Goal: Task Accomplishment & Management: Manage account settings

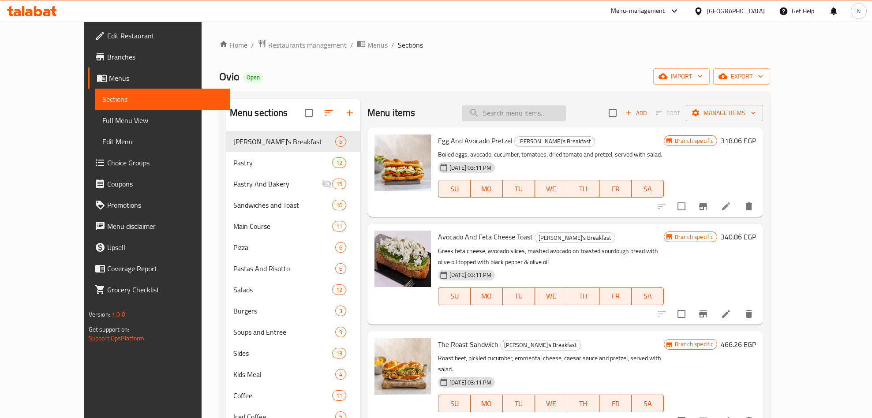
click at [566, 113] on input "search" at bounding box center [514, 112] width 104 height 15
paste input "Chicken Burger"
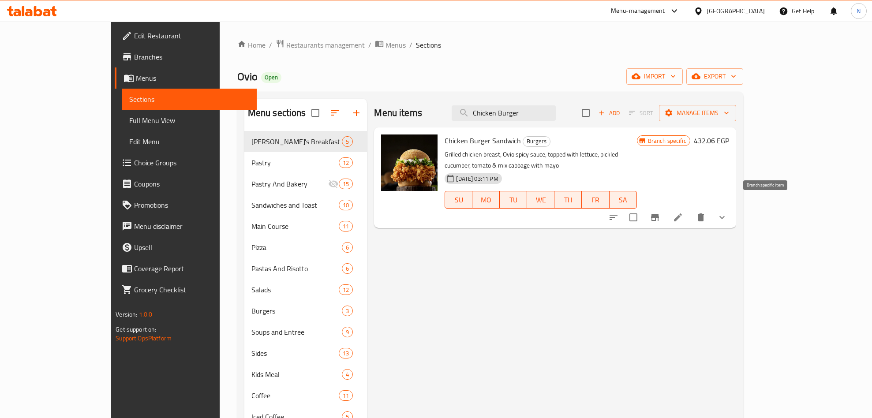
click at [659, 214] on icon "Branch-specific-item" at bounding box center [655, 217] width 8 height 7
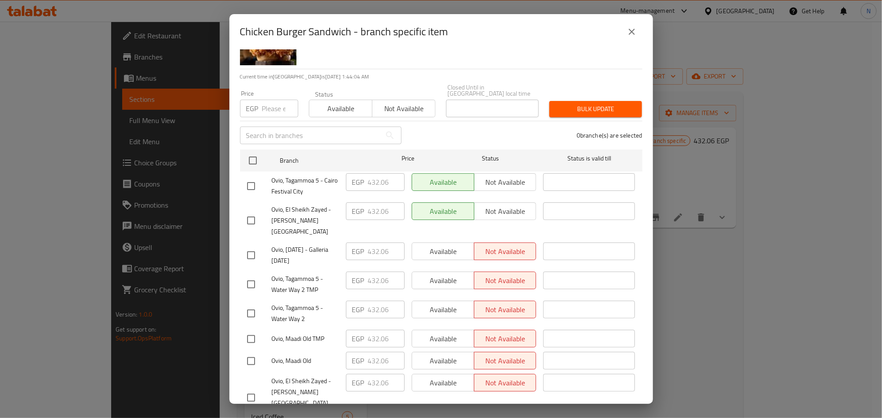
scroll to position [66, 0]
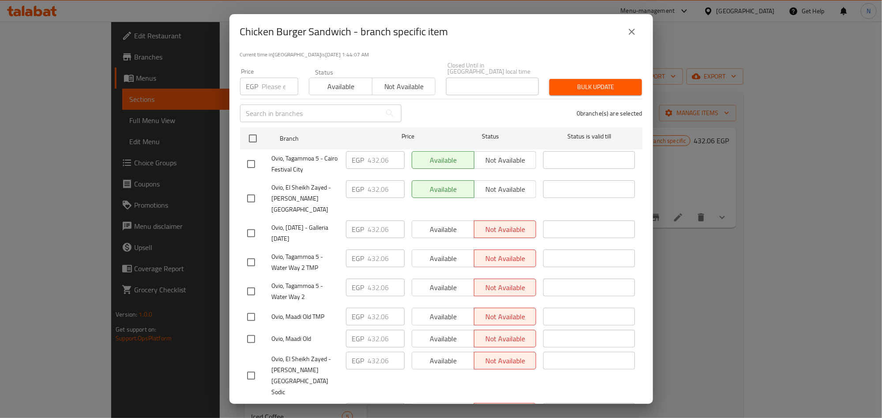
click at [635, 20] on div "Chicken Burger Sandwich - branch specific item" at bounding box center [441, 31] width 424 height 35
click at [635, 23] on button "close" at bounding box center [631, 31] width 21 height 21
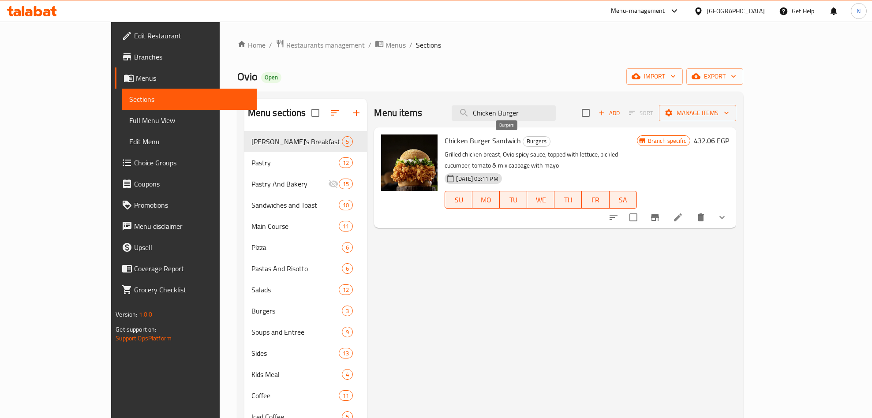
click at [523, 142] on span "Burgers" at bounding box center [536, 141] width 27 height 10
click at [556, 114] on input "Chicken Burger" at bounding box center [504, 112] width 104 height 15
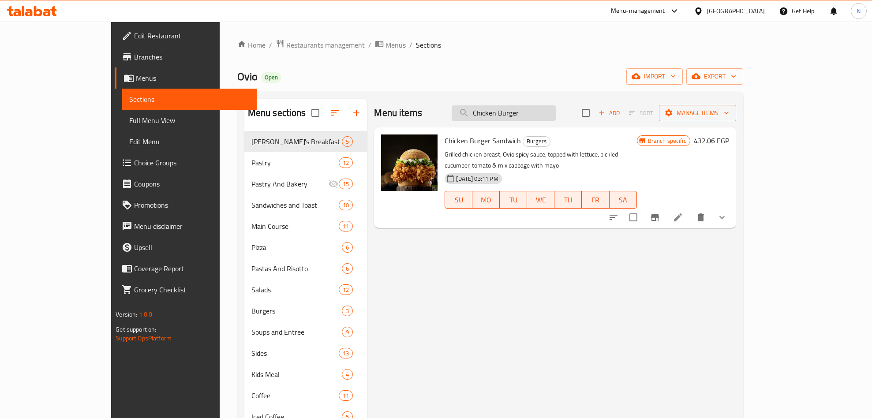
click at [556, 114] on input "Chicken Burger" at bounding box center [504, 112] width 104 height 15
paste input "lassic b"
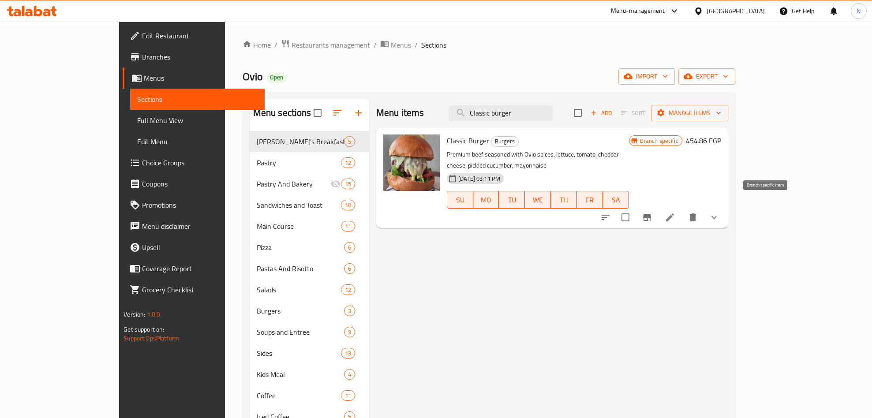
click at [658, 215] on button "Branch-specific-item" at bounding box center [647, 217] width 21 height 21
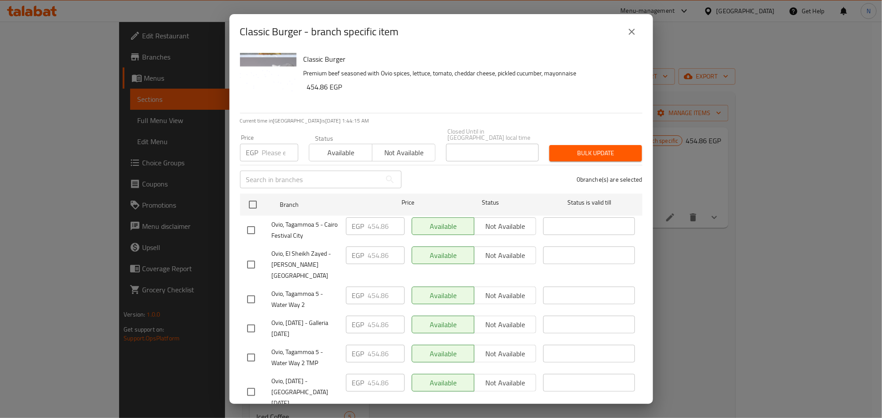
drag, startPoint x: 639, startPoint y: 38, endPoint x: 584, endPoint y: 59, distance: 58.3
click at [637, 38] on button "close" at bounding box center [631, 31] width 21 height 21
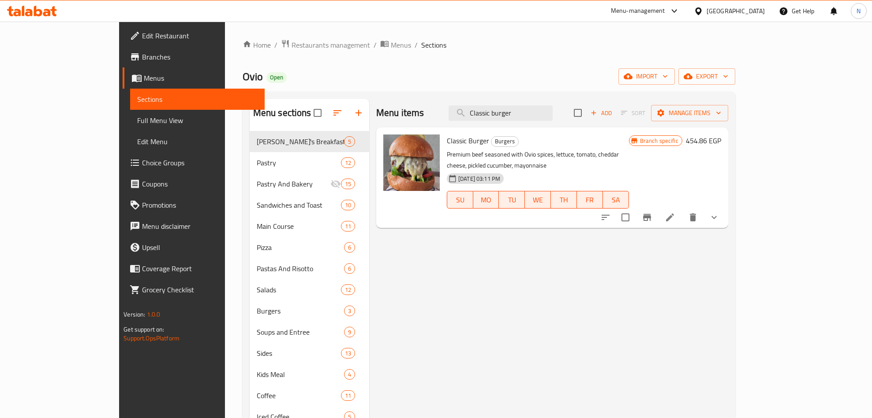
click at [525, 104] on div "Menu items Classic burger Add Sort Manage items" at bounding box center [552, 113] width 352 height 29
click at [543, 114] on input "Classic burger" at bounding box center [501, 112] width 104 height 15
click at [544, 114] on input "Classic burger" at bounding box center [501, 112] width 104 height 15
paste input "[PERSON_NAME] B"
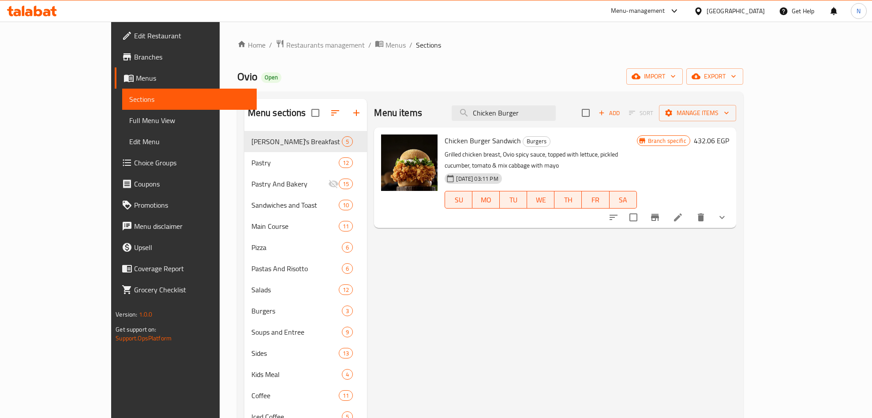
type input "Chicken Burger"
click at [661, 212] on icon "Branch-specific-item" at bounding box center [655, 217] width 11 height 11
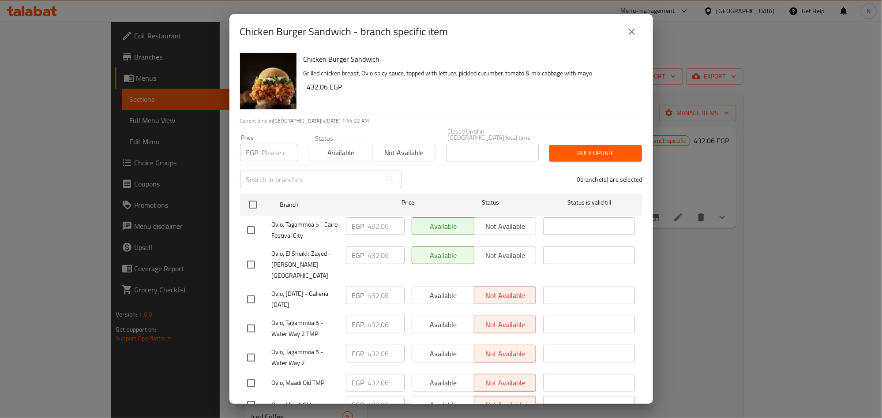
click at [265, 148] on input "number" at bounding box center [280, 153] width 36 height 18
paste input "432.06"
type input "432.06"
click at [254, 196] on input "checkbox" at bounding box center [253, 205] width 19 height 19
checkbox input "true"
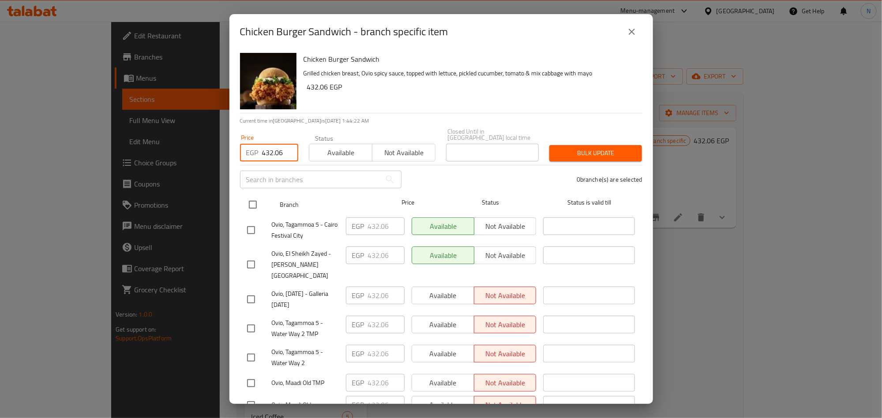
checkbox input "true"
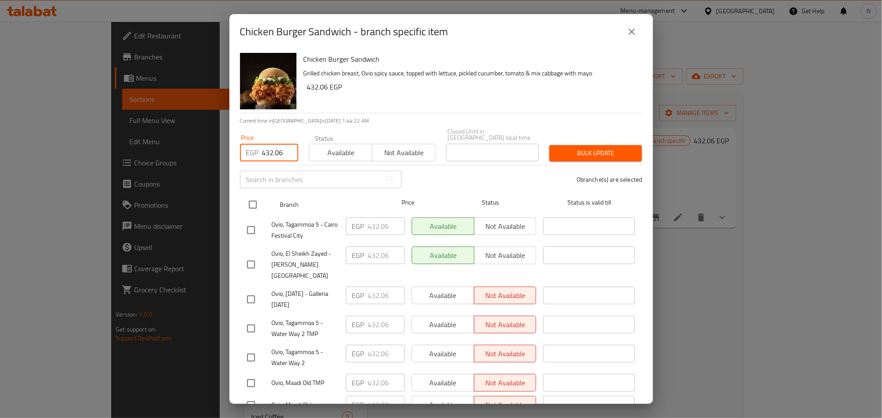
checkbox input "true"
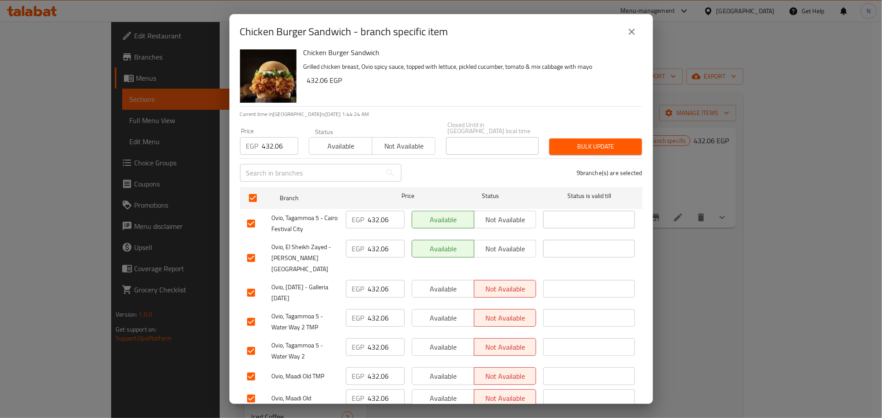
scroll to position [0, 0]
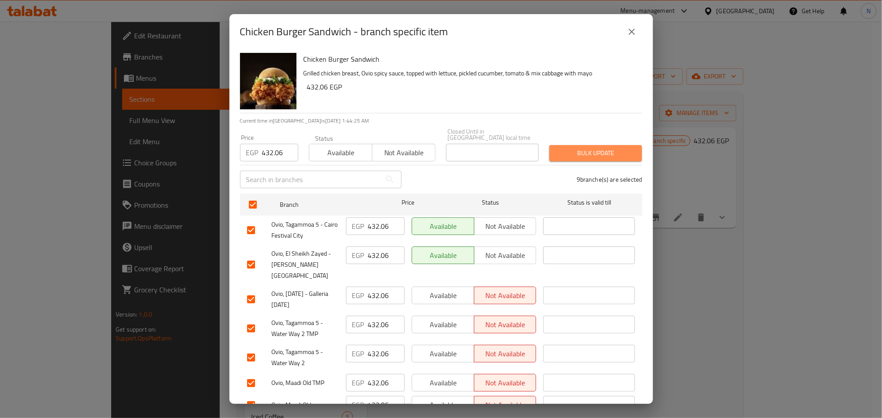
click at [603, 148] on span "Bulk update" at bounding box center [596, 153] width 79 height 11
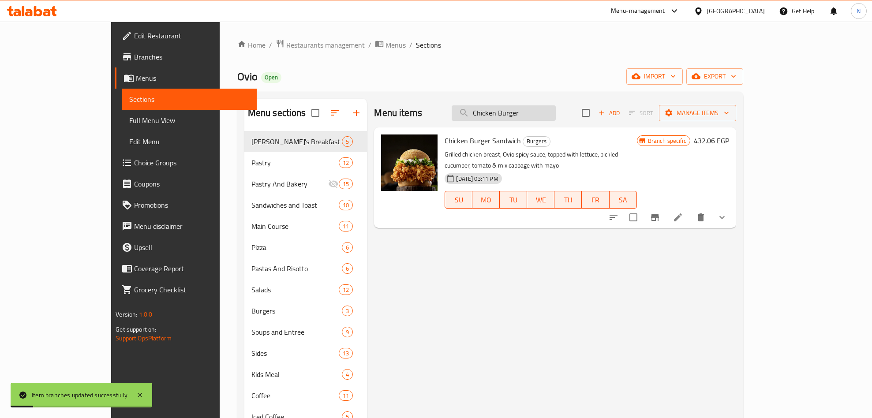
click at [556, 114] on input "Chicken Burger" at bounding box center [504, 112] width 104 height 15
paste input "lassic b"
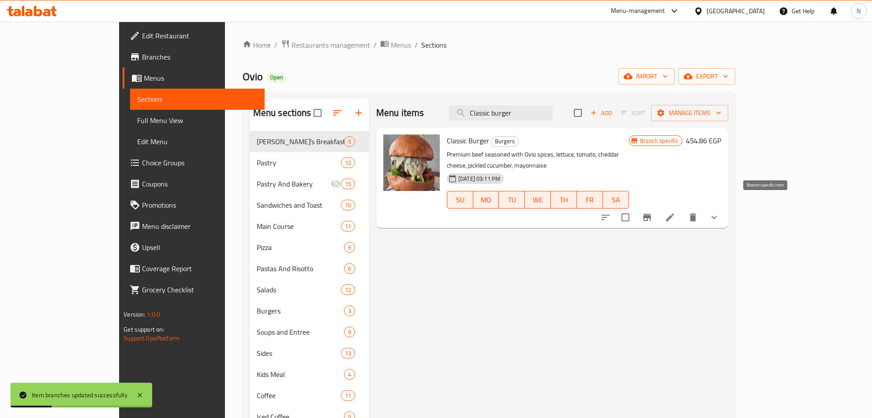
type input "Classic burger"
click at [651, 214] on icon "Branch-specific-item" at bounding box center [647, 217] width 8 height 7
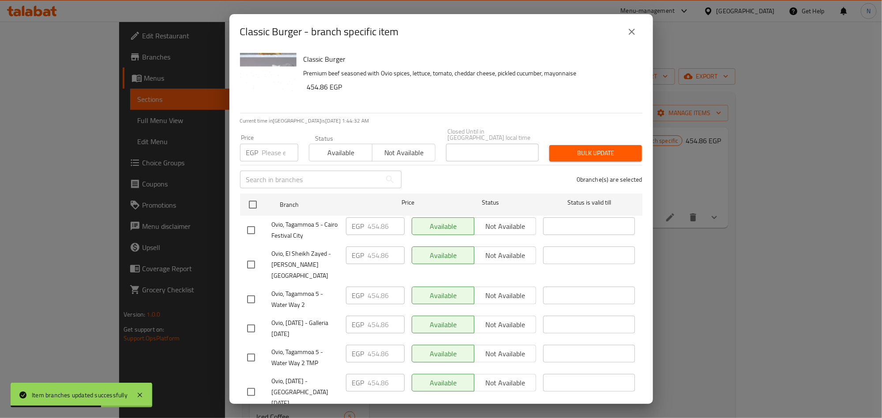
drag, startPoint x: 253, startPoint y: 192, endPoint x: 263, endPoint y: 166, distance: 27.6
click at [253, 196] on input "checkbox" at bounding box center [253, 205] width 19 height 19
checkbox input "true"
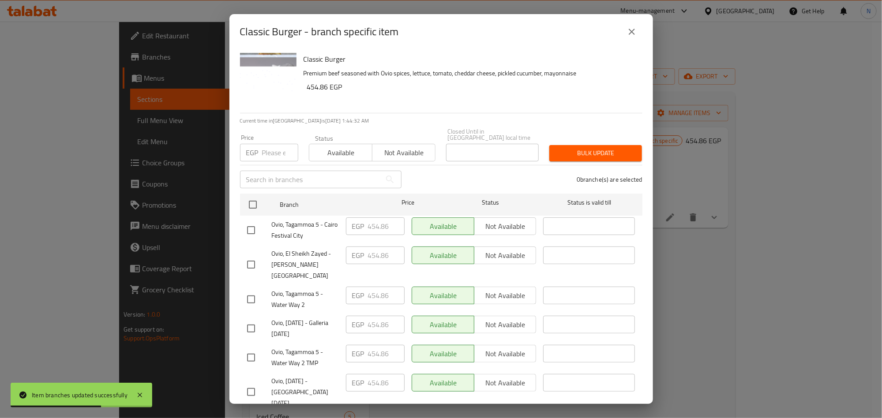
checkbox input "true"
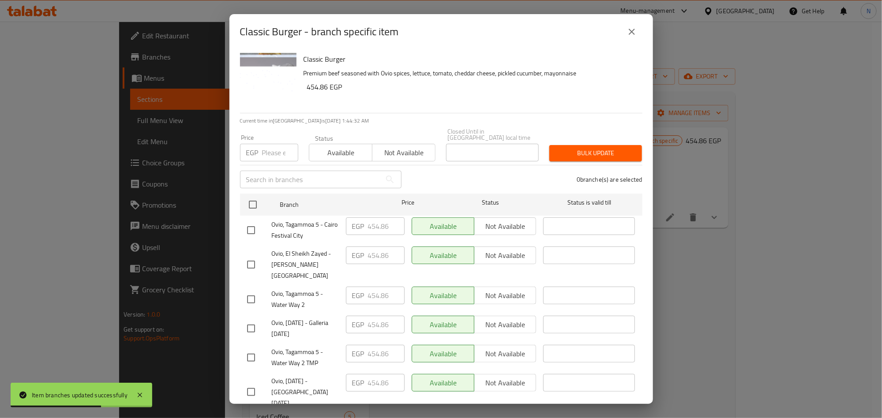
checkbox input "true"
click at [269, 145] on input "number" at bounding box center [280, 153] width 36 height 18
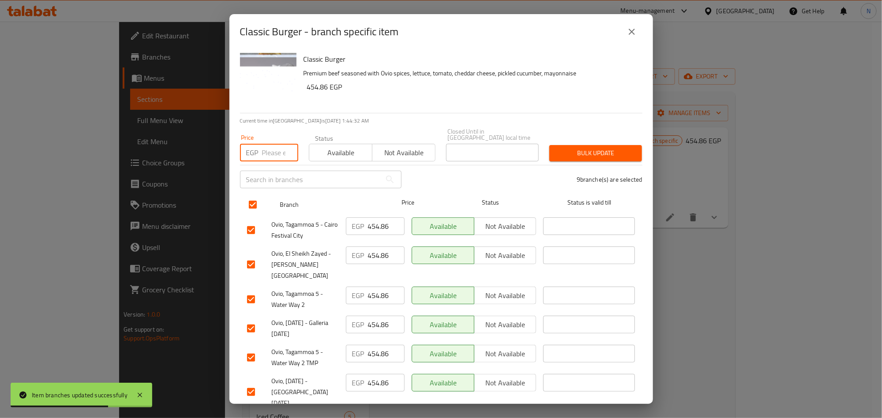
paste input "454.86"
type input "454.86"
click at [568, 101] on div "Classic Burger Premium beef seasoned with Ovio spices, lettuce, tomato, cheddar…" at bounding box center [469, 81] width 339 height 64
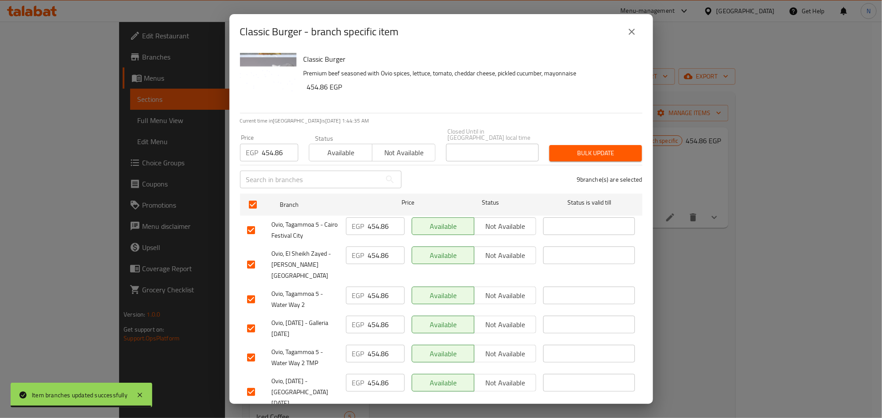
click at [602, 148] on span "Bulk update" at bounding box center [596, 153] width 79 height 11
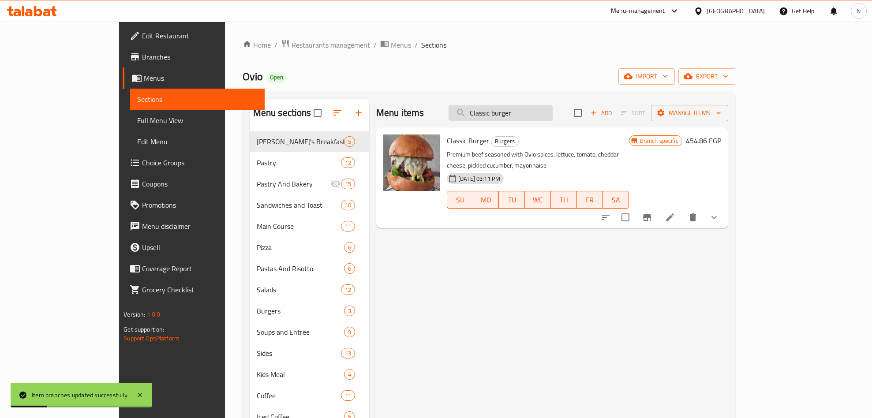
click at [552, 115] on input "Classic burger" at bounding box center [501, 112] width 104 height 15
click at [553, 115] on input "Classic burger" at bounding box center [501, 112] width 104 height 15
paste input "The Swiss B"
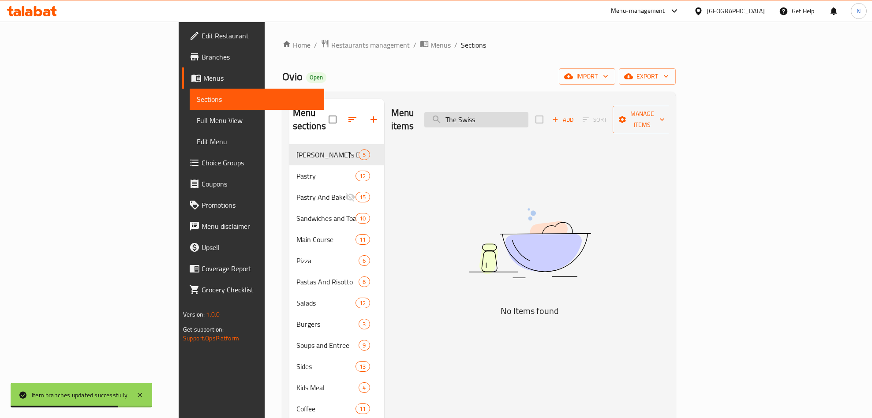
click at [527, 117] on input "The Swiss" at bounding box center [477, 119] width 104 height 15
click at [529, 117] on input "Swiss" at bounding box center [477, 119] width 104 height 15
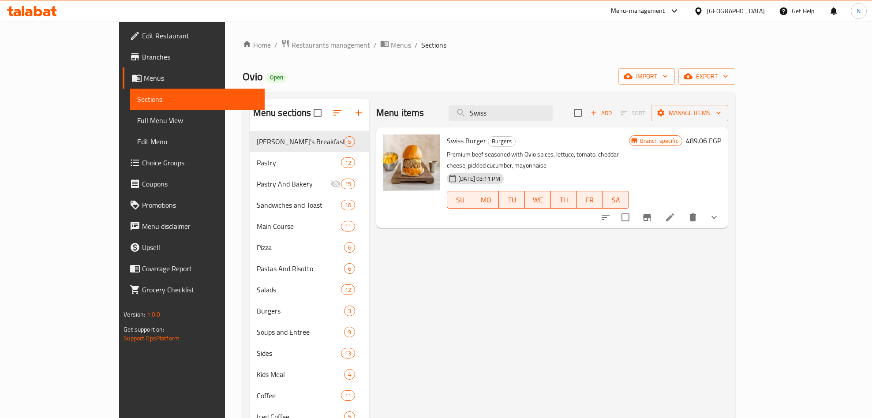
click at [447, 141] on span "Swiss Burger" at bounding box center [466, 140] width 39 height 13
copy h6 "Swiss Burger"
click at [651, 214] on icon "Branch-specific-item" at bounding box center [647, 217] width 8 height 7
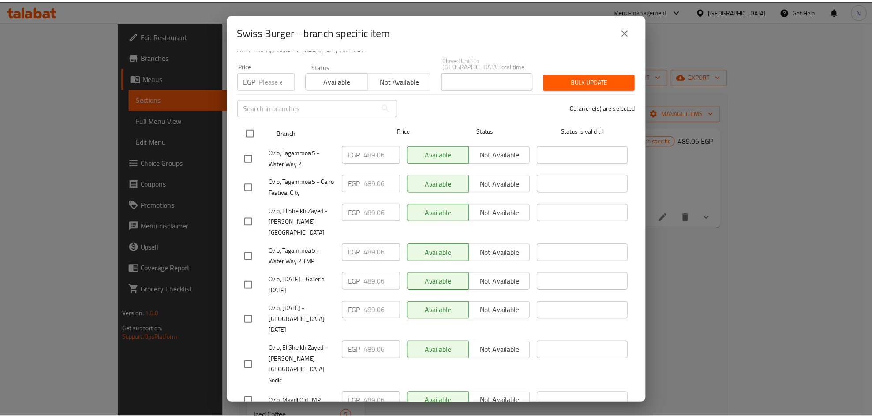
scroll to position [76, 0]
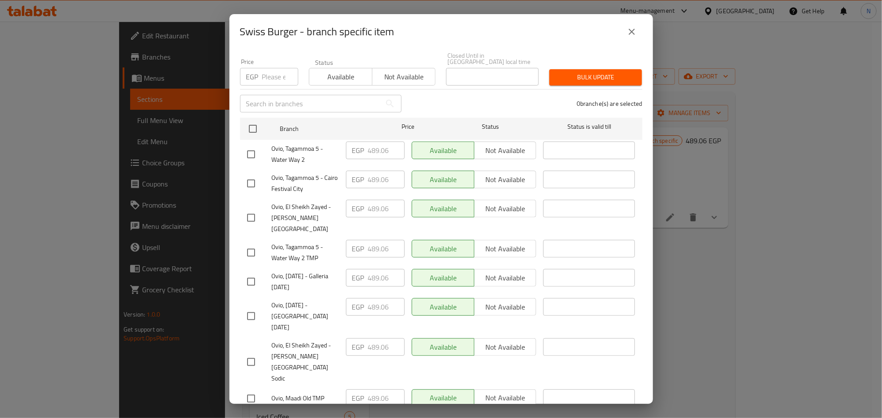
click at [629, 32] on icon "close" at bounding box center [632, 31] width 11 height 11
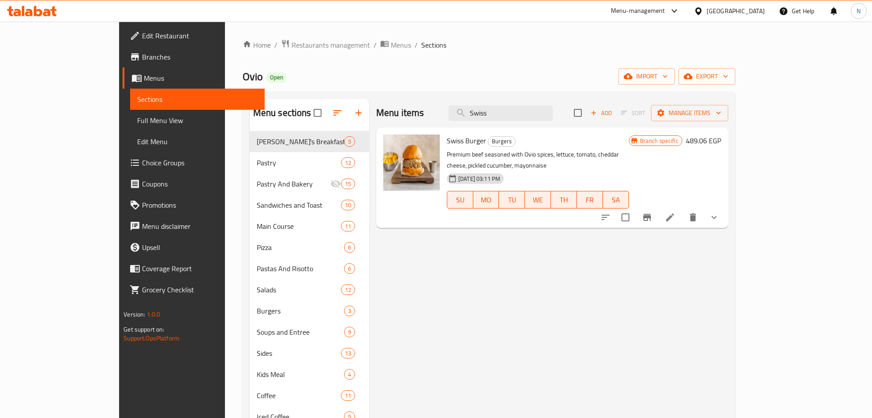
click at [524, 125] on div "Menu items Swiss Add Sort Manage items" at bounding box center [552, 113] width 352 height 29
click at [526, 124] on div "Menu items Swiss Add Sort Manage items" at bounding box center [552, 113] width 352 height 29
click at [527, 124] on div "Menu items Swiss Add Sort Manage items" at bounding box center [552, 113] width 352 height 29
click at [529, 121] on input "Swiss" at bounding box center [501, 112] width 104 height 15
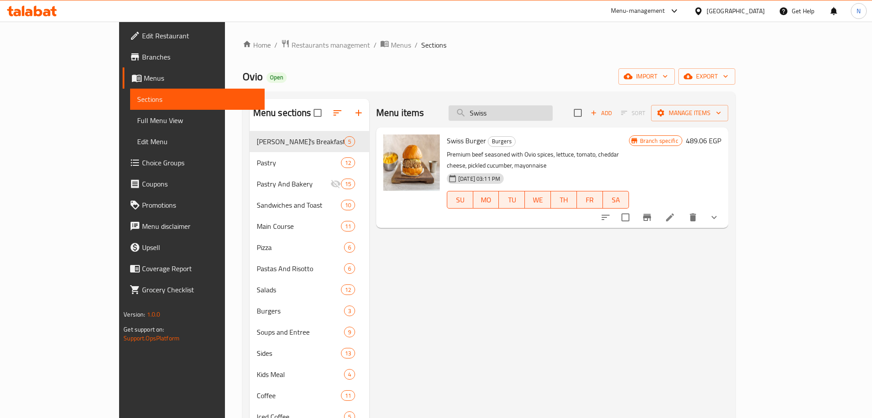
click at [529, 121] on input "Swiss" at bounding box center [501, 112] width 104 height 15
paste input "Hallomi Panuozzo sandwich"
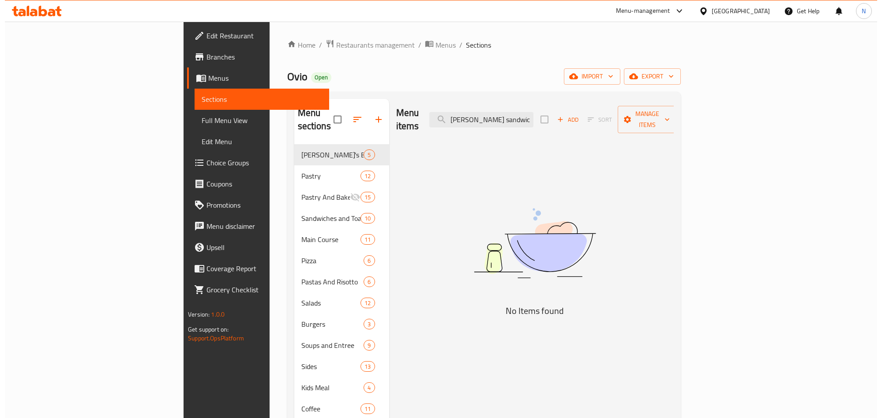
scroll to position [0, 0]
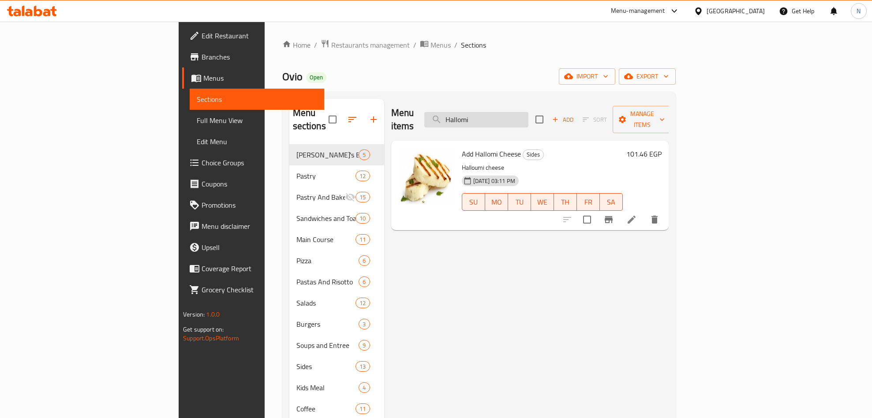
click at [529, 112] on input "Hallomi" at bounding box center [477, 119] width 104 height 15
click at [529, 114] on input "Hallomi" at bounding box center [477, 119] width 104 height 15
click at [529, 112] on input "Hallomi" at bounding box center [477, 119] width 104 height 15
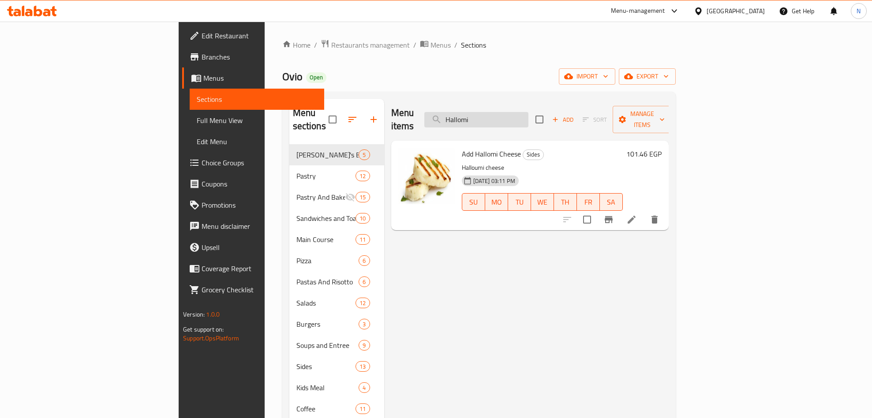
click at [529, 112] on input "Hallomi" at bounding box center [477, 119] width 104 height 15
paste input "Panuozzo"
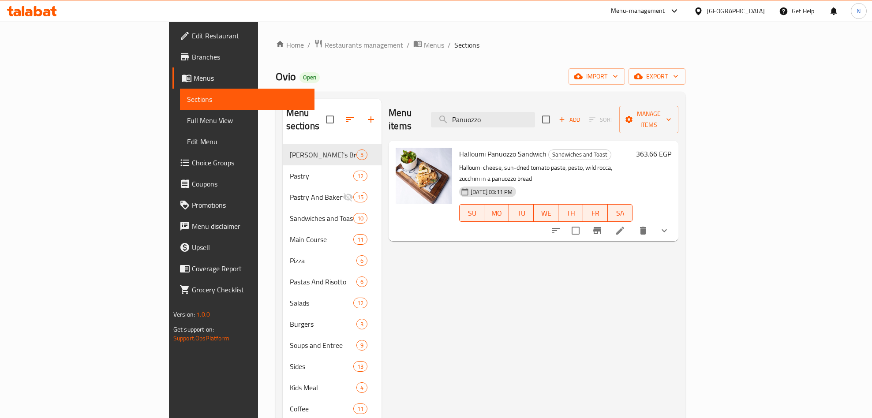
type input "Panuozzo"
click at [603, 226] on icon "Branch-specific-item" at bounding box center [597, 231] width 11 height 11
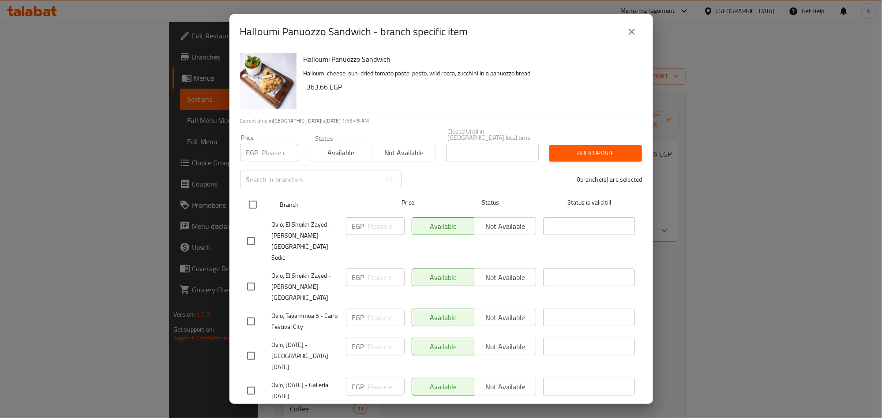
click at [253, 199] on input "checkbox" at bounding box center [253, 205] width 19 height 19
checkbox input "true"
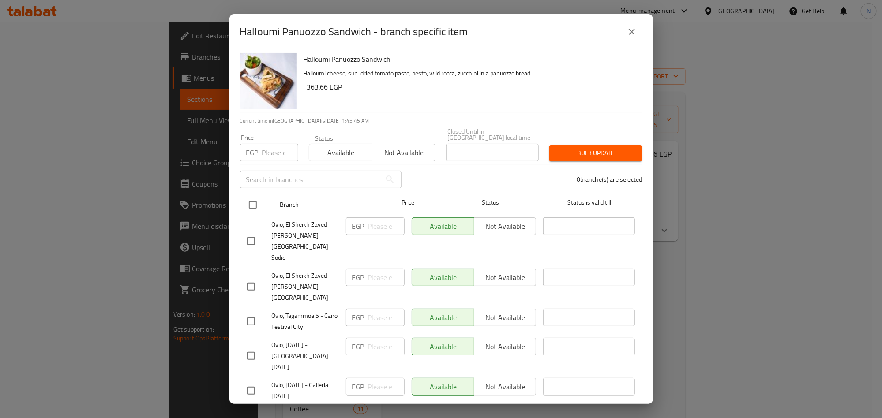
checkbox input "true"
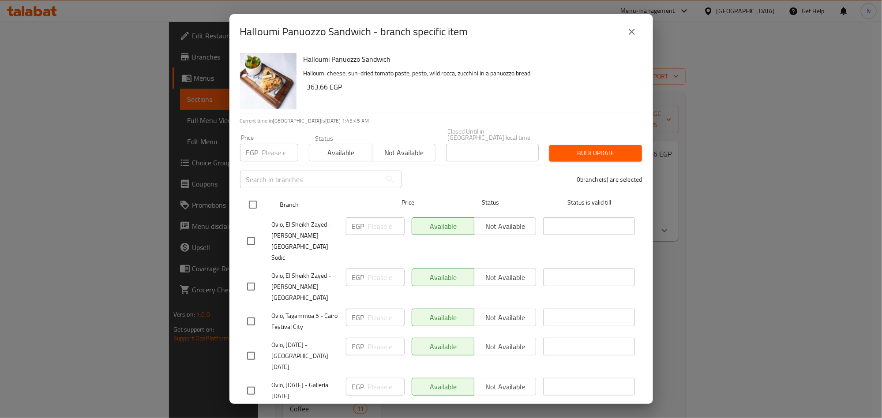
checkbox input "true"
click at [267, 146] on input "number" at bounding box center [280, 153] width 36 height 18
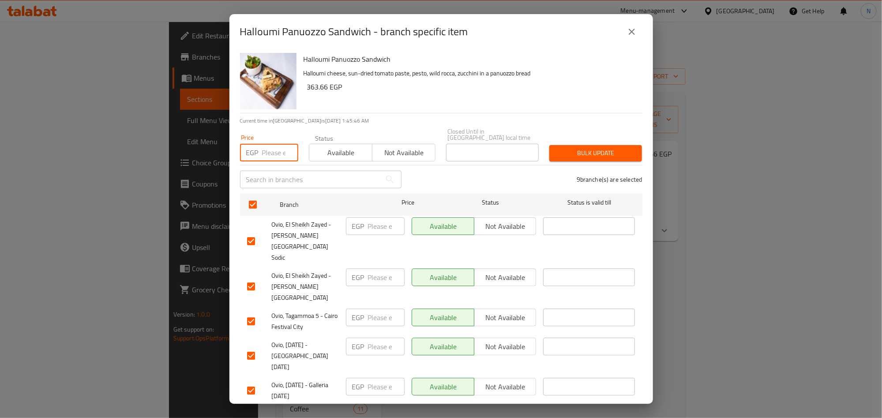
paste input "420.66"
type input "420.66"
click at [470, 89] on h6 "363.66 EGP" at bounding box center [471, 87] width 328 height 12
click at [602, 153] on button "Bulk update" at bounding box center [595, 153] width 93 height 16
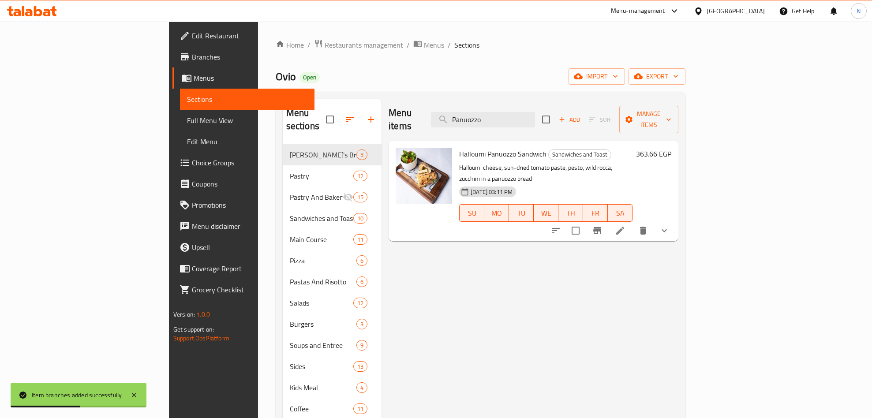
click at [564, 102] on div "Menu items Panuozzo Add Sort Manage items" at bounding box center [534, 120] width 290 height 42
click at [535, 112] on input "Panuozzo" at bounding box center [483, 119] width 104 height 15
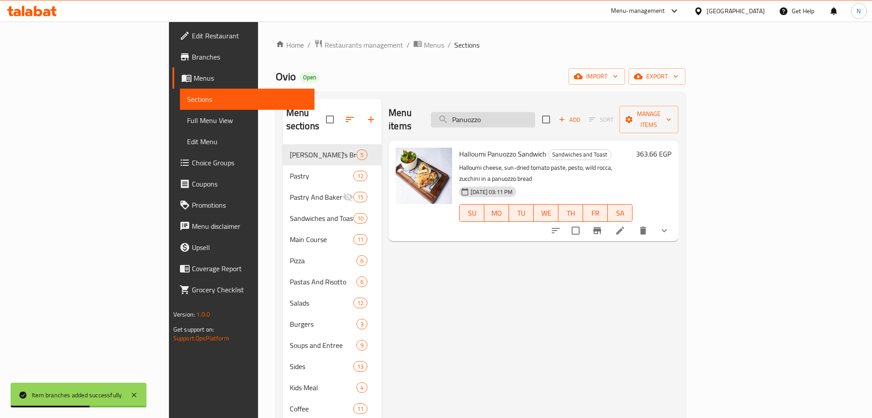
paste input "Buffalo Mozzarella"
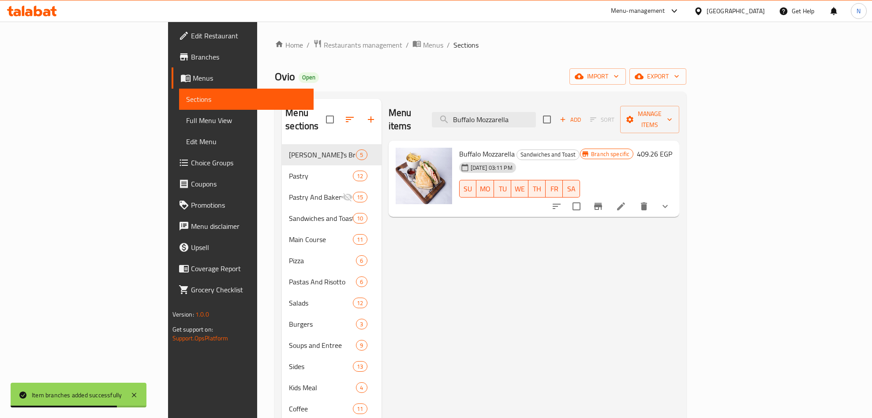
type input "Buffalo Mozzarella"
click at [604, 201] on icon "Branch-specific-item" at bounding box center [598, 206] width 11 height 11
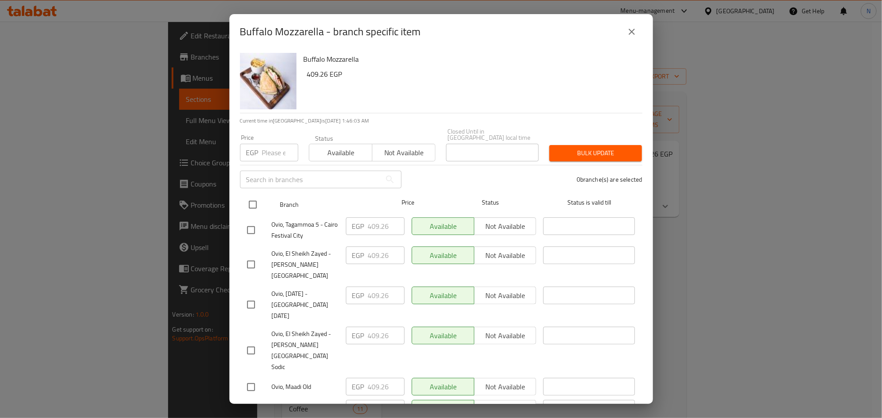
click at [256, 201] on input "checkbox" at bounding box center [253, 205] width 19 height 19
checkbox input "true"
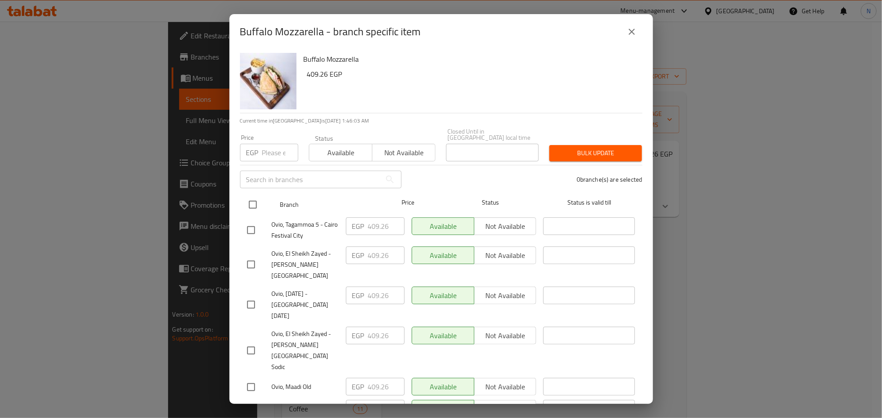
checkbox input "true"
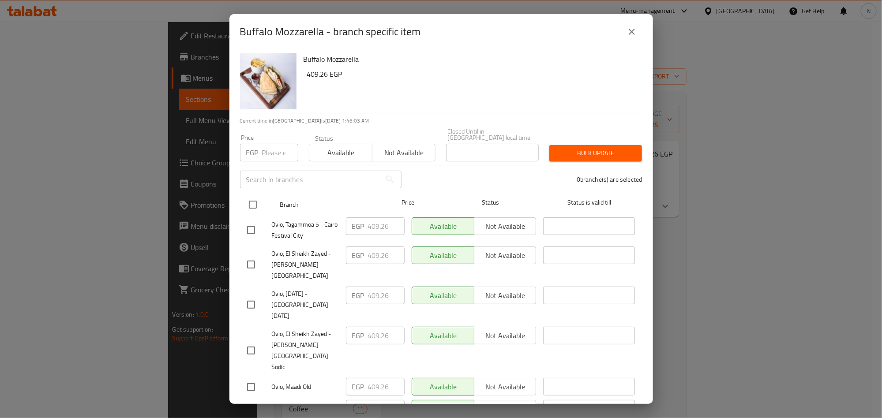
checkbox input "true"
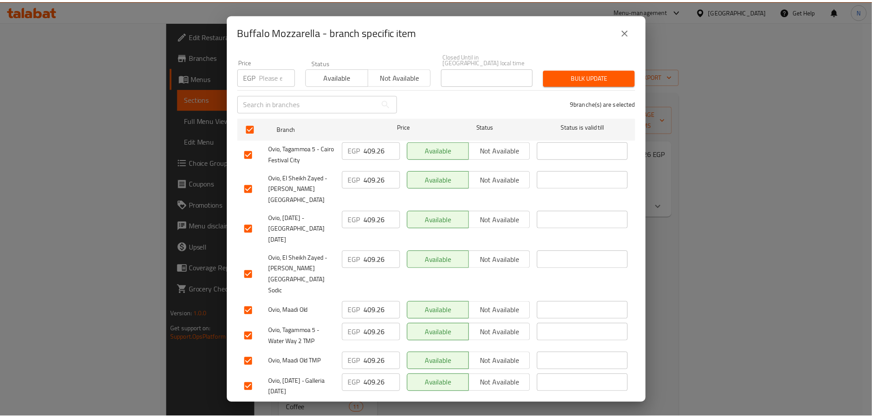
scroll to position [10, 0]
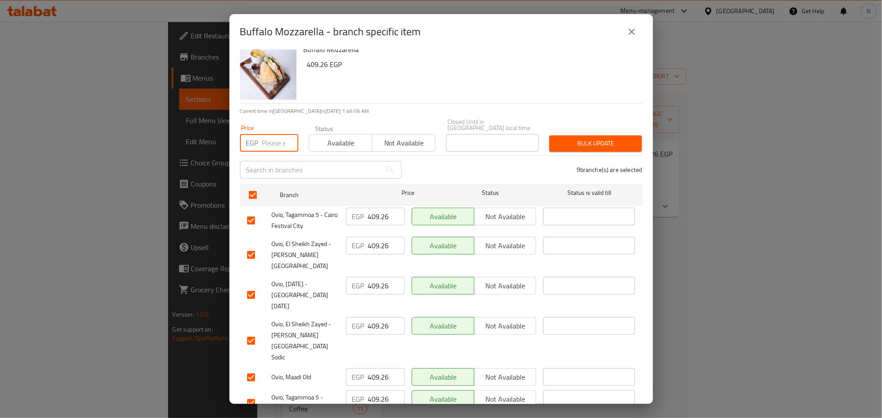
click at [273, 139] on input "number" at bounding box center [280, 143] width 36 height 18
paste input "477.66"
type input "477.66"
click at [388, 97] on div "Buffalo Mozzarella 409.26 EGP" at bounding box center [469, 72] width 339 height 64
click at [596, 138] on span "Bulk update" at bounding box center [596, 143] width 79 height 11
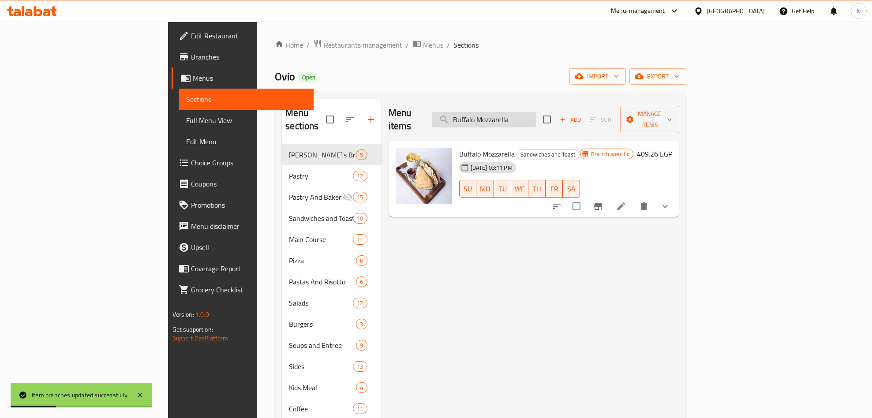
click at [536, 114] on input "Buffalo Mozzarella" at bounding box center [484, 119] width 104 height 15
paste input "chicken club"
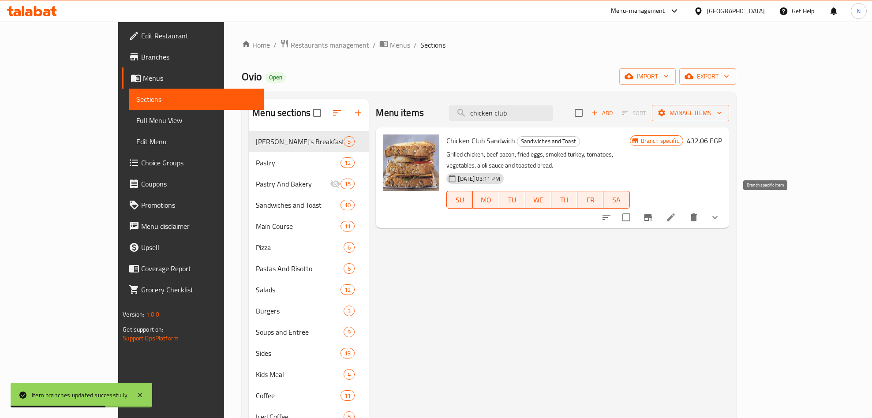
type input "chicken club"
click at [654, 212] on icon "Branch-specific-item" at bounding box center [648, 217] width 11 height 11
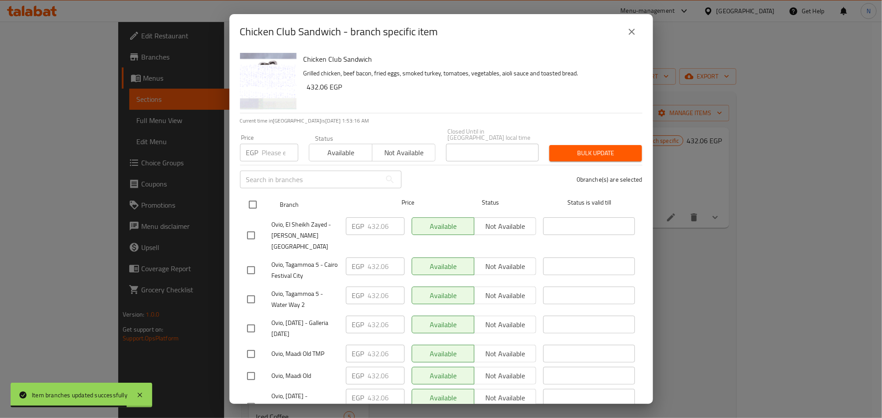
click at [251, 200] on input "checkbox" at bounding box center [253, 205] width 19 height 19
checkbox input "true"
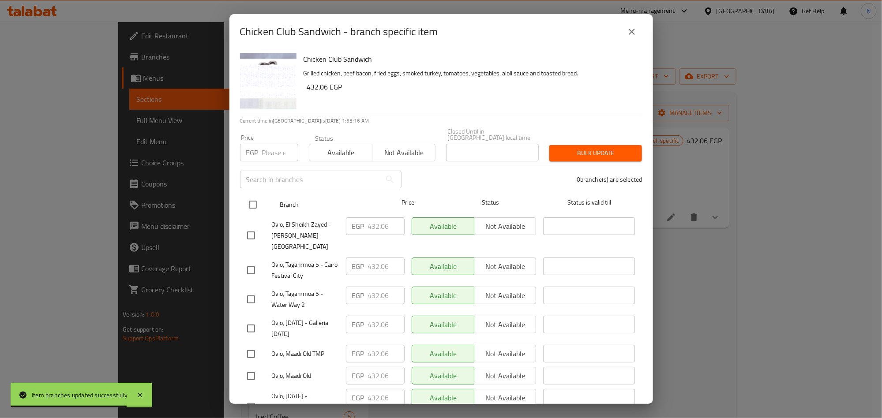
checkbox input "true"
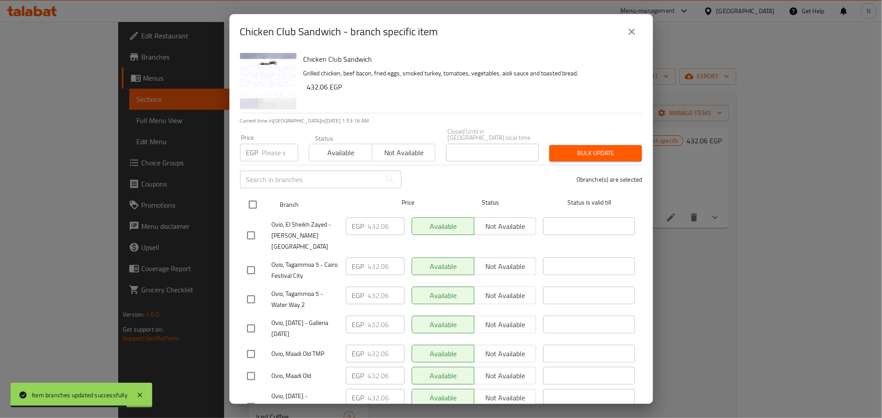
checkbox input "true"
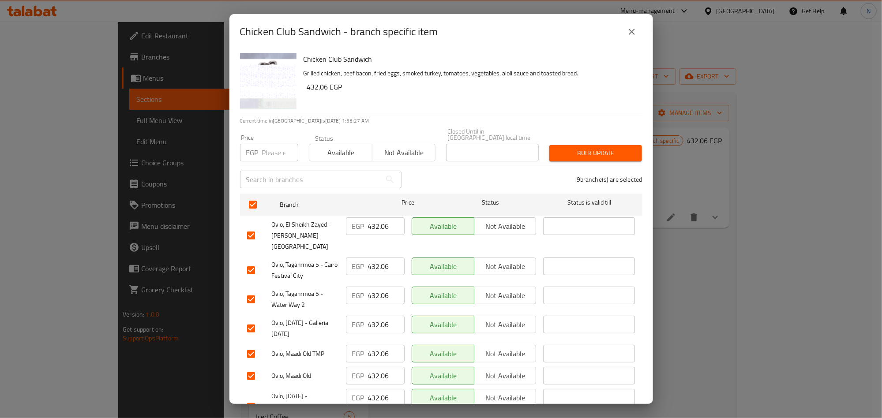
click at [277, 149] on input "number" at bounding box center [280, 153] width 36 height 18
paste input "489.06"
type input "489.06"
click at [272, 151] on input "489.06" at bounding box center [280, 153] width 36 height 18
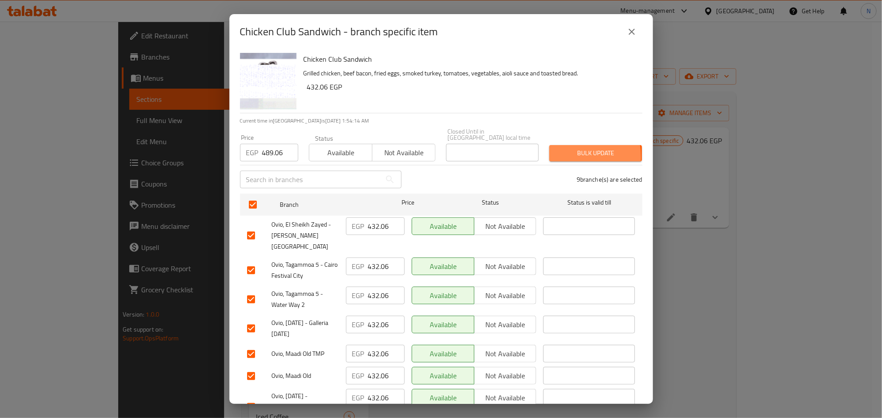
click at [557, 151] on span "Bulk update" at bounding box center [596, 153] width 79 height 11
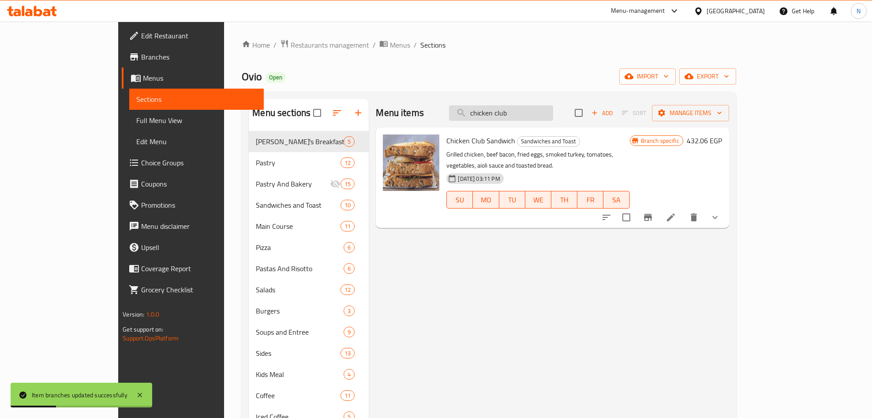
click at [553, 109] on input "chicken club" at bounding box center [501, 112] width 104 height 15
paste input "The Roast"
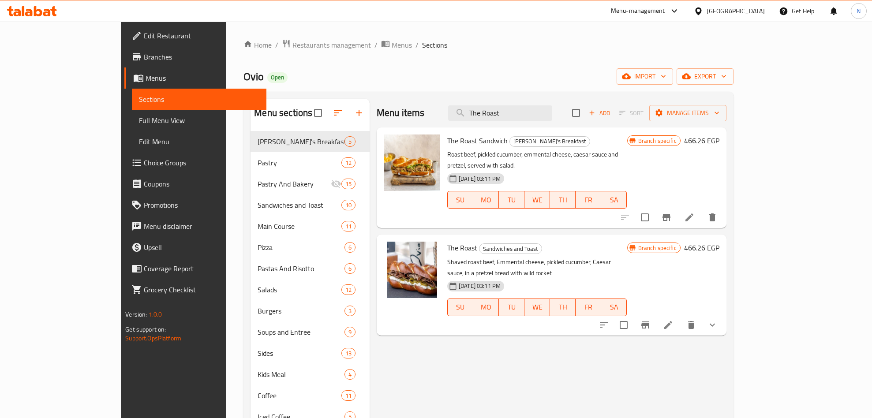
click at [460, 146] on span "The Roast Sandwich" at bounding box center [477, 140] width 60 height 13
copy h6 "The Roast Sandwich"
click at [510, 139] on span "[PERSON_NAME]'s Breakfast" at bounding box center [550, 141] width 80 height 10
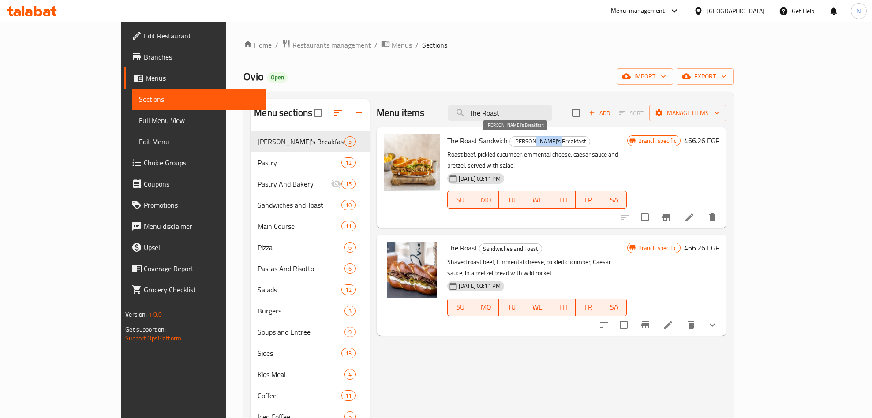
click at [510, 139] on span "[PERSON_NAME]'s Breakfast" at bounding box center [550, 141] width 80 height 10
copy span "[PERSON_NAME]'s Breakfast"
click at [447, 241] on span "The Roast" at bounding box center [462, 247] width 30 height 13
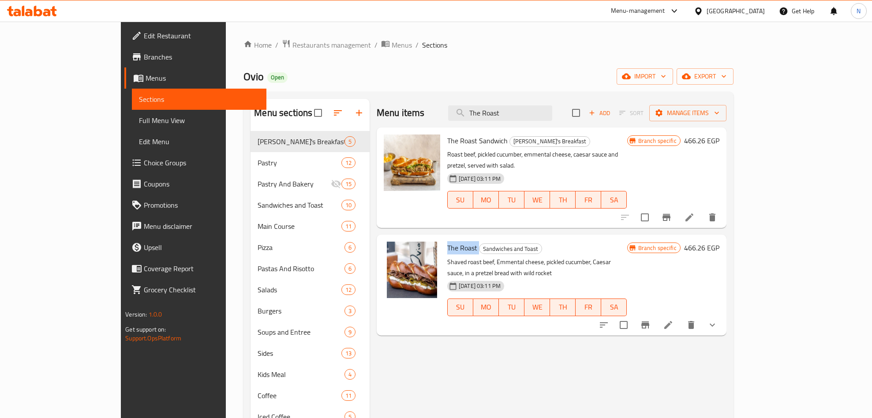
click at [447, 241] on span "The Roast" at bounding box center [462, 247] width 30 height 13
copy h6 "The Roast"
click at [480, 244] on span "Sandwiches and Toast" at bounding box center [511, 249] width 62 height 10
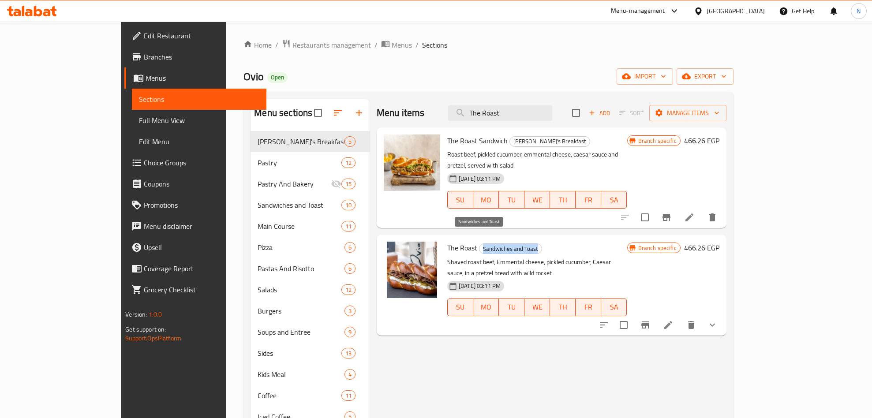
copy span "Sandwiches and Toast"
click at [553, 111] on input "The Roast" at bounding box center [500, 112] width 104 height 15
paste input "Chicken Avocado"
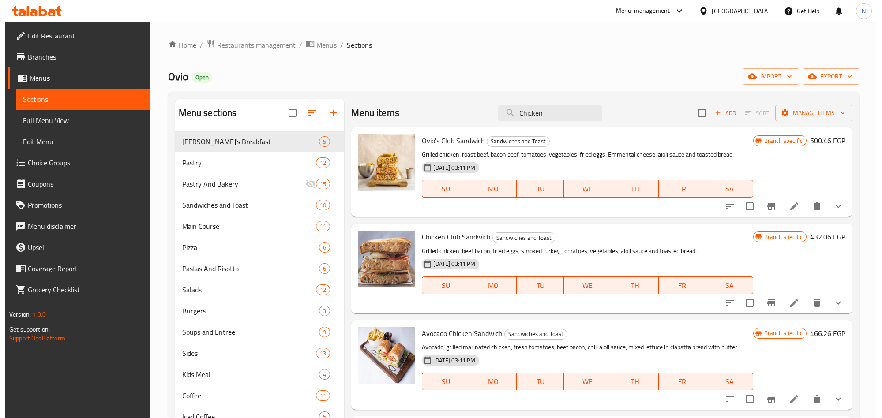
scroll to position [66, 0]
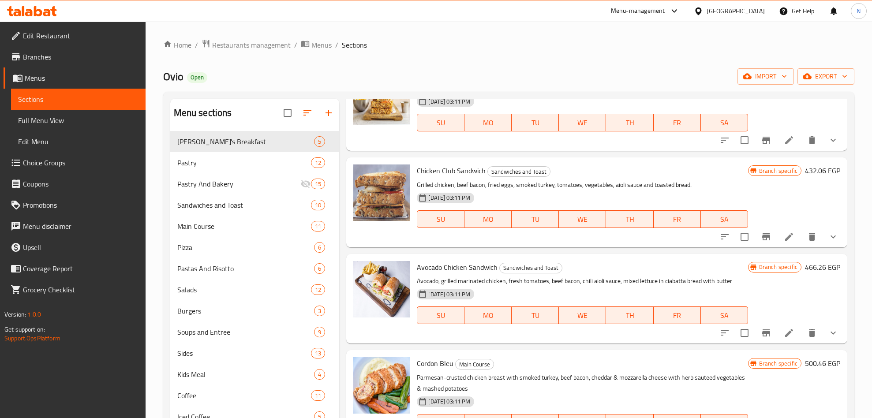
type input "Chicken"
click at [483, 265] on span "Avocado Chicken Sandwich" at bounding box center [457, 267] width 81 height 13
click at [483, 266] on span "Avocado Chicken Sandwich" at bounding box center [457, 267] width 81 height 13
click at [762, 332] on icon "Branch-specific-item" at bounding box center [766, 333] width 11 height 11
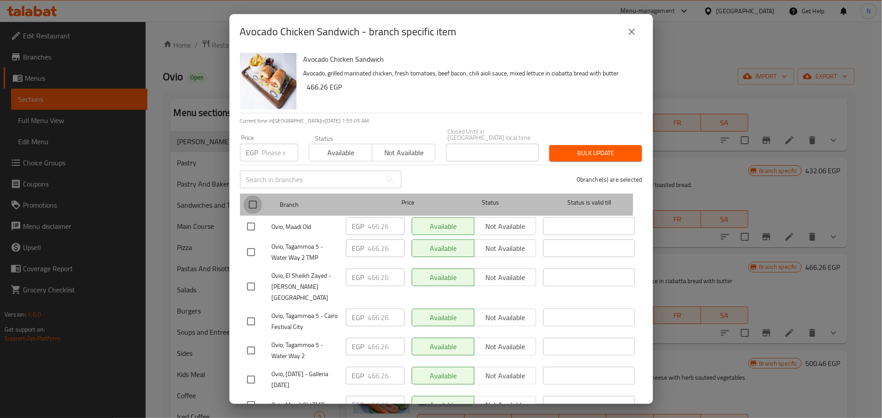
click at [246, 196] on input "checkbox" at bounding box center [253, 205] width 19 height 19
checkbox input "true"
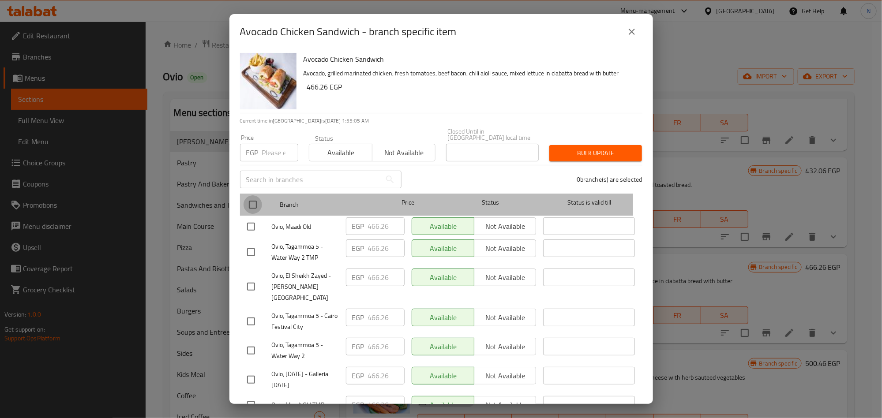
checkbox input "true"
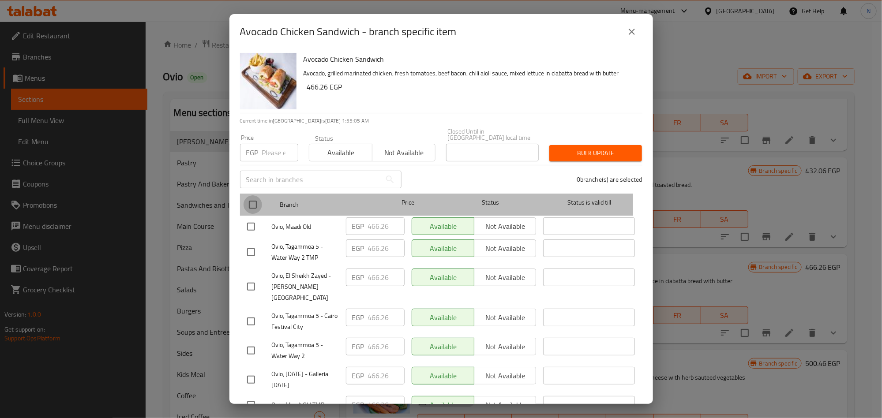
checkbox input "true"
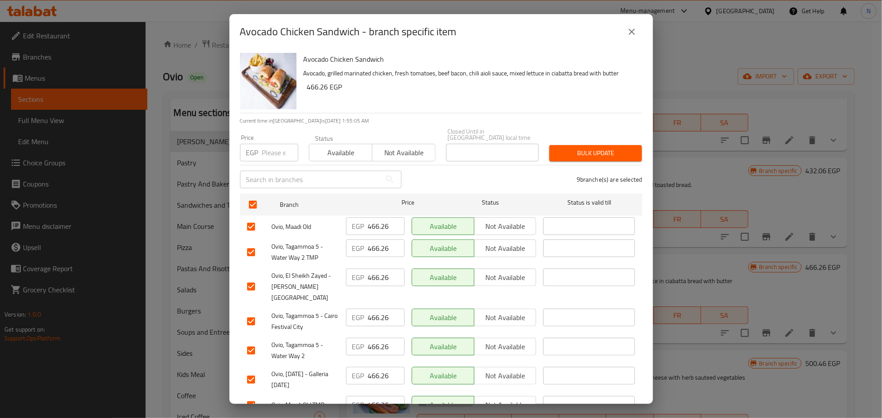
click at [277, 146] on input "number" at bounding box center [280, 153] width 36 height 18
paste input "511.86"
type input "511.86"
click at [506, 98] on div "Avocado Chicken Sandwich Avocado, grilled marinated chicken, fresh tomatoes, be…" at bounding box center [469, 81] width 339 height 64
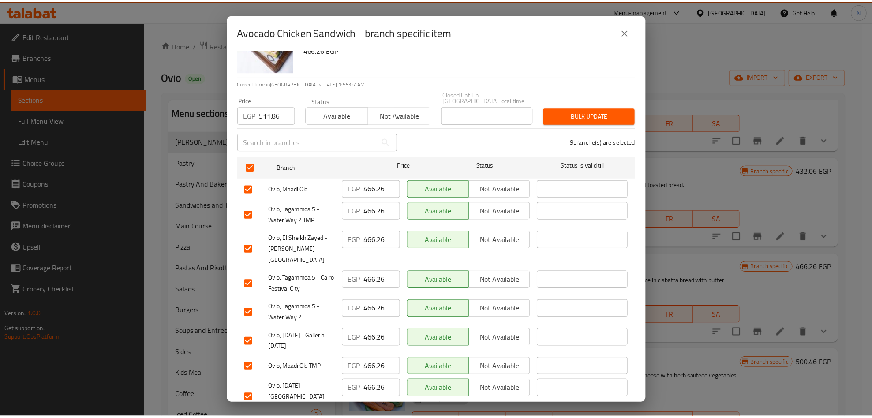
scroll to position [0, 0]
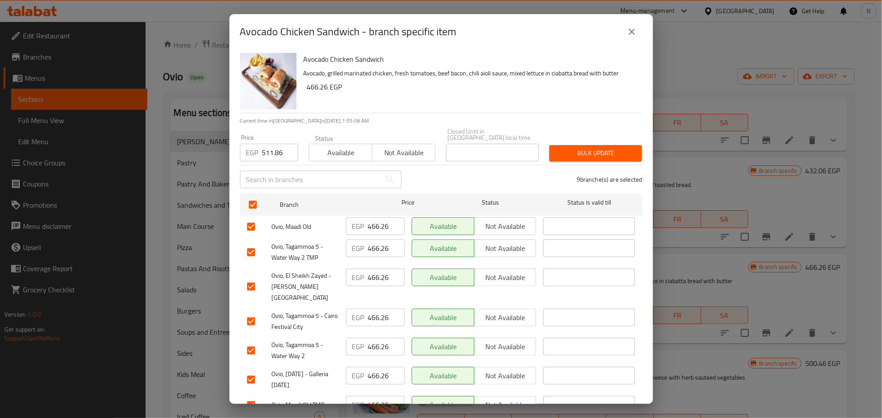
click at [589, 145] on button "Bulk update" at bounding box center [595, 153] width 93 height 16
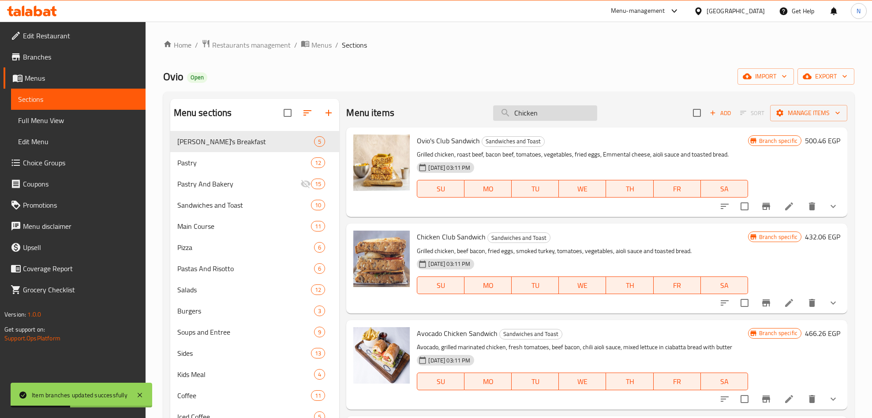
click at [555, 120] on input "Chicken" at bounding box center [545, 112] width 104 height 15
paste input "Ovio's Club"
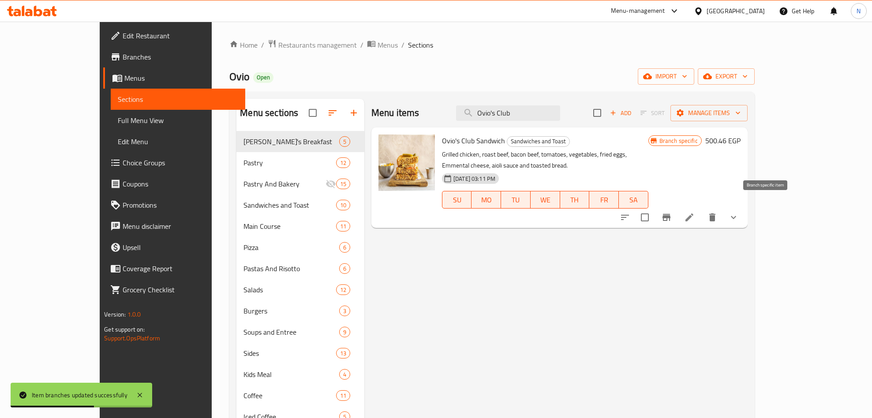
type input "Ovio's Club"
click at [677, 207] on button "Branch-specific-item" at bounding box center [666, 217] width 21 height 21
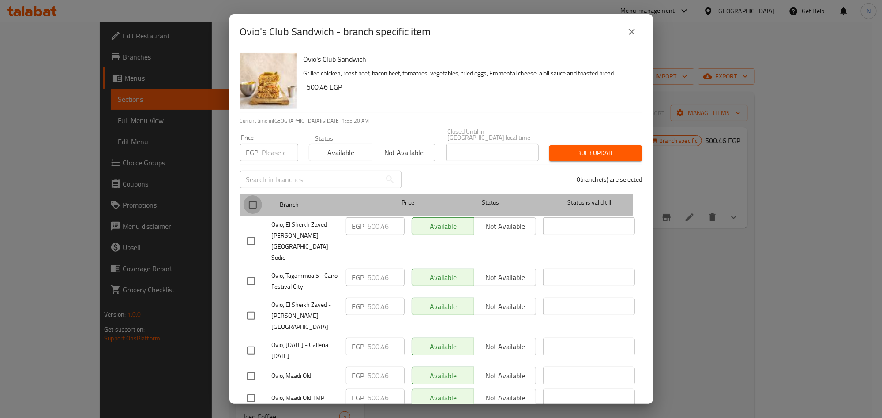
click at [256, 196] on input "checkbox" at bounding box center [253, 205] width 19 height 19
checkbox input "true"
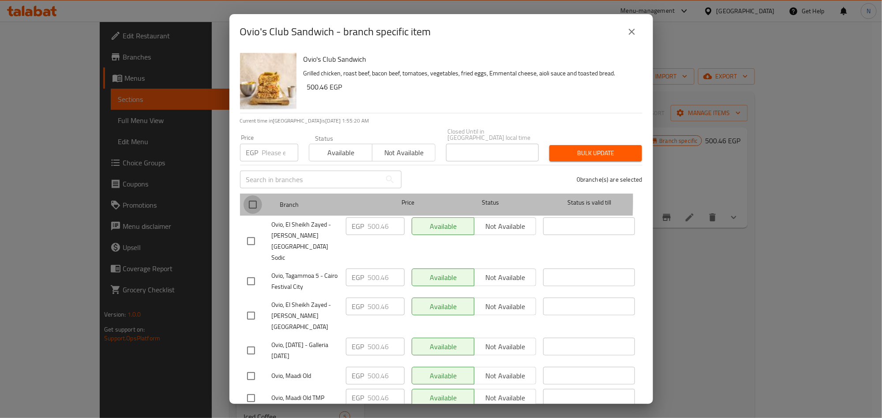
checkbox input "true"
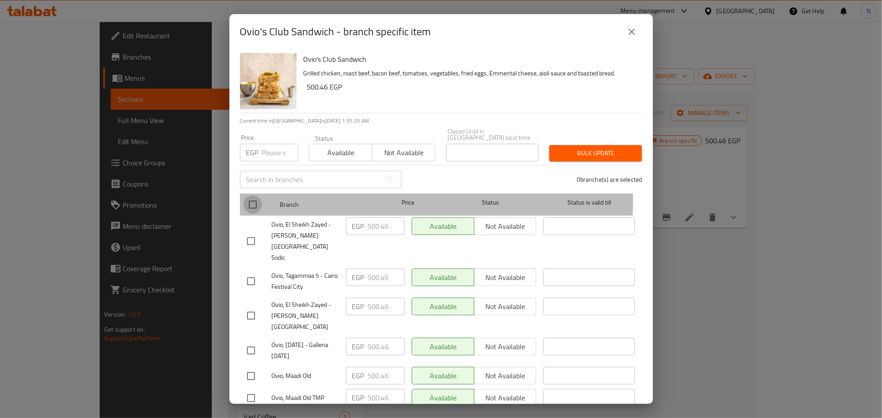
checkbox input "true"
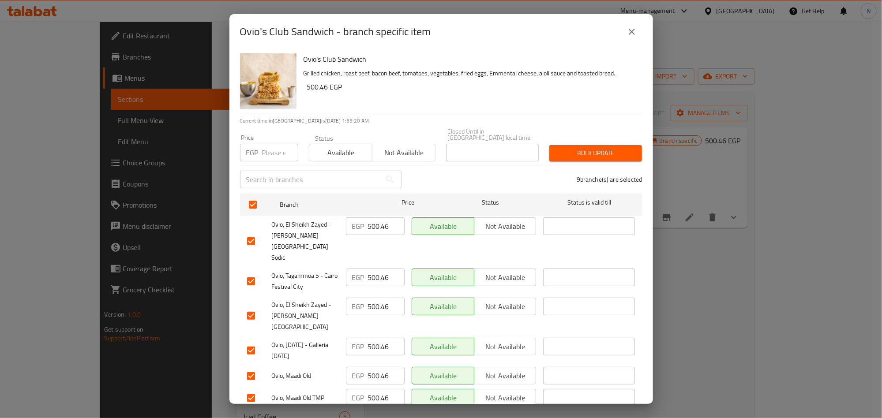
click at [275, 152] on input "number" at bounding box center [280, 153] width 36 height 18
paste input "568.86"
type input "568.86"
click at [609, 154] on button "Bulk update" at bounding box center [595, 153] width 93 height 16
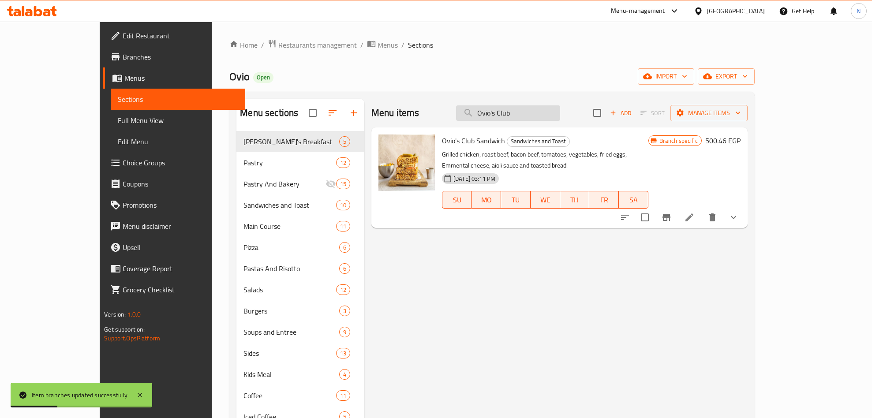
click at [560, 118] on input "Ovio's Club" at bounding box center [508, 112] width 104 height 15
paste input "Salmon Cheese"
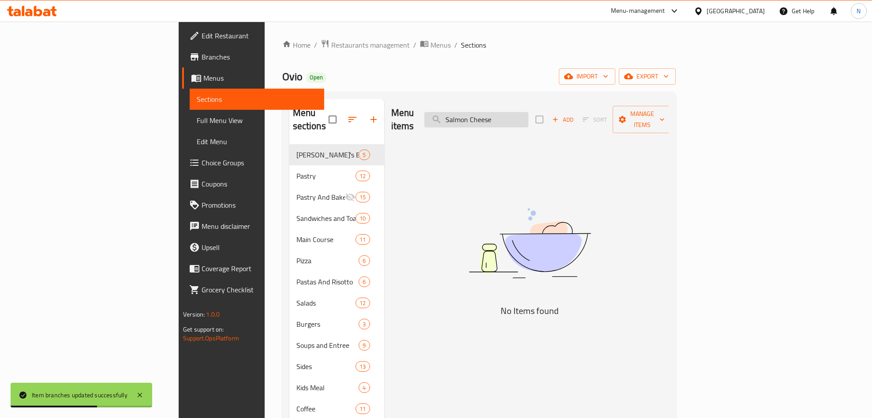
click at [529, 113] on input "Salmon Cheese" at bounding box center [477, 119] width 104 height 15
click at [529, 118] on input "Salmon [PERSON_NAME]" at bounding box center [477, 119] width 104 height 15
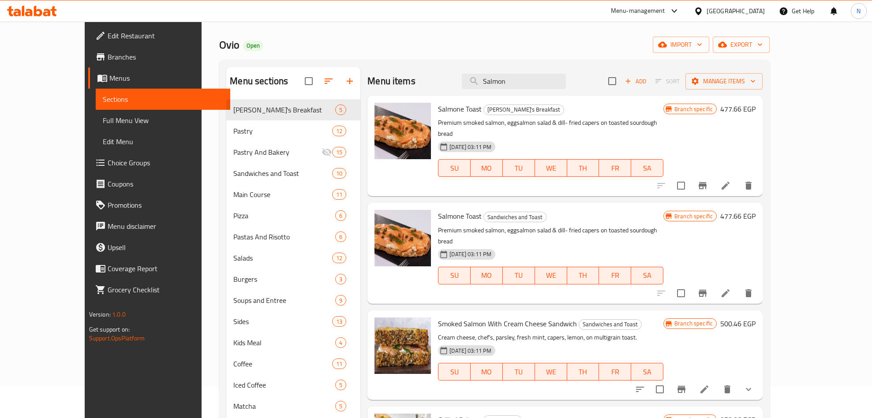
scroll to position [66, 0]
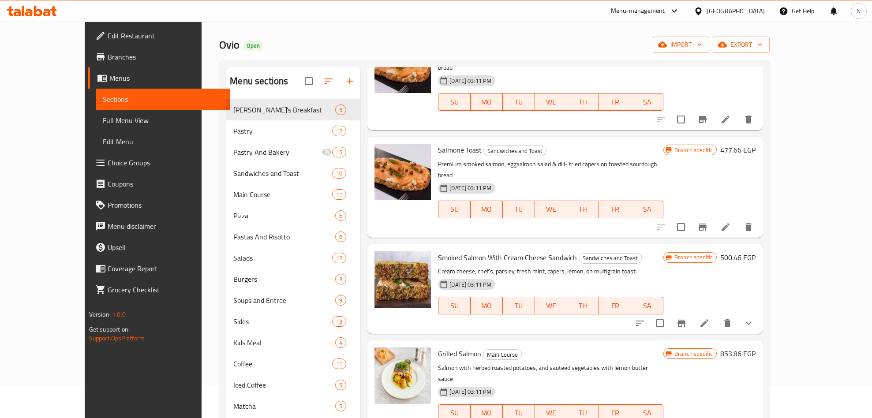
click at [490, 248] on div "Smoked Salmon With Cream Cheese Sandwich Sandwiches and Toast Cream cheese, che…" at bounding box center [551, 289] width 233 height 83
click at [491, 248] on div "Smoked Salmon With Cream Cheese Sandwich Sandwiches and Toast Cream cheese, che…" at bounding box center [551, 289] width 233 height 83
click at [500, 251] on span "Smoked Salmon With Cream Cheese Sandwich" at bounding box center [507, 257] width 139 height 13
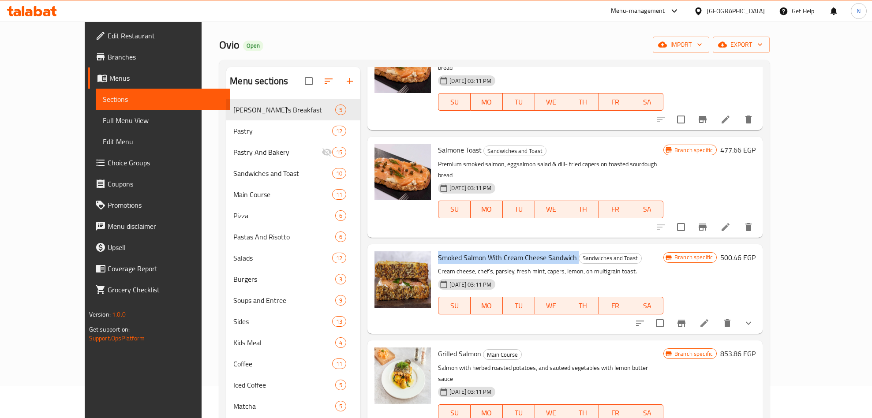
click at [500, 251] on span "Smoked Salmon With Cream Cheese Sandwich" at bounding box center [507, 257] width 139 height 13
copy h6 "Smoked Salmon With Cream Cheese Sandwich"
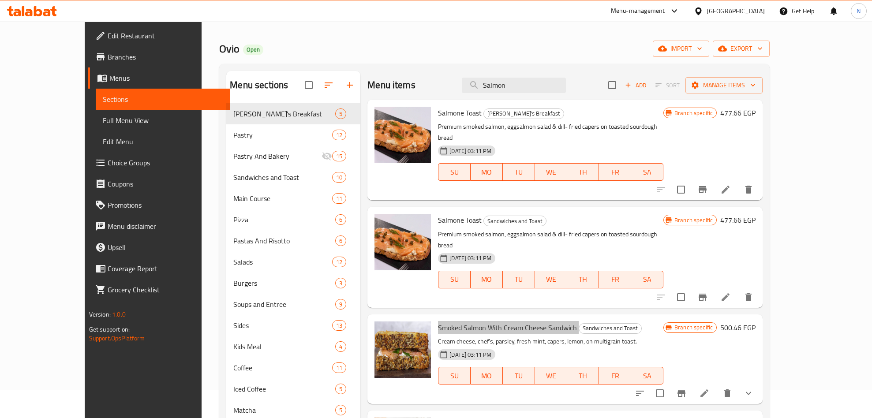
scroll to position [0, 0]
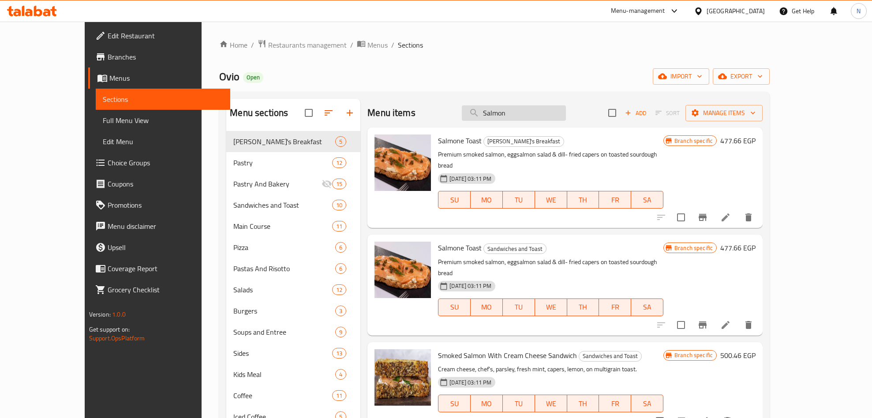
click at [544, 107] on input "Salmon" at bounding box center [514, 112] width 104 height 15
paste input "Avocado & Feta"
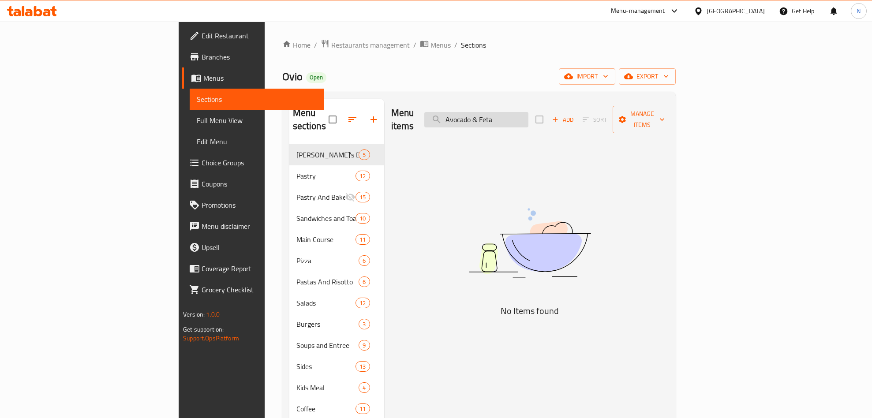
click at [529, 118] on input "Avocado & Feta" at bounding box center [477, 119] width 104 height 15
click at [529, 116] on input "Avocado Feta" at bounding box center [477, 119] width 104 height 15
click at [529, 117] on input "Avocado Feta" at bounding box center [477, 119] width 104 height 15
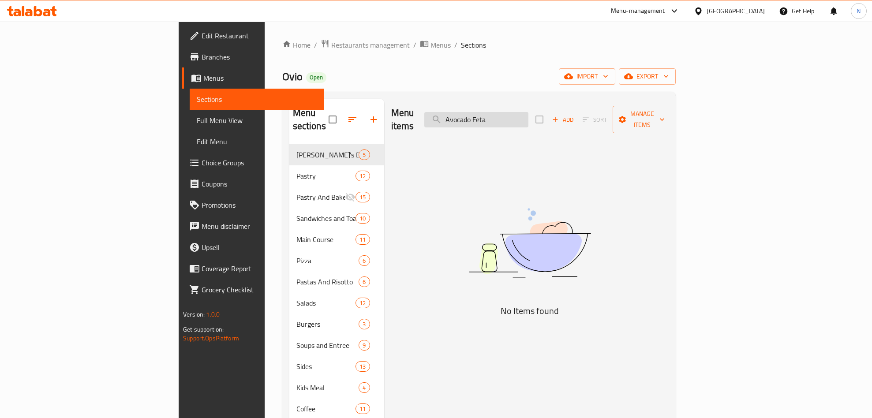
click at [529, 117] on input "Avocado Feta" at bounding box center [477, 119] width 104 height 15
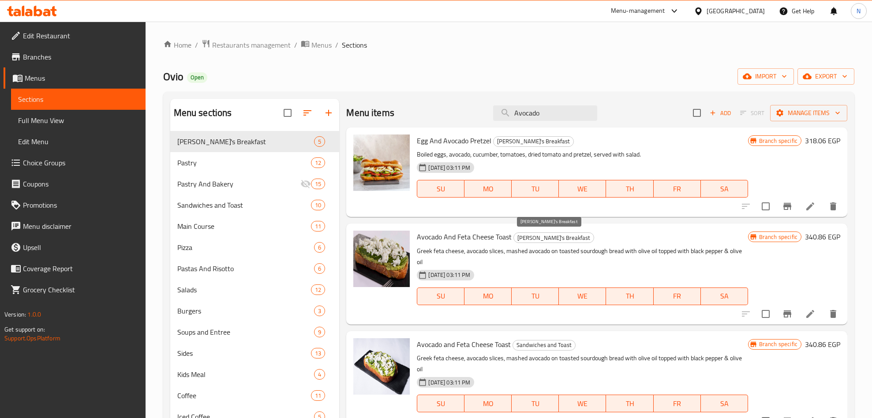
type input "Avocado"
click at [525, 236] on span "[PERSON_NAME]'s Breakfast" at bounding box center [554, 238] width 80 height 10
click at [464, 237] on span "Avocado And Feta Cheese Toast" at bounding box center [464, 236] width 95 height 13
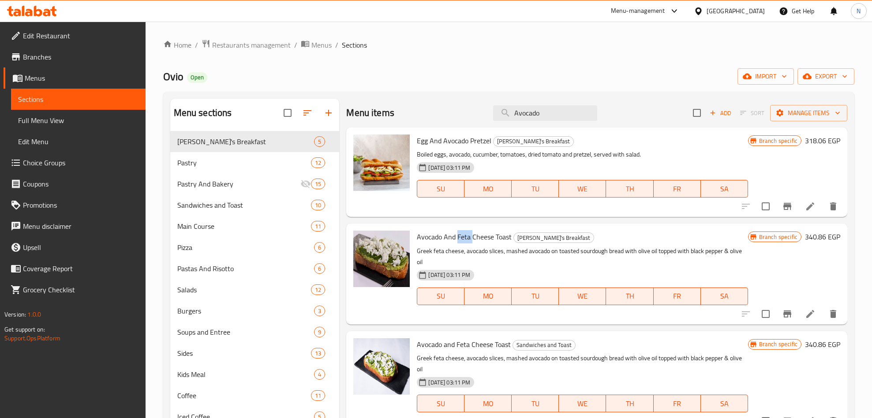
click at [464, 237] on span "Avocado And Feta Cheese Toast" at bounding box center [464, 236] width 95 height 13
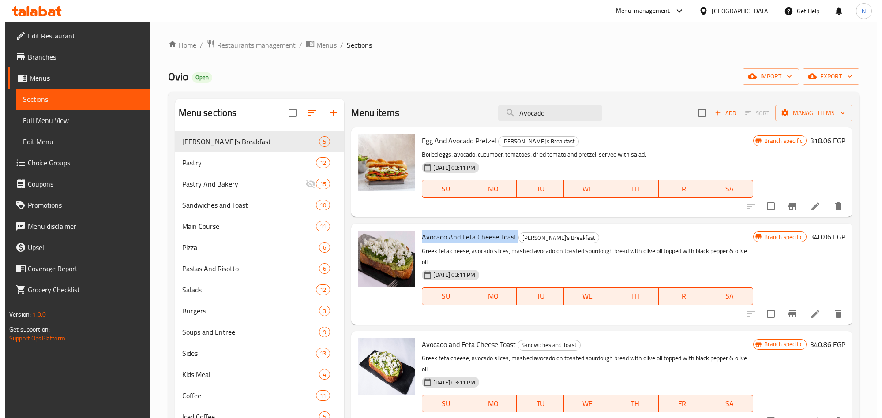
scroll to position [66, 0]
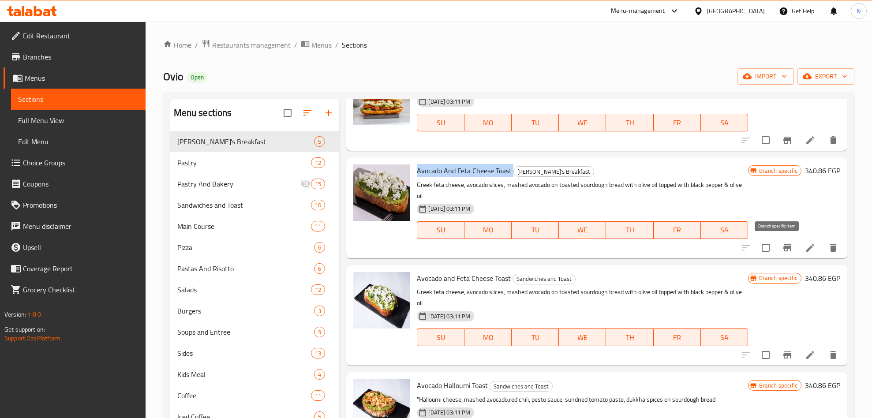
click at [778, 241] on button "Branch-specific-item" at bounding box center [787, 247] width 21 height 21
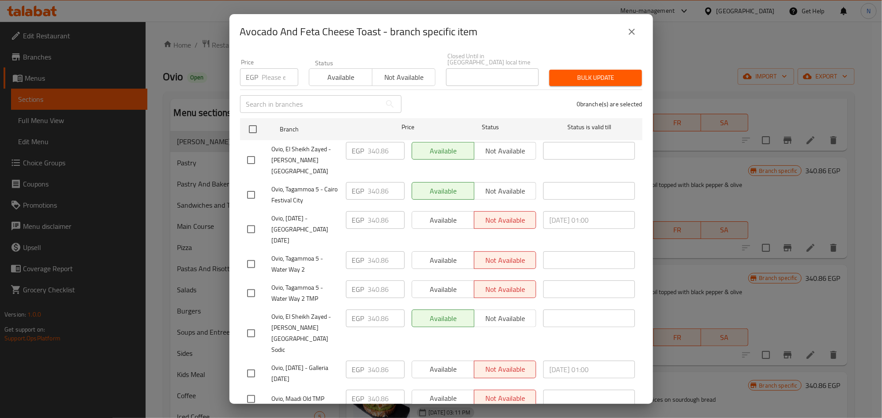
scroll to position [76, 0]
click at [622, 24] on div "Avocado And Feta Cheese Toast - branch specific item" at bounding box center [441, 31] width 402 height 21
click at [627, 30] on icon "close" at bounding box center [632, 31] width 11 height 11
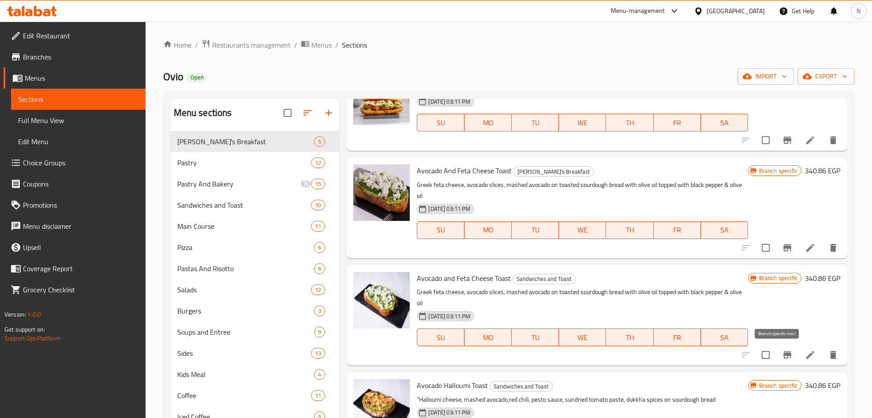
click at [782, 351] on icon "Branch-specific-item" at bounding box center [787, 355] width 11 height 11
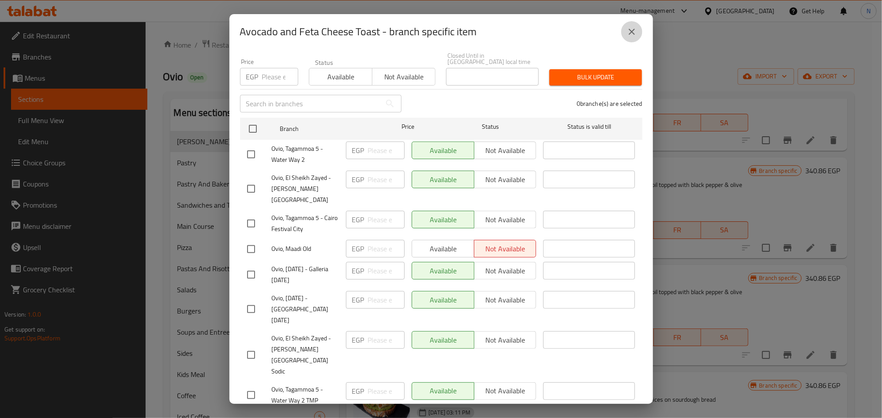
click at [635, 32] on icon "close" at bounding box center [632, 31] width 11 height 11
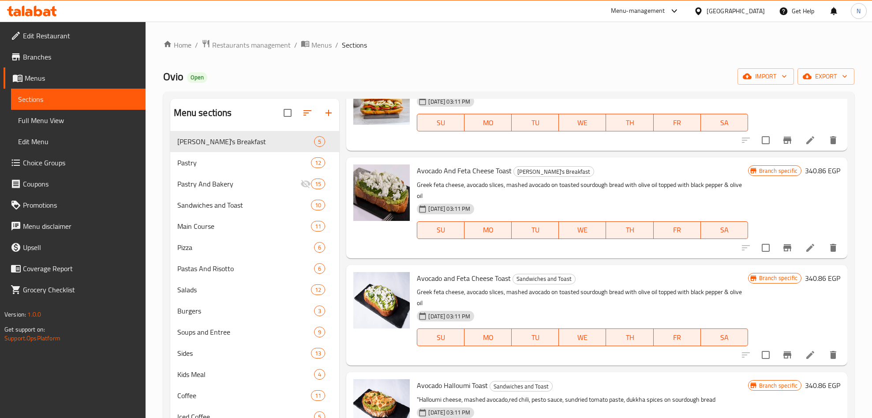
click at [510, 167] on span "Avocado And Feta Cheese Toast" at bounding box center [464, 170] width 95 height 13
copy h6 "Avocado And Feta Cheese Toast"
click at [777, 248] on button "Branch-specific-item" at bounding box center [787, 247] width 21 height 21
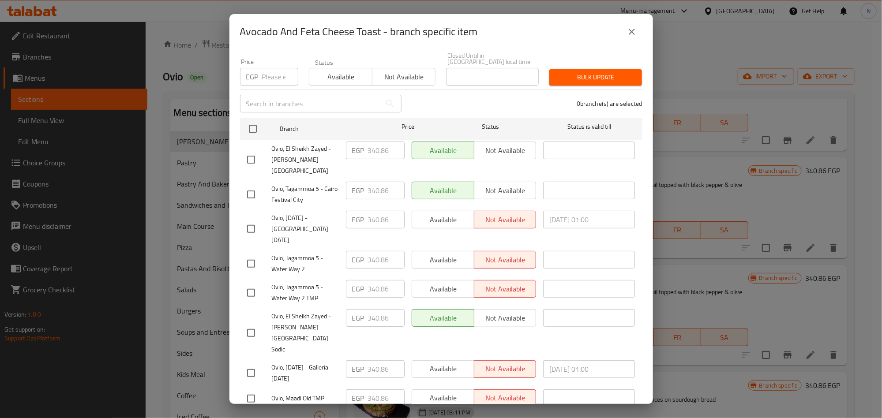
click at [632, 28] on icon "close" at bounding box center [632, 31] width 11 height 11
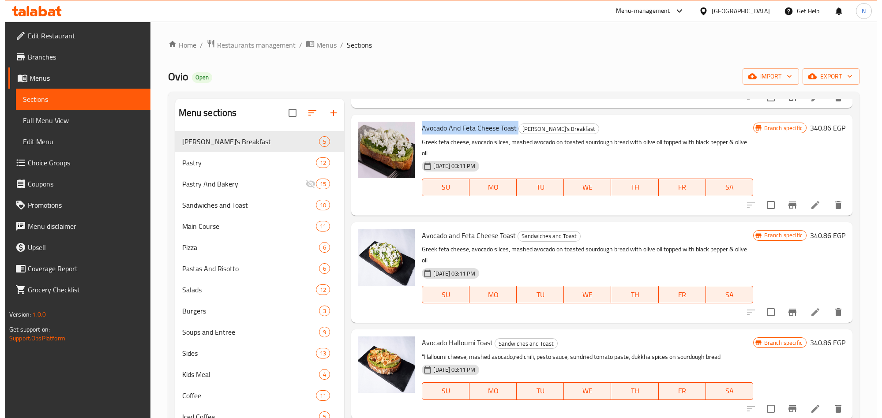
scroll to position [132, 0]
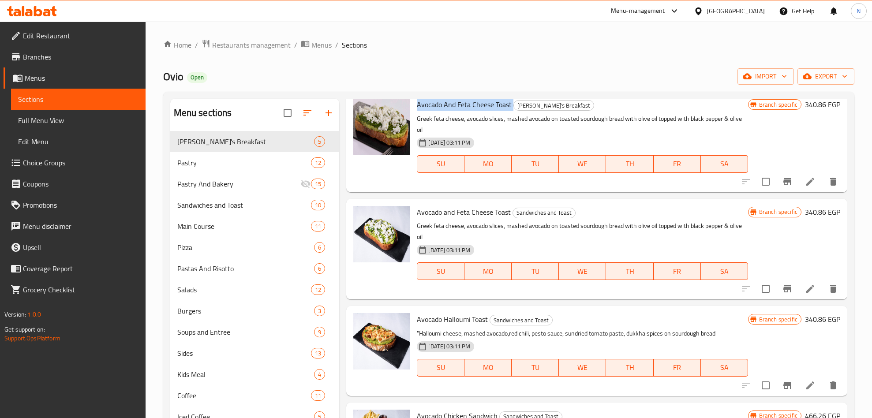
click at [782, 293] on icon "Branch-specific-item" at bounding box center [787, 289] width 11 height 11
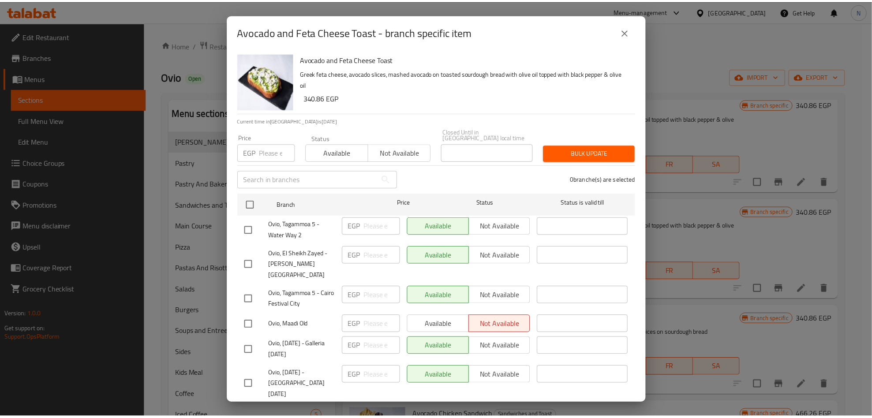
scroll to position [76, 0]
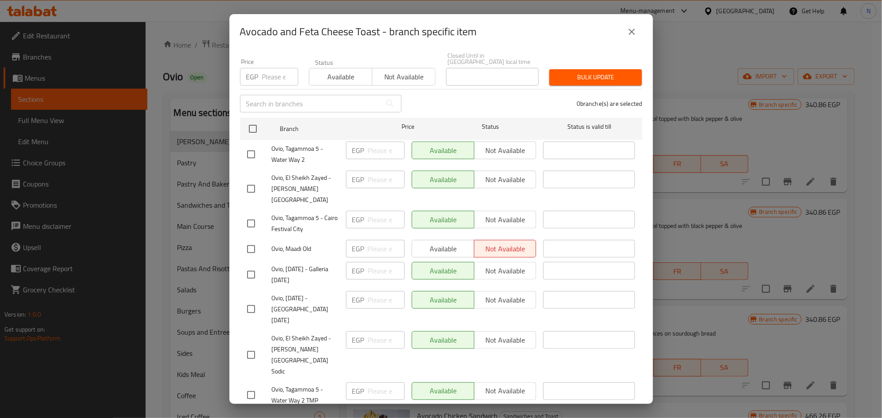
click at [632, 36] on icon "close" at bounding box center [632, 31] width 11 height 11
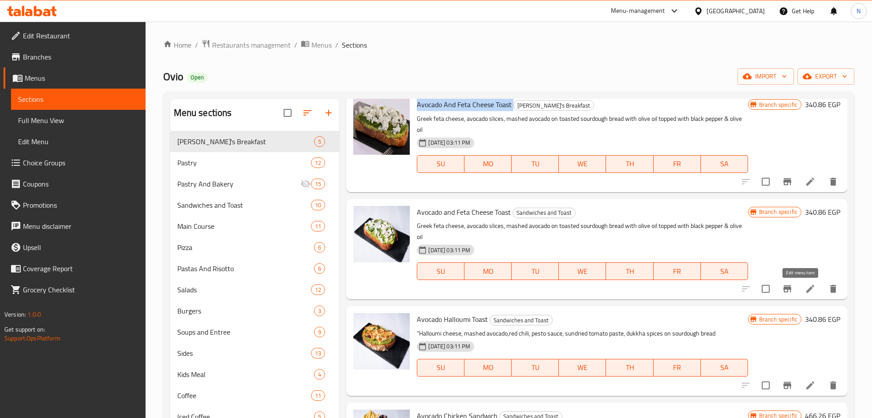
click at [805, 293] on icon at bounding box center [810, 289] width 11 height 11
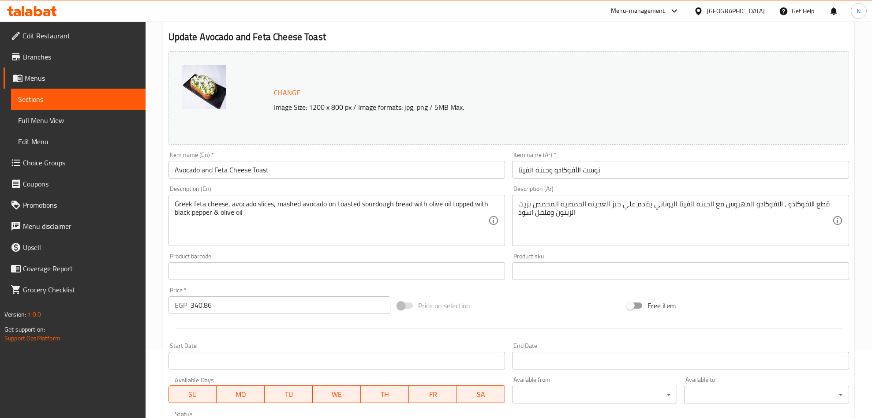
scroll to position [217, 0]
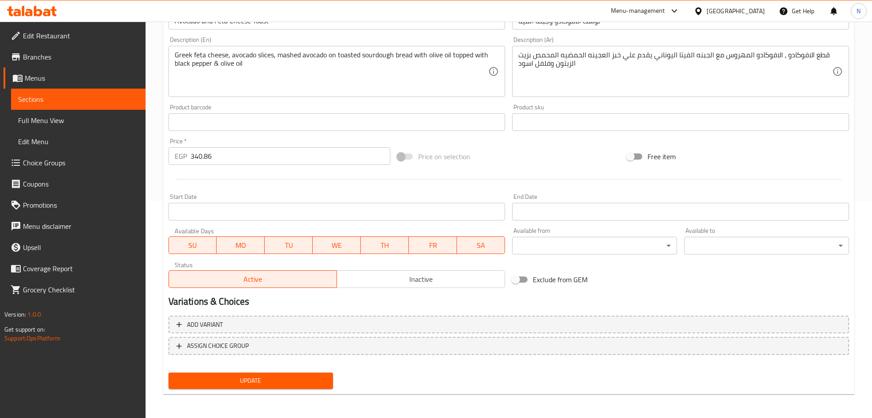
click at [387, 291] on div "Status Active Inactive" at bounding box center [337, 275] width 344 height 34
click at [392, 284] on span "Inactive" at bounding box center [421, 279] width 161 height 13
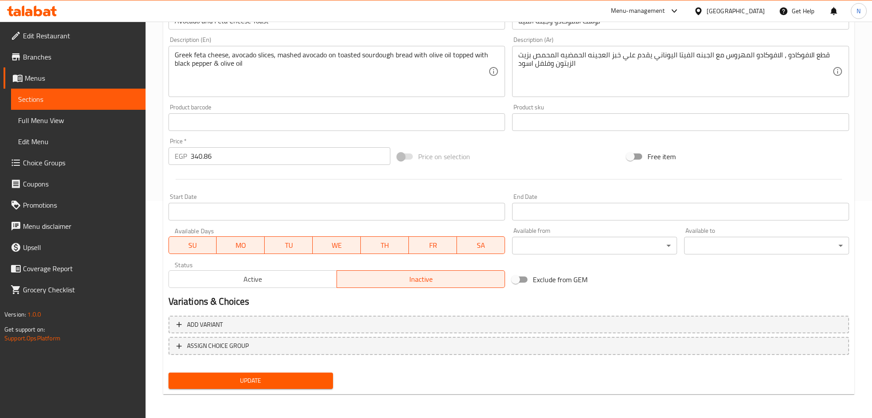
click at [292, 378] on span "Update" at bounding box center [251, 381] width 151 height 11
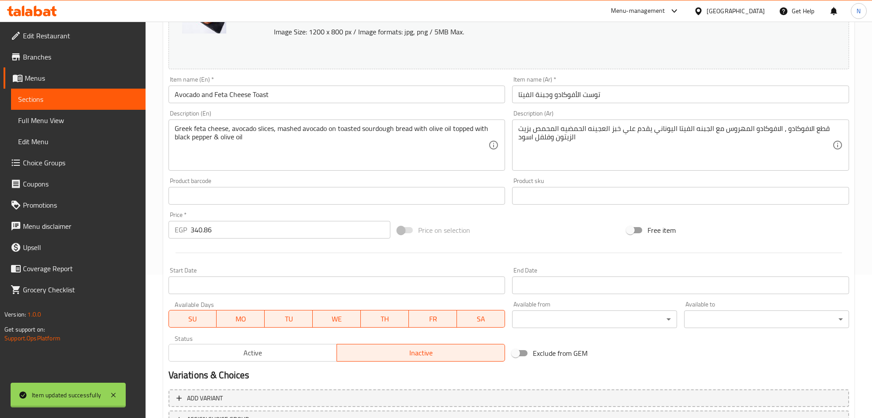
scroll to position [0, 0]
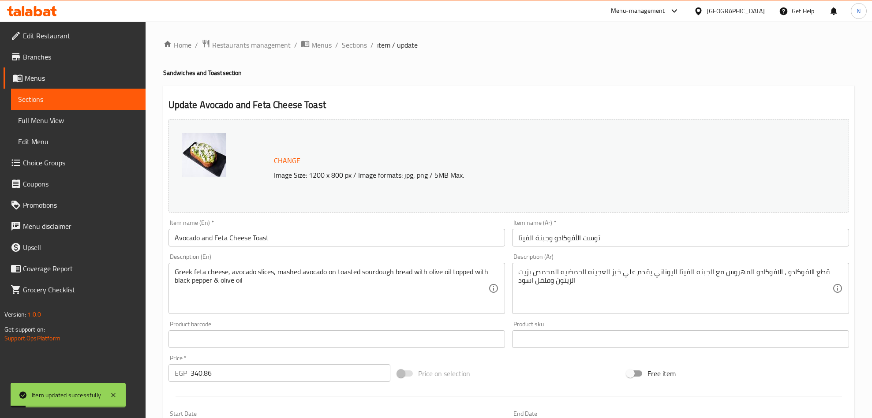
click at [305, 233] on input "Avocado and Feta Cheese Toast" at bounding box center [337, 238] width 337 height 18
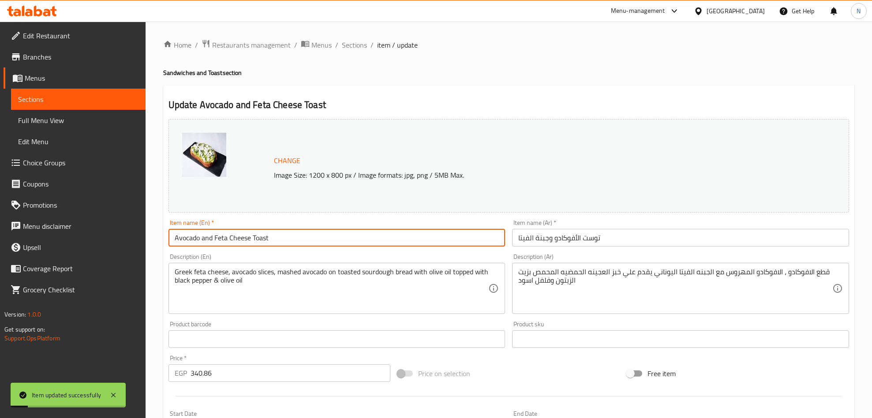
click at [305, 233] on input "Avocado and Feta Cheese Toast" at bounding box center [337, 238] width 337 height 18
click at [359, 45] on span "Sections" at bounding box center [354, 45] width 25 height 11
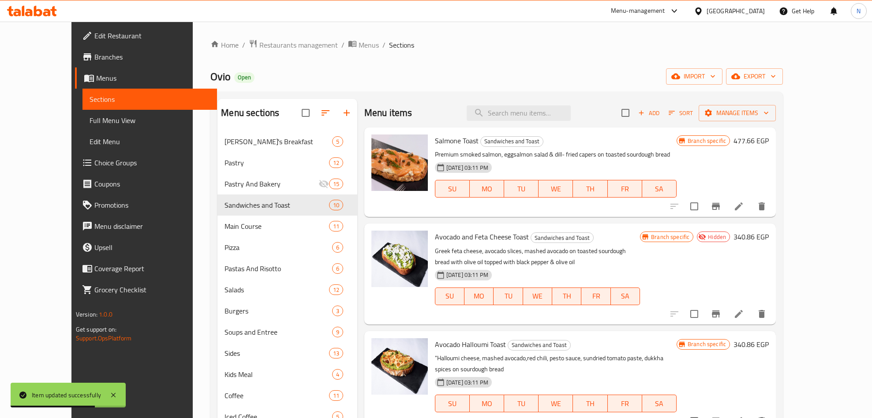
click at [537, 126] on div "Menu items Add Sort Manage items" at bounding box center [571, 113] width 412 height 29
drag, startPoint x: 538, startPoint y: 126, endPoint x: 539, endPoint y: 120, distance: 6.4
click at [538, 125] on div "Menu items Add Sort Manage items" at bounding box center [571, 113] width 412 height 29
click at [541, 118] on input "search" at bounding box center [519, 112] width 104 height 15
paste input "Avocado and Feta Cheese Toast"
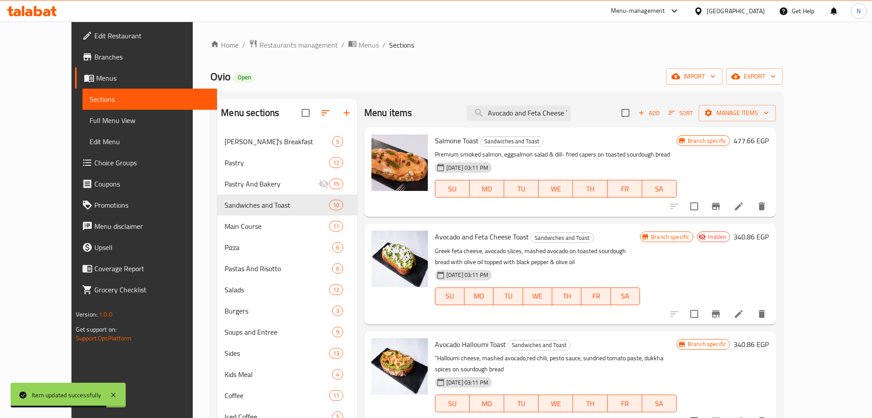
scroll to position [0, 14]
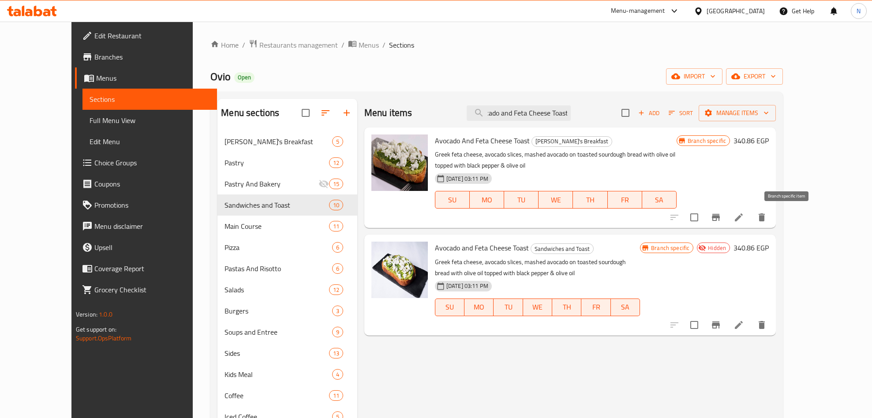
type input "Avocado and Feta Cheese Toast"
click at [722, 215] on icon "Branch-specific-item" at bounding box center [716, 217] width 11 height 11
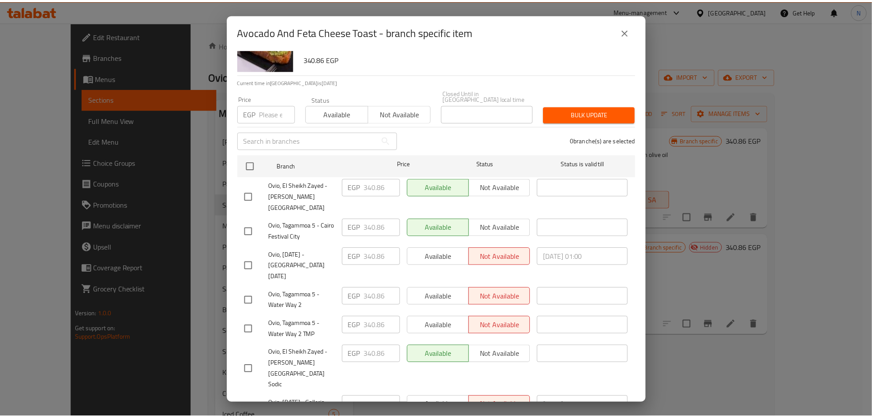
scroll to position [76, 0]
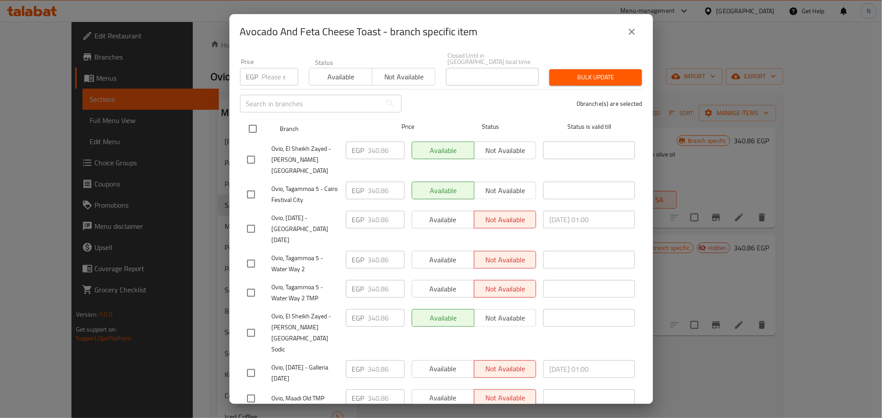
drag, startPoint x: 256, startPoint y: 122, endPoint x: 256, endPoint y: 117, distance: 4.9
click at [256, 122] on input "checkbox" at bounding box center [253, 129] width 19 height 19
checkbox input "true"
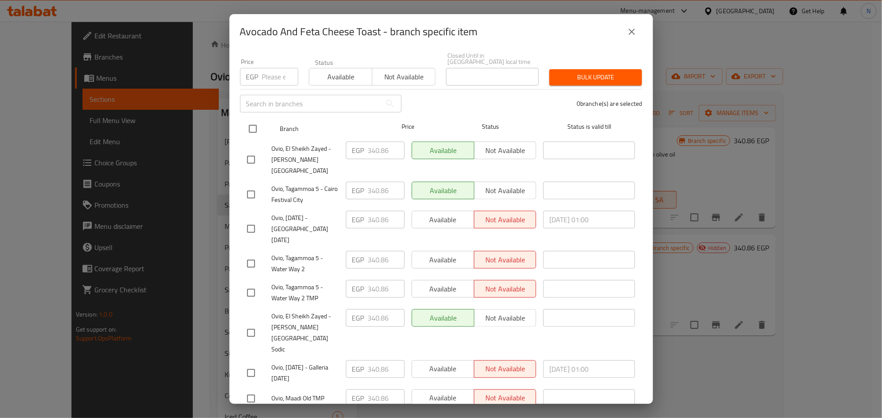
checkbox input "true"
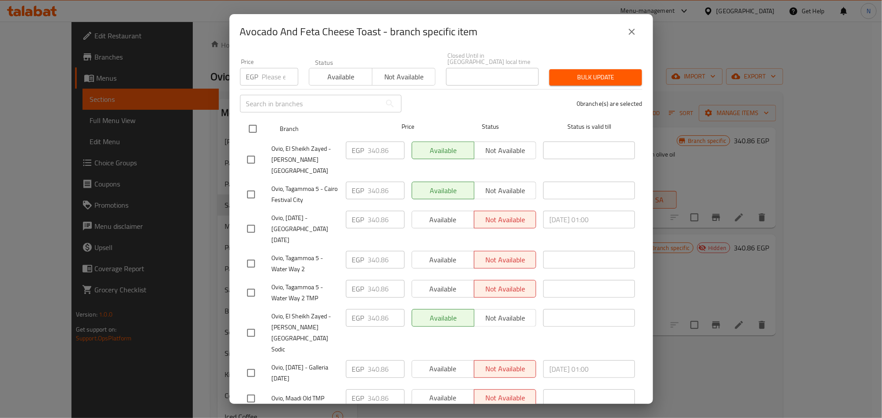
checkbox input "true"
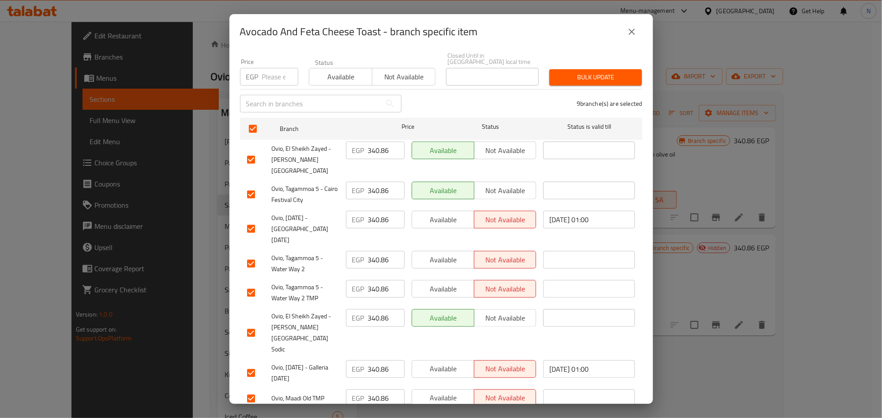
click at [266, 90] on div "​" at bounding box center [321, 104] width 172 height 28
click at [271, 75] on input "number" at bounding box center [280, 77] width 36 height 18
paste input "375.06"
type input "375.06"
click at [600, 73] on span "Bulk update" at bounding box center [596, 77] width 79 height 11
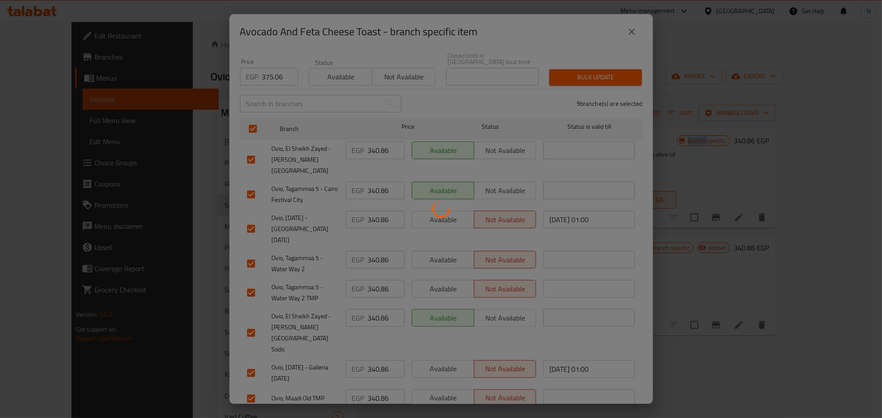
click at [600, 73] on div at bounding box center [441, 209] width 882 height 418
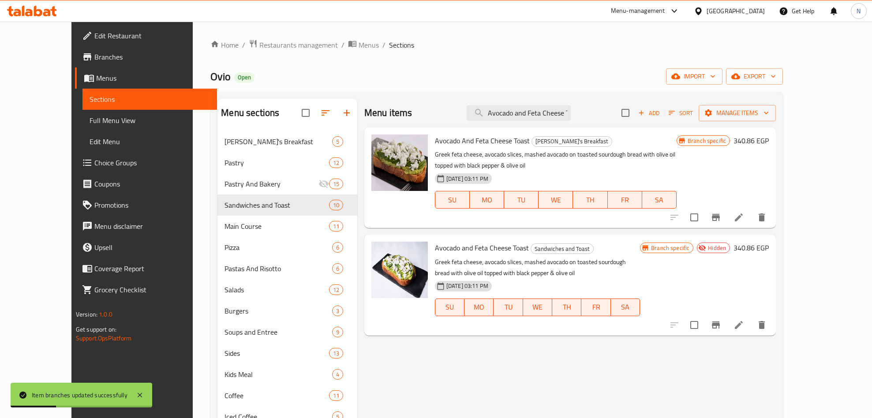
scroll to position [0, 15]
drag, startPoint x: 588, startPoint y: 122, endPoint x: 625, endPoint y: 126, distance: 37.7
click at [625, 126] on div "Menu items Avocado and Feta Cheese Toast Add Sort Manage items" at bounding box center [571, 113] width 412 height 29
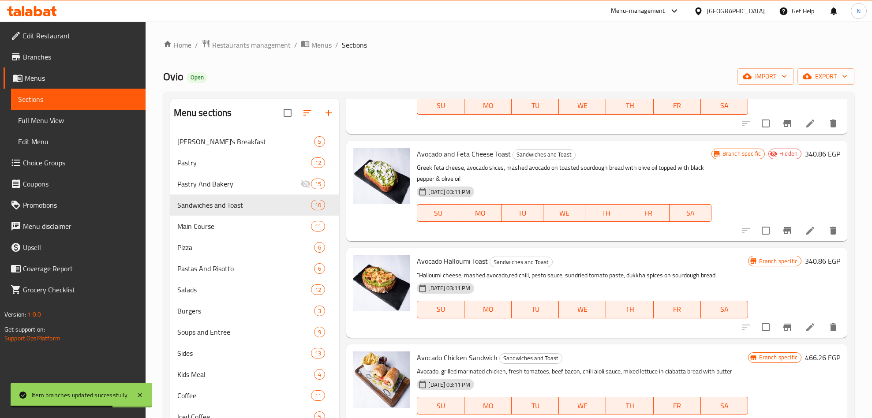
scroll to position [199, 0]
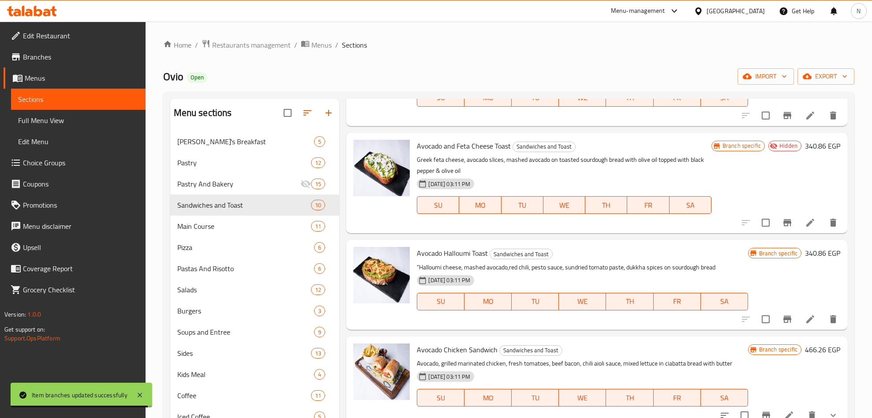
type input "Avocado"
click at [436, 248] on span "Avocado Halloumi Toast" at bounding box center [452, 253] width 71 height 13
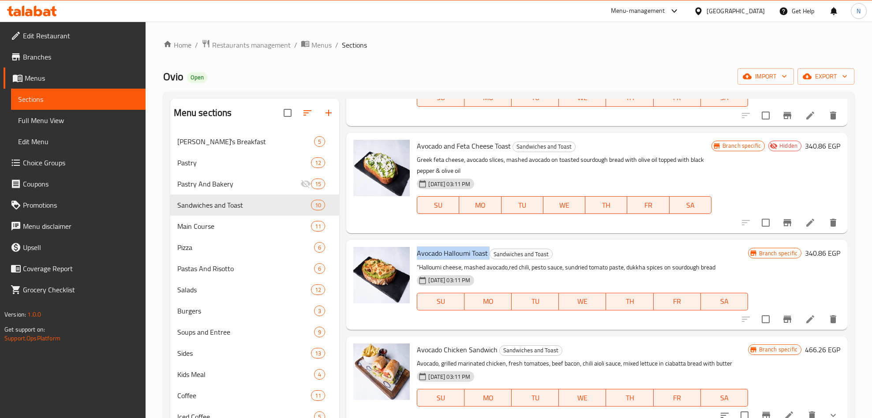
click at [436, 248] on span "Avocado Halloumi Toast" at bounding box center [452, 253] width 71 height 13
click at [785, 322] on button "Branch-specific-item" at bounding box center [787, 319] width 21 height 21
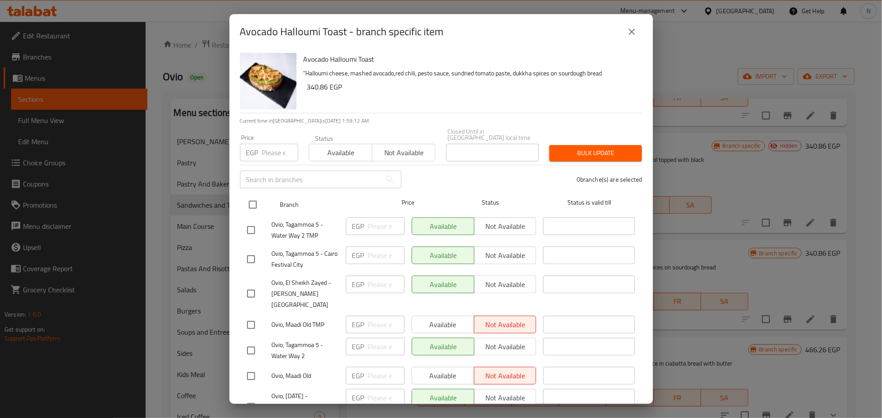
click at [249, 199] on input "checkbox" at bounding box center [253, 205] width 19 height 19
checkbox input "true"
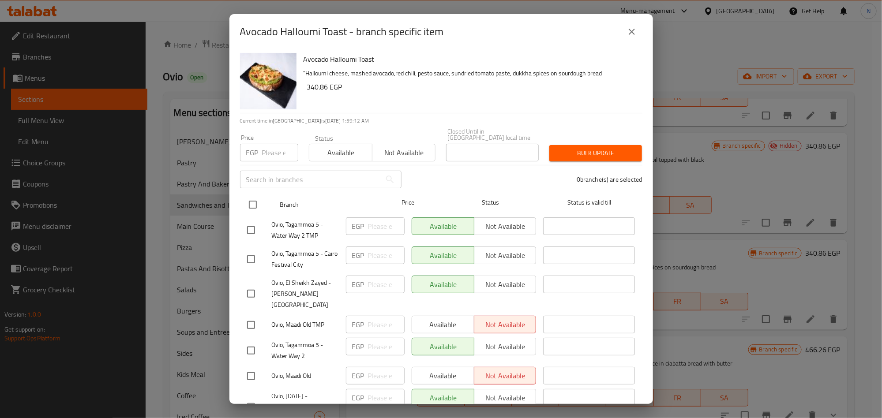
checkbox input "true"
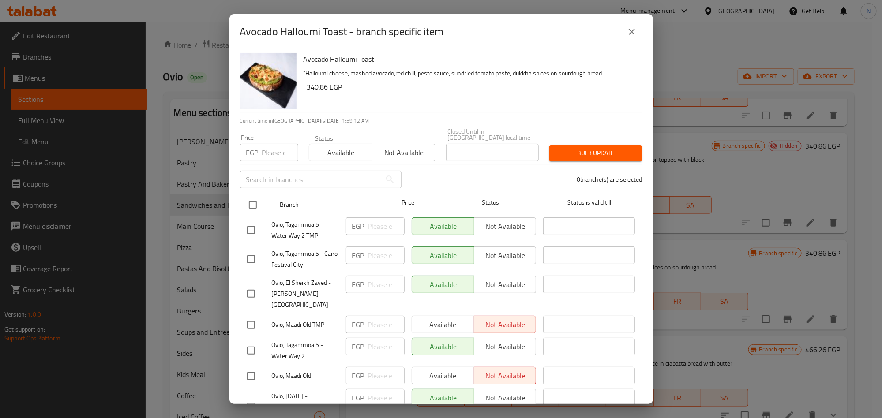
checkbox input "true"
click at [276, 147] on input "number" at bounding box center [280, 153] width 36 height 18
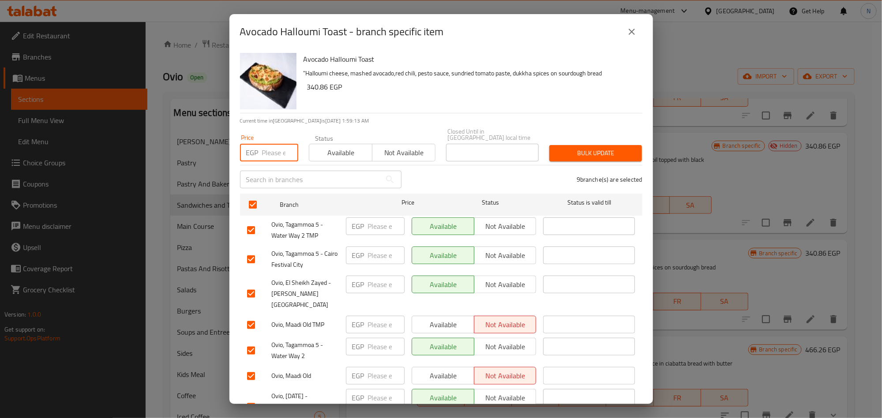
paste input "386.46"
type input "386.46"
click at [433, 84] on h6 "340.86 EGP" at bounding box center [471, 87] width 328 height 12
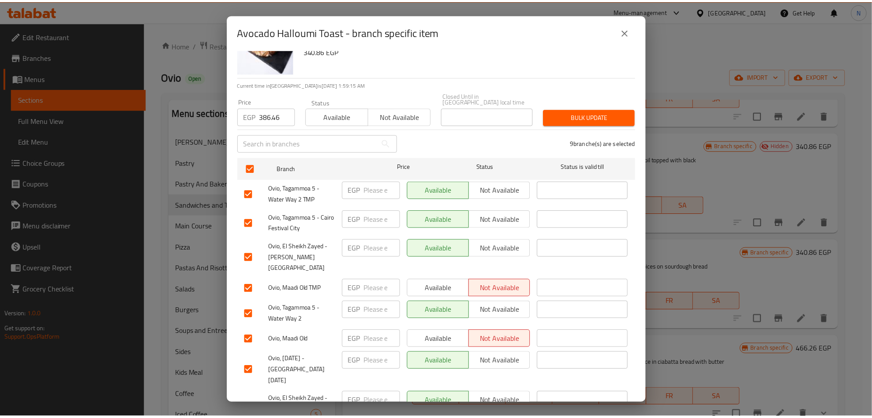
scroll to position [0, 0]
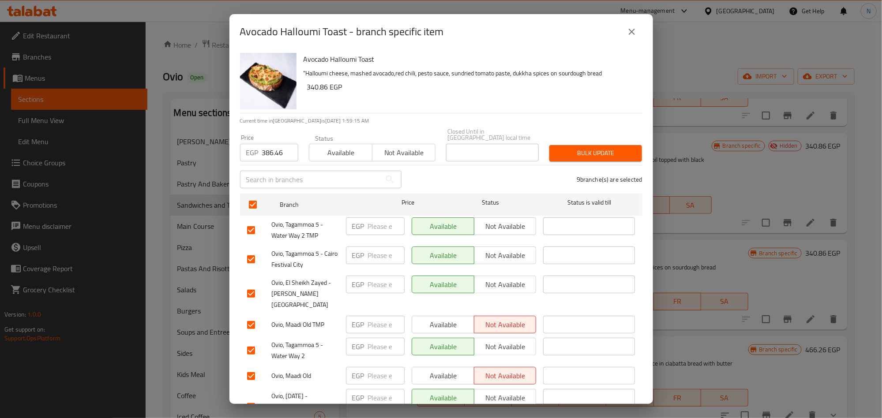
click at [568, 151] on span "Bulk update" at bounding box center [596, 153] width 79 height 11
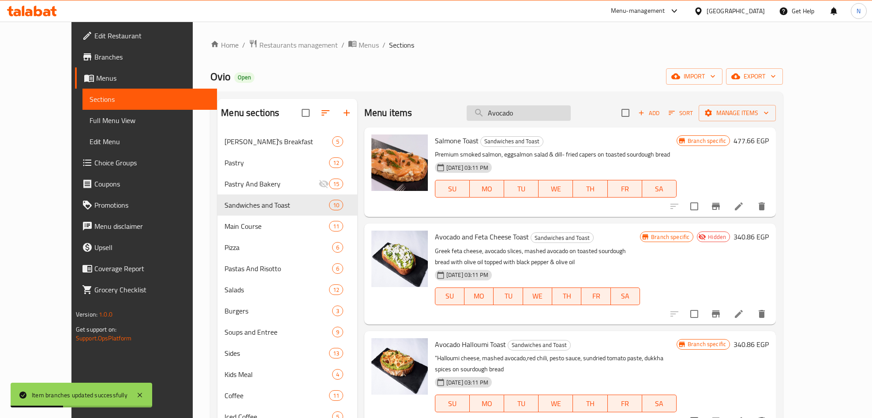
click at [571, 110] on input "Avocado" at bounding box center [519, 112] width 104 height 15
paste input "Salmon toast"
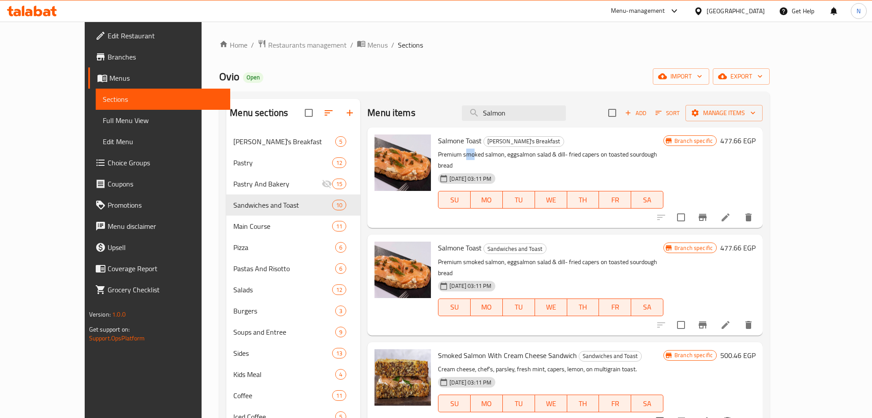
drag, startPoint x: 454, startPoint y: 149, endPoint x: 445, endPoint y: 149, distance: 9.3
click at [445, 149] on p "Premium smoked salmon, eggsalmon salad & dill- fried capers on toasted sourdoug…" at bounding box center [551, 160] width 226 height 22
click at [499, 157] on p "Premium smoked salmon, eggsalmon salad & dill- fried capers on toasted sourdoug…" at bounding box center [551, 160] width 226 height 22
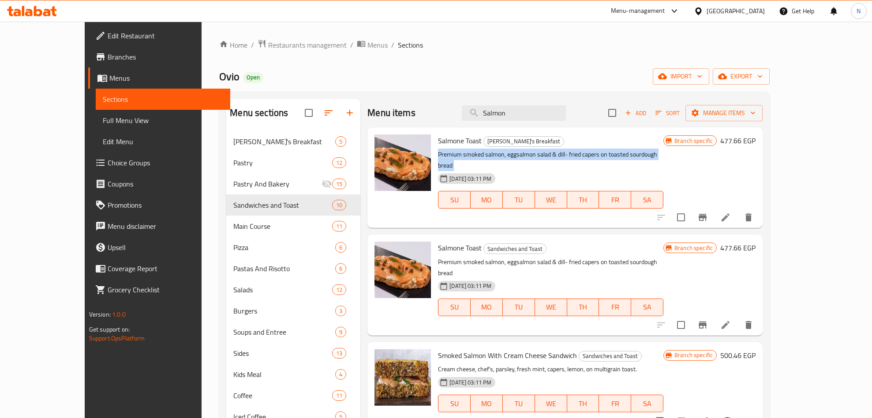
drag, startPoint x: 448, startPoint y: 253, endPoint x: 489, endPoint y: 256, distance: 41.1
click at [489, 256] on div "Salmone Toast Sandwiches and Toast Premium smoked salmon, eggsalmon salad & [PE…" at bounding box center [551, 285] width 233 height 94
click at [708, 212] on icon "Branch-specific-item" at bounding box center [703, 217] width 11 height 11
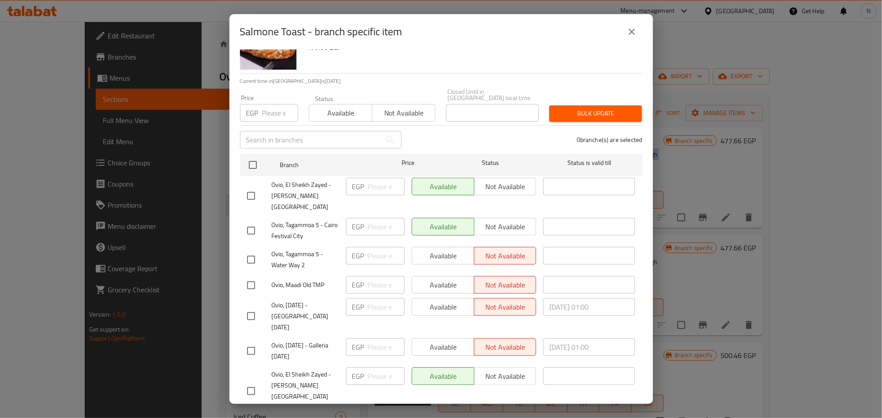
scroll to position [76, 0]
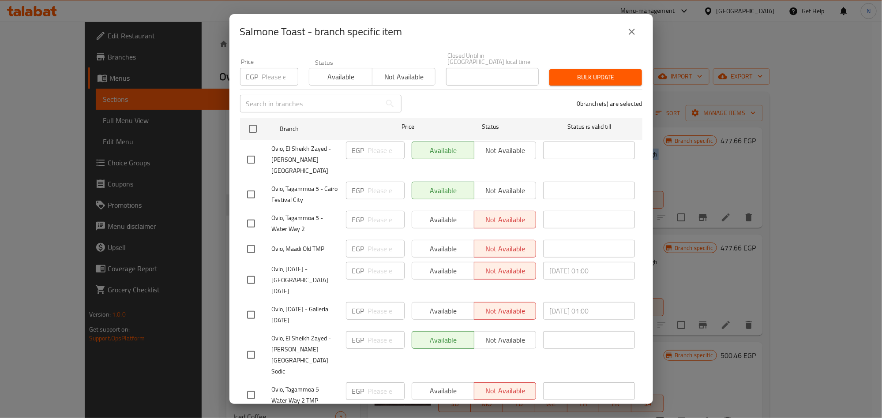
click at [631, 30] on icon "close" at bounding box center [632, 32] width 6 height 6
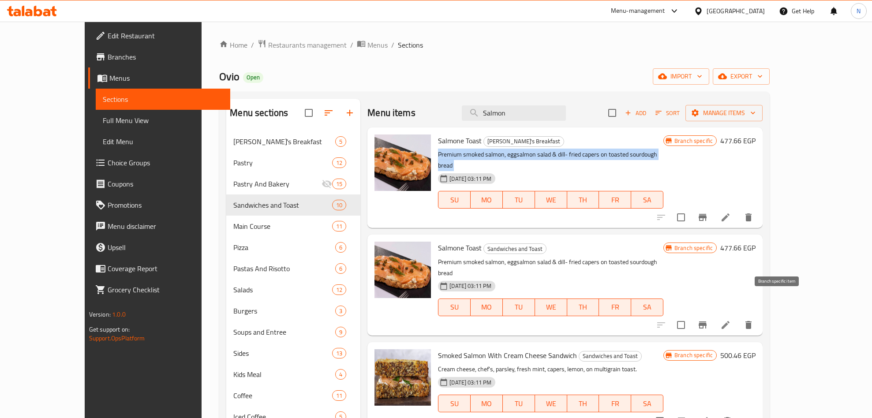
click at [708, 320] on icon "Branch-specific-item" at bounding box center [703, 325] width 11 height 11
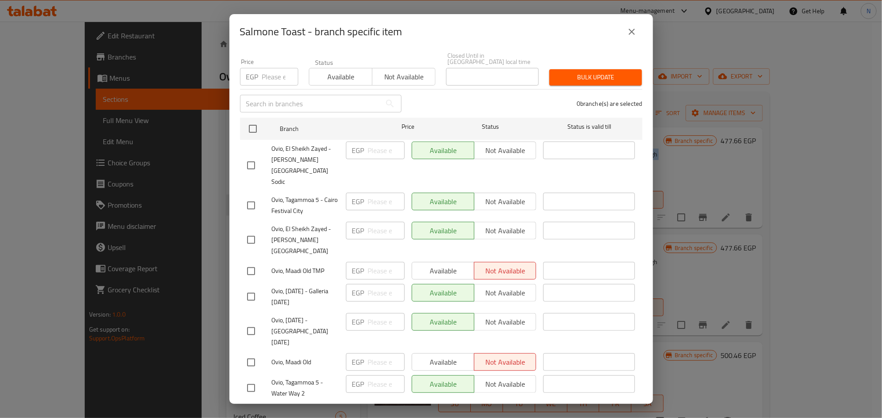
drag, startPoint x: 628, startPoint y: 30, endPoint x: 612, endPoint y: 52, distance: 26.5
click at [628, 32] on icon "close" at bounding box center [632, 31] width 11 height 11
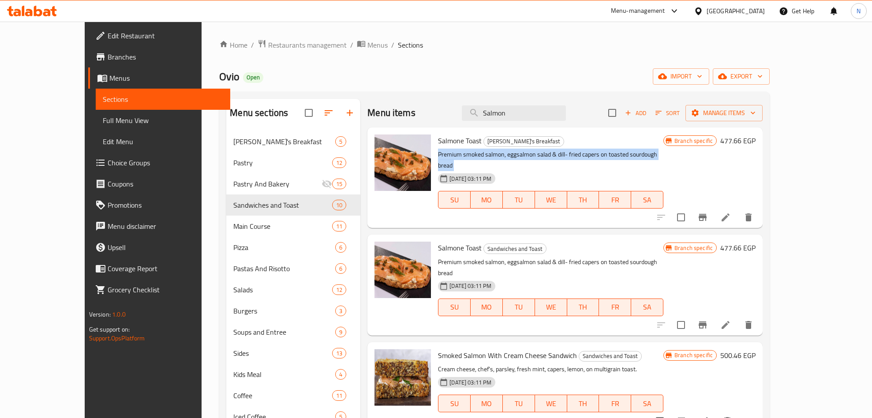
click at [516, 257] on p "Premium smoked salmon, eggsalmon salad & dill- fried capers on toasted sourdoug…" at bounding box center [551, 268] width 226 height 22
click at [443, 139] on span "Salmone Toast" at bounding box center [460, 140] width 44 height 13
click at [443, 140] on span "Salmone Toast" at bounding box center [460, 140] width 44 height 13
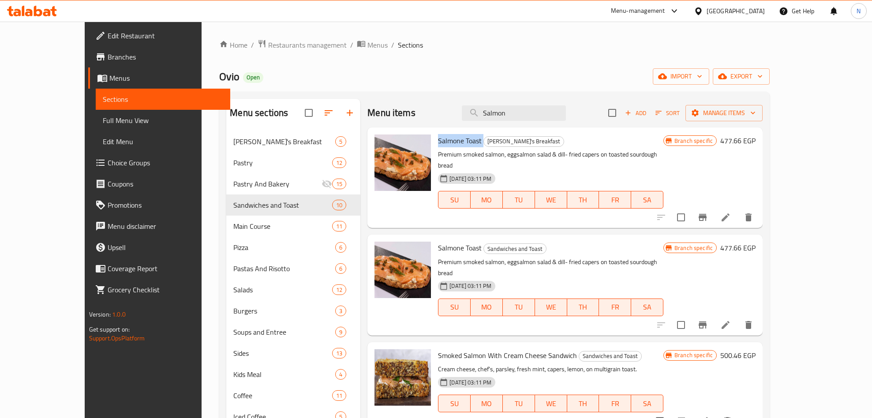
copy h6 "Salmone Toast"
click at [708, 212] on icon "Branch-specific-item" at bounding box center [703, 217] width 11 height 11
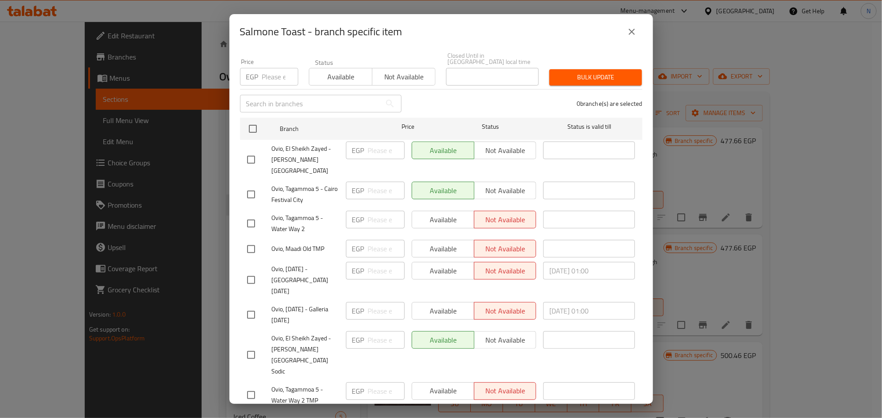
click at [629, 33] on icon "close" at bounding box center [632, 31] width 11 height 11
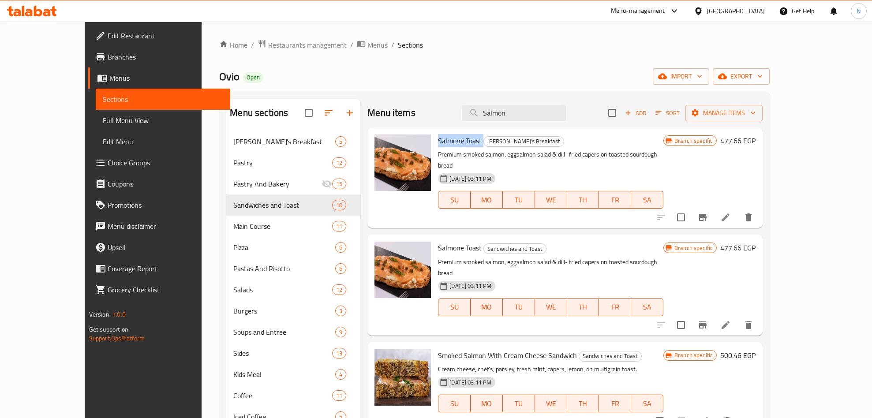
click at [707, 322] on icon "Branch-specific-item" at bounding box center [703, 325] width 8 height 7
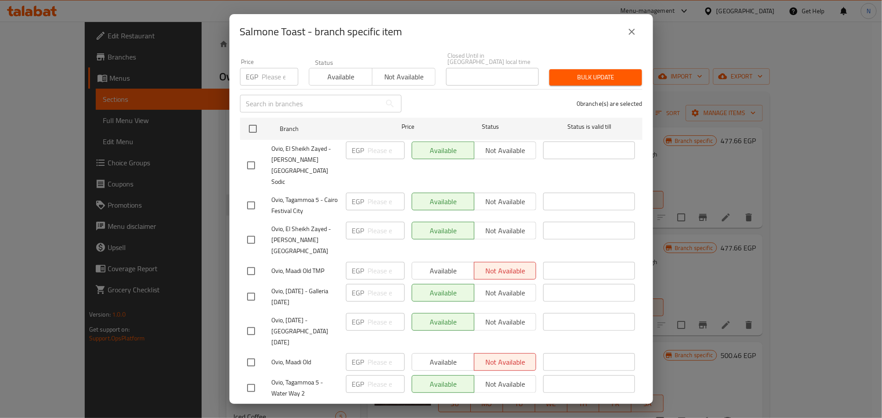
drag, startPoint x: 639, startPoint y: 29, endPoint x: 627, endPoint y: 38, distance: 14.6
click at [638, 29] on button "close" at bounding box center [631, 31] width 21 height 21
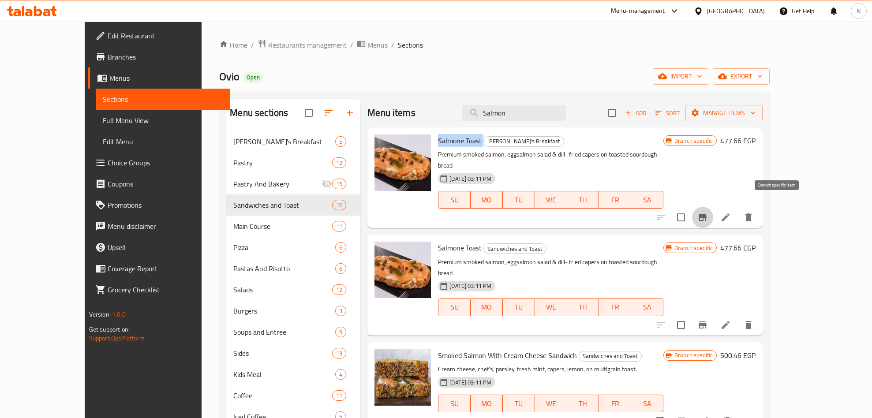
click at [708, 212] on icon "Branch-specific-item" at bounding box center [703, 217] width 11 height 11
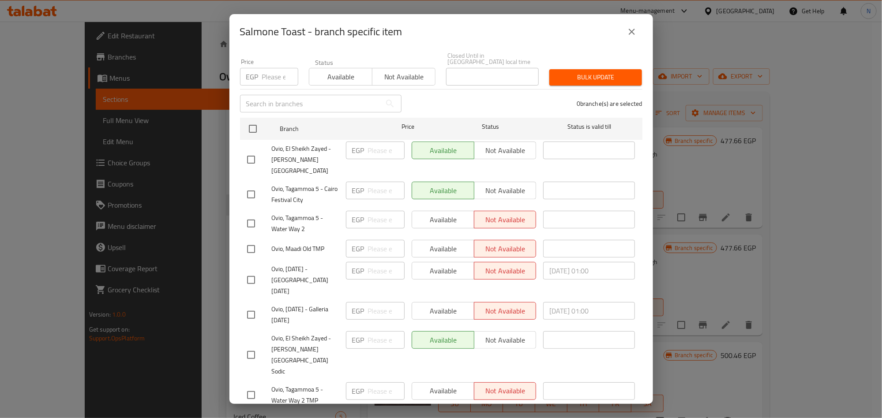
click at [637, 37] on button "close" at bounding box center [631, 31] width 21 height 21
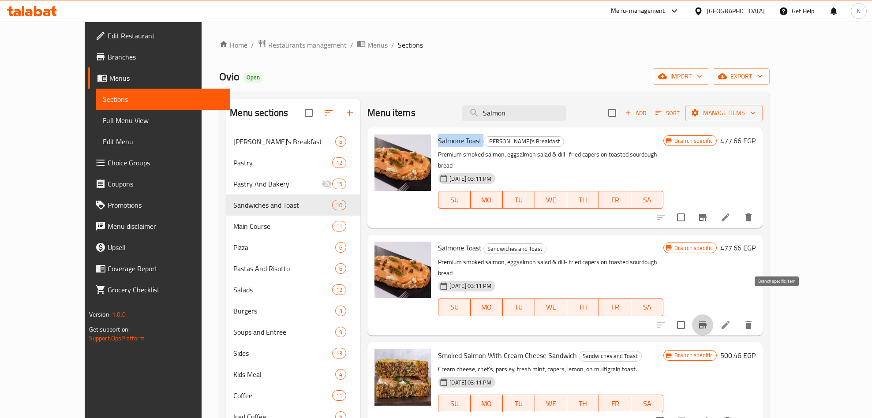
click at [708, 320] on icon "Branch-specific-item" at bounding box center [703, 325] width 11 height 11
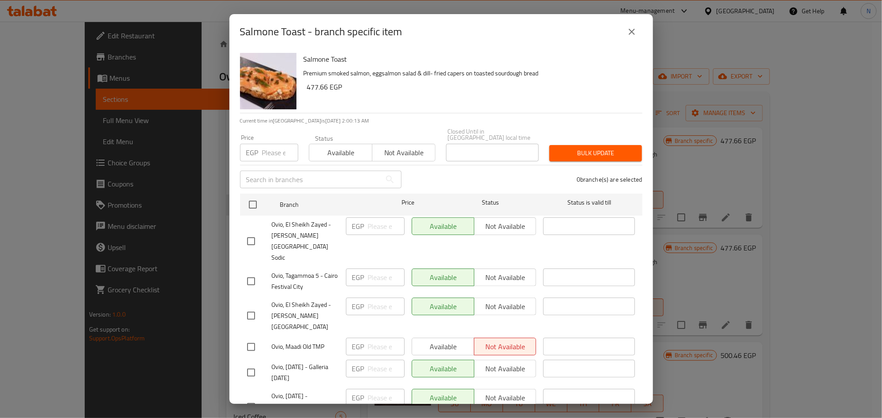
click at [624, 32] on button "close" at bounding box center [631, 31] width 21 height 21
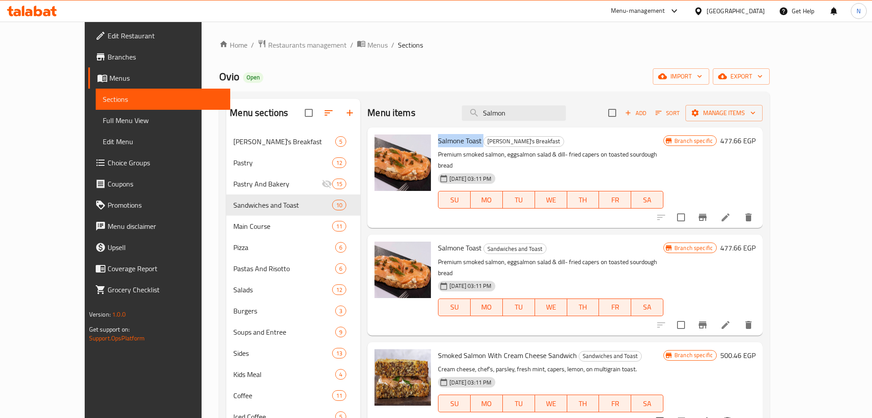
drag, startPoint x: 788, startPoint y: 210, endPoint x: 779, endPoint y: 214, distance: 10.5
click at [760, 210] on div at bounding box center [705, 217] width 109 height 21
click at [708, 212] on icon "Branch-specific-item" at bounding box center [703, 217] width 11 height 11
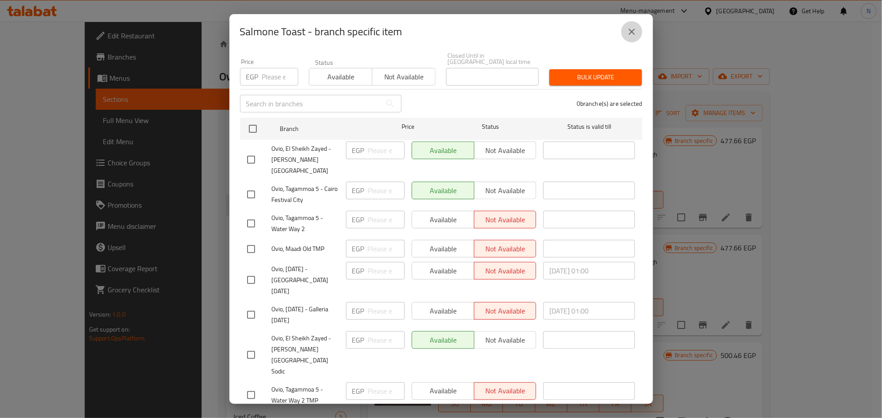
click at [627, 32] on icon "close" at bounding box center [632, 31] width 11 height 11
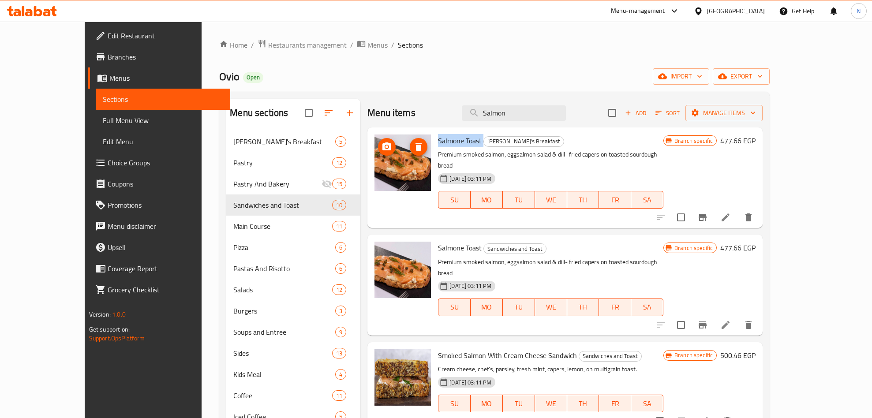
copy h6 "Salmone Toast"
click at [565, 110] on input "Salmon" at bounding box center [514, 112] width 104 height 15
paste input "Avocado And Feta Cheese"
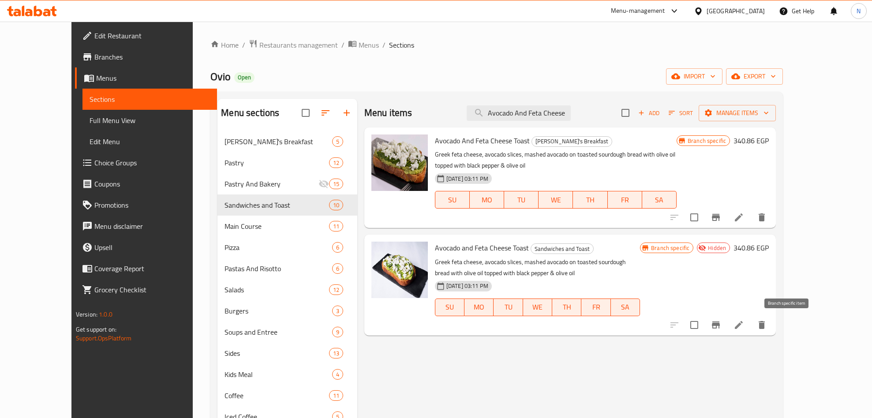
type input "Avocado And Feta Cheese"
click at [722, 321] on icon "Branch-specific-item" at bounding box center [716, 325] width 11 height 11
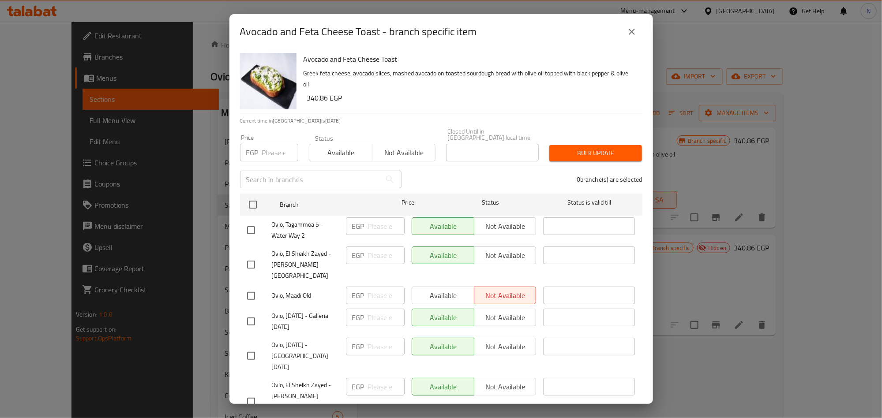
click at [634, 33] on icon "close" at bounding box center [632, 31] width 11 height 11
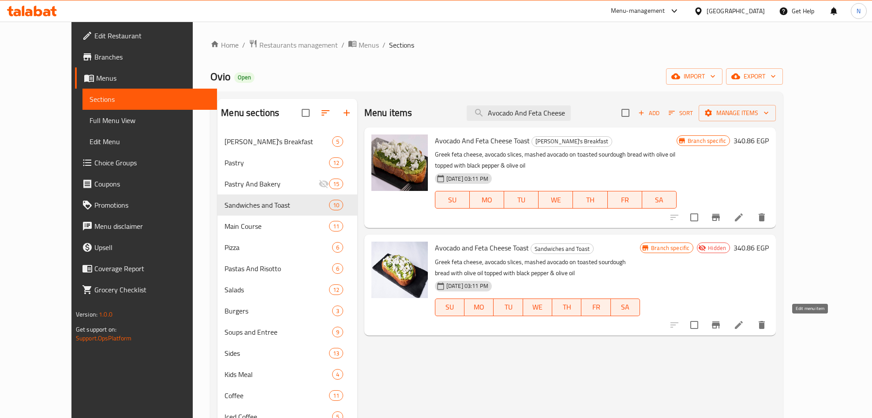
click at [745, 320] on icon at bounding box center [739, 325] width 11 height 11
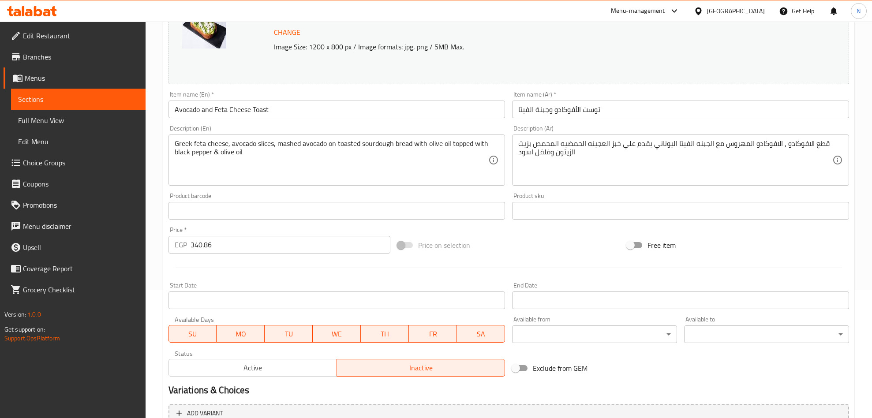
scroll to position [217, 0]
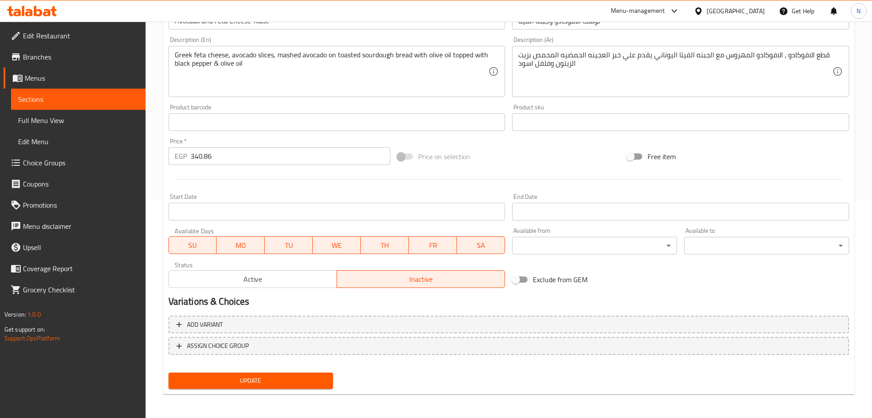
click at [294, 282] on span "Active" at bounding box center [253, 279] width 161 height 13
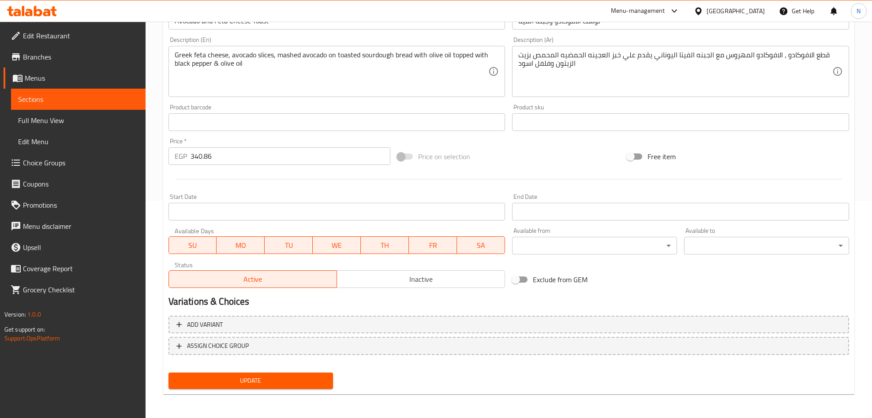
click at [289, 373] on button "Update" at bounding box center [251, 381] width 165 height 16
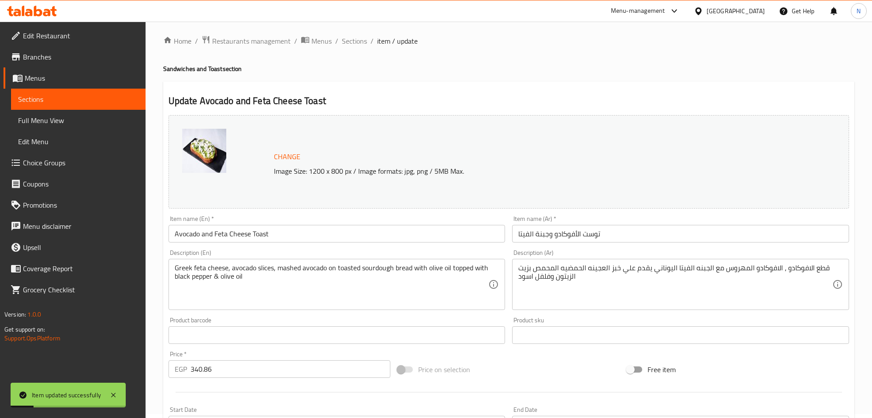
scroll to position [0, 0]
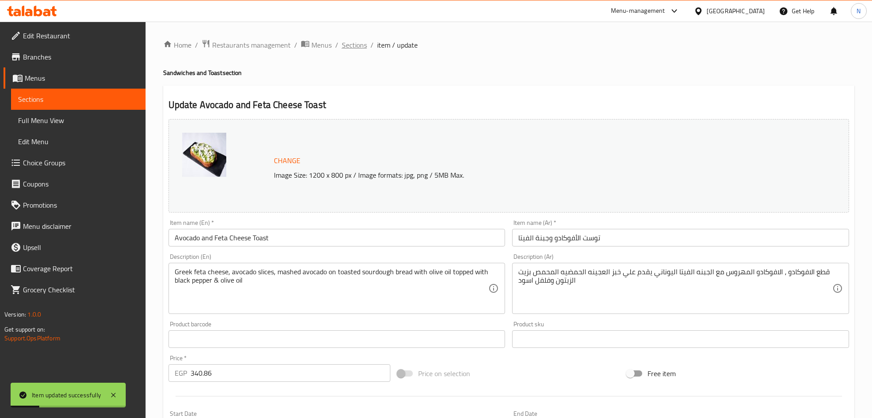
click at [359, 49] on span "Sections" at bounding box center [354, 45] width 25 height 11
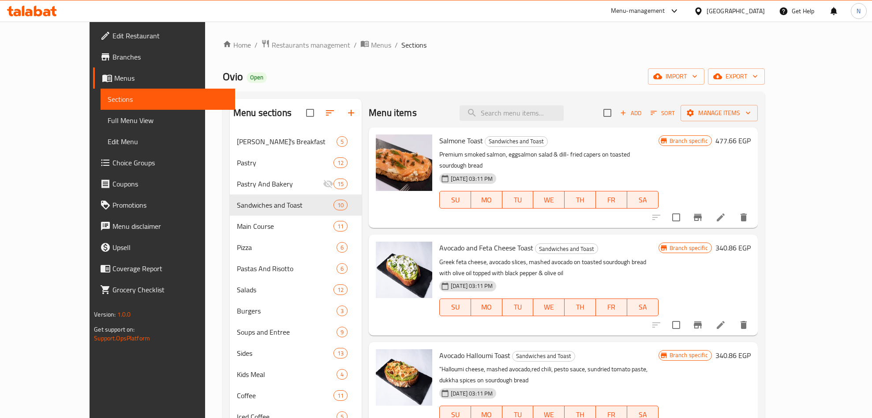
click at [500, 241] on span "Avocado and Feta Cheese Toast" at bounding box center [487, 247] width 94 height 13
copy h6 "Avocado and Feta Cheese Toast"
click at [703, 320] on icon "Branch-specific-item" at bounding box center [698, 325] width 11 height 11
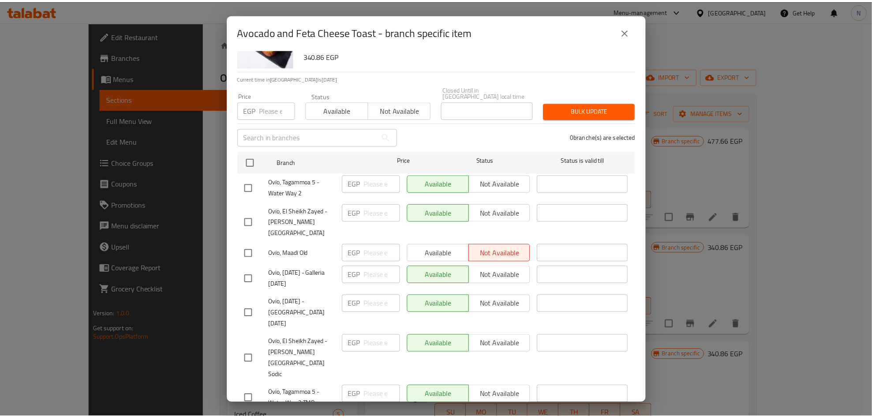
scroll to position [76, 0]
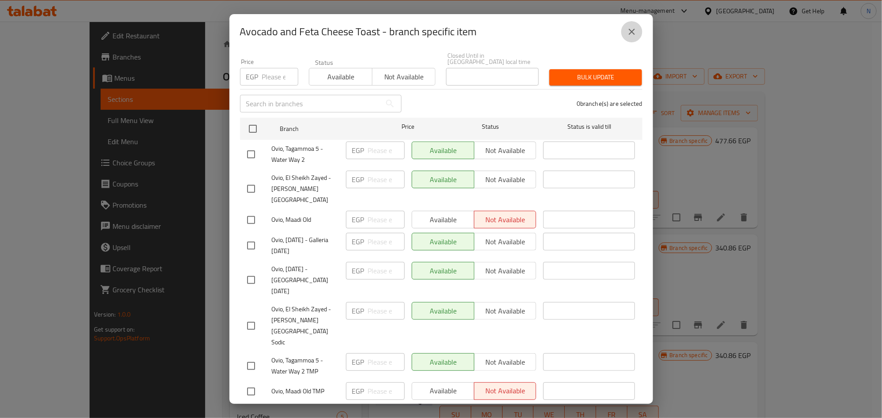
click at [624, 36] on button "close" at bounding box center [631, 31] width 21 height 21
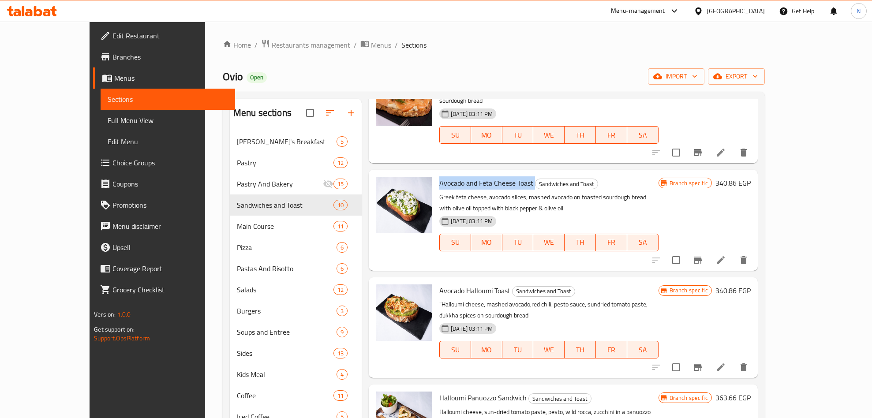
scroll to position [0, 0]
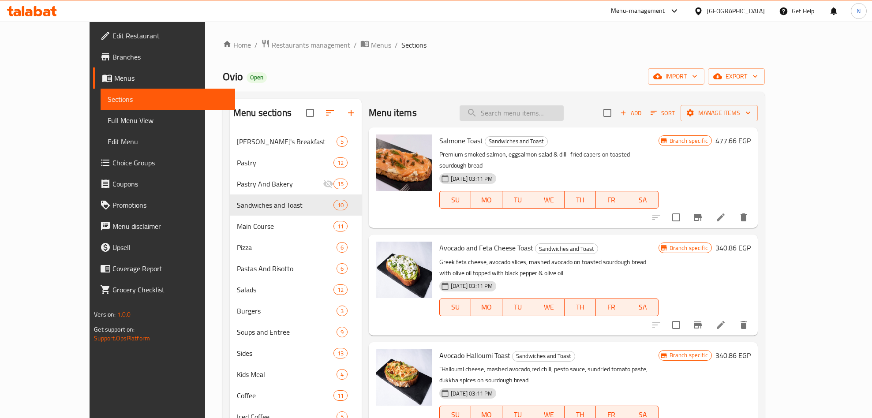
click at [525, 118] on input "search" at bounding box center [512, 112] width 104 height 15
click at [496, 241] on span "Avocado and Feta Cheese Toast" at bounding box center [487, 247] width 94 height 13
click at [703, 320] on icon "Branch-specific-item" at bounding box center [698, 325] width 11 height 11
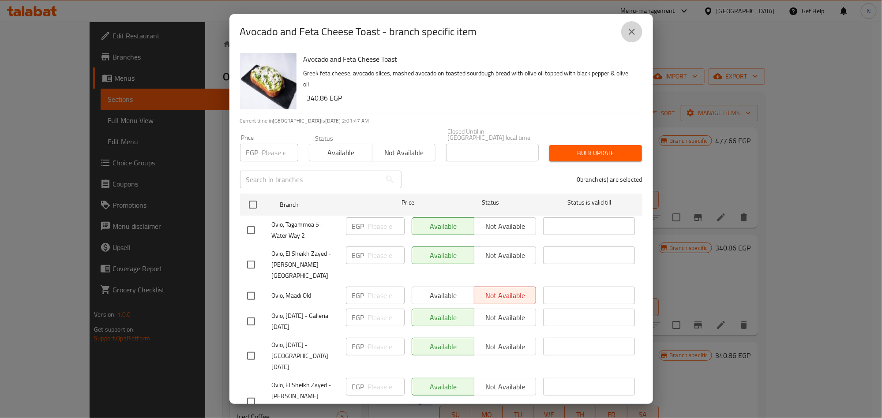
click at [636, 35] on icon "close" at bounding box center [632, 31] width 11 height 11
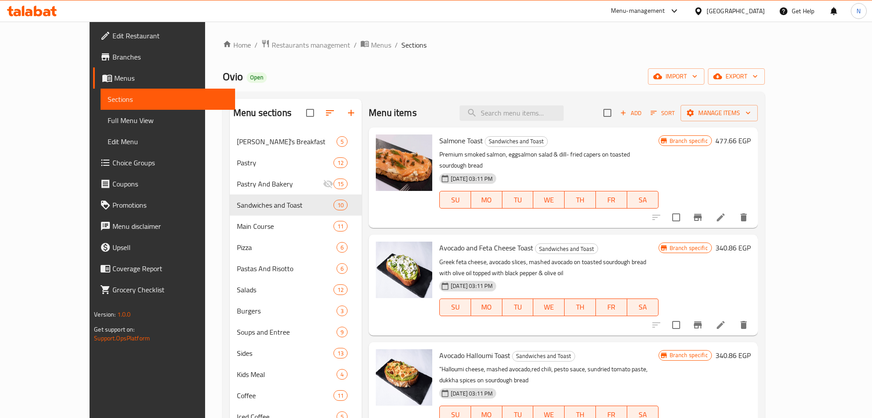
click at [530, 123] on div "Menu items Add Sort Manage items" at bounding box center [563, 113] width 389 height 29
click at [535, 117] on input "search" at bounding box center [512, 112] width 104 height 15
paste input "Avocado and Feta Cheese Toast"
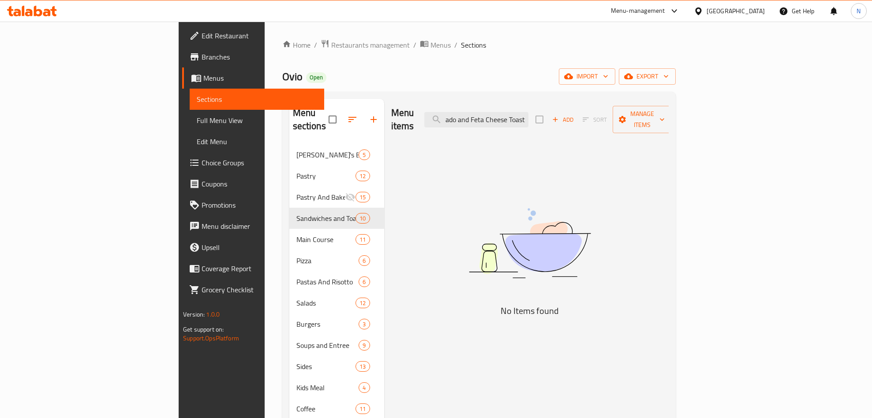
scroll to position [0, 15]
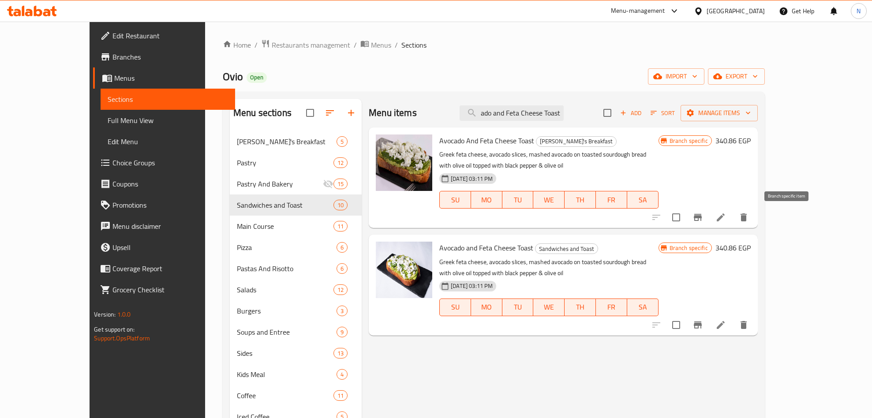
type input "Avocado and Feta Cheese Toast"
click at [702, 218] on icon "Branch-specific-item" at bounding box center [698, 217] width 8 height 7
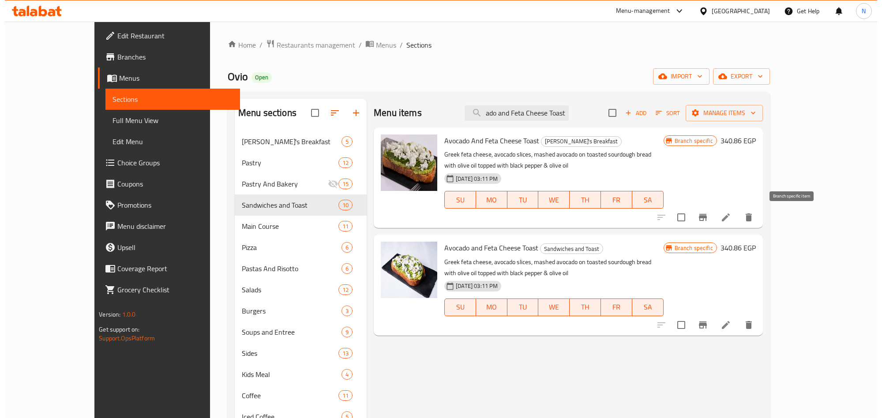
scroll to position [0, 0]
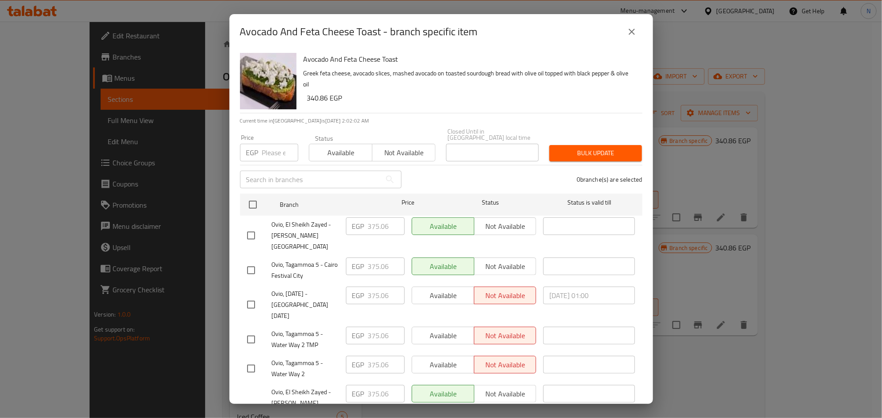
click at [633, 41] on button "close" at bounding box center [631, 31] width 21 height 21
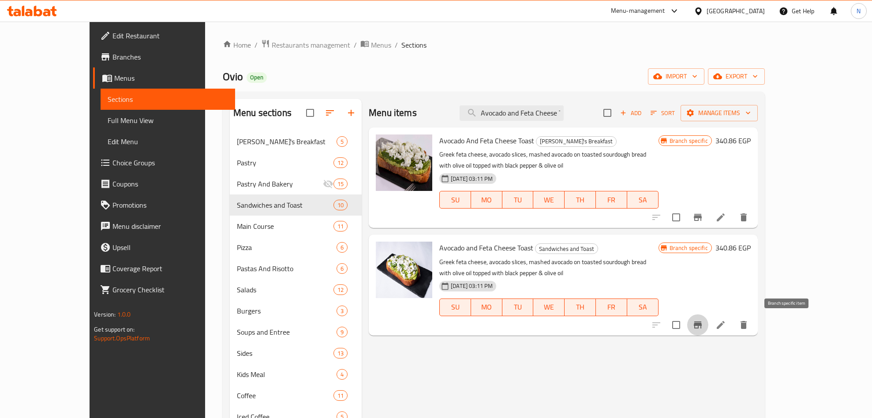
click at [709, 324] on button "Branch-specific-item" at bounding box center [698, 325] width 21 height 21
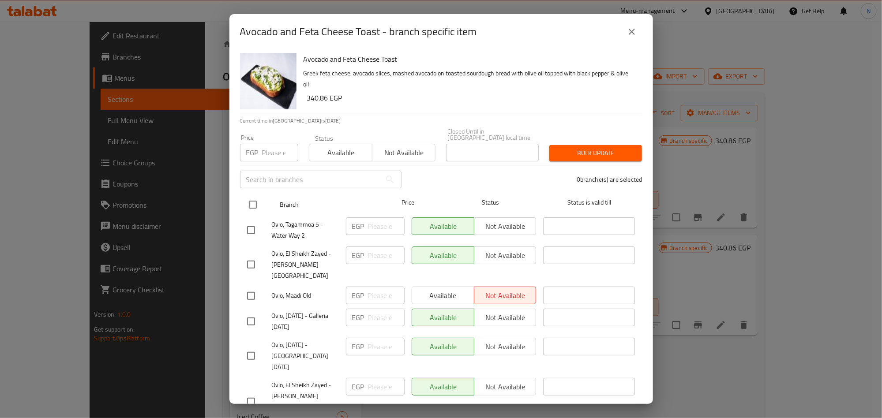
click at [255, 196] on input "checkbox" at bounding box center [253, 205] width 19 height 19
checkbox input "true"
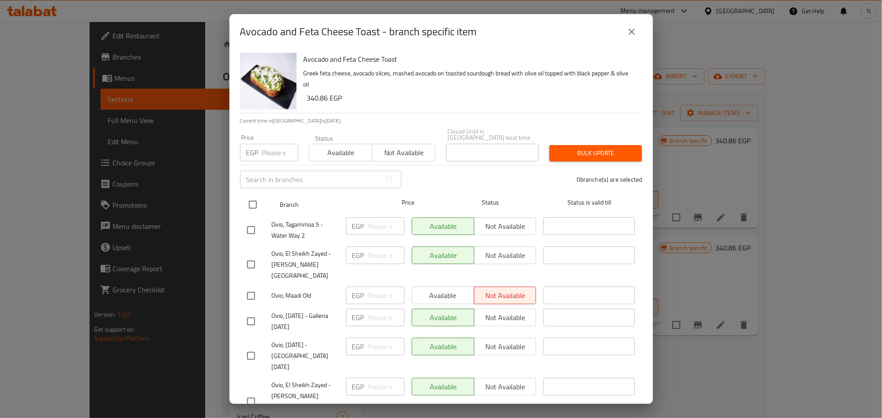
checkbox input "true"
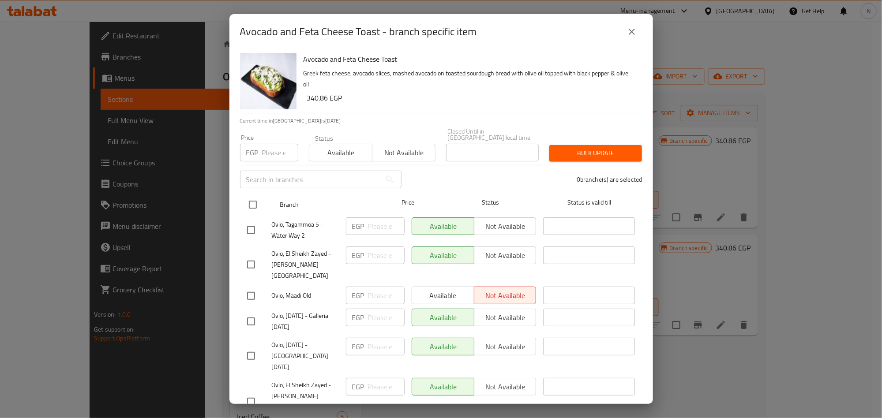
checkbox input "true"
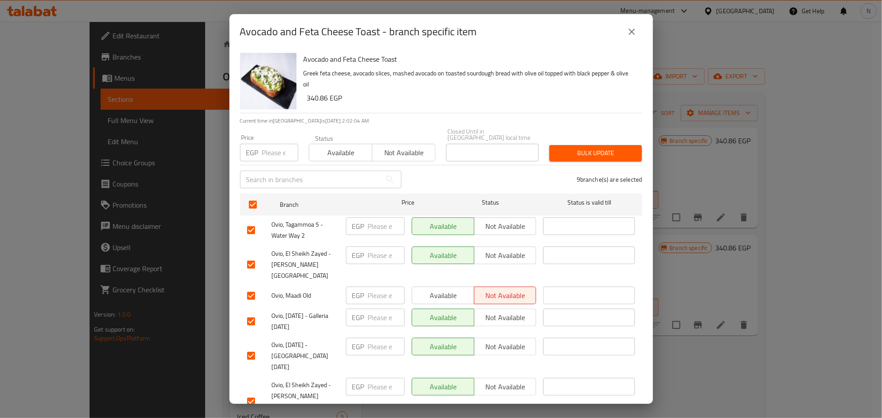
click at [276, 135] on div "Price EGP Price" at bounding box center [269, 148] width 58 height 27
click at [263, 147] on input "number" at bounding box center [280, 153] width 36 height 18
paste input "375.06"
click at [277, 144] on input "375.06" at bounding box center [280, 153] width 36 height 18
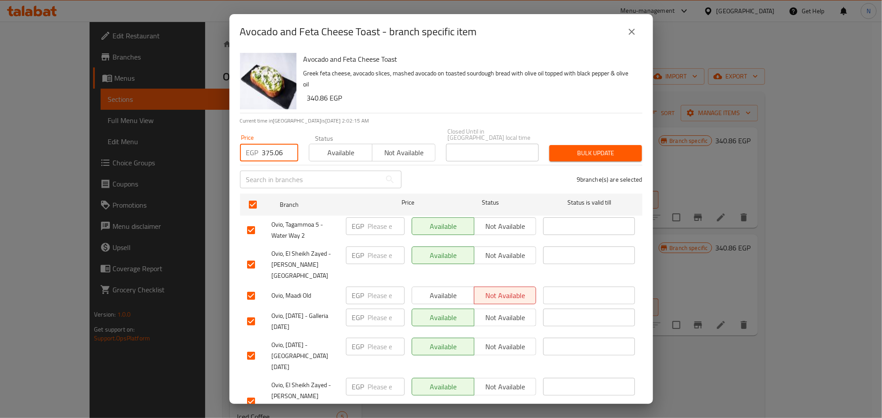
click at [277, 145] on input "375.06" at bounding box center [280, 153] width 36 height 18
paste input "number"
type input "375.06"
click at [443, 107] on div "Avocado and Feta Cheese Toast Greek feta cheese, avocado slices, mashed avocado…" at bounding box center [469, 81] width 339 height 64
click at [597, 148] on span "Bulk update" at bounding box center [596, 153] width 79 height 11
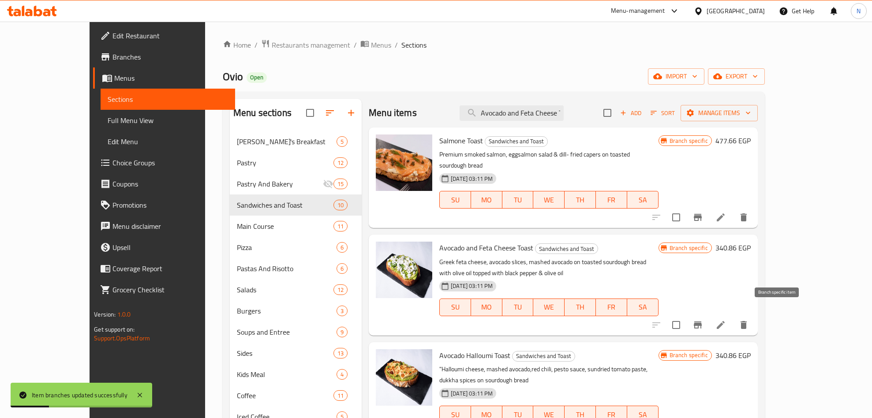
click at [709, 315] on button "Branch-specific-item" at bounding box center [698, 325] width 21 height 21
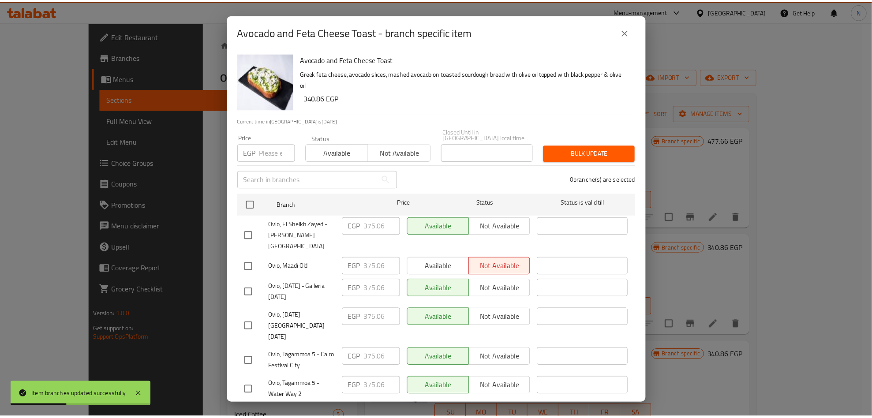
scroll to position [76, 0]
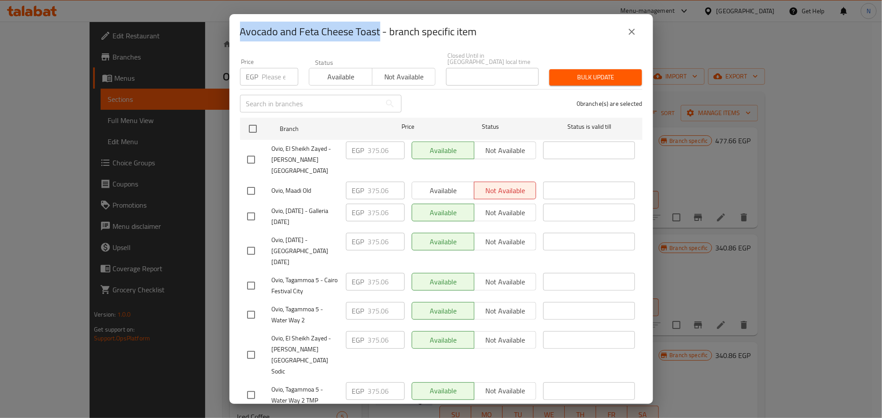
drag, startPoint x: 241, startPoint y: 32, endPoint x: 379, endPoint y: 34, distance: 137.7
click at [379, 34] on h2 "Avocado and Feta Cheese Toast - branch specific item" at bounding box center [358, 32] width 237 height 14
drag, startPoint x: 640, startPoint y: 27, endPoint x: 643, endPoint y: 54, distance: 27.6
click at [640, 27] on button "close" at bounding box center [631, 31] width 21 height 21
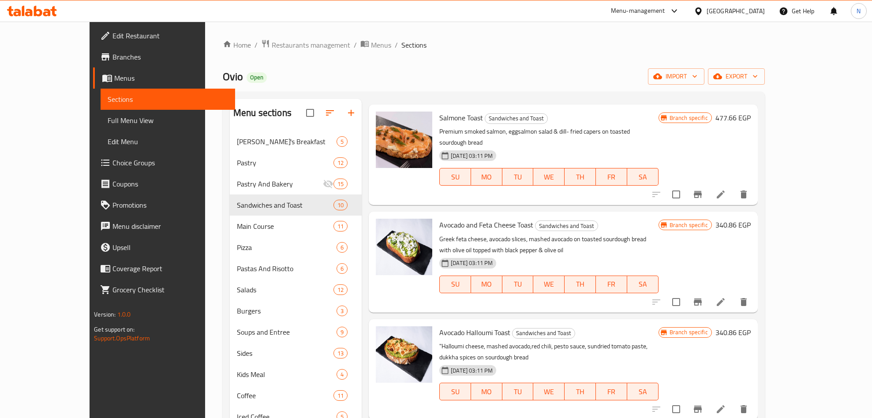
scroll to position [0, 0]
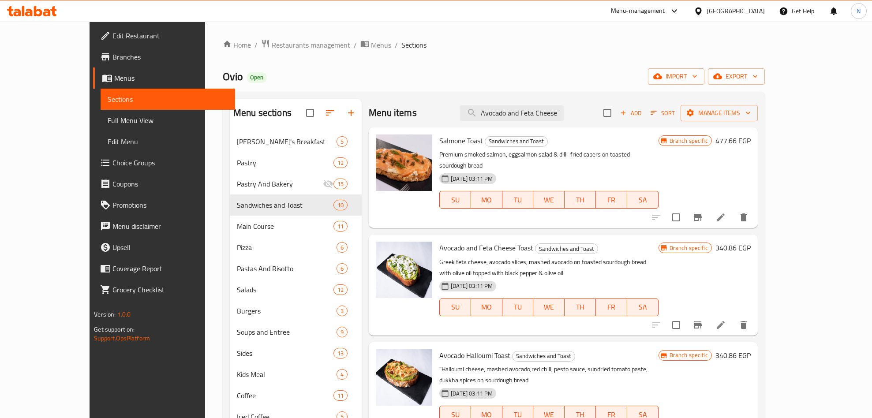
click at [498, 238] on div "Avocado and Feta Cheese Toast Sandwiches and Toast Greek feta cheese, avocado s…" at bounding box center [549, 285] width 226 height 94
click at [498, 241] on span "Avocado and Feta Cheese Toast" at bounding box center [487, 247] width 94 height 13
click at [492, 238] on div "Avocado and Feta Cheese Toast Sandwiches and Toast Greek feta cheese, avocado s…" at bounding box center [549, 285] width 226 height 94
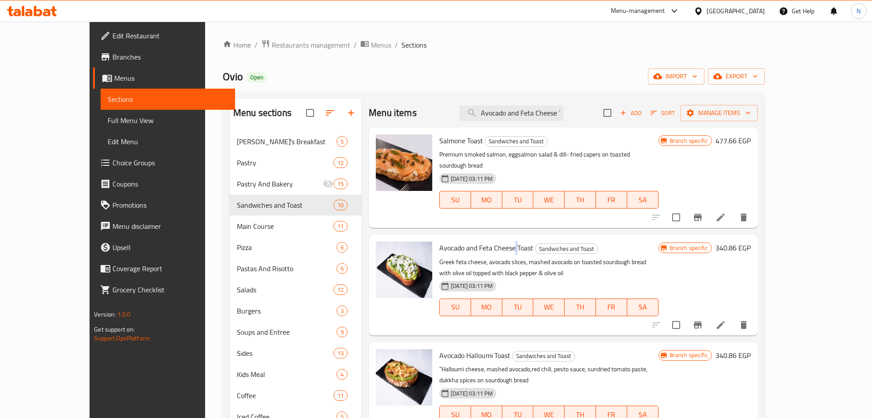
click at [492, 241] on span "Avocado and Feta Cheese Toast" at bounding box center [487, 247] width 94 height 13
click at [484, 241] on span "Avocado and Feta Cheese Toast" at bounding box center [487, 247] width 94 height 13
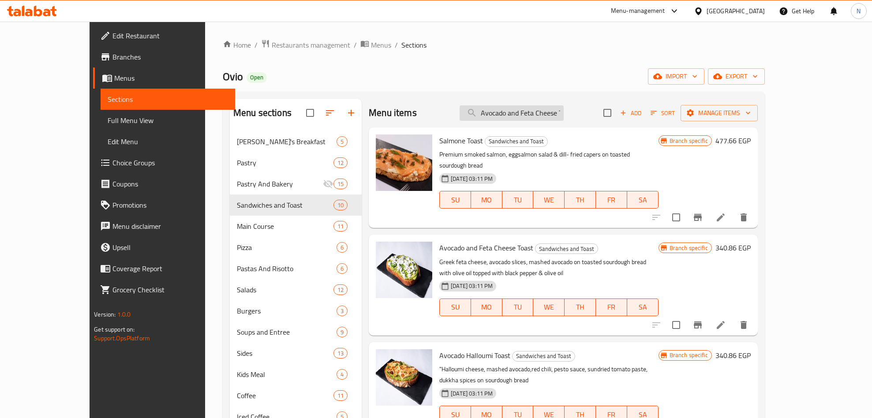
click at [554, 114] on input "Avocado and Feta Cheese Toast" at bounding box center [512, 112] width 104 height 15
paste input "search"
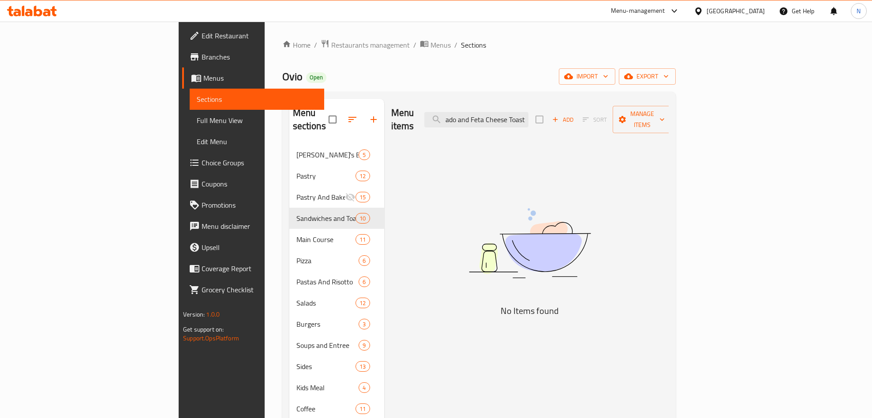
type input "Avocado and Feta Cheese Toast"
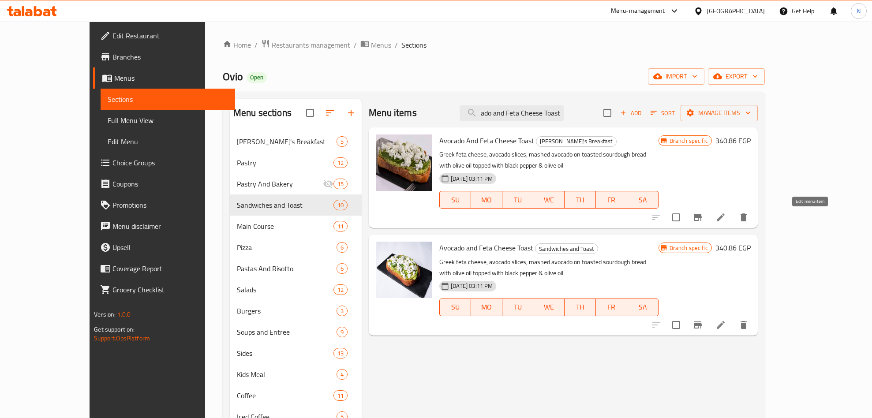
click at [726, 214] on icon at bounding box center [721, 217] width 11 height 11
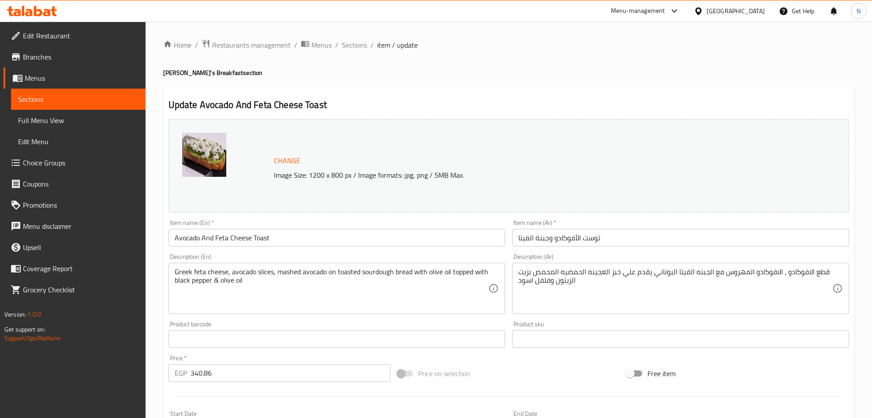
click at [360, 53] on div "Home / Restaurants management / Menus / Sections / item / update Ovio's Breakfa…" at bounding box center [509, 328] width 692 height 579
click at [359, 49] on span "Sections" at bounding box center [354, 45] width 25 height 11
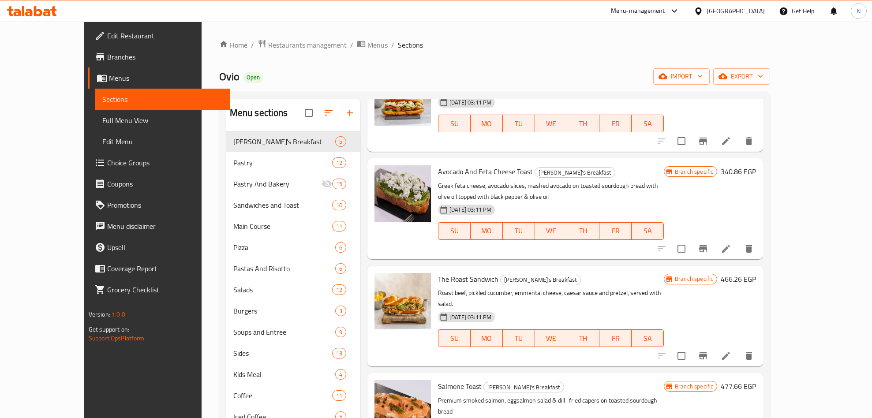
scroll to position [66, 0]
click at [709, 245] on icon "Branch-specific-item" at bounding box center [703, 248] width 11 height 11
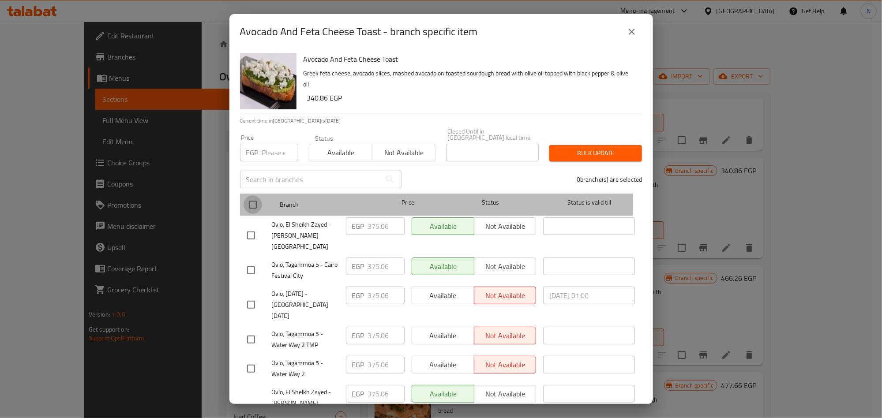
drag, startPoint x: 249, startPoint y: 199, endPoint x: 262, endPoint y: 159, distance: 41.7
click at [248, 200] on input "checkbox" at bounding box center [253, 205] width 19 height 19
checkbox input "true"
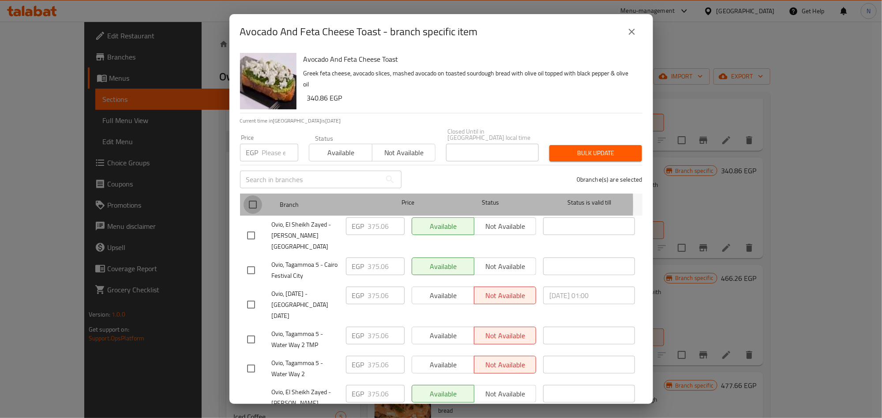
checkbox input "true"
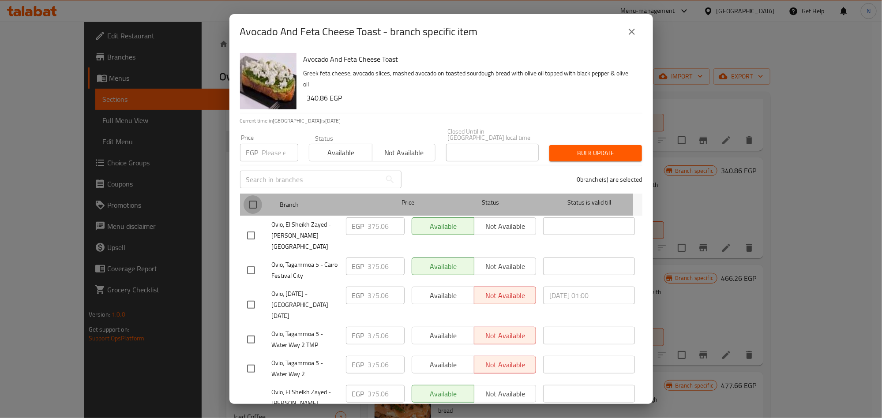
checkbox input "true"
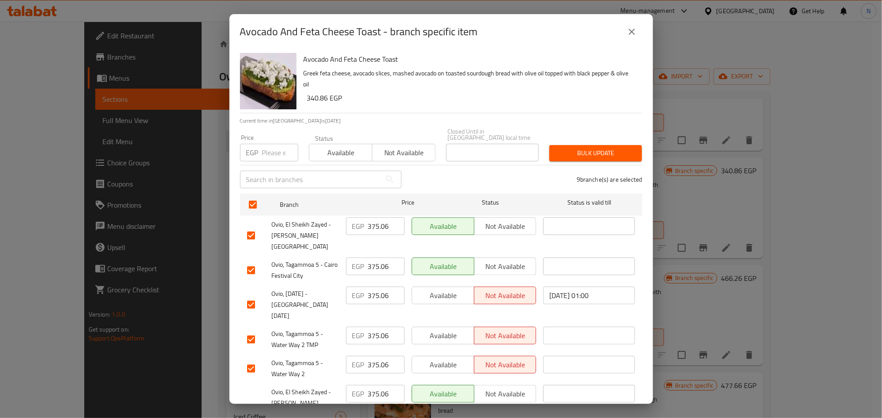
click at [270, 144] on input "number" at bounding box center [280, 153] width 36 height 18
paste input "340.86"
type input "340.86"
click at [576, 152] on span "Bulk update" at bounding box center [596, 153] width 79 height 11
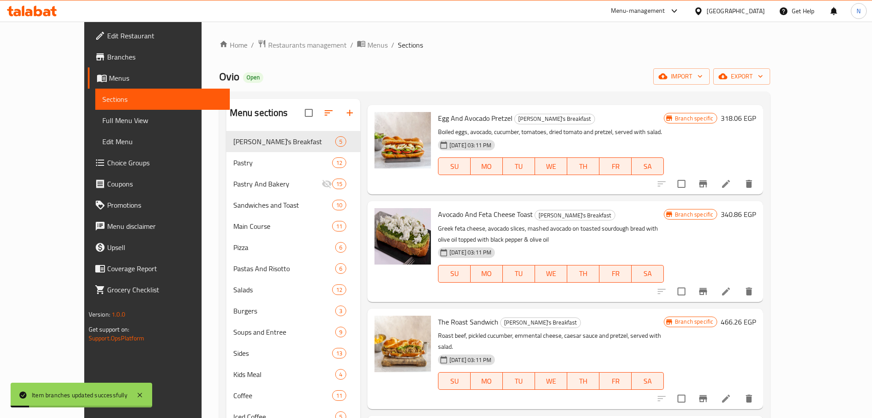
scroll to position [0, 0]
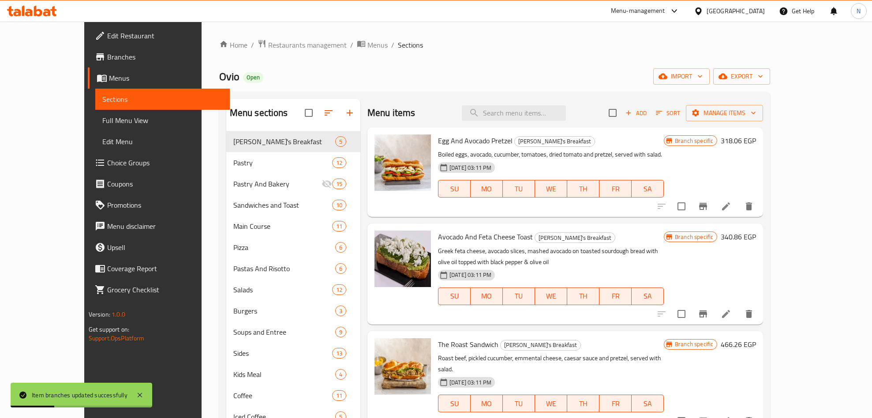
click at [479, 233] on span "Avocado And Feta Cheese Toast" at bounding box center [485, 236] width 95 height 13
click at [481, 235] on span "Avocado And Feta Cheese Toast" at bounding box center [485, 236] width 95 height 13
click at [470, 141] on span "Egg And Avocado Pretzel" at bounding box center [475, 140] width 75 height 13
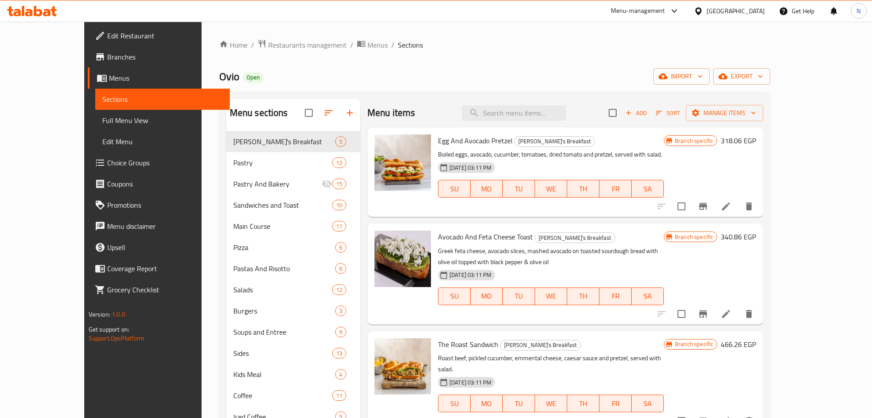
click at [490, 226] on div "Avocado And Feta Cheese Toast Ovio's Breakfast Greek feta cheese, avocado slice…" at bounding box center [566, 274] width 396 height 101
click at [543, 236] on span "[PERSON_NAME]'s Breakfast" at bounding box center [575, 238] width 80 height 10
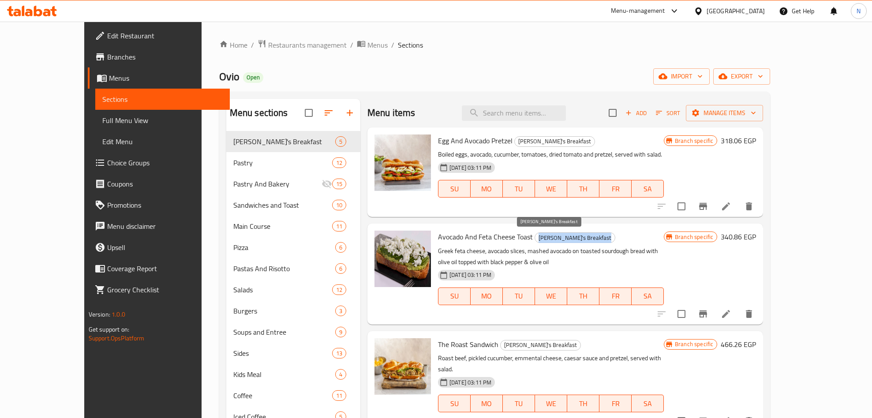
click at [543, 236] on span "[PERSON_NAME]'s Breakfast" at bounding box center [575, 238] width 80 height 10
click at [530, 109] on input "search" at bounding box center [514, 112] width 104 height 15
paste input "Avocado And Feta Cheese Toast"
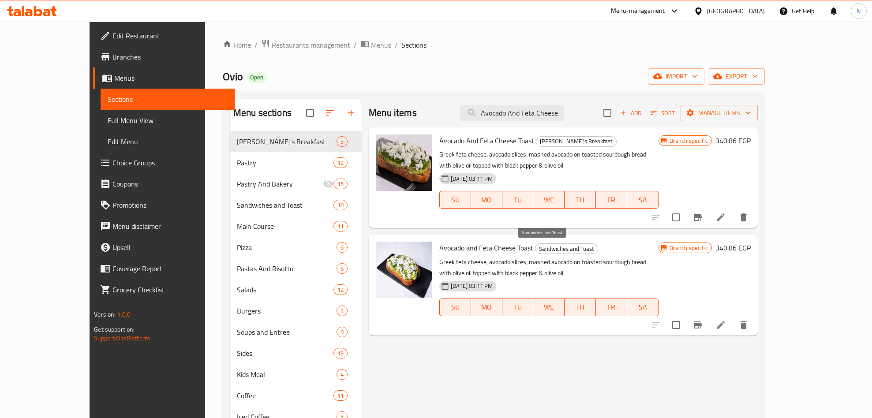
click at [546, 244] on span "Sandwiches and Toast" at bounding box center [567, 249] width 62 height 10
click at [547, 244] on span "Sandwiches and Toast" at bounding box center [567, 249] width 62 height 10
click at [702, 322] on icon "Branch-specific-item" at bounding box center [698, 325] width 8 height 7
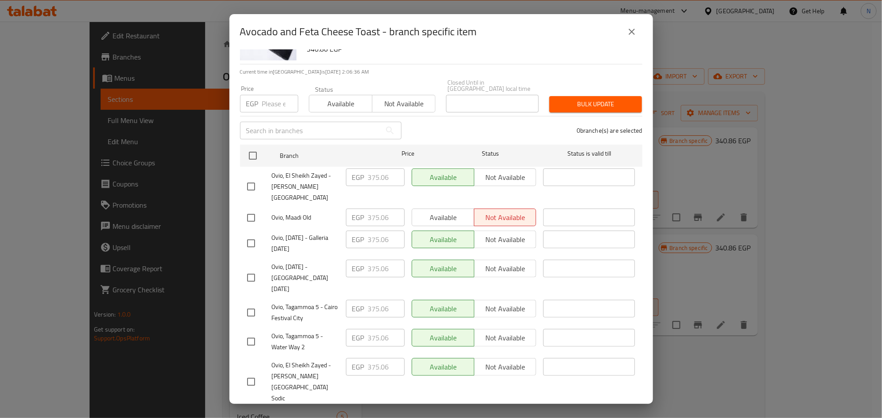
scroll to position [76, 0]
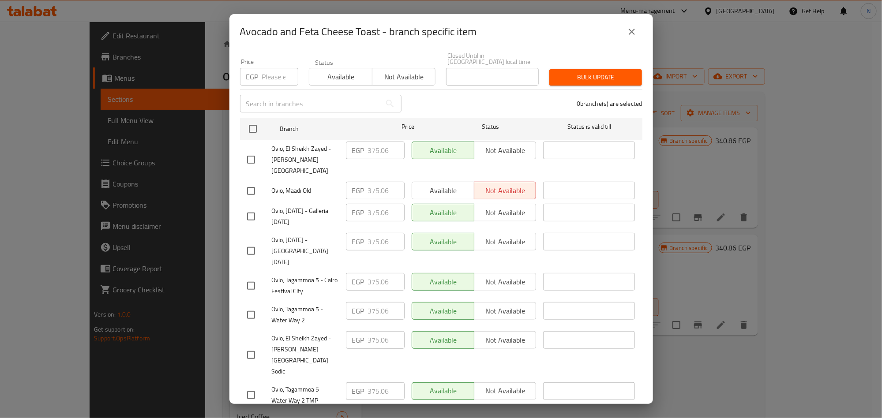
click at [635, 38] on button "close" at bounding box center [631, 31] width 21 height 21
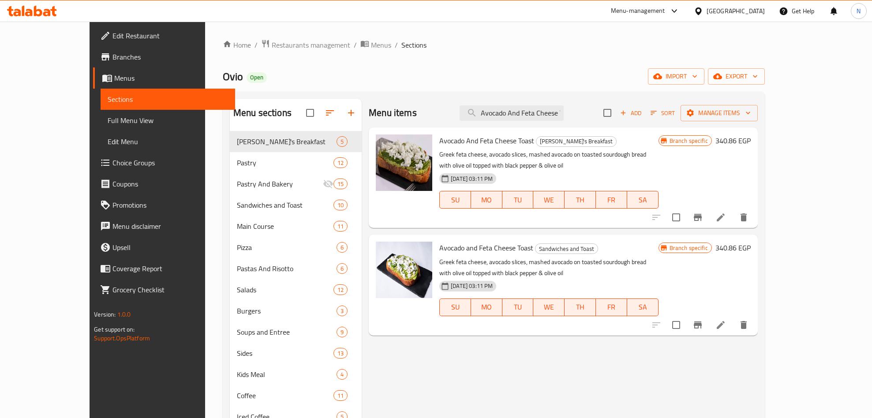
click at [755, 208] on div at bounding box center [700, 217] width 109 height 21
click at [702, 219] on icon "Branch-specific-item" at bounding box center [698, 217] width 8 height 7
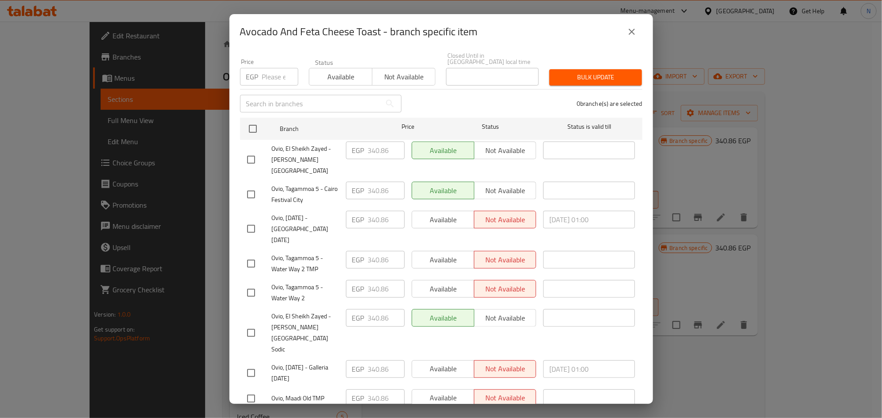
click at [635, 28] on icon "close" at bounding box center [632, 31] width 11 height 11
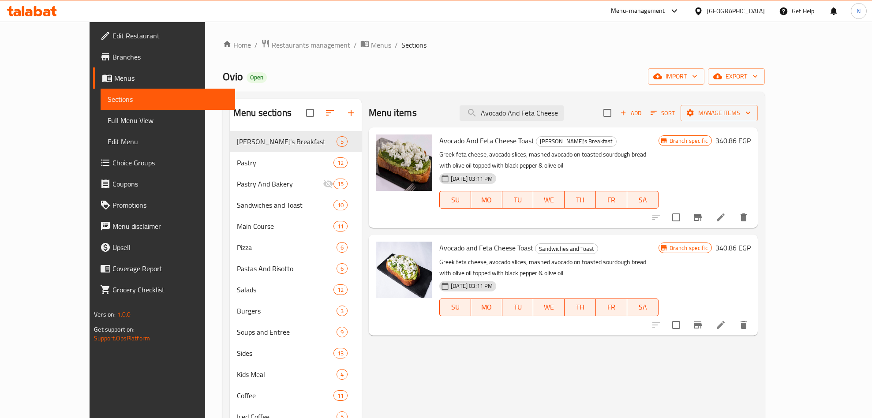
scroll to position [0, 15]
drag, startPoint x: 543, startPoint y: 115, endPoint x: 720, endPoint y: 140, distance: 179.2
click at [721, 140] on div "Menu items Avocado And Feta Cheese Toast Add Sort Manage items Avocado And Feta…" at bounding box center [560, 328] width 396 height 459
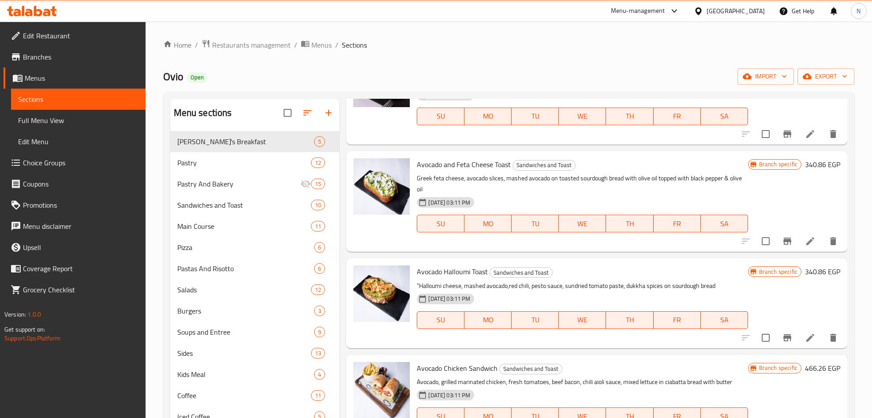
scroll to position [199, 0]
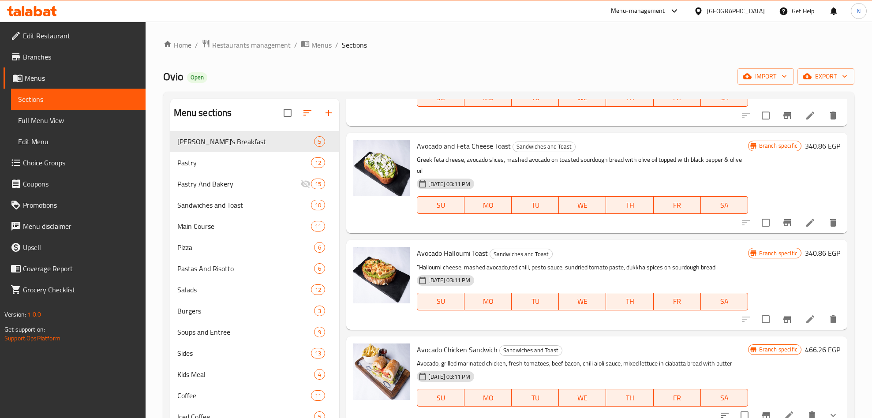
click at [477, 249] on span "Avocado Halloumi Toast" at bounding box center [452, 253] width 71 height 13
click at [782, 314] on icon "Branch-specific-item" at bounding box center [787, 319] width 11 height 11
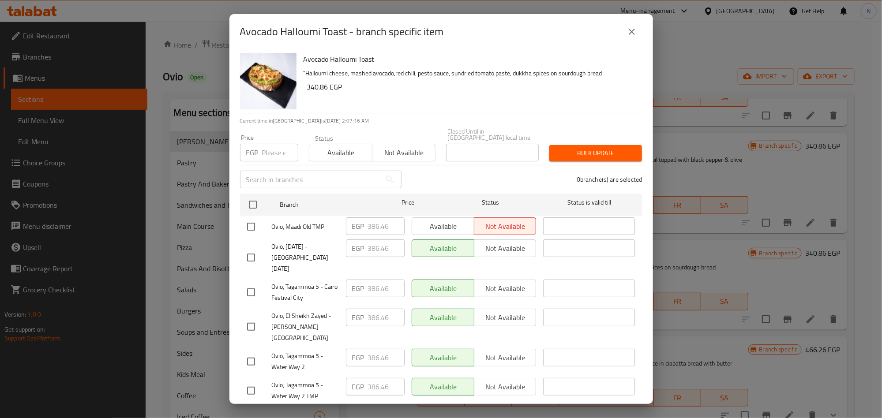
click at [630, 32] on icon "close" at bounding box center [632, 31] width 11 height 11
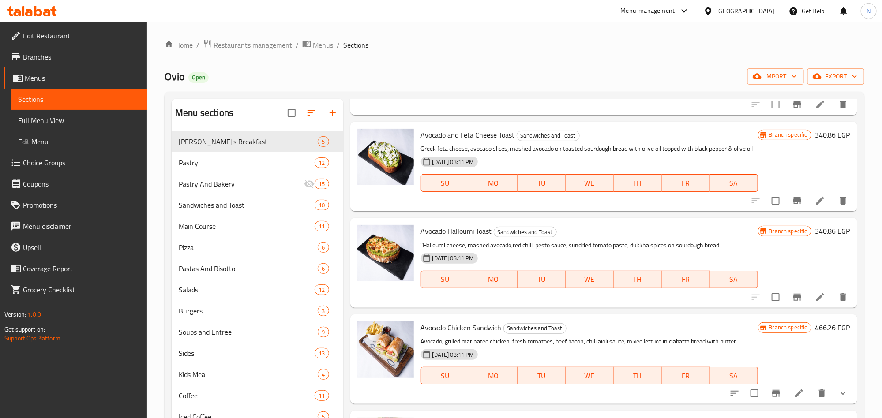
scroll to position [0, 0]
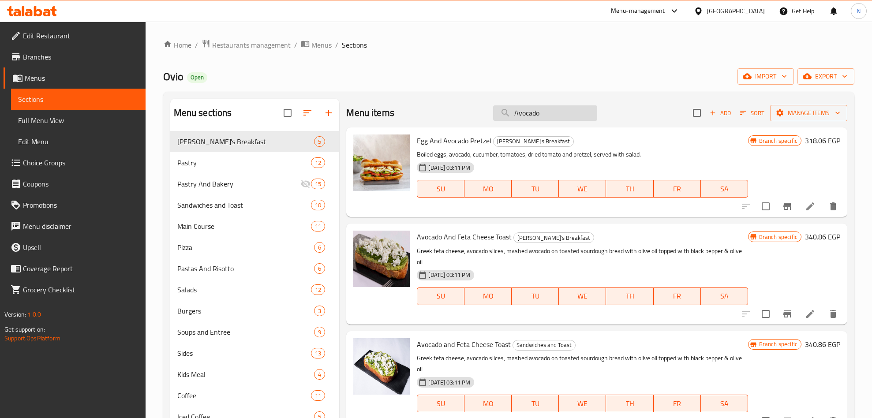
click at [522, 118] on input "Avocado" at bounding box center [545, 112] width 104 height 15
paste input "Salmon toast"
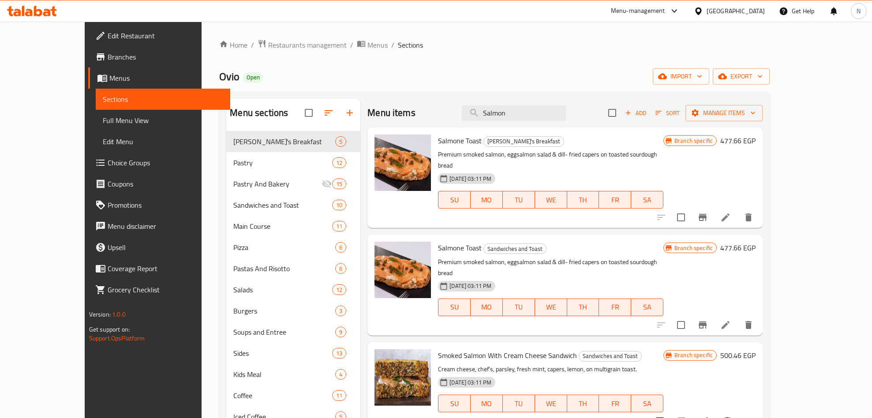
type input "Salmon"
click at [708, 212] on icon "Branch-specific-item" at bounding box center [703, 217] width 11 height 11
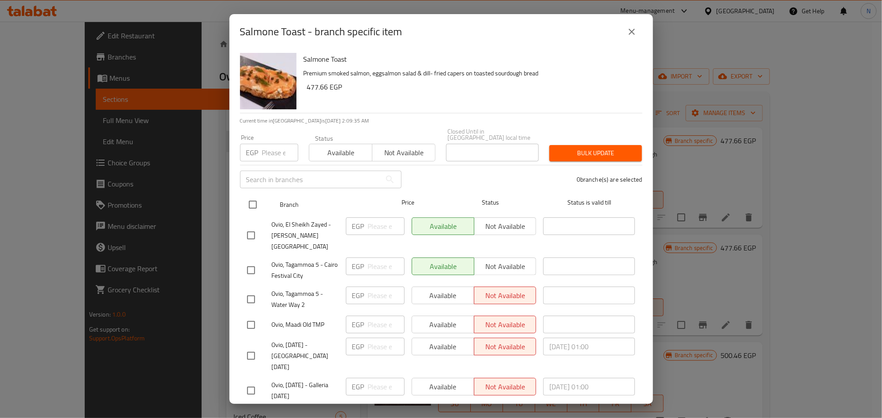
click at [252, 197] on input "checkbox" at bounding box center [253, 205] width 19 height 19
checkbox input "true"
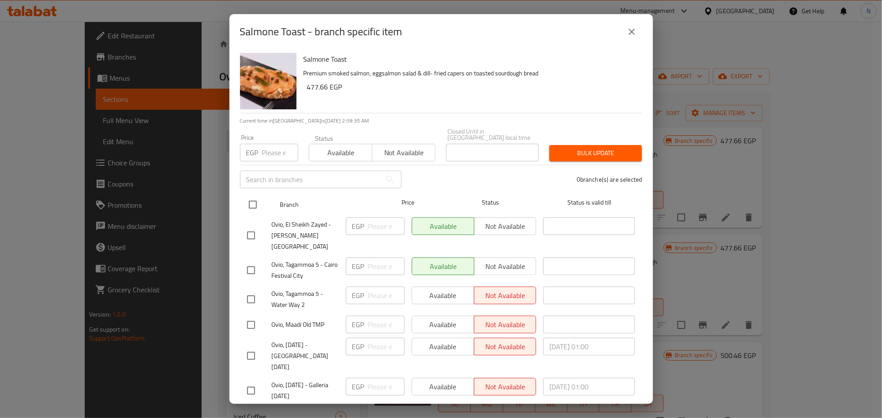
checkbox input "true"
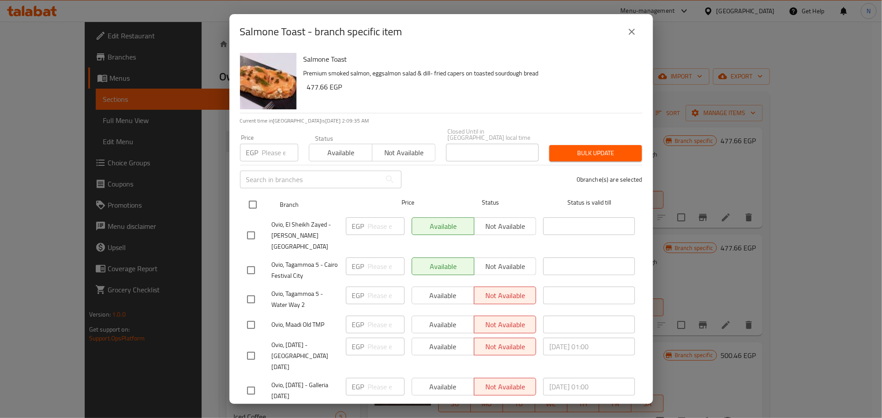
checkbox input "true"
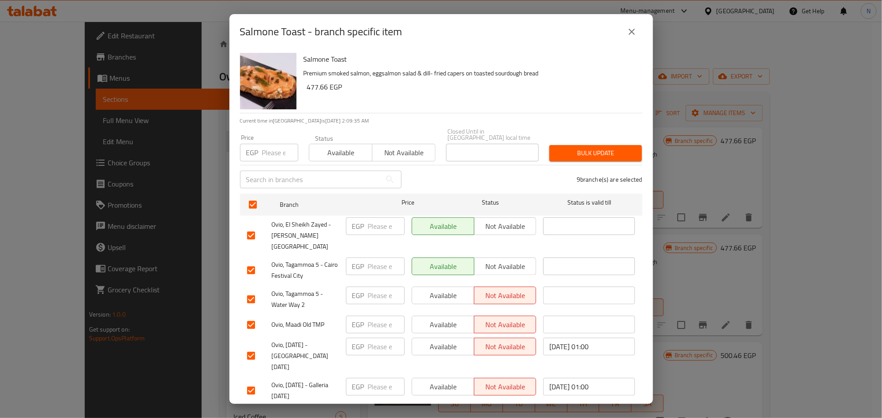
click at [280, 144] on input "number" at bounding box center [280, 153] width 36 height 18
paste input "500.46"
type input "500.46"
click at [569, 148] on span "Bulk update" at bounding box center [596, 153] width 79 height 11
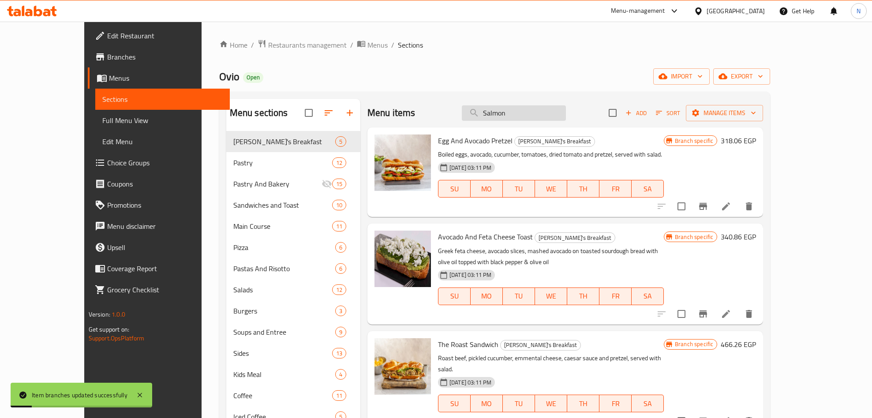
click at [537, 117] on input "Salmon" at bounding box center [514, 112] width 104 height 15
click at [536, 118] on input "Salmon" at bounding box center [514, 112] width 104 height 15
paste input "Salmon"
type input "Salmon"
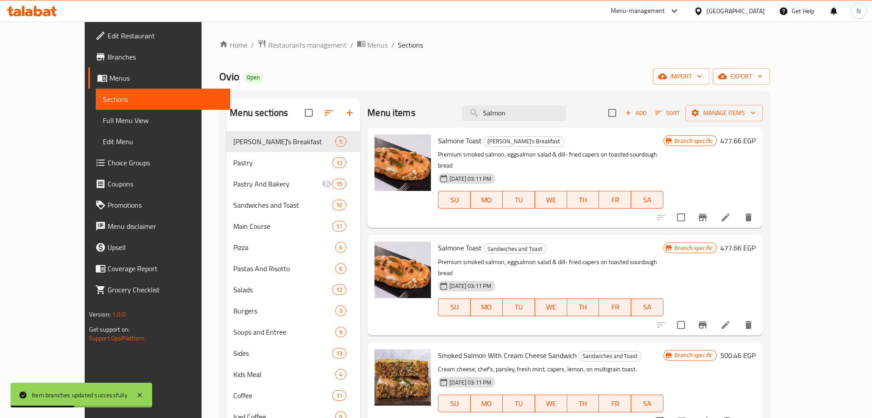
click at [708, 212] on icon "Branch-specific-item" at bounding box center [703, 217] width 11 height 11
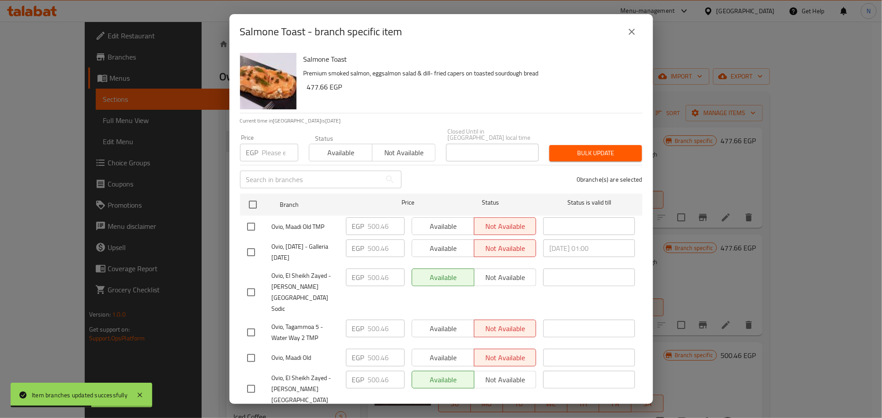
click at [628, 32] on icon "close" at bounding box center [632, 31] width 11 height 11
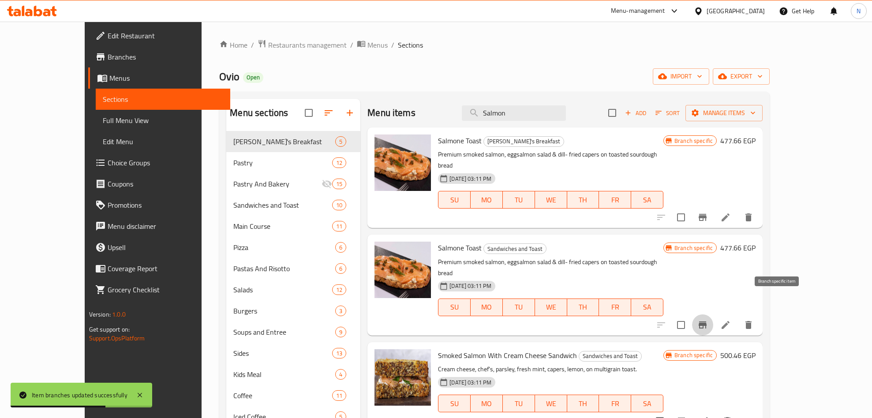
click at [707, 322] on icon "Branch-specific-item" at bounding box center [703, 325] width 8 height 7
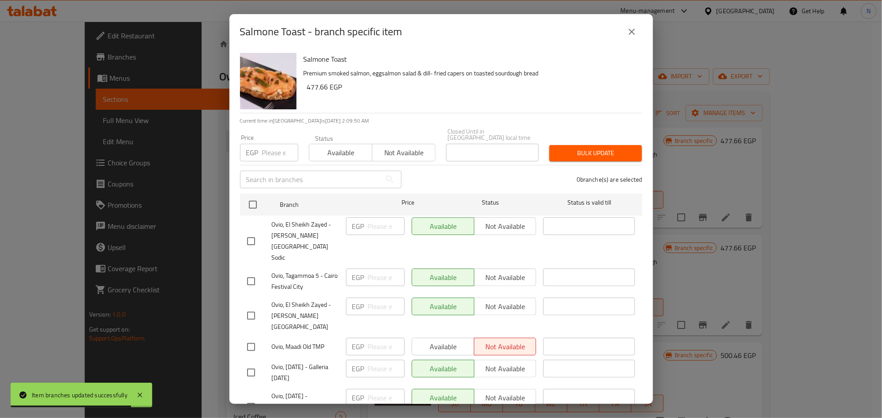
click at [626, 37] on button "close" at bounding box center [631, 31] width 21 height 21
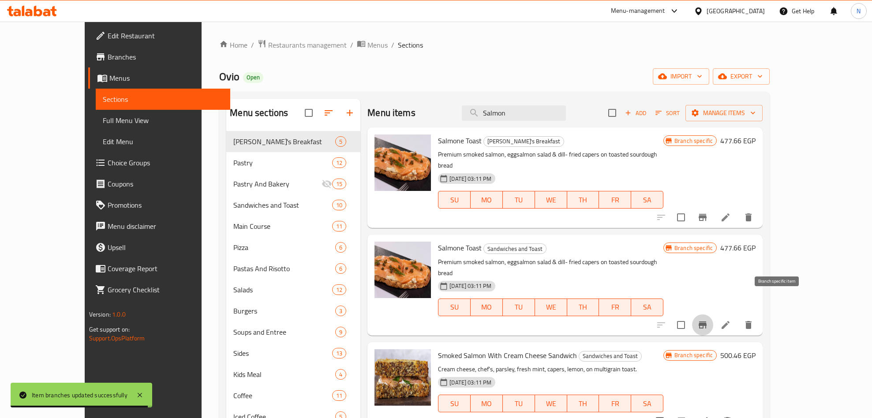
click at [708, 320] on icon "Branch-specific-item" at bounding box center [703, 325] width 11 height 11
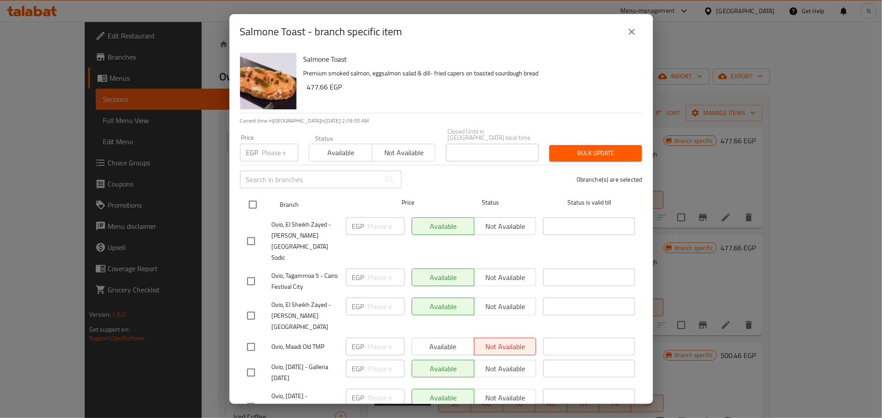
click at [256, 196] on input "checkbox" at bounding box center [253, 205] width 19 height 19
checkbox input "true"
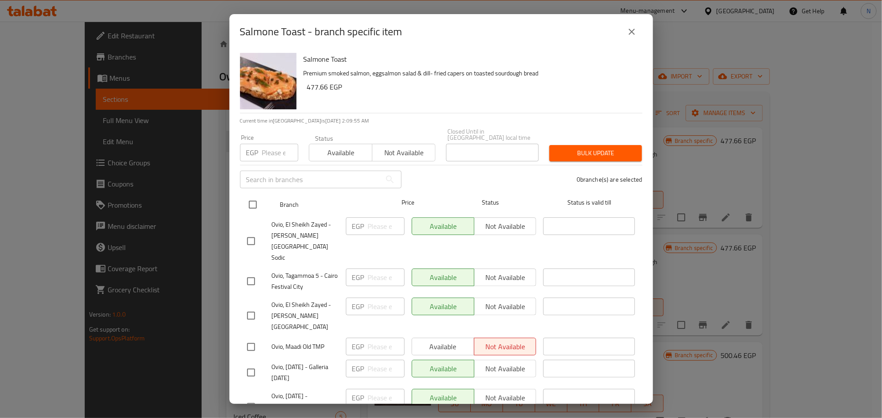
checkbox input "true"
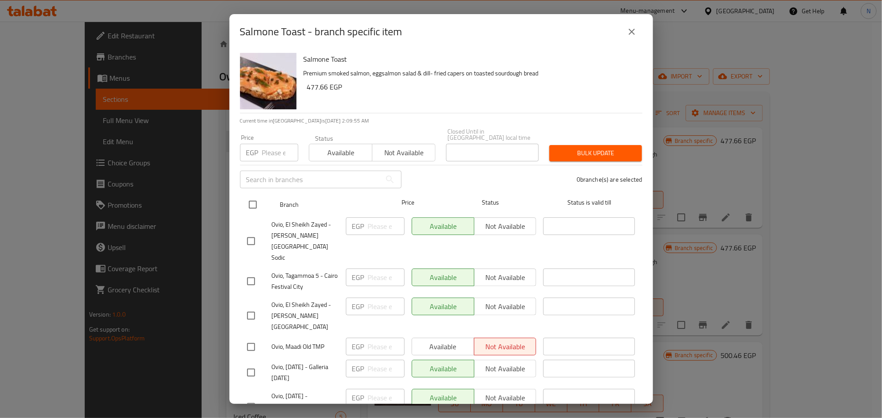
checkbox input "true"
click at [271, 157] on div "Price EGP Price" at bounding box center [269, 148] width 69 height 38
click at [279, 144] on input "number" at bounding box center [280, 153] width 36 height 18
paste input "500.46"
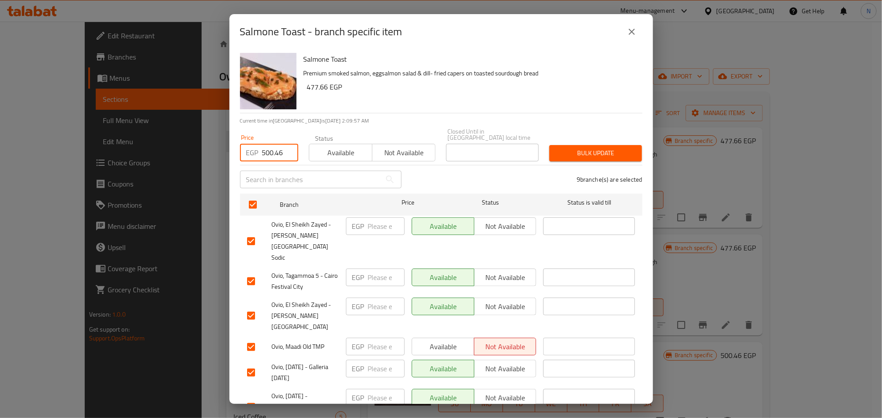
type input "500.46"
click at [401, 107] on div "Salmone Toast Premium smoked salmon, eggsalmon salad & [PERSON_NAME] [PERSON_NA…" at bounding box center [469, 81] width 339 height 64
click at [584, 148] on span "Bulk update" at bounding box center [596, 153] width 79 height 11
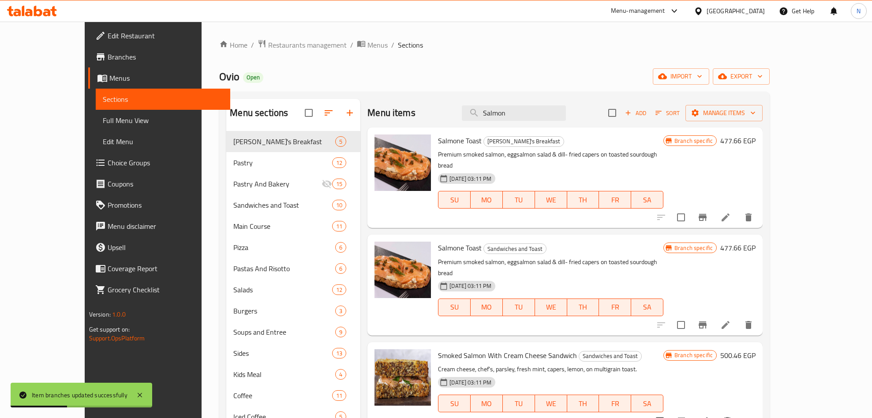
click at [557, 128] on div "Salmone Toast Ovio's Breakfast Premium smoked salmon, eggsalmon salad & [PERSON…" at bounding box center [565, 178] width 395 height 101
click at [559, 121] on input "Salmon" at bounding box center [514, 112] width 104 height 15
paste input "Avocado & Feta"
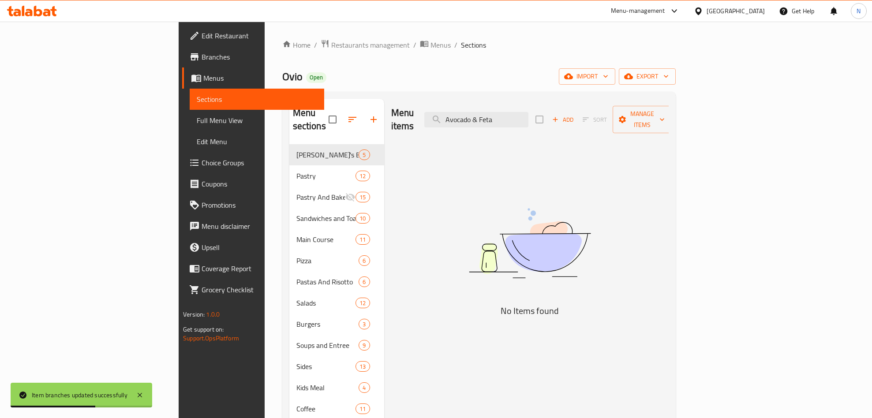
drag, startPoint x: 548, startPoint y: 119, endPoint x: 579, endPoint y: 122, distance: 31.0
click at [581, 122] on div "Menu items Avocado & Feta Add Sort Manage items" at bounding box center [530, 120] width 278 height 42
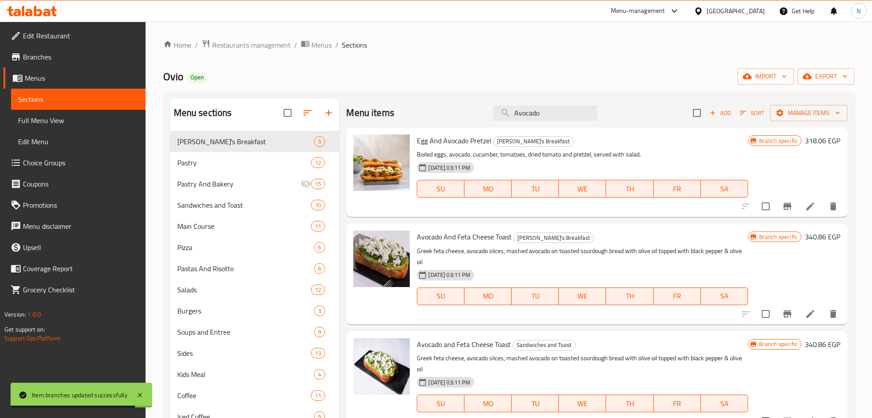
type input "Avocado"
click at [777, 310] on button "Branch-specific-item" at bounding box center [787, 314] width 21 height 21
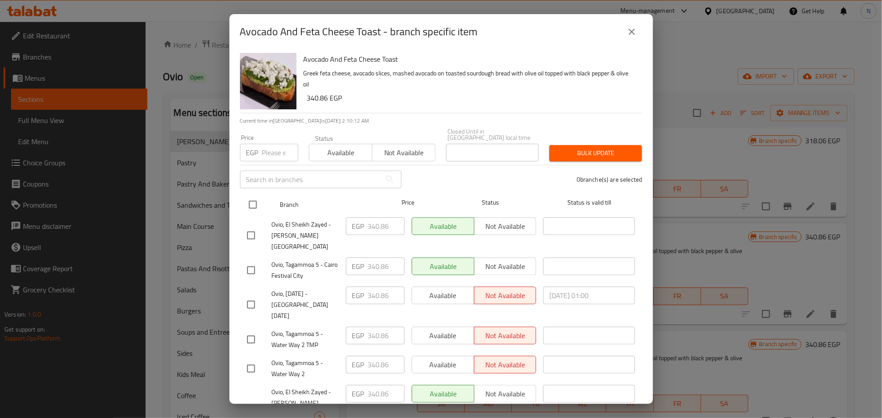
click at [247, 196] on input "checkbox" at bounding box center [253, 205] width 19 height 19
checkbox input "true"
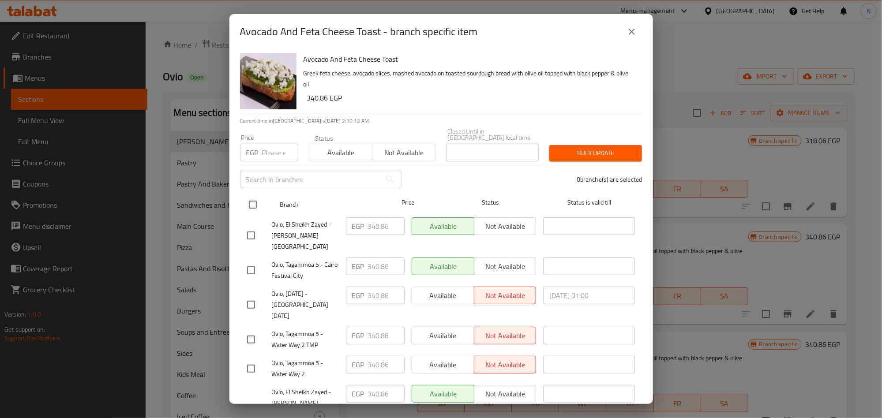
checkbox input "true"
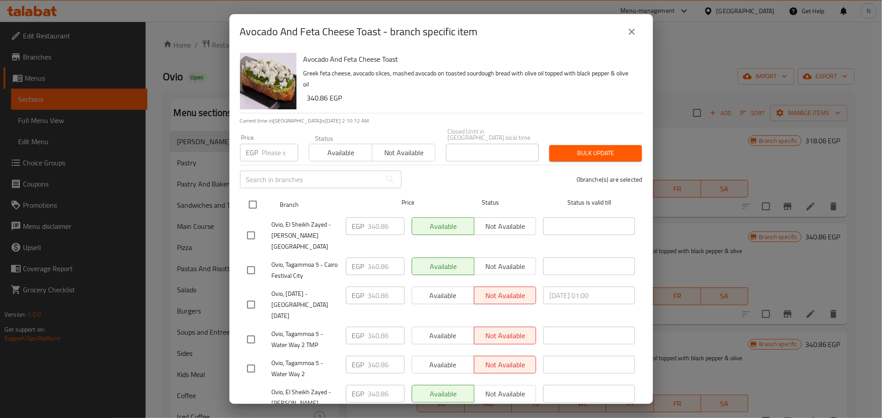
checkbox input "true"
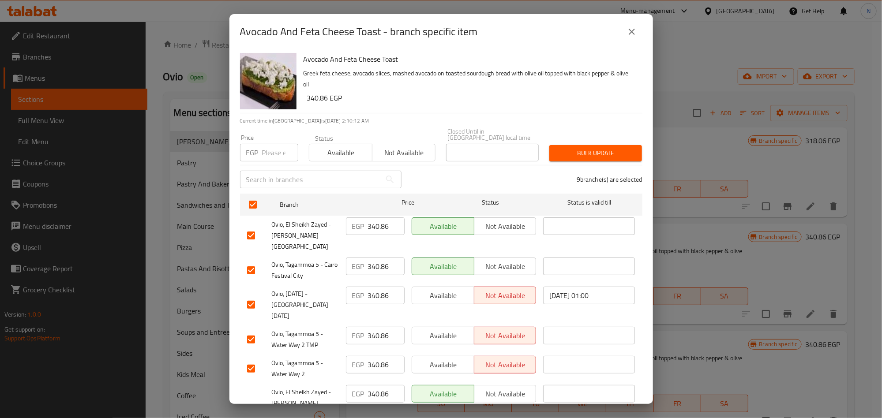
click at [271, 144] on input "number" at bounding box center [280, 153] width 36 height 18
paste input "375.06"
click at [273, 144] on input "375.06" at bounding box center [280, 153] width 36 height 18
paste input "number"
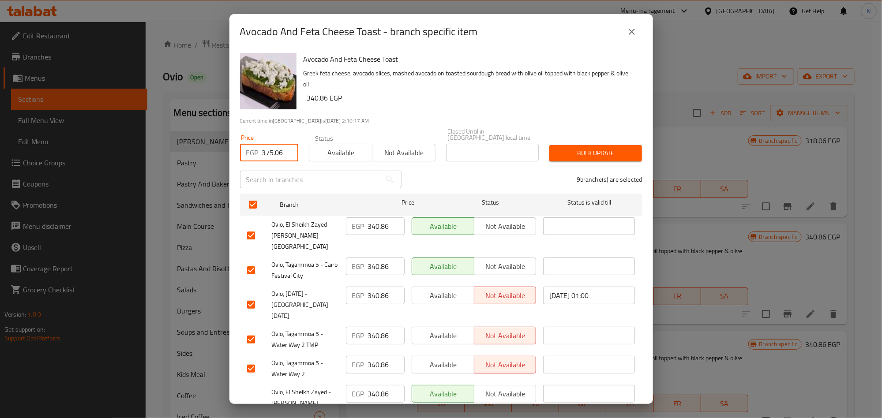
type input "375.06"
click at [623, 150] on span "Bulk update" at bounding box center [596, 153] width 79 height 11
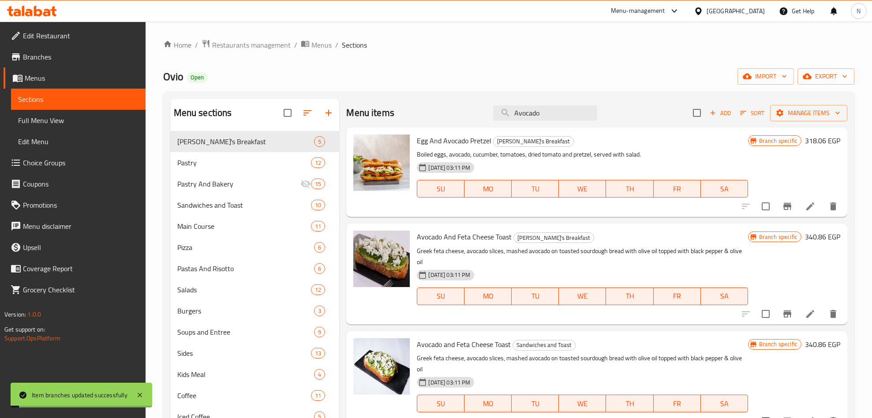
click at [470, 233] on span "Avocado And Feta Cheese Toast" at bounding box center [464, 236] width 95 height 13
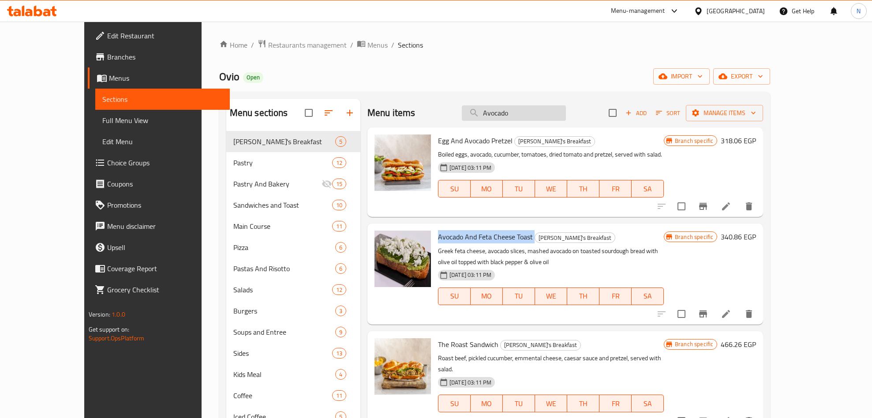
click at [548, 110] on input "Avocado" at bounding box center [514, 112] width 104 height 15
paste input "The Caesar"
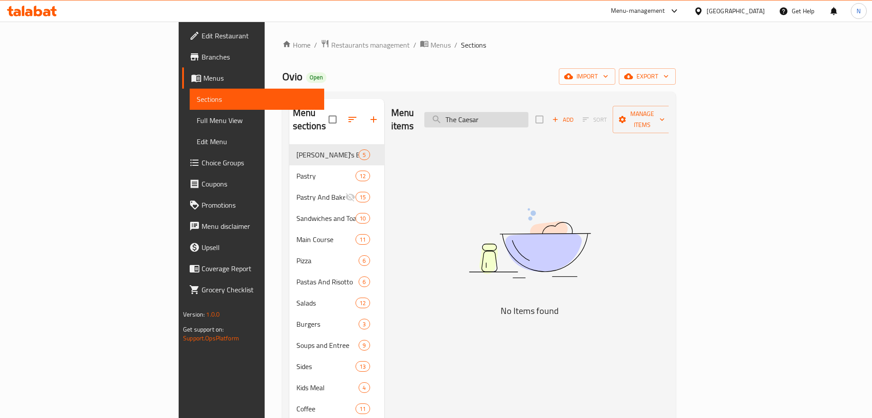
click at [527, 112] on input "The Caesar" at bounding box center [477, 119] width 104 height 15
click at [529, 112] on input "Caesar" at bounding box center [477, 119] width 104 height 15
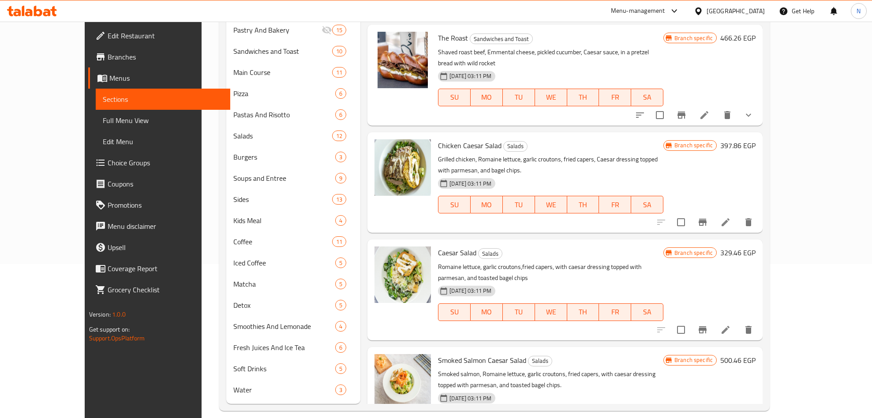
scroll to position [164, 0]
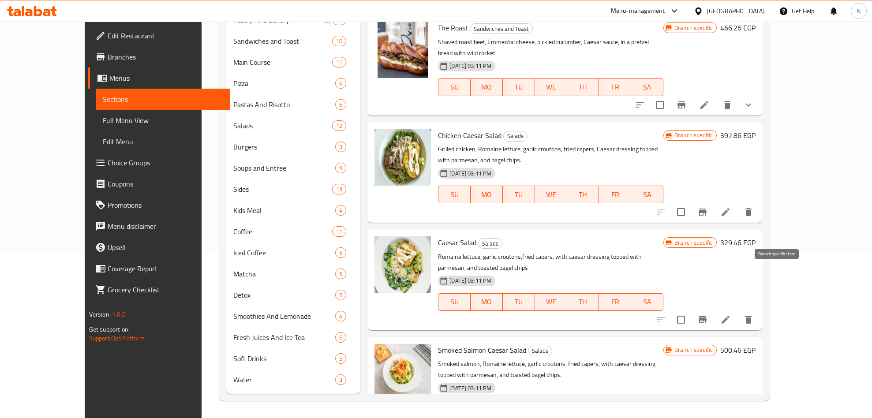
type input "Caesar"
click at [707, 316] on icon "Branch-specific-item" at bounding box center [703, 319] width 8 height 7
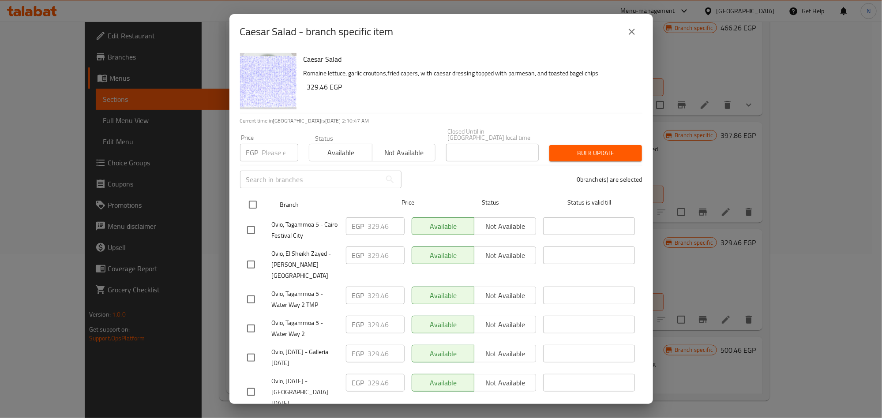
click at [249, 197] on input "checkbox" at bounding box center [253, 205] width 19 height 19
checkbox input "true"
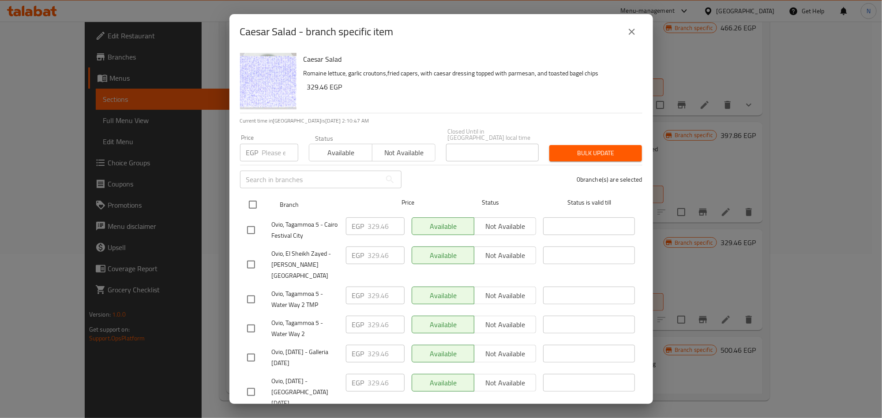
checkbox input "true"
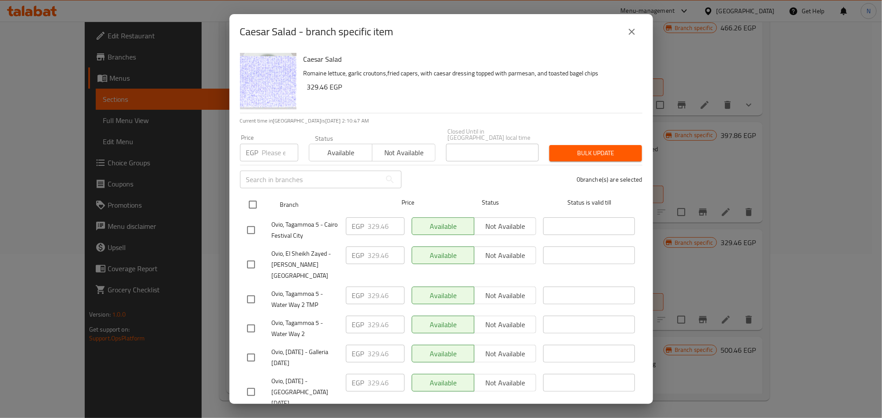
checkbox input "true"
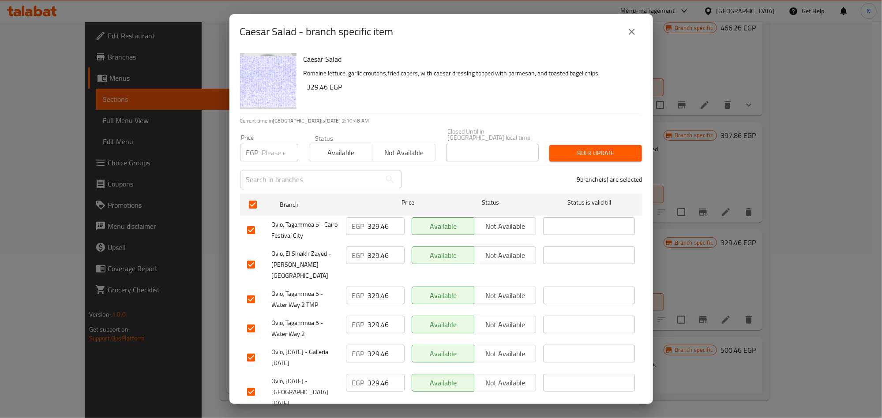
click at [269, 154] on input "number" at bounding box center [280, 153] width 36 height 18
paste input "363.66"
type input "363.66"
click at [599, 148] on span "Bulk update" at bounding box center [596, 153] width 79 height 11
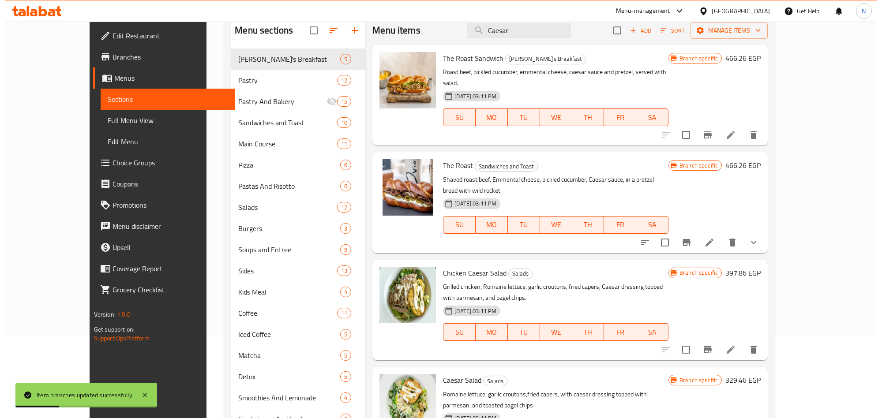
scroll to position [0, 0]
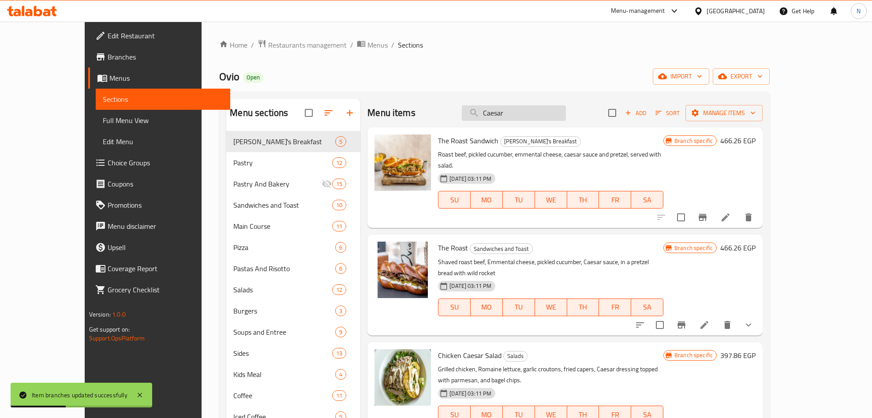
click at [563, 120] on input "Caesar" at bounding box center [514, 112] width 104 height 15
click at [563, 121] on input "Caesar" at bounding box center [514, 112] width 104 height 15
paste input "orn Salad"
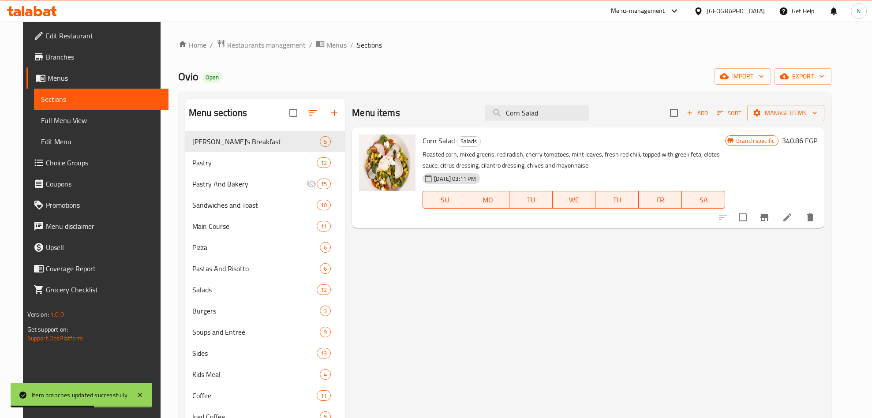
type input "Corn Salad"
click at [769, 218] on icon "Branch-specific-item" at bounding box center [765, 217] width 8 height 7
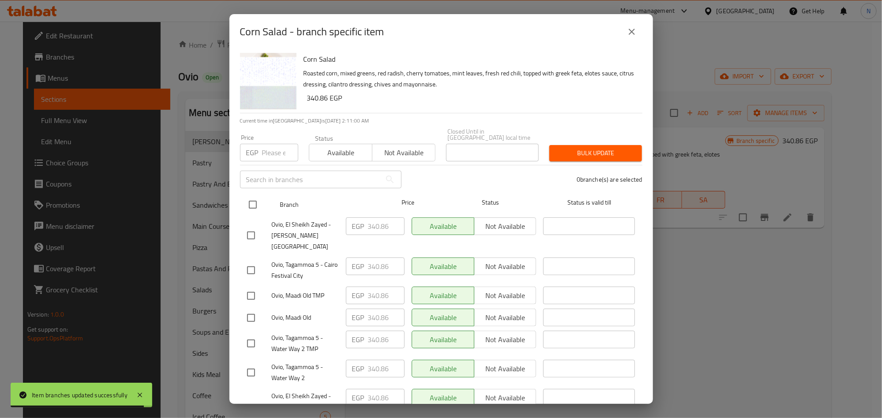
click at [259, 196] on input "checkbox" at bounding box center [253, 205] width 19 height 19
checkbox input "true"
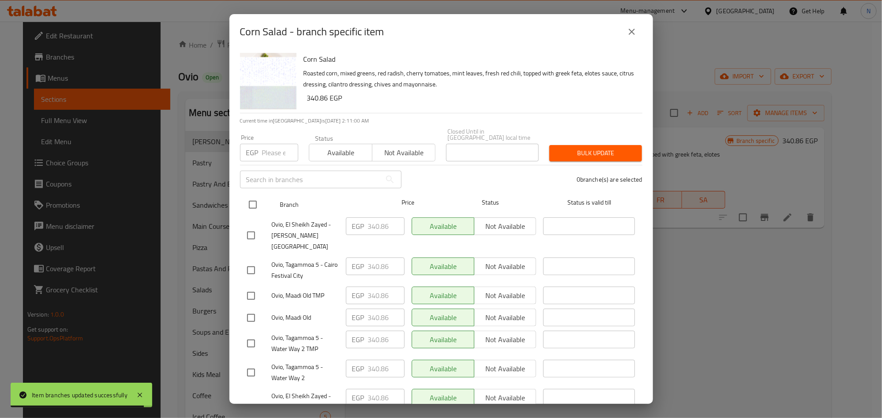
checkbox input "true"
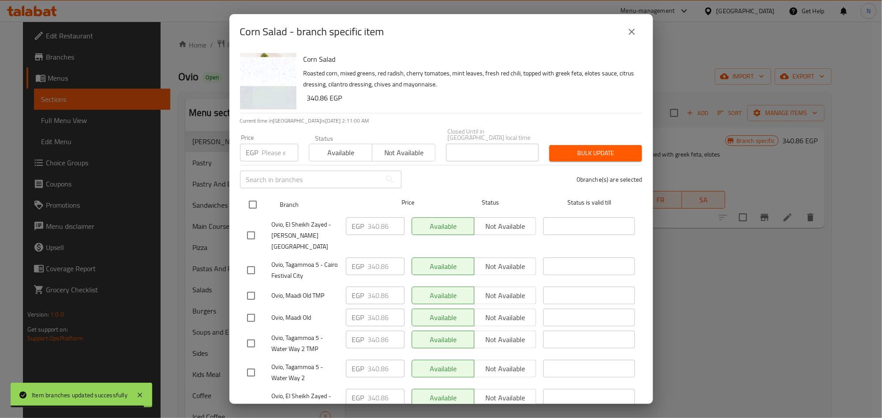
checkbox input "true"
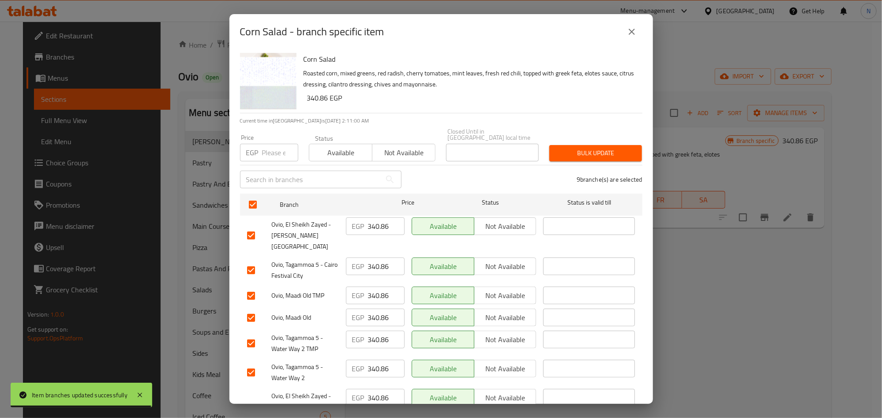
click at [273, 151] on input "number" at bounding box center [280, 153] width 36 height 18
paste input "375.06"
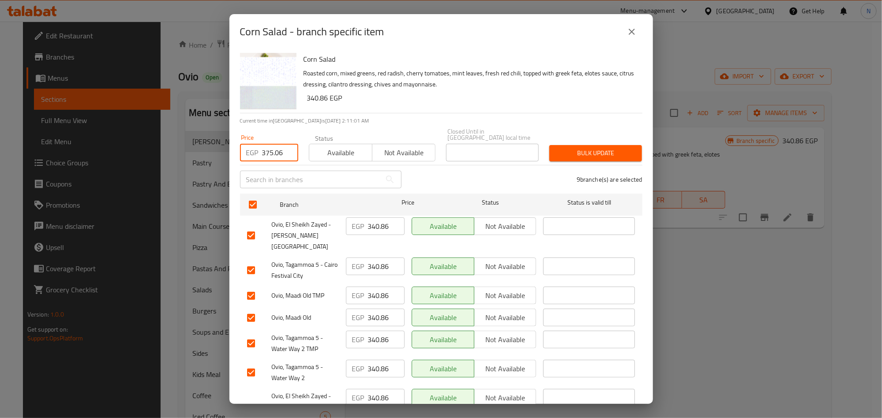
type input "375.06"
click at [548, 105] on div "Corn Salad Roasted corn, mixed greens, red radish, cherry tomatoes, mint leaves…" at bounding box center [469, 81] width 339 height 64
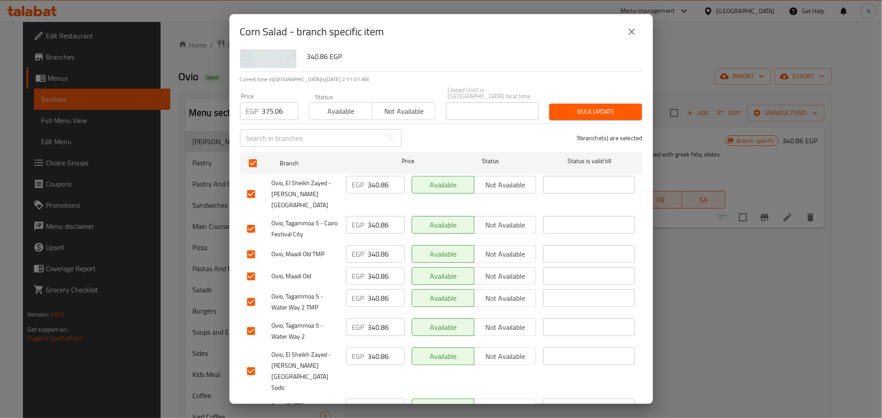
scroll to position [76, 0]
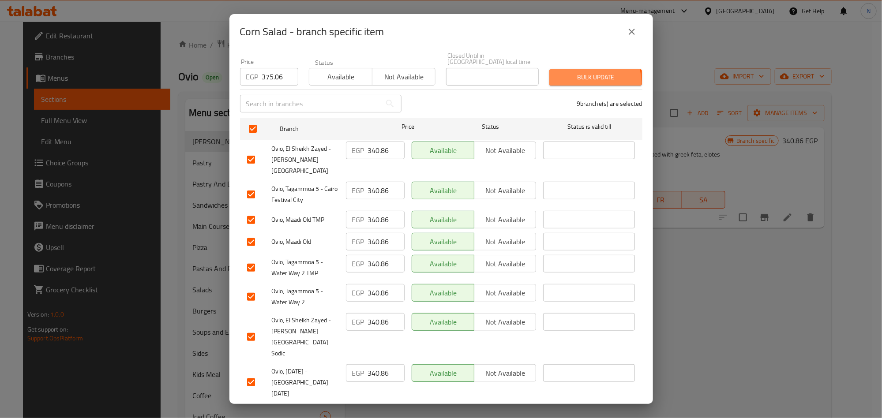
click at [572, 76] on span "Bulk update" at bounding box center [596, 77] width 79 height 11
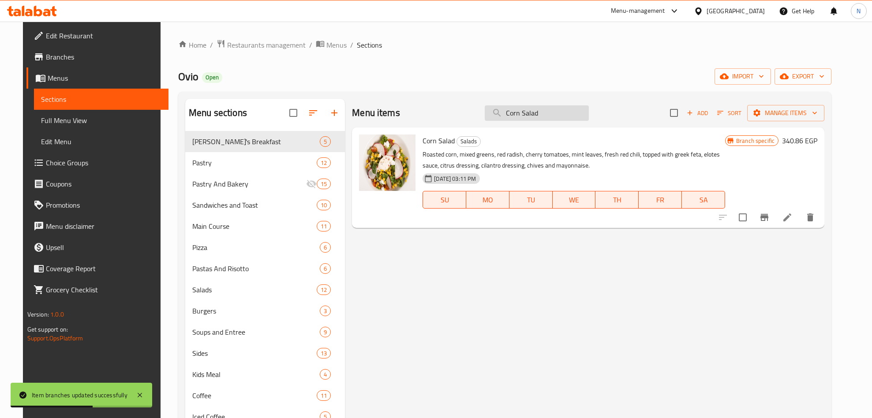
click at [572, 116] on input "Corn Salad" at bounding box center [537, 112] width 104 height 15
paste input "Chicken Caesar"
click at [571, 117] on input "Corn Chicken Caesar" at bounding box center [537, 112] width 104 height 15
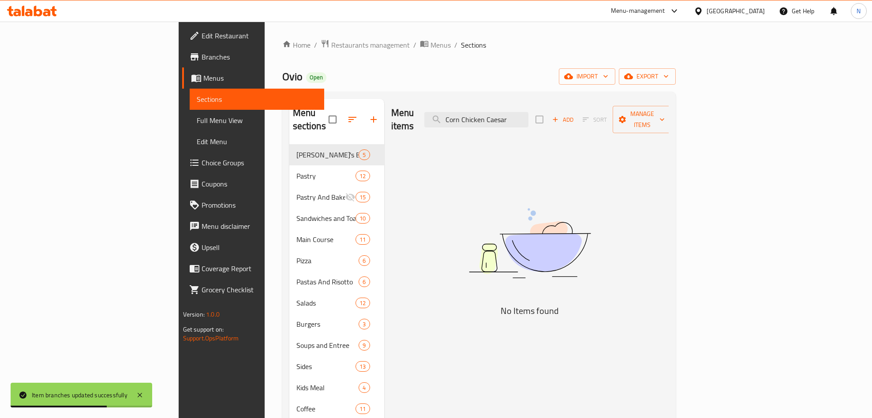
paste input "search"
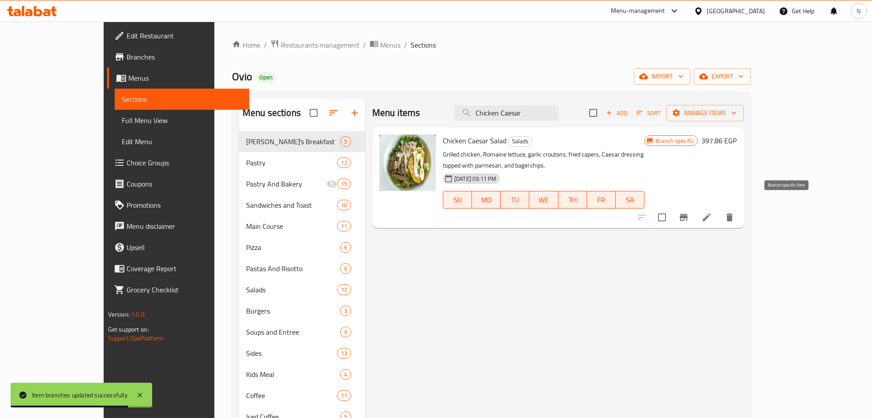
type input "Chicken Caesar"
click at [689, 212] on icon "Branch-specific-item" at bounding box center [684, 217] width 11 height 11
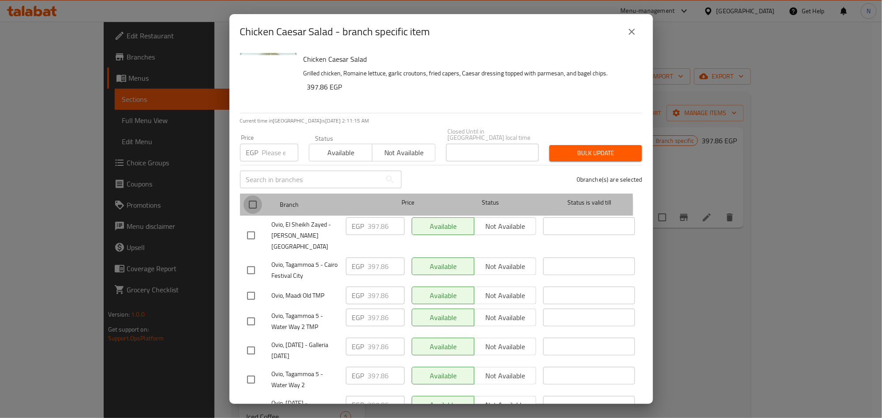
click at [249, 202] on input "checkbox" at bounding box center [253, 205] width 19 height 19
checkbox input "true"
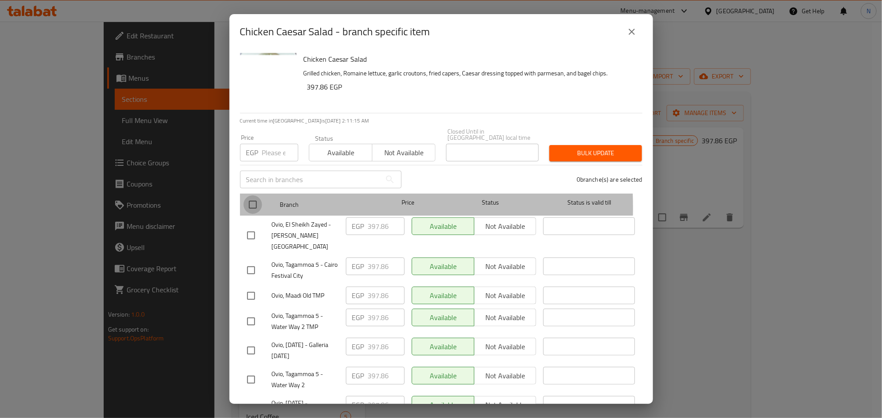
checkbox input "true"
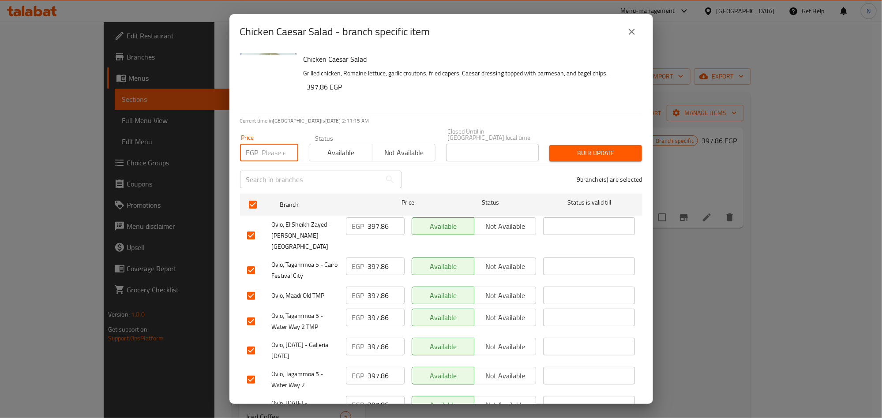
click at [269, 147] on input "number" at bounding box center [280, 153] width 36 height 18
paste input "454.86"
click at [580, 151] on span "Bulk update" at bounding box center [596, 153] width 79 height 11
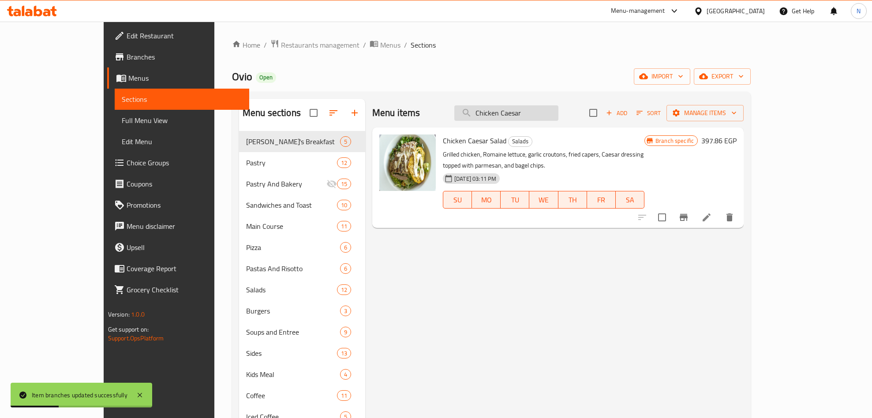
click at [559, 113] on input "Chicken Caesar" at bounding box center [507, 112] width 104 height 15
paste input "Halloumi Salad"
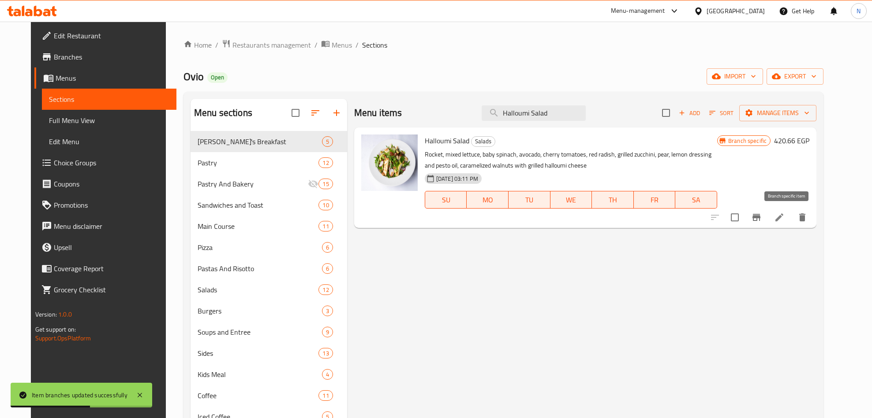
click at [761, 215] on icon "Branch-specific-item" at bounding box center [757, 217] width 8 height 7
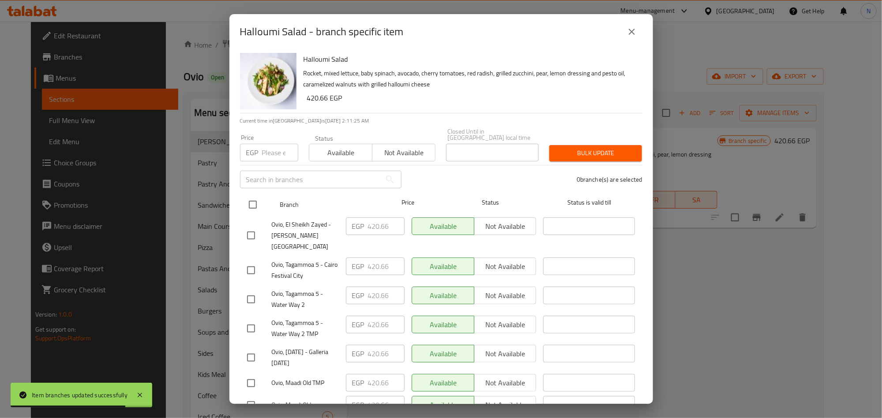
click at [252, 196] on input "checkbox" at bounding box center [253, 205] width 19 height 19
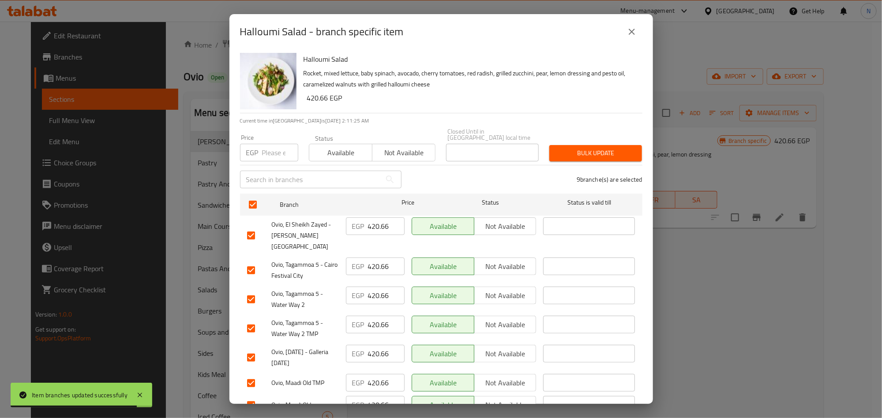
click at [263, 144] on input "number" at bounding box center [280, 153] width 36 height 18
paste input "454.86"
click at [581, 99] on h6 "420.66 EGP" at bounding box center [471, 98] width 328 height 12
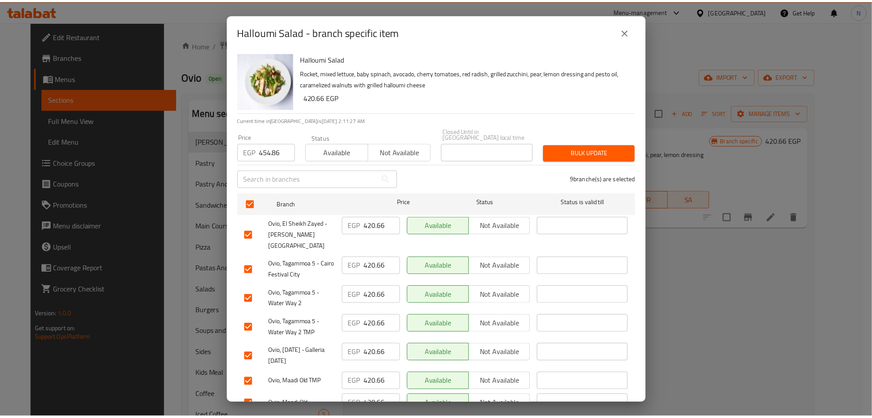
scroll to position [0, 0]
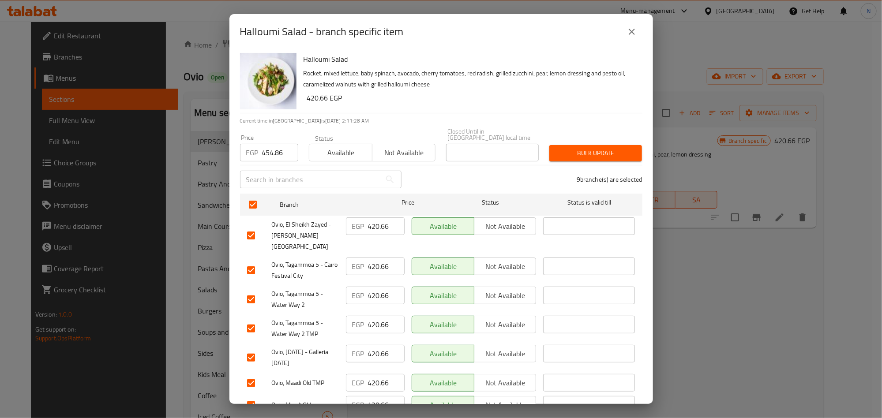
click at [598, 148] on span "Bulk update" at bounding box center [596, 153] width 79 height 11
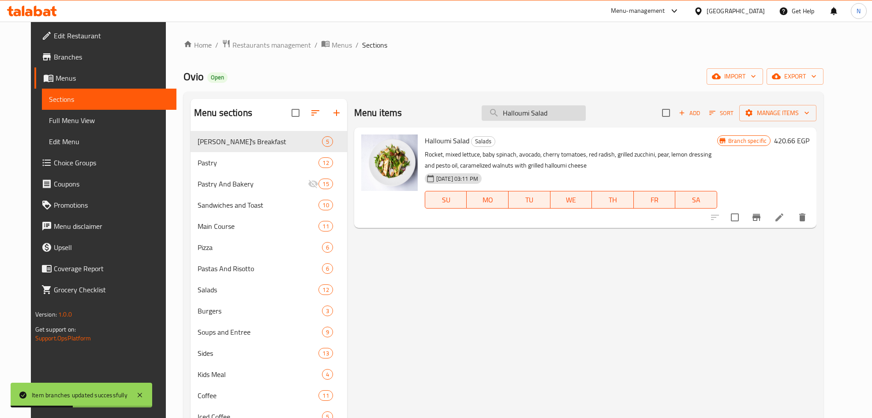
click at [582, 105] on input "Halloumi Salad" at bounding box center [534, 112] width 104 height 15
paste input "[PERSON_NAME]'s Caprese"
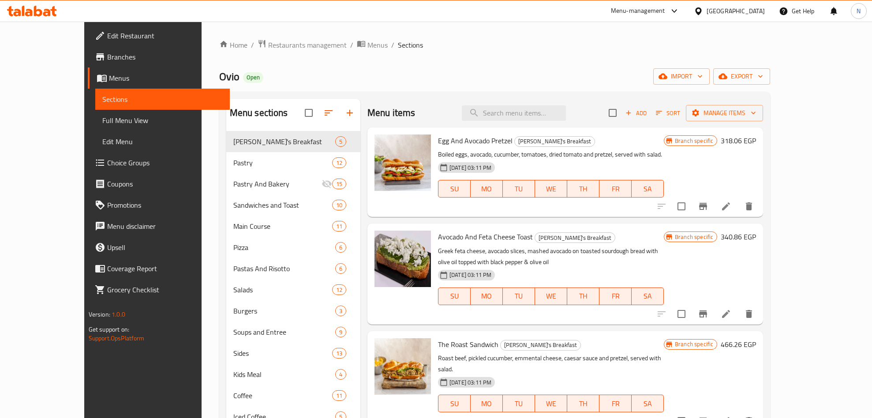
paste input "[PERSON_NAME]'s Caprese"
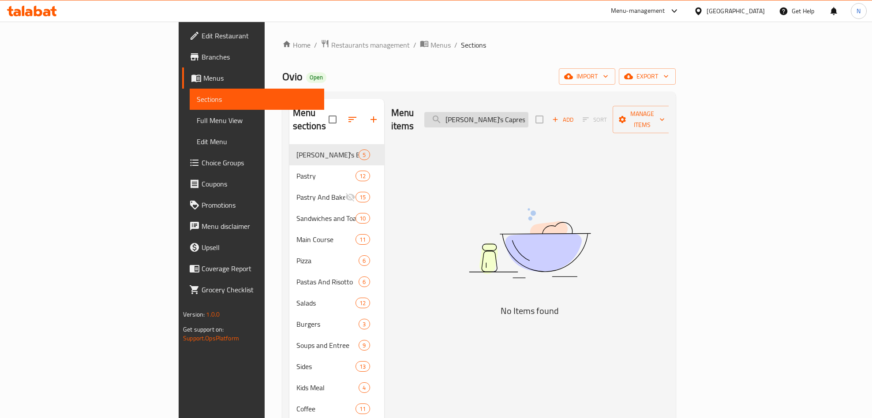
click at [529, 113] on input "[PERSON_NAME]'s Caprese" at bounding box center [477, 119] width 104 height 15
click at [529, 114] on input "Caprese" at bounding box center [477, 119] width 104 height 15
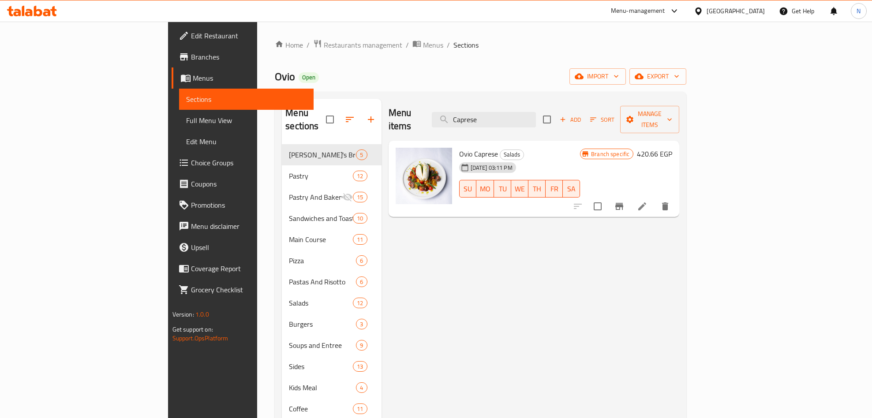
click at [625, 201] on icon "Branch-specific-item" at bounding box center [619, 206] width 11 height 11
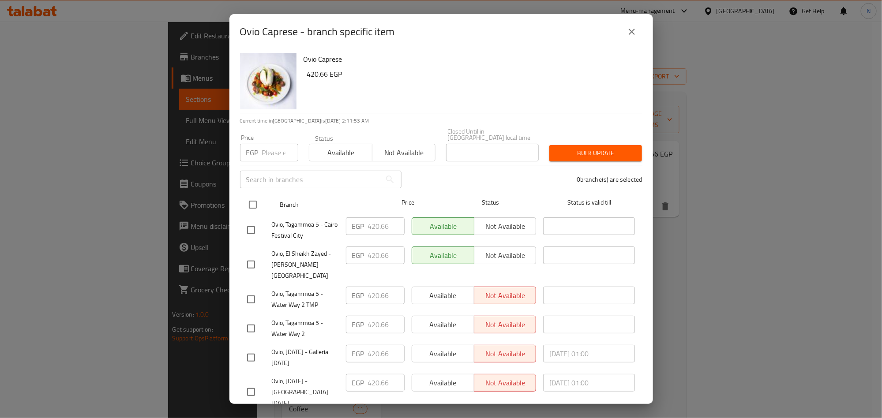
click at [250, 196] on input "checkbox" at bounding box center [253, 205] width 19 height 19
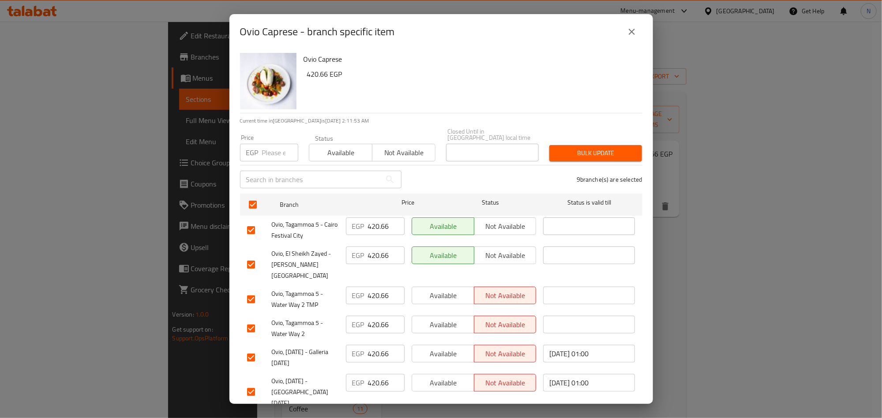
click at [272, 148] on input "number" at bounding box center [280, 153] width 36 height 18
paste input "443.46"
click at [575, 151] on span "Bulk update" at bounding box center [596, 153] width 79 height 11
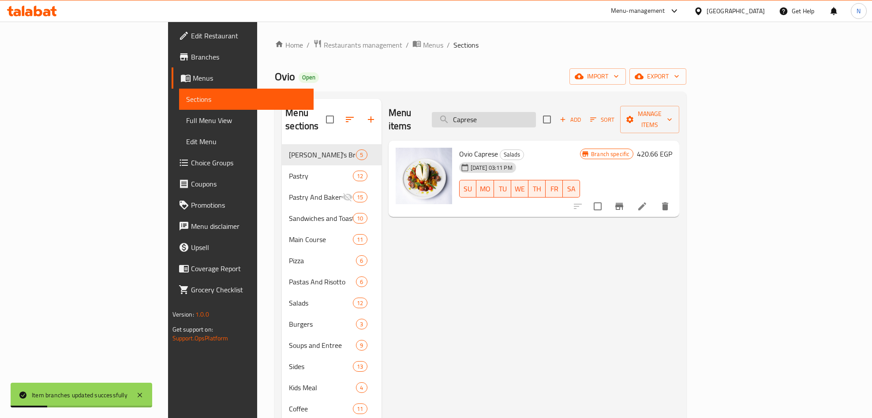
click at [536, 121] on input "Caprese" at bounding box center [484, 119] width 104 height 15
paste input "Quinoa A.Chicken"
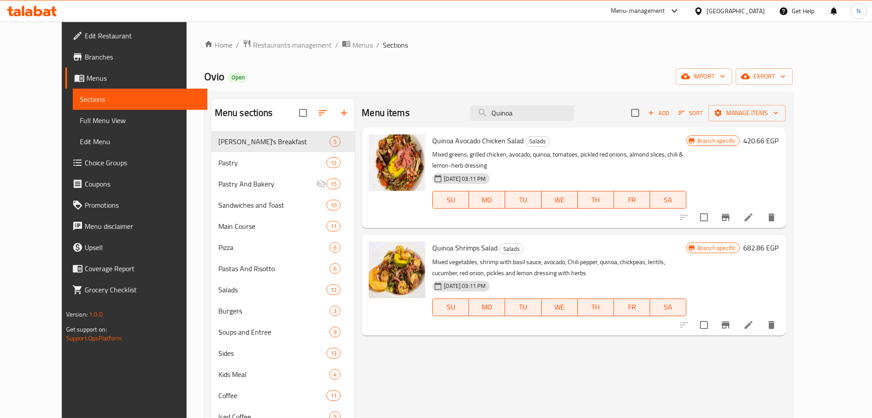
click at [445, 138] on span "Quinoa Avocado Chicken Salad" at bounding box center [477, 140] width 91 height 13
click at [561, 102] on div "Menu items Quinoa Add Sort Manage items" at bounding box center [574, 113] width 424 height 29
click at [562, 102] on div "Menu items Quinoa Add Sort Manage items" at bounding box center [574, 113] width 424 height 29
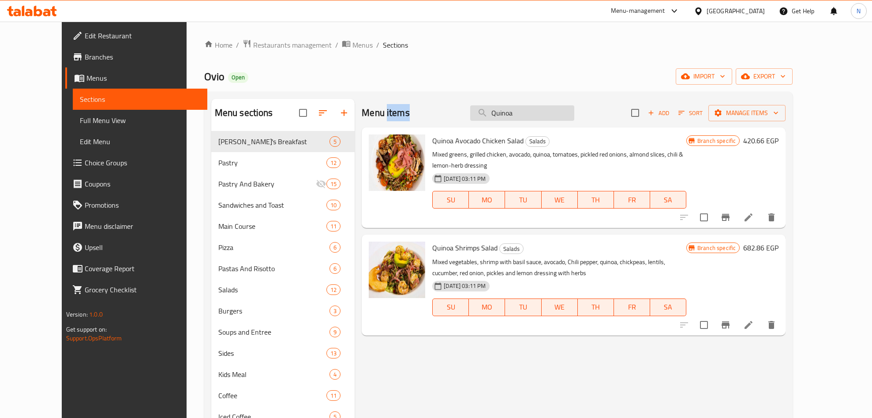
click at [558, 112] on input "Quinoa" at bounding box center [522, 112] width 104 height 15
paste input "The [DEMOGRAPHIC_DATA] Bowl"
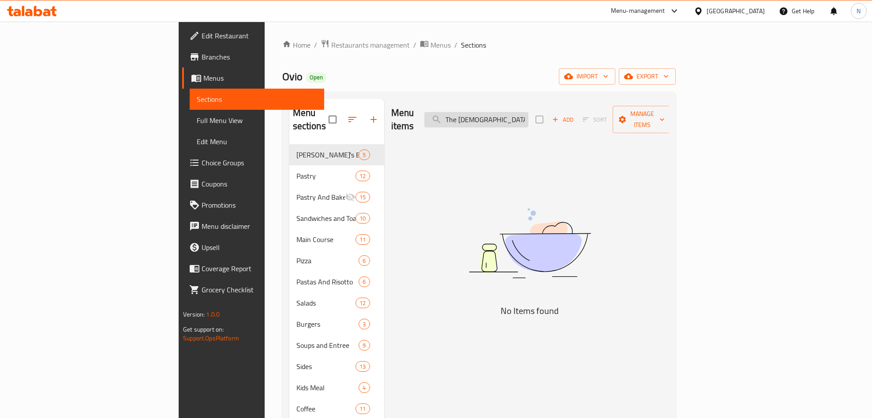
click at [528, 118] on input "The [DEMOGRAPHIC_DATA]" at bounding box center [477, 119] width 104 height 15
click at [529, 117] on input "[DEMOGRAPHIC_DATA]" at bounding box center [477, 119] width 104 height 15
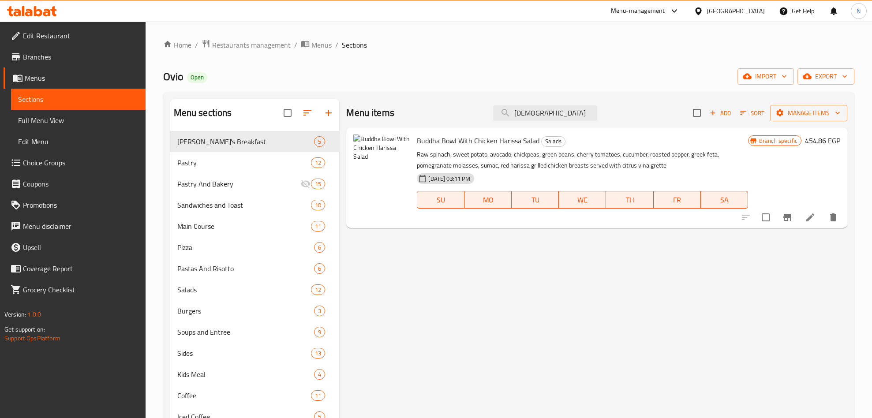
click at [449, 148] on div "Buddha Bowl With Chicken Harissa Salad Salads Raw spinach, sweet potato, avocad…" at bounding box center [583, 178] width 338 height 94
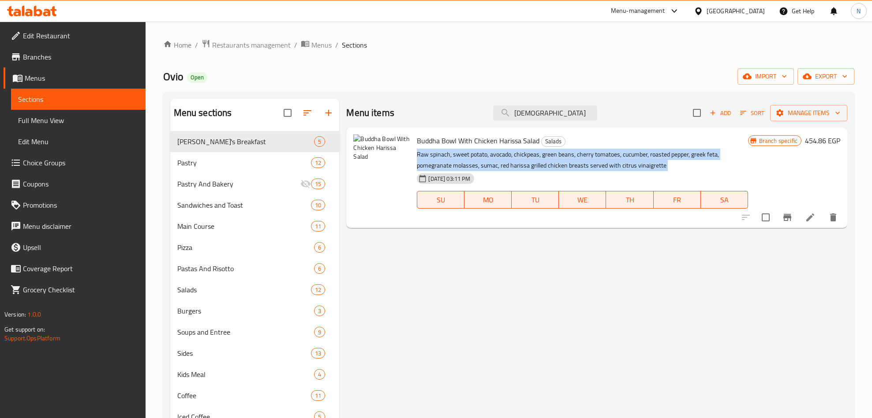
click at [449, 148] on div "Buddha Bowl With Chicken Harissa Salad Salads Raw spinach, sweet potato, avocad…" at bounding box center [583, 178] width 338 height 94
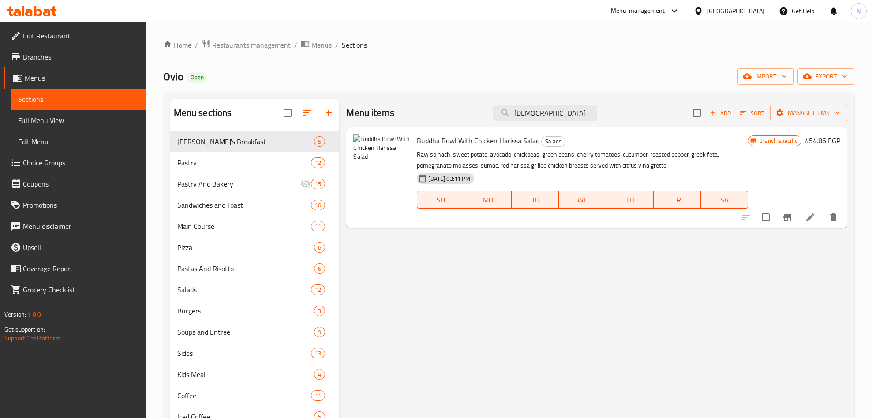
click at [458, 140] on span "Buddha Bowl With Chicken Harissa Salad" at bounding box center [478, 140] width 123 height 13
click at [547, 115] on input "[DEMOGRAPHIC_DATA]" at bounding box center [545, 112] width 104 height 15
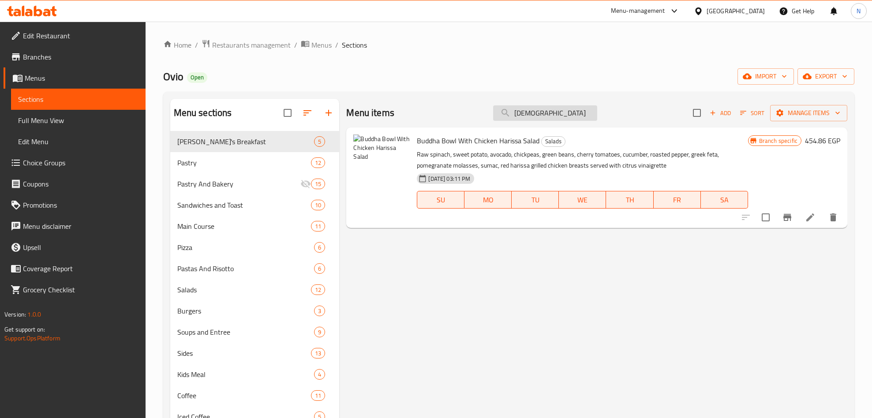
click at [547, 115] on input "[DEMOGRAPHIC_DATA]" at bounding box center [545, 112] width 104 height 15
paste input "Orange Kale"
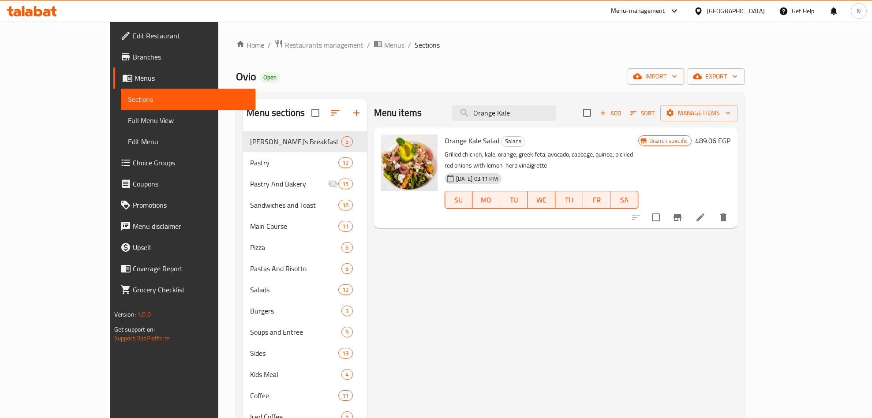
click at [682, 214] on icon "Branch-specific-item" at bounding box center [678, 217] width 8 height 7
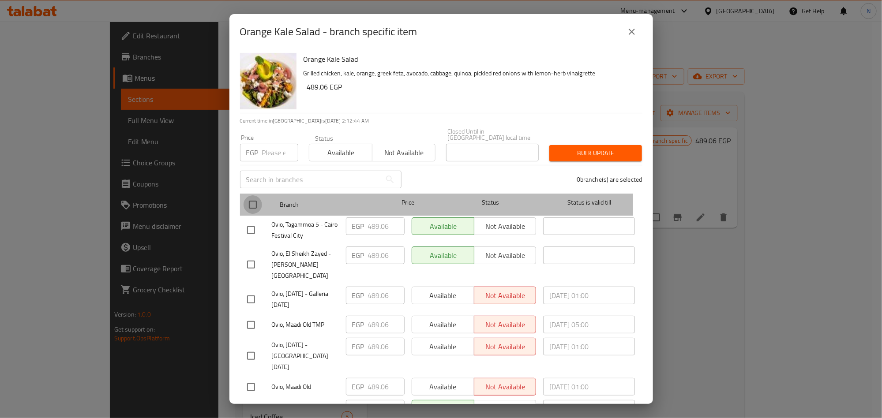
click at [260, 198] on input "checkbox" at bounding box center [253, 205] width 19 height 19
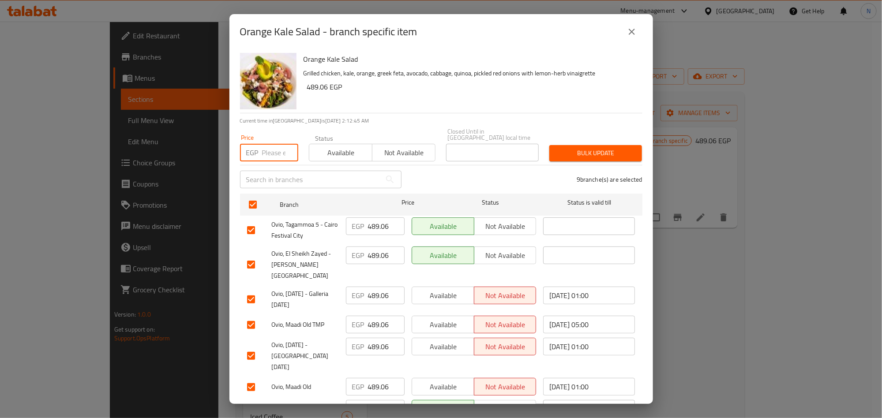
click at [273, 150] on input "number" at bounding box center [280, 153] width 36 height 18
paste input "546.06"
click at [600, 148] on span "Bulk update" at bounding box center [596, 153] width 79 height 11
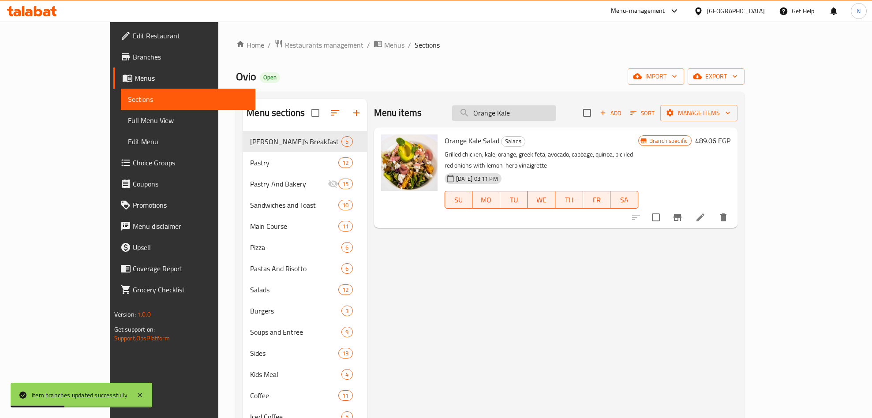
drag, startPoint x: 561, startPoint y: 128, endPoint x: 566, endPoint y: 119, distance: 9.5
click at [561, 128] on div "Orange Kale Salad Salads Grilled chicken, kale, orange, greek feta, avocado, ca…" at bounding box center [556, 178] width 364 height 101
click at [557, 118] on input "Orange Kale" at bounding box center [504, 112] width 104 height 15
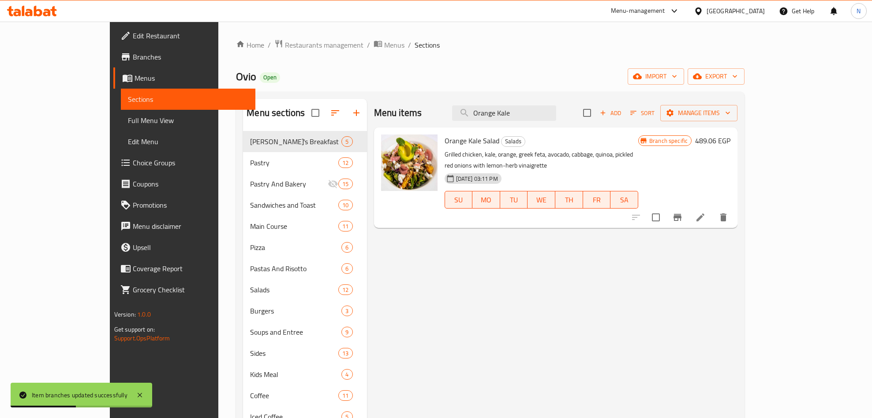
paste input "Spinach Beetroot"
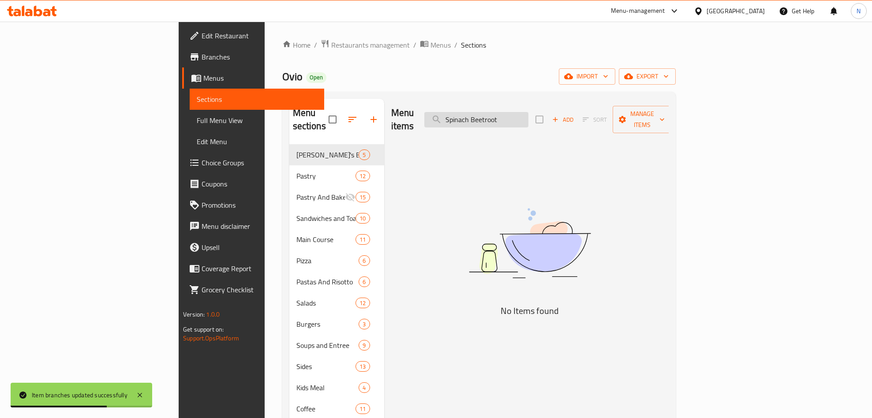
click at [529, 117] on input "Spinach Beetroot" at bounding box center [477, 119] width 104 height 15
click at [529, 114] on input "Beetroot" at bounding box center [477, 119] width 104 height 15
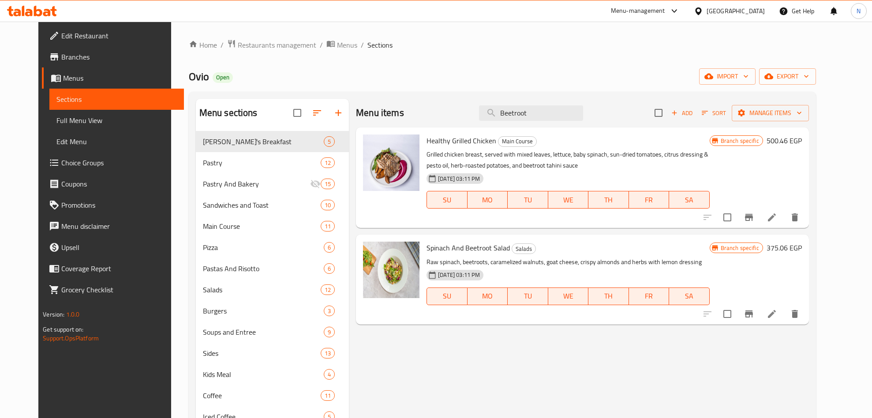
click at [753, 312] on icon "Branch-specific-item" at bounding box center [749, 314] width 8 height 7
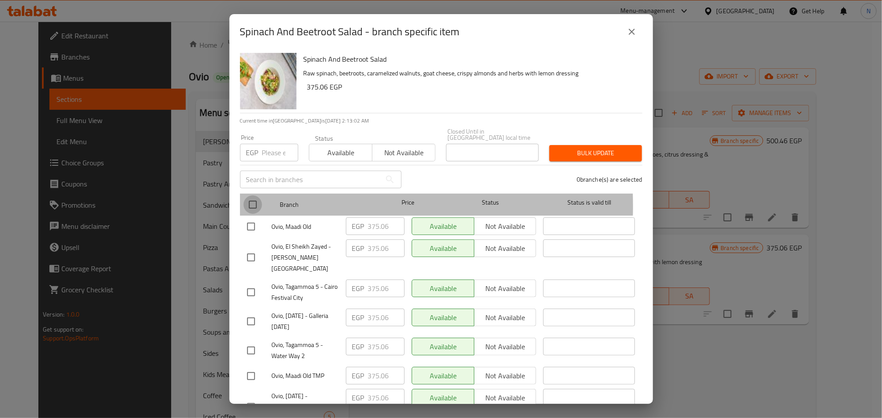
click at [253, 200] on input "checkbox" at bounding box center [253, 205] width 19 height 19
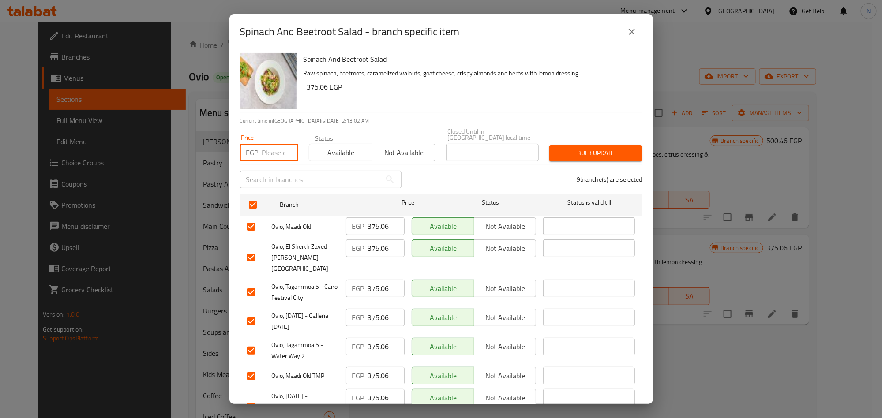
click at [272, 144] on input "number" at bounding box center [280, 153] width 36 height 18
paste input "432.06"
click at [606, 148] on span "Bulk update" at bounding box center [596, 153] width 79 height 11
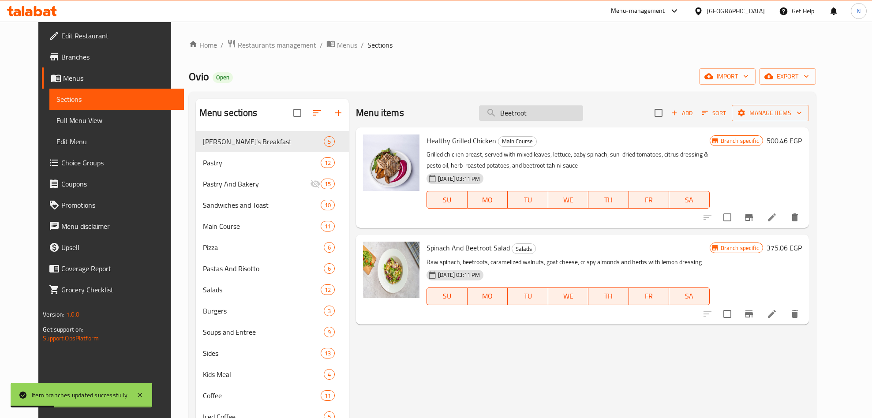
click at [579, 114] on input "Beetroot" at bounding box center [531, 112] width 104 height 15
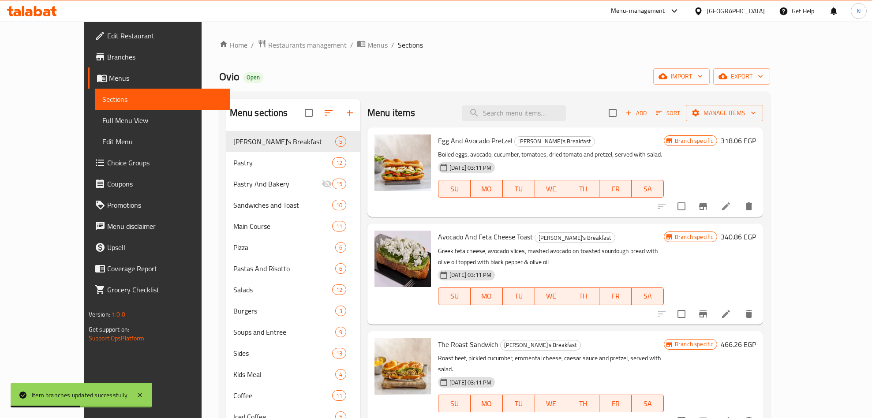
paste input "Apple Chicken"
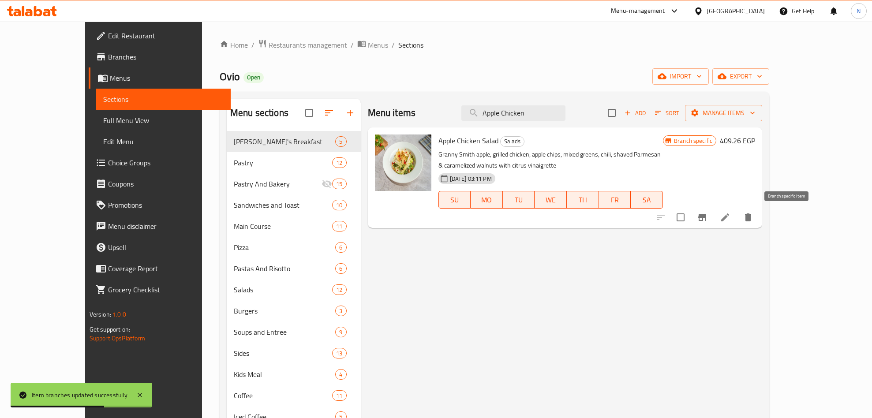
click at [713, 212] on button "Branch-specific-item" at bounding box center [702, 217] width 21 height 21
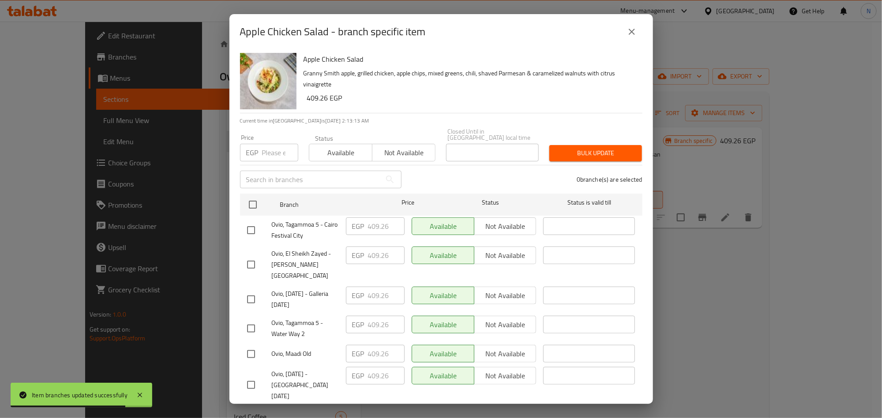
drag, startPoint x: 252, startPoint y: 196, endPoint x: 76, endPoint y: 215, distance: 176.7
click at [252, 196] on input "checkbox" at bounding box center [253, 205] width 19 height 19
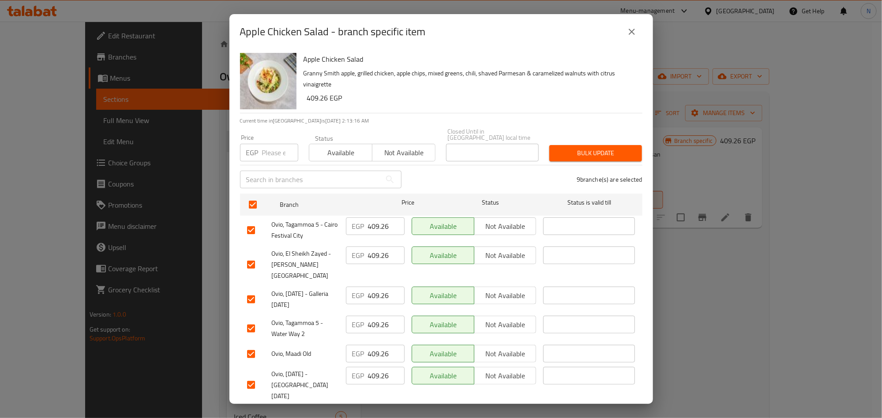
click at [273, 146] on input "number" at bounding box center [280, 153] width 36 height 18
paste input "454.86"
click at [588, 148] on span "Bulk update" at bounding box center [596, 153] width 79 height 11
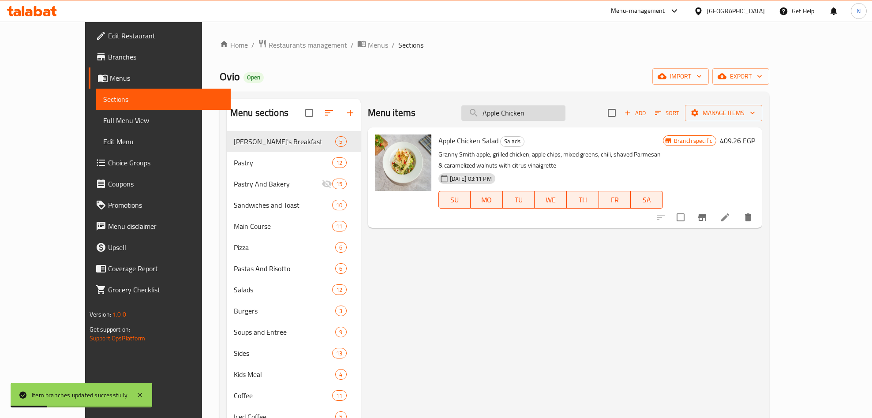
click at [566, 114] on input "Apple Chicken" at bounding box center [514, 112] width 104 height 15
click at [566, 113] on input "Apple Chicken" at bounding box center [514, 112] width 104 height 15
paste input "Quinoa Shrimp"
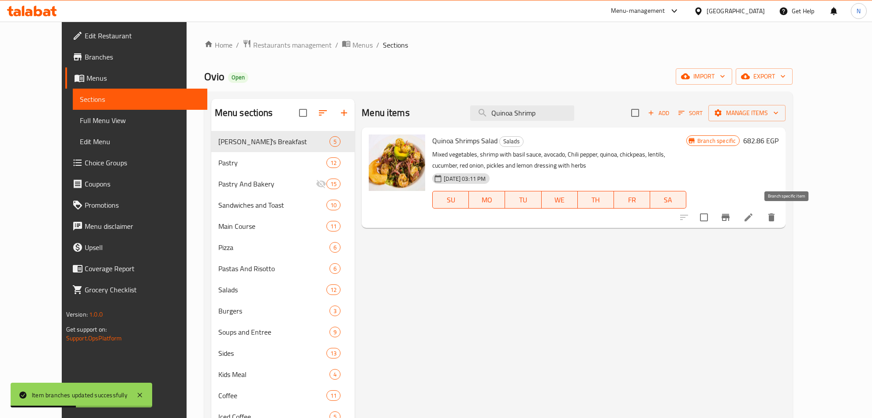
click at [730, 215] on icon "Branch-specific-item" at bounding box center [726, 217] width 8 height 7
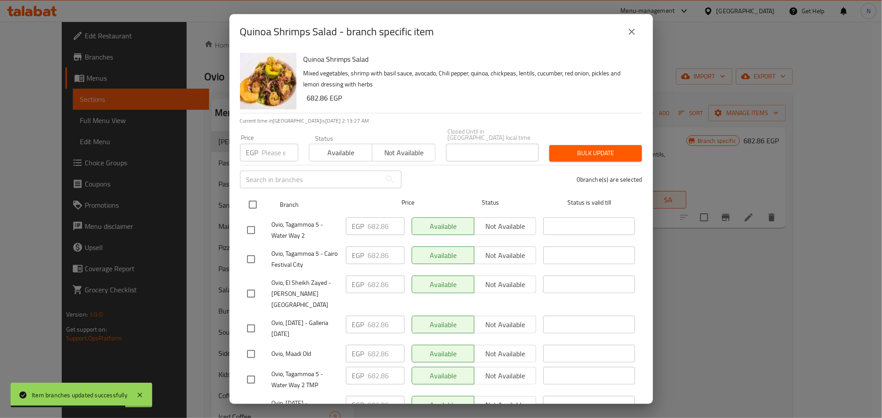
click at [248, 196] on input "checkbox" at bounding box center [253, 205] width 19 height 19
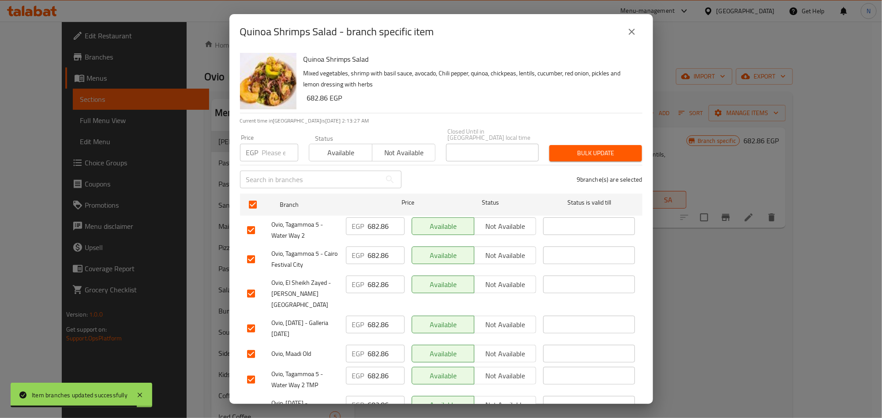
click at [272, 147] on input "number" at bounding box center [280, 153] width 36 height 18
paste input "682.86"
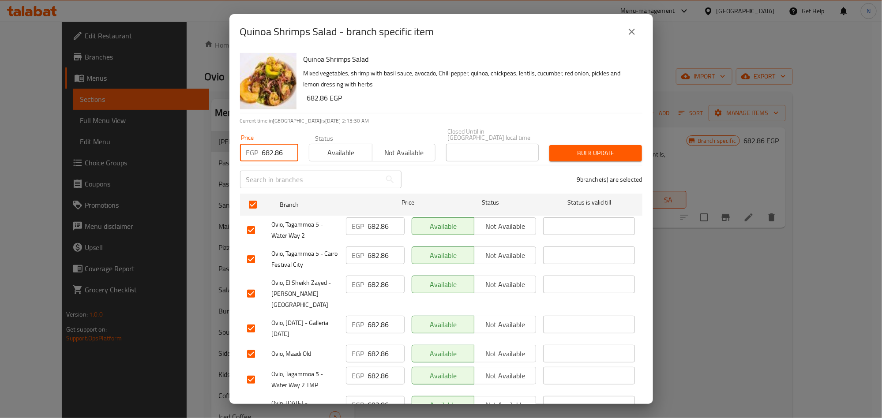
click at [575, 145] on button "Bulk update" at bounding box center [595, 153] width 93 height 16
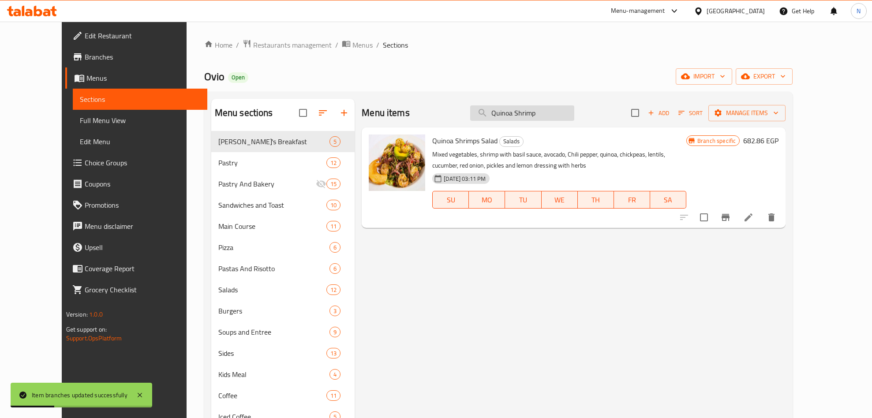
click at [571, 119] on input "Quinoa Shrimp" at bounding box center [522, 112] width 104 height 15
paste input "[PERSON_NAME] fennal"
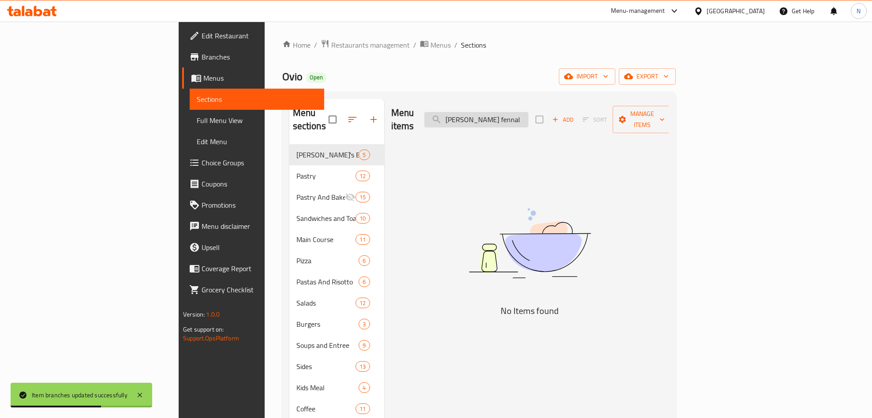
click at [520, 116] on input "[PERSON_NAME] fennal" at bounding box center [477, 119] width 104 height 15
click at [529, 114] on input "Salmon fennal" at bounding box center [477, 119] width 104 height 15
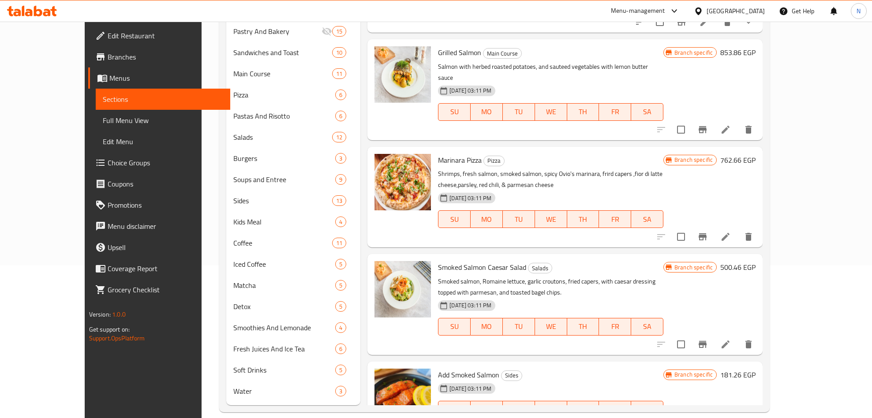
scroll to position [164, 0]
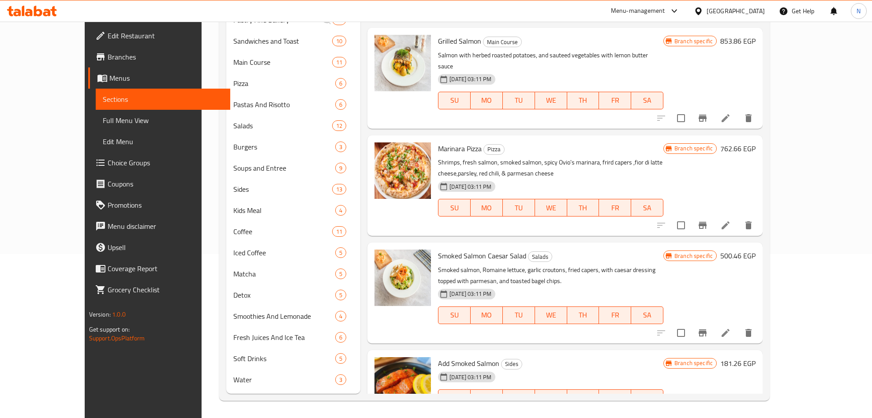
click at [492, 249] on span "Smoked Salmon Caesar Salad" at bounding box center [482, 255] width 88 height 13
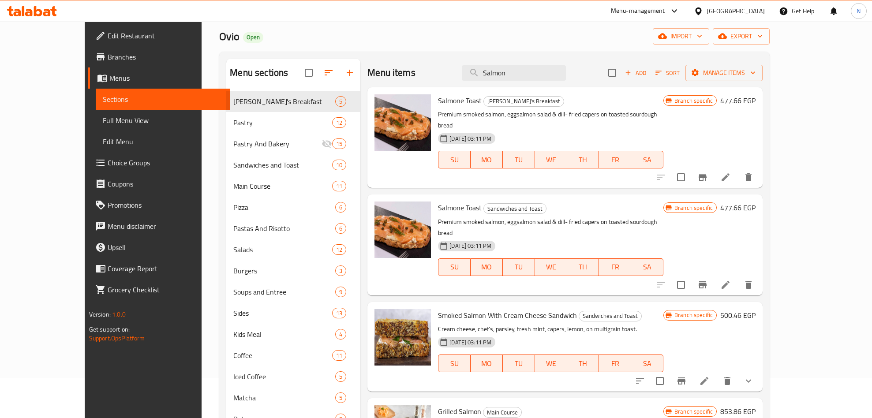
scroll to position [0, 0]
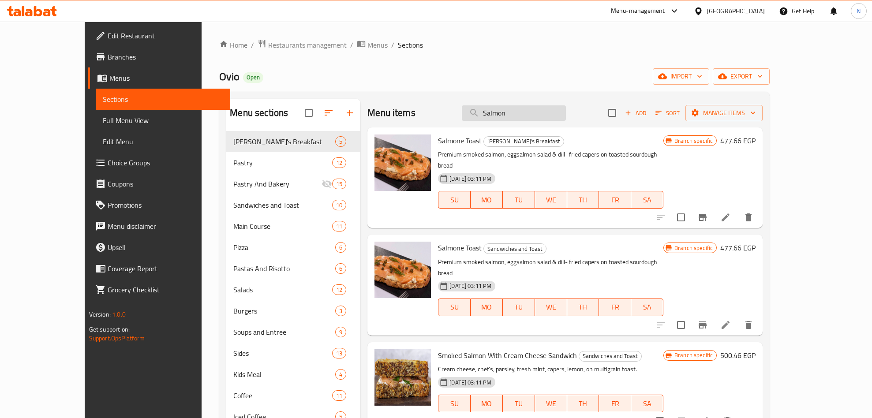
click at [526, 113] on input "Salmon" at bounding box center [514, 112] width 104 height 15
click at [534, 109] on input "salmon" at bounding box center [514, 112] width 104 height 15
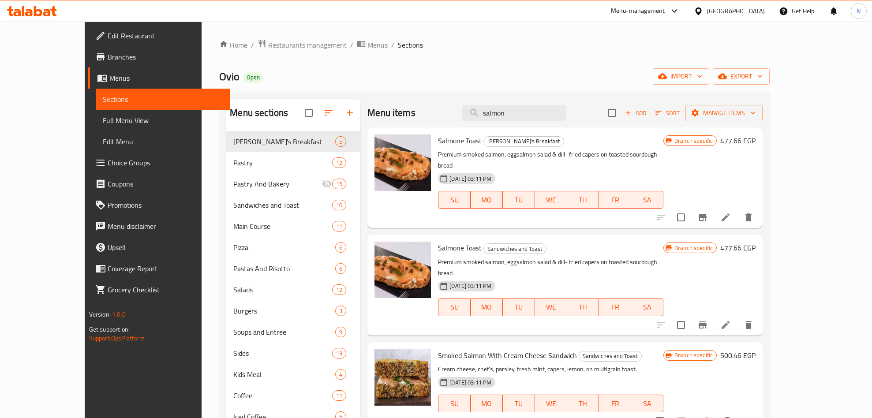
paste input "Rigatoni Bolognaise"
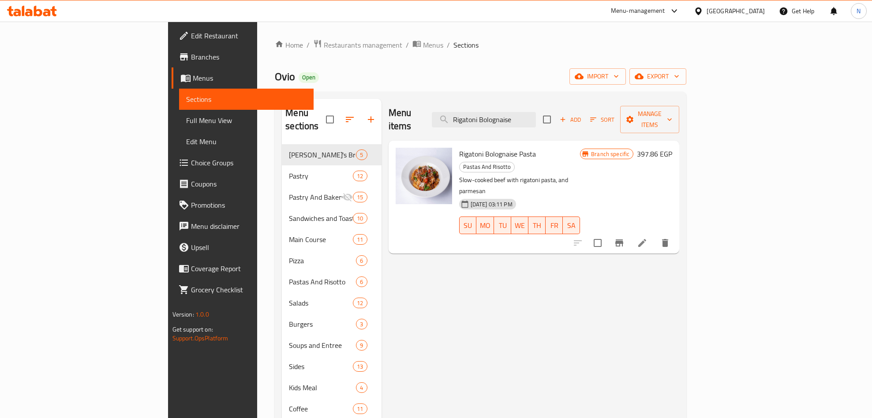
click at [624, 240] on icon "Branch-specific-item" at bounding box center [620, 243] width 8 height 7
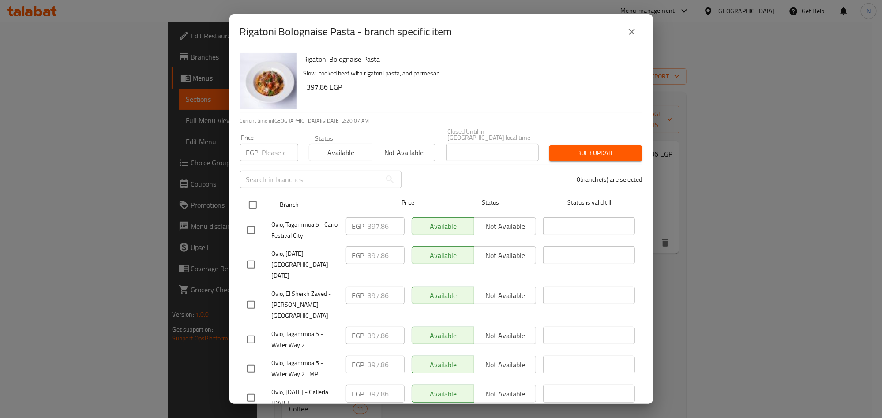
drag, startPoint x: 249, startPoint y: 198, endPoint x: 256, endPoint y: 193, distance: 8.0
click at [249, 199] on input "checkbox" at bounding box center [253, 205] width 19 height 19
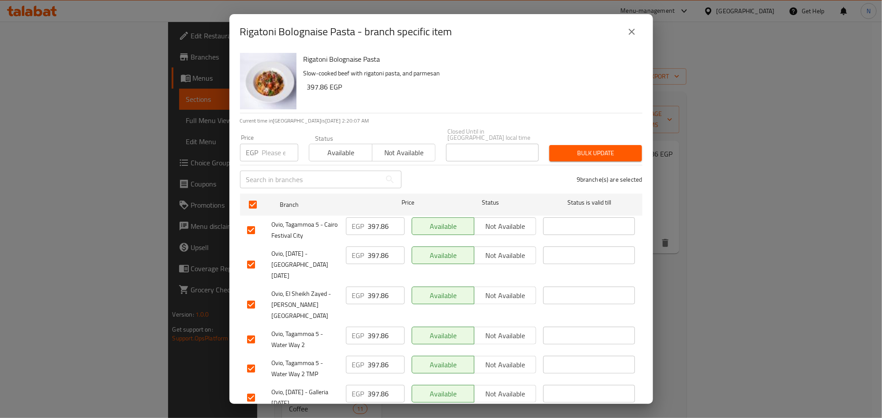
drag, startPoint x: 279, startPoint y: 150, endPoint x: 301, endPoint y: 150, distance: 21.6
click at [280, 150] on input "number" at bounding box center [280, 153] width 36 height 18
paste input "454.86"
click at [519, 86] on h6 "397.86 EGP" at bounding box center [471, 87] width 328 height 12
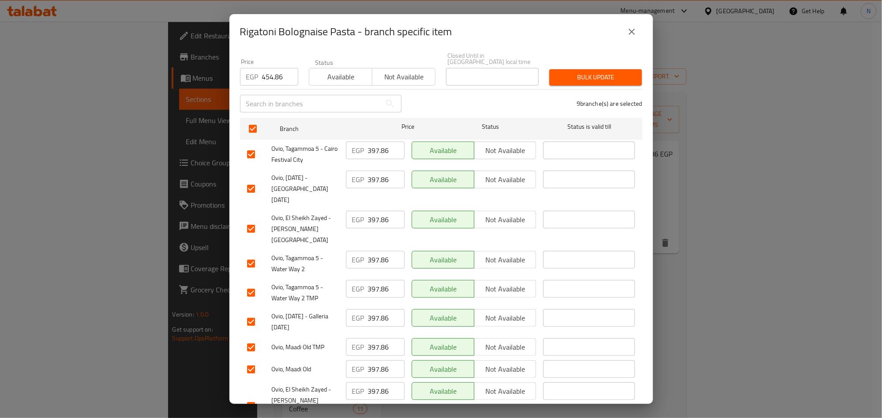
scroll to position [10, 0]
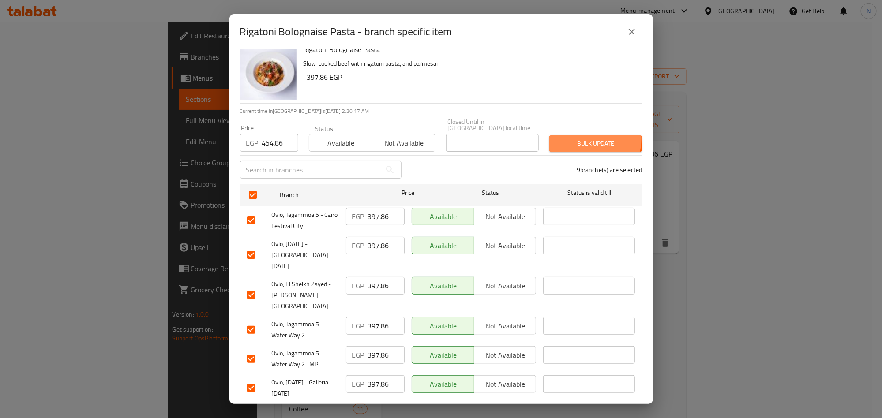
click at [575, 138] on span "Bulk update" at bounding box center [596, 143] width 79 height 11
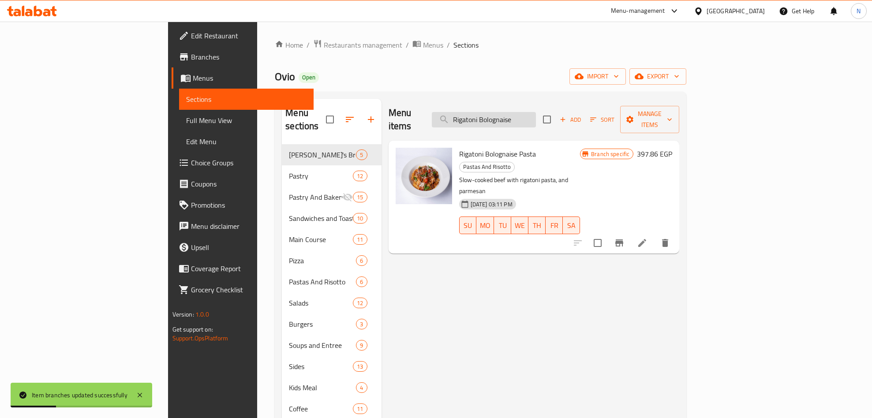
click at [536, 114] on input "Rigatoni Bolognaise" at bounding box center [484, 119] width 104 height 15
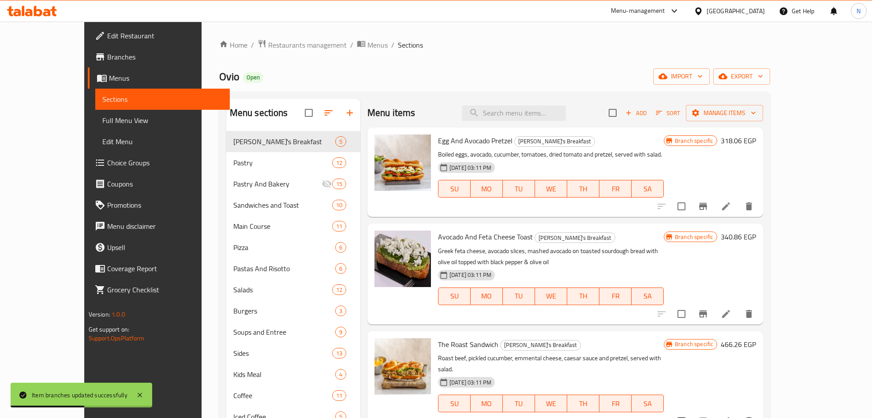
paste input "Linguini [PERSON_NAME]"
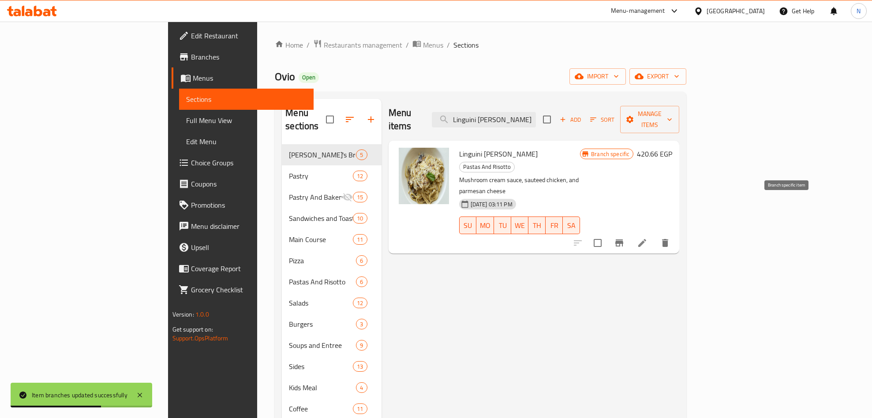
click at [624, 240] on icon "Branch-specific-item" at bounding box center [620, 243] width 8 height 7
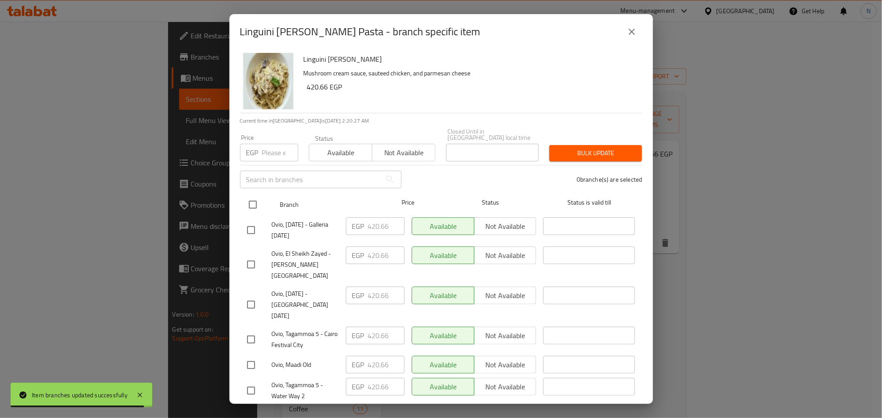
click at [253, 196] on input "checkbox" at bounding box center [253, 205] width 19 height 19
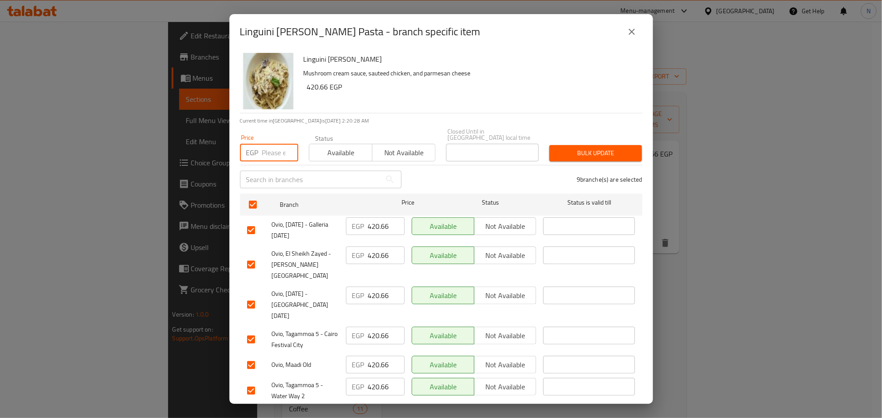
drag, startPoint x: 275, startPoint y: 150, endPoint x: 346, endPoint y: 148, distance: 71.5
click at [274, 150] on input "number" at bounding box center [280, 153] width 36 height 18
paste input "454.86"
click at [549, 86] on h6 "420.66 EGP" at bounding box center [471, 87] width 328 height 12
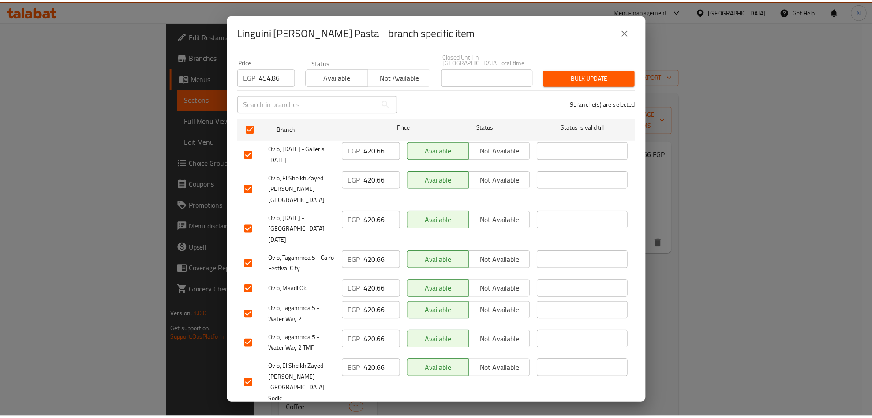
scroll to position [0, 0]
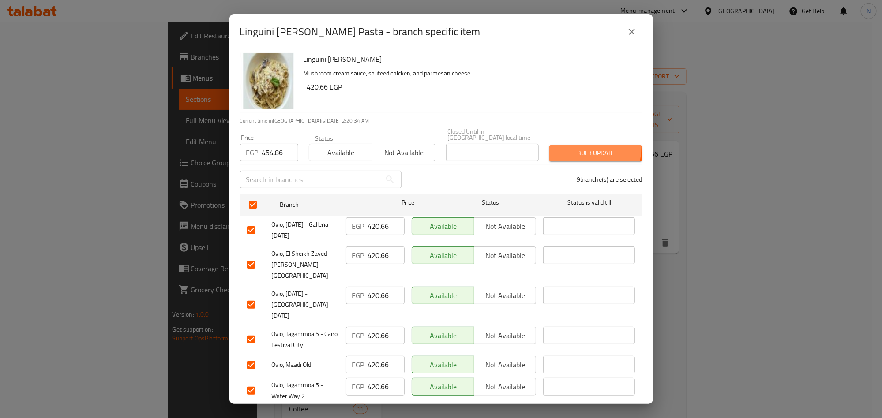
click at [565, 148] on span "Bulk update" at bounding box center [596, 153] width 79 height 11
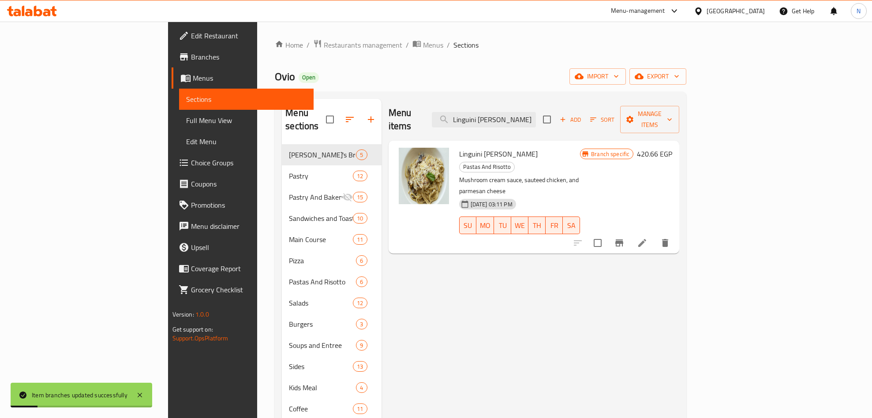
click at [578, 123] on div "Menu items Linguini [PERSON_NAME] Add Sort Manage items" at bounding box center [534, 120] width 291 height 42
click at [536, 117] on input "Linguini [PERSON_NAME]" at bounding box center [484, 119] width 104 height 15
paste input "Chicken Red Pepp"
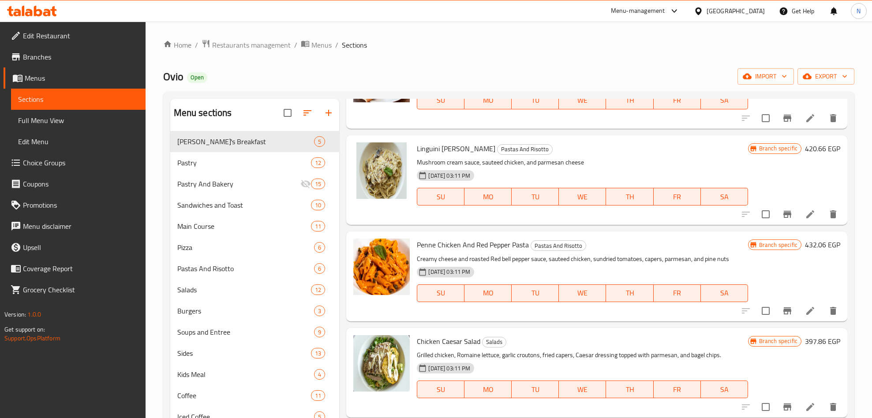
scroll to position [728, 0]
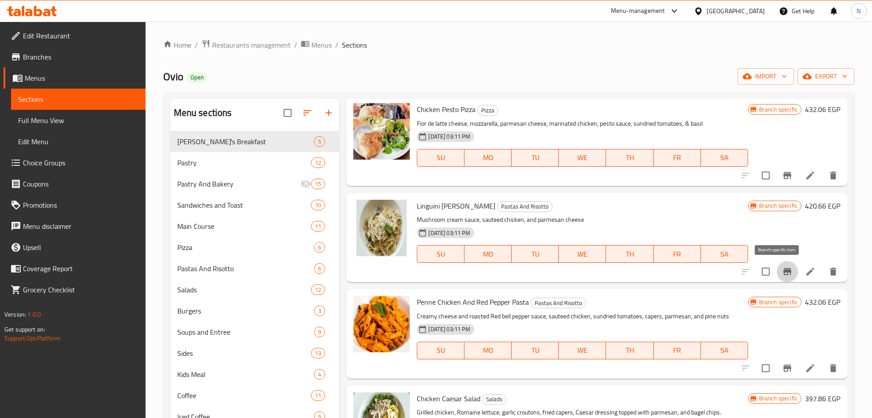
click at [782, 271] on icon "Branch-specific-item" at bounding box center [787, 272] width 11 height 11
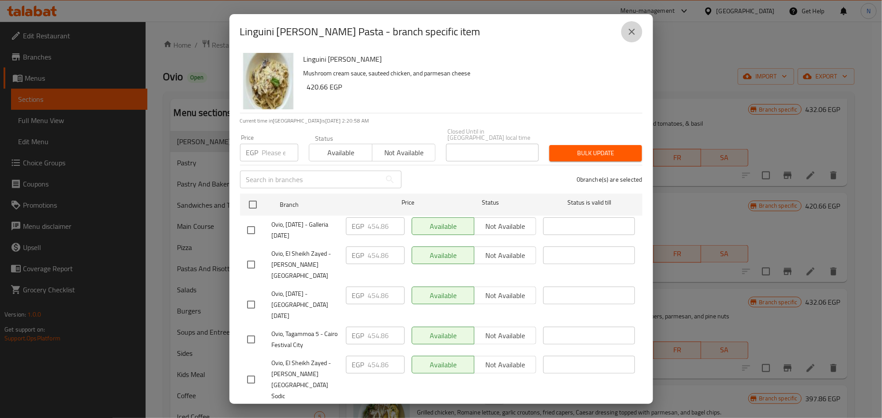
click at [640, 28] on button "close" at bounding box center [631, 31] width 21 height 21
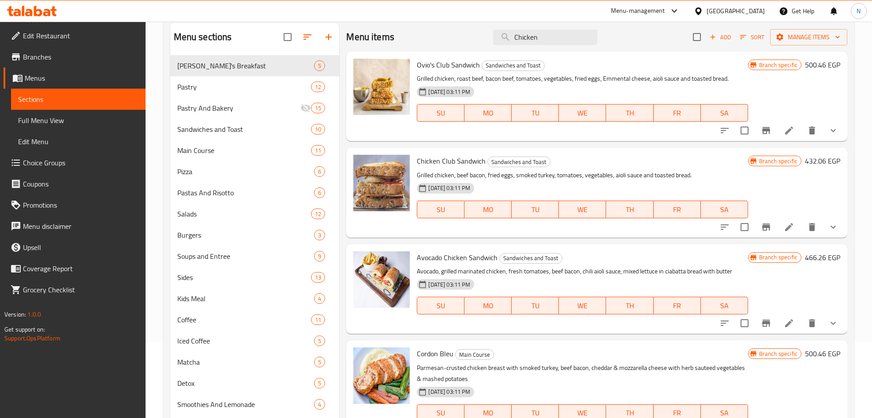
scroll to position [0, 0]
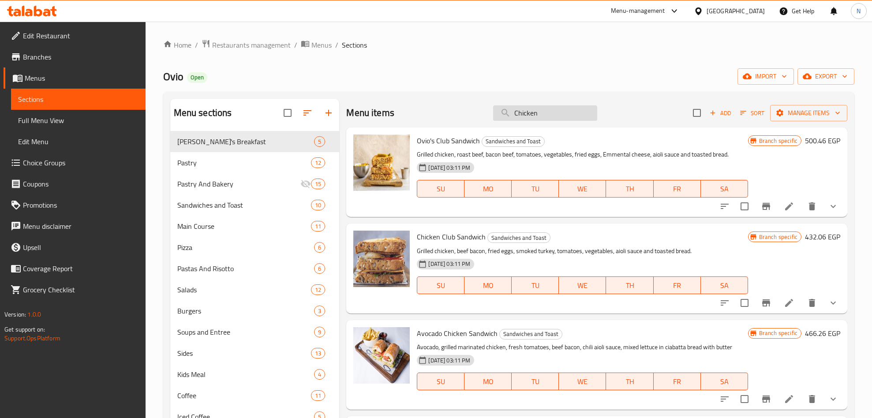
click at [545, 118] on input "Chicken" at bounding box center [545, 112] width 104 height 15
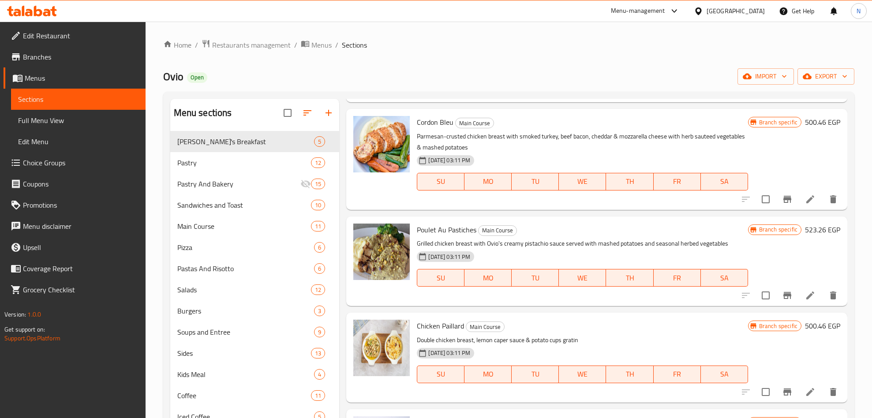
scroll to position [331, 0]
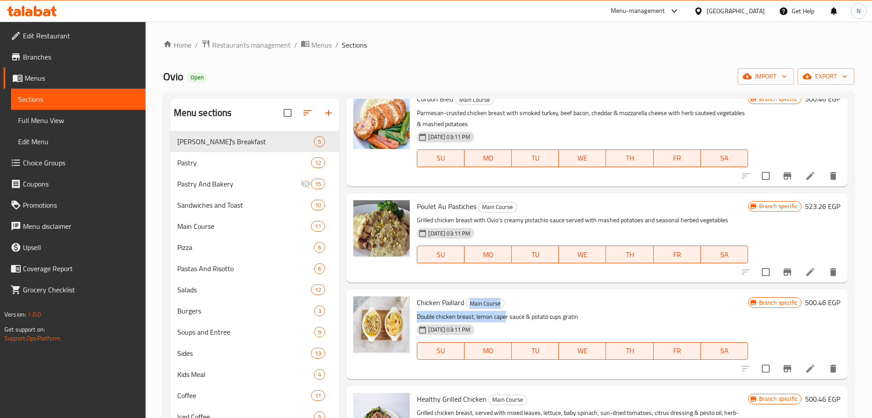
drag, startPoint x: 490, startPoint y: 312, endPoint x: 506, endPoint y: 314, distance: 15.6
click at [506, 314] on div "Chicken Paillard Main Course Double chicken breast, lemon caper sauce & potato …" at bounding box center [583, 334] width 338 height 83
click at [498, 312] on p "Double chicken breast, lemon caper sauce & potato cups gratin" at bounding box center [582, 317] width 331 height 11
click at [466, 293] on div "Chicken Paillard Main Course Double chicken breast, lemon caper sauce & potato …" at bounding box center [583, 334] width 338 height 83
click at [441, 297] on div "Chicken Paillard Main Course Double chicken breast, lemon caper sauce & potato …" at bounding box center [583, 334] width 338 height 83
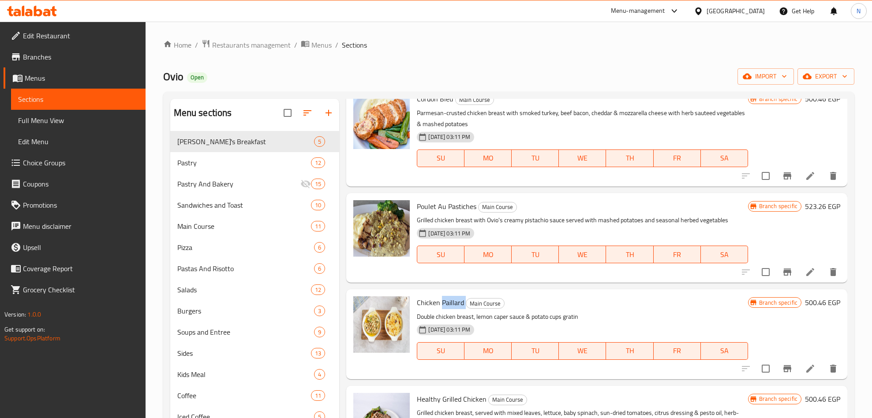
click at [441, 297] on span "Chicken Paillard" at bounding box center [440, 302] width 47 height 13
click at [418, 301] on span "Chicken Paillard" at bounding box center [440, 302] width 47 height 13
drag, startPoint x: 418, startPoint y: 301, endPoint x: 439, endPoint y: 306, distance: 21.0
click at [421, 303] on span "Chicken Paillard" at bounding box center [440, 302] width 47 height 13
click at [472, 302] on span "Main Course" at bounding box center [485, 304] width 38 height 10
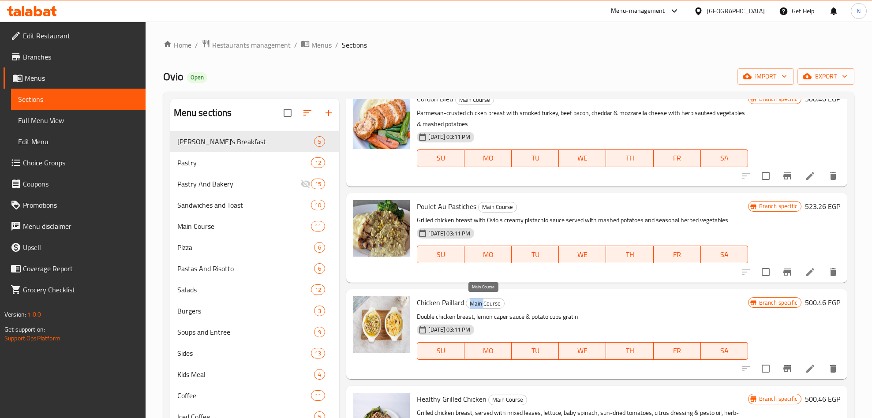
click at [472, 302] on span "Main Course" at bounding box center [485, 304] width 38 height 10
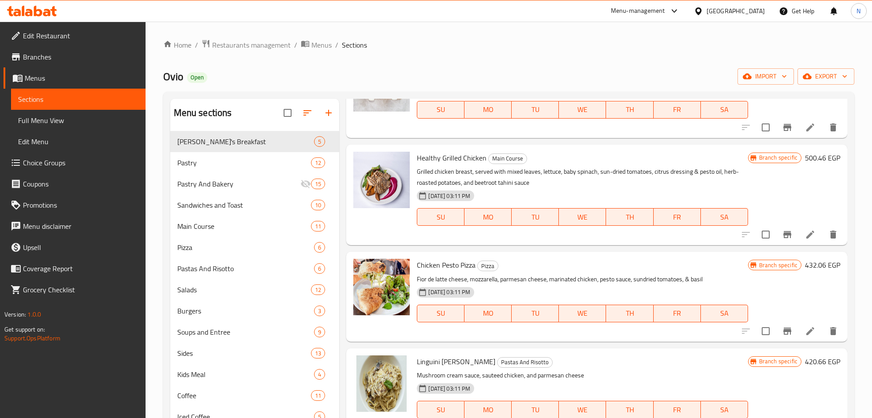
scroll to position [596, 0]
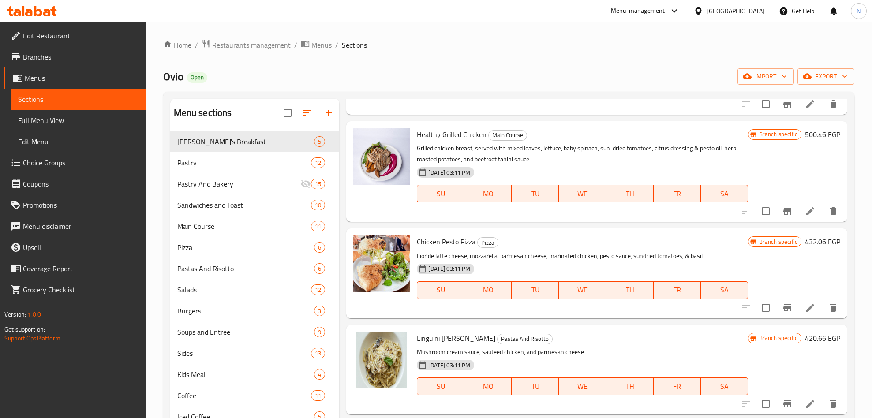
click at [424, 338] on span "Linguini [PERSON_NAME]" at bounding box center [456, 338] width 79 height 13
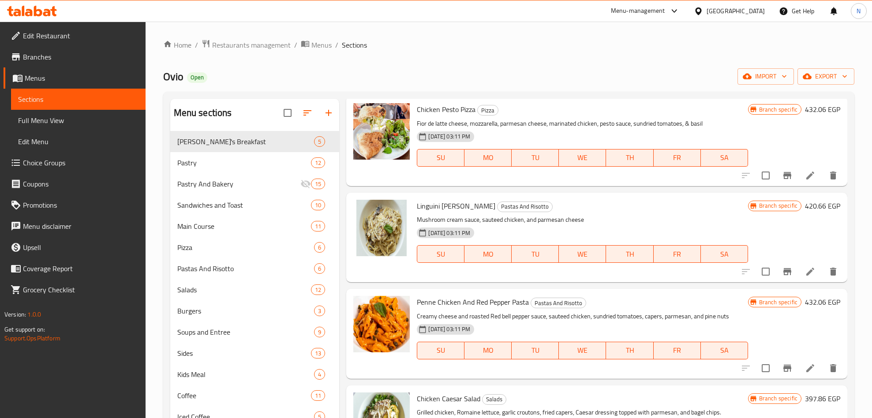
click at [508, 305] on span "Penne Chicken And Red Pepper Pasta" at bounding box center [473, 302] width 112 height 13
click at [429, 298] on span "Penne Chicken And Red Pepper Pasta" at bounding box center [473, 302] width 112 height 13
click at [430, 298] on span "Penne Chicken And Red Pepper Pasta" at bounding box center [473, 302] width 112 height 13
click at [431, 298] on span "Penne Chicken And Red Pepper Pasta" at bounding box center [473, 302] width 112 height 13
click at [428, 300] on span "Penne Chicken And Red Pepper Pasta" at bounding box center [473, 302] width 112 height 13
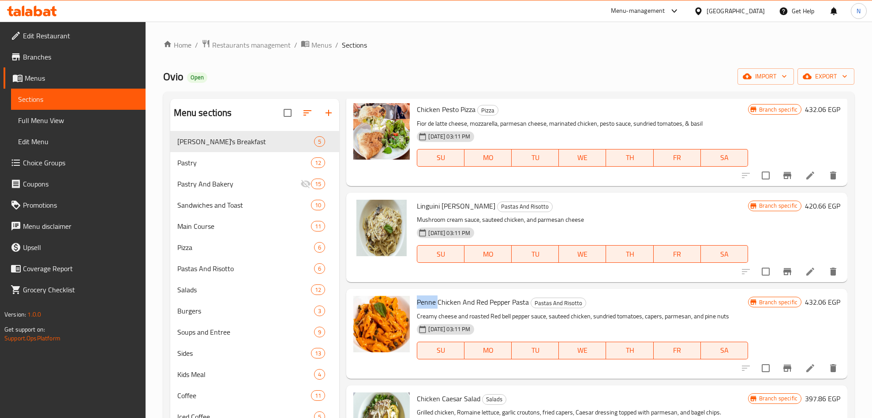
click at [428, 300] on span "Penne Chicken And Red Pepper Pasta" at bounding box center [473, 302] width 112 height 13
click at [465, 303] on span "Penne Chicken And Red Pepper Pasta" at bounding box center [473, 302] width 112 height 13
click at [463, 304] on span "Penne Chicken And Red Pepper Pasta" at bounding box center [473, 302] width 112 height 13
click at [463, 303] on span "Penne Chicken And Red Pepper Pasta" at bounding box center [473, 302] width 112 height 13
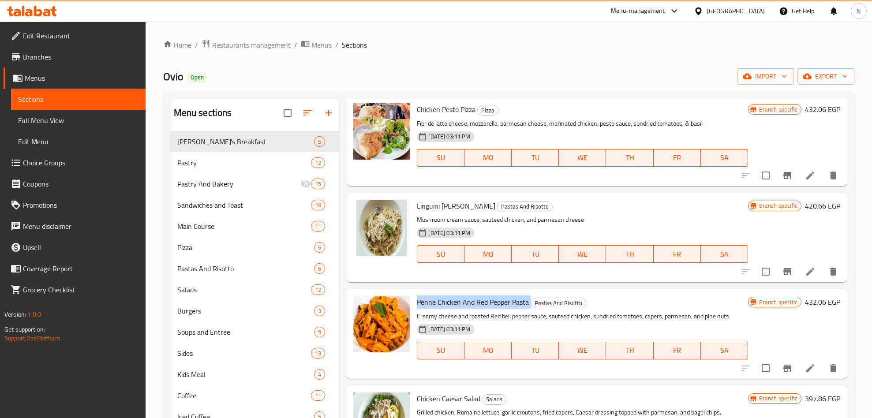
click at [463, 303] on span "Penne Chicken And Red Pepper Pasta" at bounding box center [473, 302] width 112 height 13
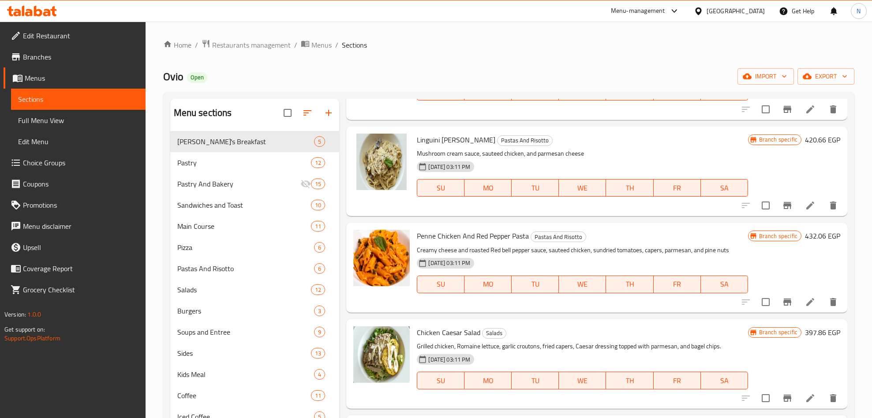
click at [429, 252] on p "Creamy cheese and roasted Red bell pepper sauce, sauteed chicken, sundried toma…" at bounding box center [582, 250] width 331 height 11
click at [430, 252] on p "Creamy cheese and roasted Red bell pepper sauce, sauteed chicken, sundried toma…" at bounding box center [582, 250] width 331 height 11
click at [417, 233] on span "Penne Chicken And Red Pepper Pasta" at bounding box center [473, 235] width 112 height 13
click at [418, 233] on span "Penne Chicken And Red Pepper Pasta" at bounding box center [473, 235] width 112 height 13
click at [473, 237] on span "Penne Chicken And Red Pepper Pasta" at bounding box center [473, 235] width 112 height 13
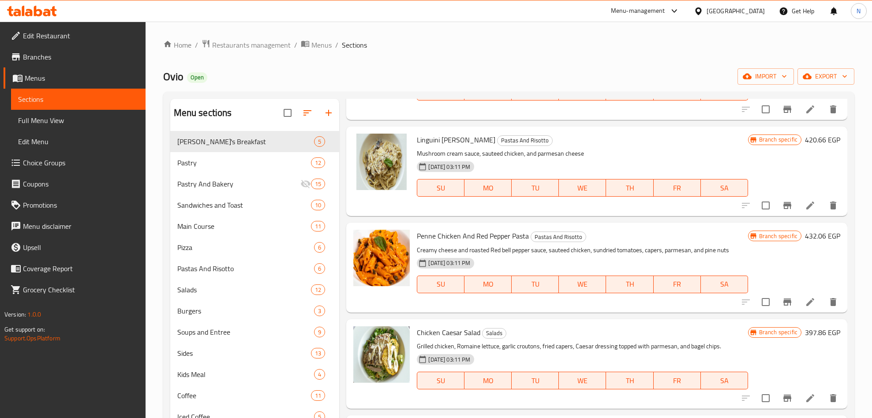
click at [470, 237] on span "Penne Chicken And Red Pepper Pasta" at bounding box center [473, 235] width 112 height 13
click at [429, 236] on span "Penne Chicken And Red Pepper Pasta" at bounding box center [473, 235] width 112 height 13
click at [465, 234] on span "Penne Chicken And Red Pepper Pasta" at bounding box center [473, 235] width 112 height 13
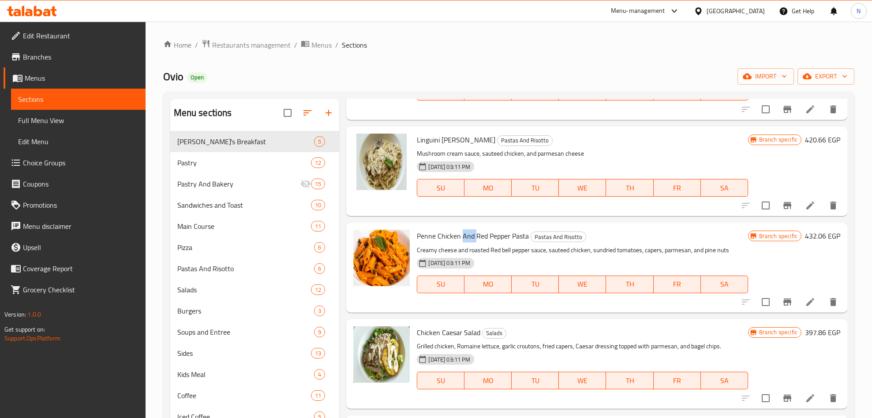
click at [465, 234] on span "Penne Chicken And Red Pepper Pasta" at bounding box center [473, 235] width 112 height 13
click at [475, 239] on span "Penne Chicken And Red Pepper Pasta" at bounding box center [473, 235] width 112 height 13
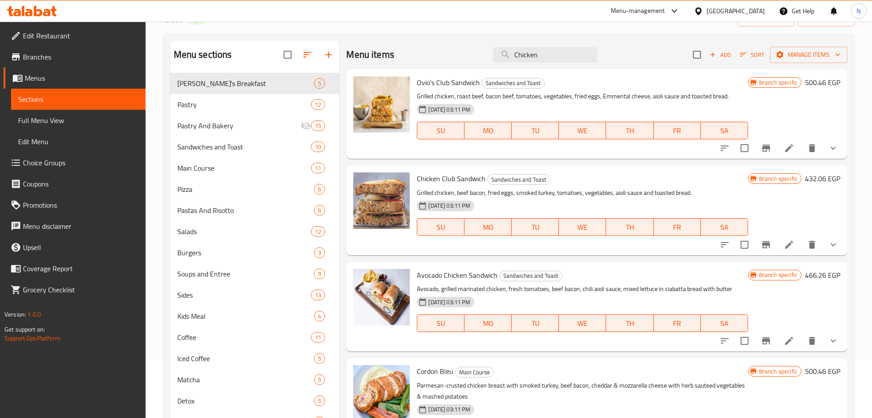
scroll to position [0, 0]
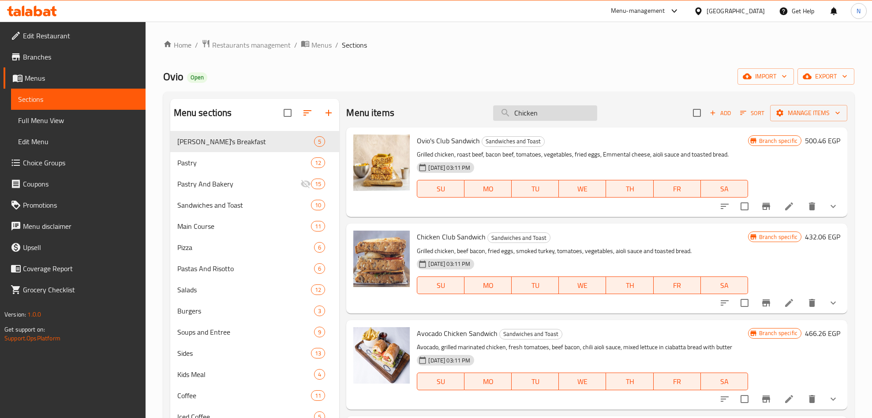
click at [518, 112] on input "Chicken" at bounding box center [545, 112] width 104 height 15
paste input "Penne Gamberetti"
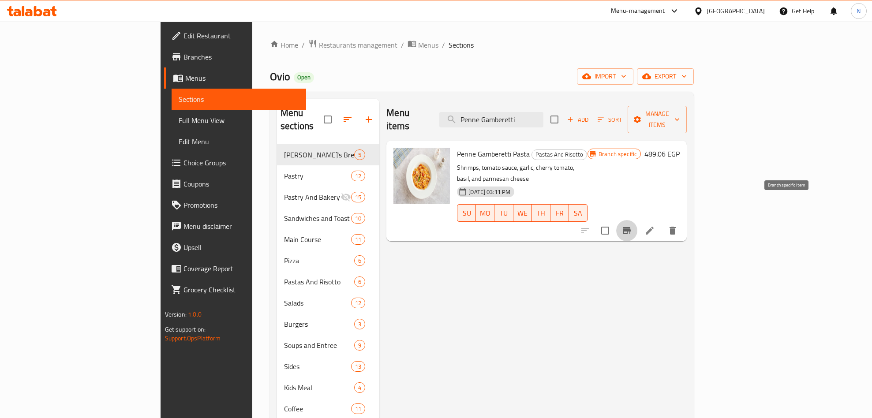
click at [631, 227] on icon "Branch-specific-item" at bounding box center [627, 230] width 8 height 7
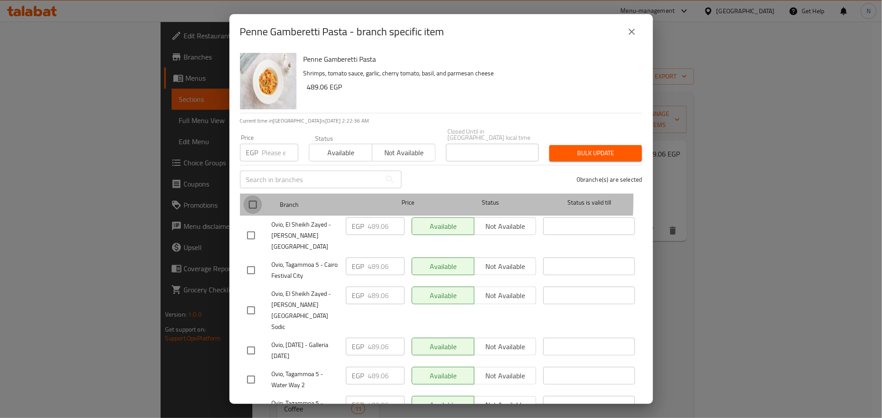
click at [246, 196] on input "checkbox" at bounding box center [253, 205] width 19 height 19
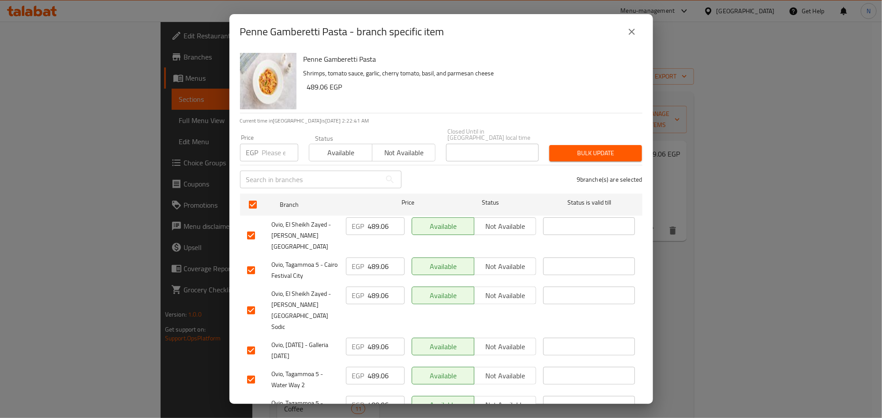
click at [264, 152] on input "number" at bounding box center [280, 153] width 36 height 18
paste input "568.86"
click at [583, 153] on button "Bulk update" at bounding box center [595, 153] width 93 height 16
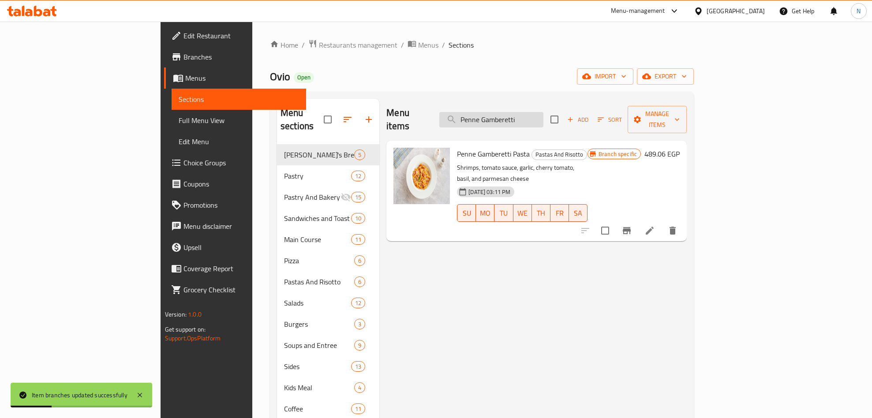
click at [544, 119] on input "Penne Gamberetti" at bounding box center [492, 119] width 104 height 15
paste input "Rigatoni Mushroom Truffle"
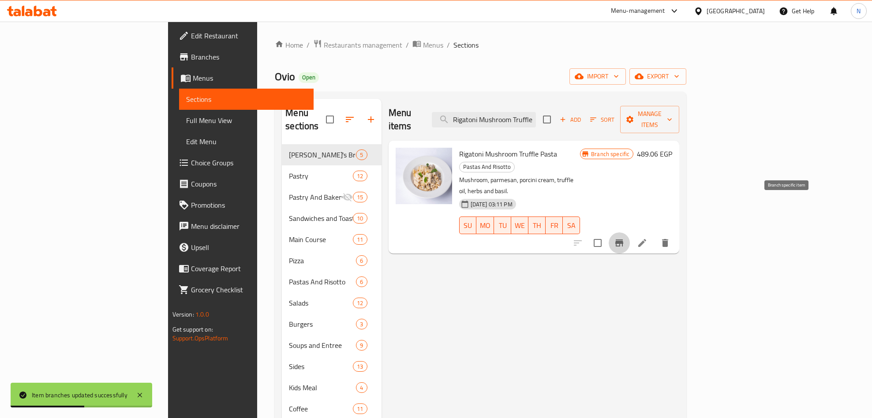
click at [624, 240] on icon "Branch-specific-item" at bounding box center [620, 243] width 8 height 7
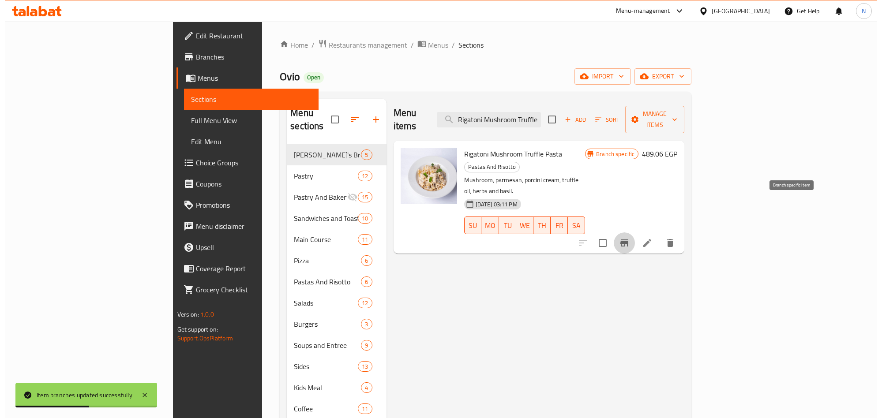
scroll to position [0, 0]
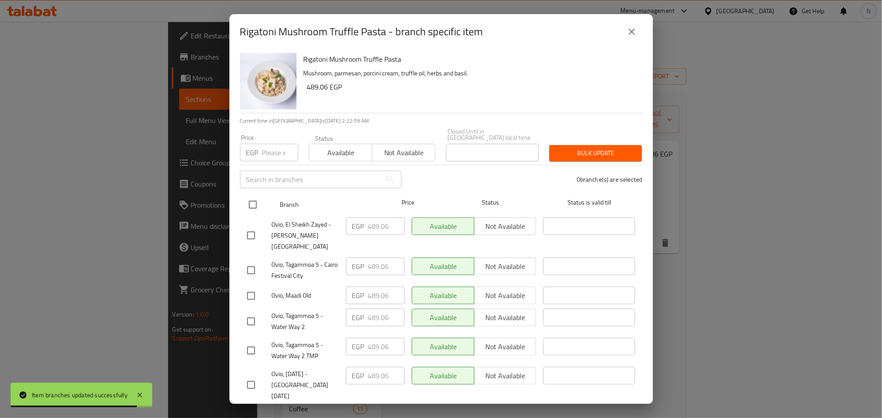
click at [257, 196] on input "checkbox" at bounding box center [253, 205] width 19 height 19
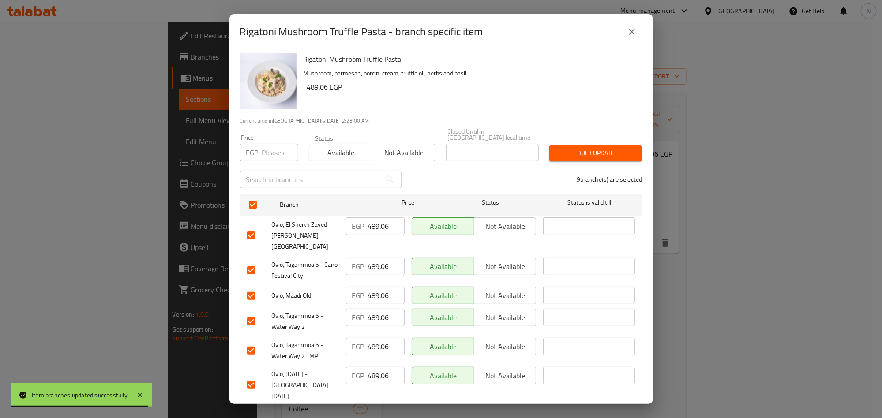
click at [267, 153] on input "number" at bounding box center [280, 153] width 36 height 18
paste input "568.86"
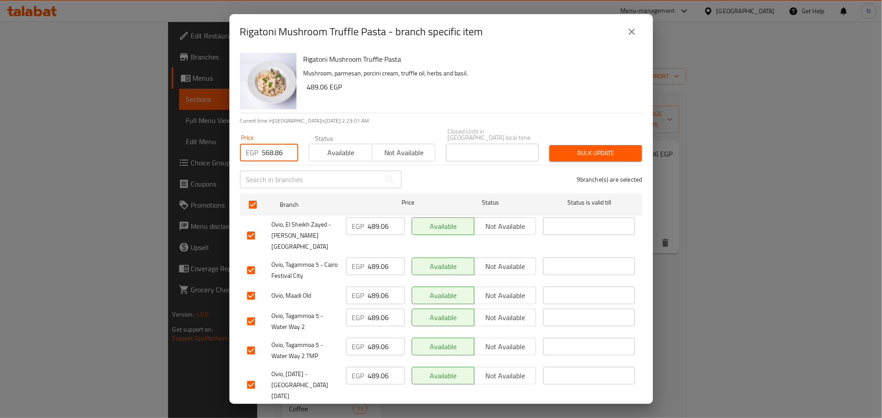
click at [538, 93] on h6 "489.06 EGP" at bounding box center [471, 87] width 328 height 12
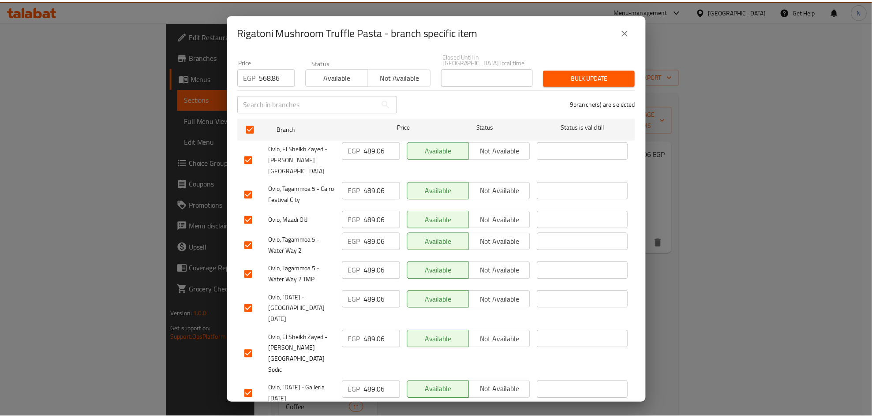
scroll to position [10, 0]
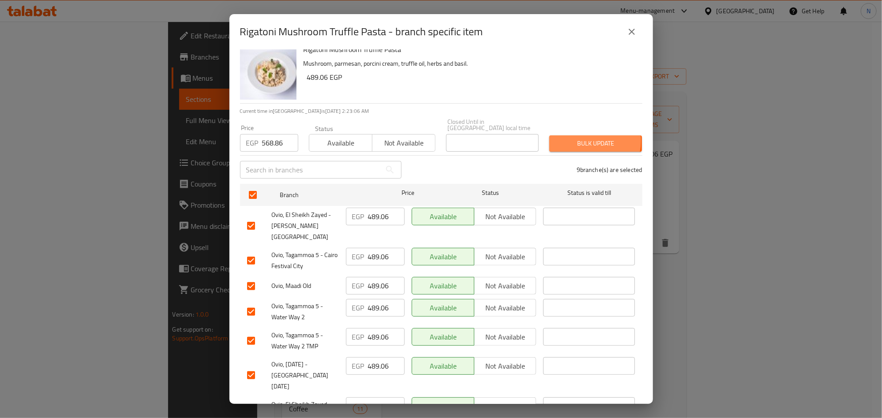
click at [576, 138] on span "Bulk update" at bounding box center [596, 143] width 79 height 11
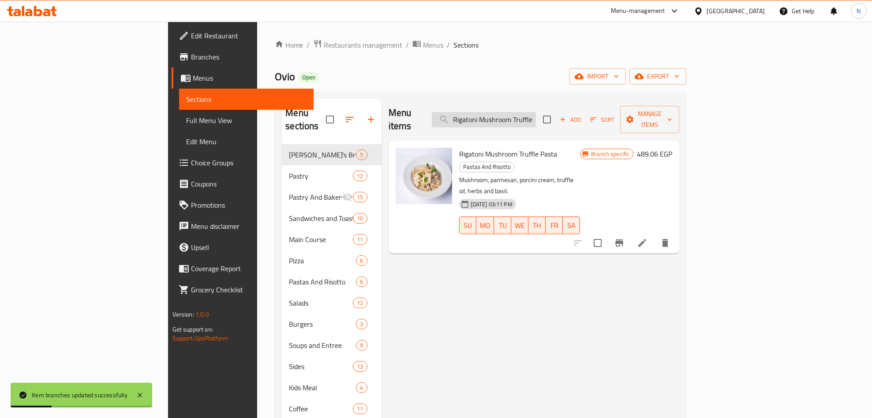
click at [536, 118] on input "Rigatoni Mushroom Truffle" at bounding box center [484, 119] width 104 height 15
paste input "Creamy Tagliatel"
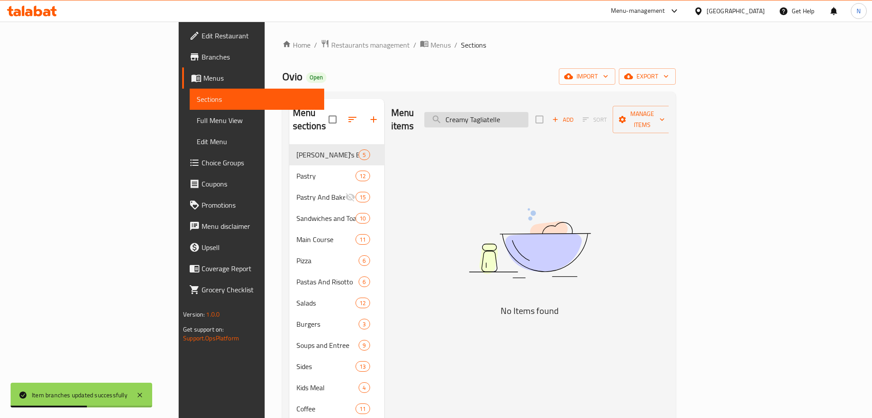
click at [529, 114] on input "Creamy Tagliatelle" at bounding box center [477, 119] width 104 height 15
click at [529, 115] on input "Creamy Tagliatelle" at bounding box center [477, 119] width 104 height 15
click at [529, 113] on input "Creamy Tagliatelle" at bounding box center [477, 119] width 104 height 15
click at [529, 114] on input "Creamy Tagliatelle" at bounding box center [477, 119] width 104 height 15
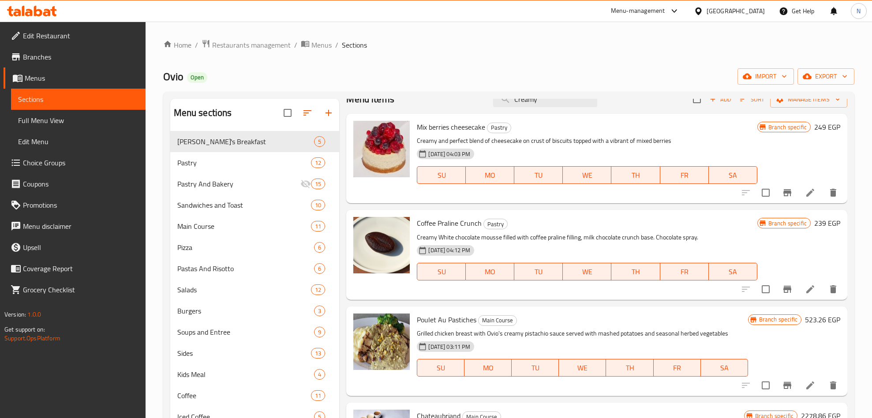
scroll to position [0, 0]
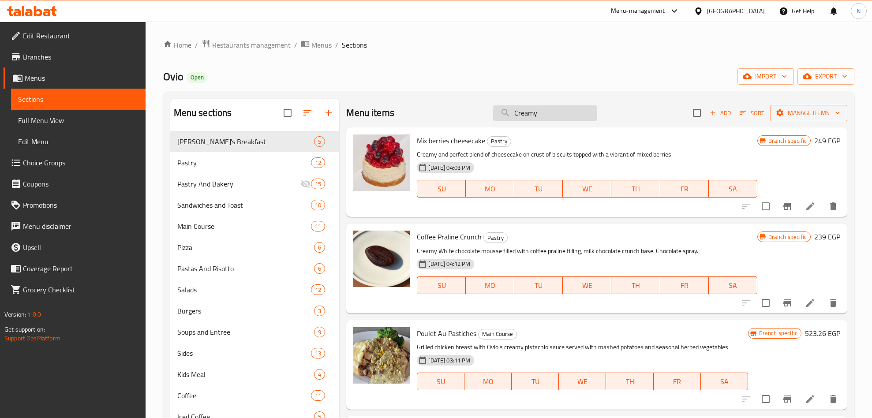
click at [543, 117] on input "Creamy" at bounding box center [545, 112] width 104 height 15
click at [543, 118] on input "Creamy" at bounding box center [545, 112] width 104 height 15
paste input "Tagliatelle"
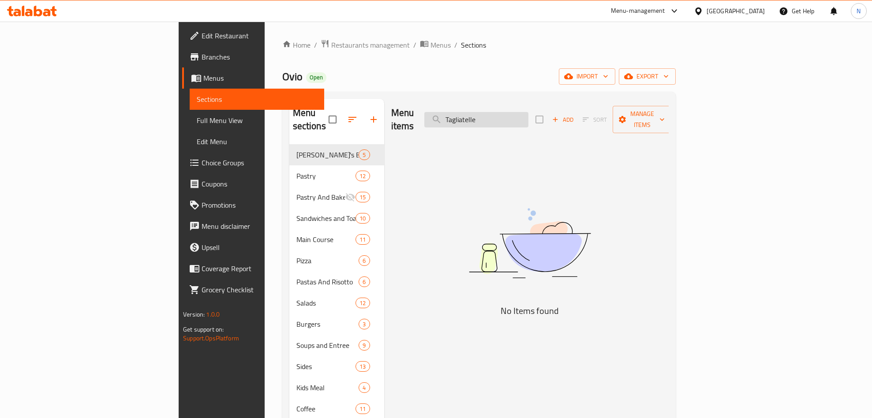
click at [529, 114] on input "Tagliatelle" at bounding box center [477, 119] width 104 height 15
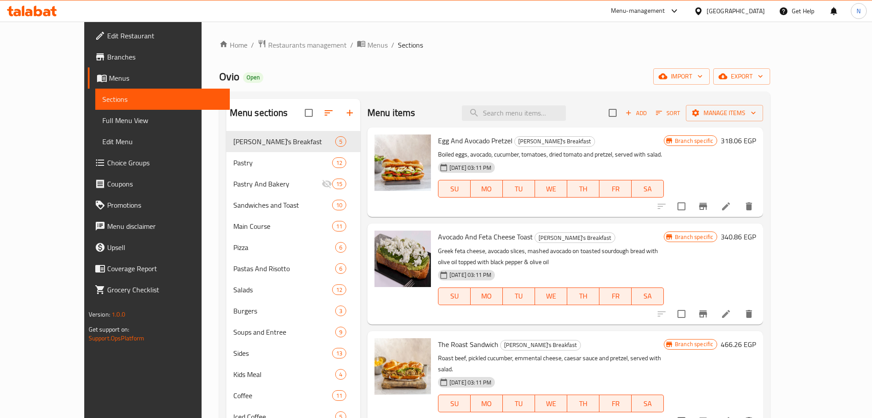
drag, startPoint x: 535, startPoint y: 101, endPoint x: 539, endPoint y: 113, distance: 12.7
click at [535, 101] on div "Menu items Add Sort Manage items" at bounding box center [566, 113] width 396 height 29
click at [539, 113] on input "search" at bounding box center [514, 112] width 104 height 15
paste input "Creamy"
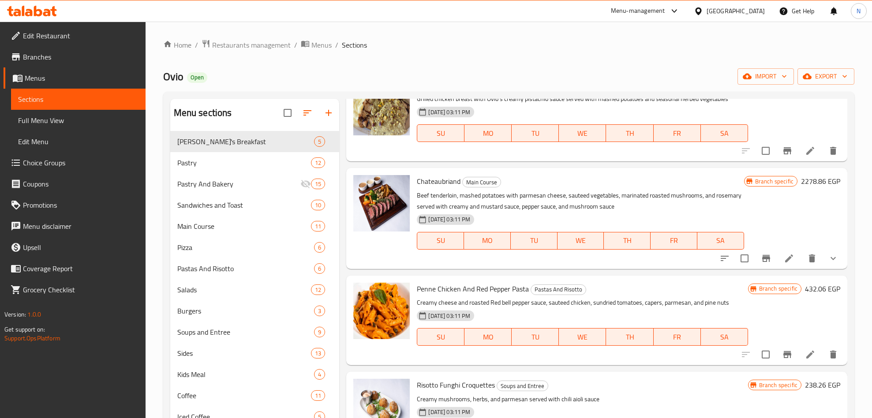
scroll to position [66, 0]
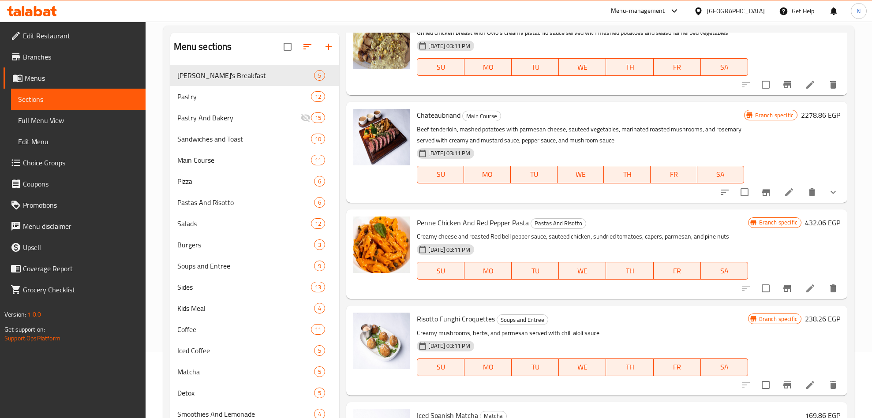
click at [523, 222] on span "Penne Chicken And Red Pepper Pasta" at bounding box center [473, 222] width 112 height 13
click at [545, 225] on span "Pastas And Risotto" at bounding box center [558, 223] width 55 height 10
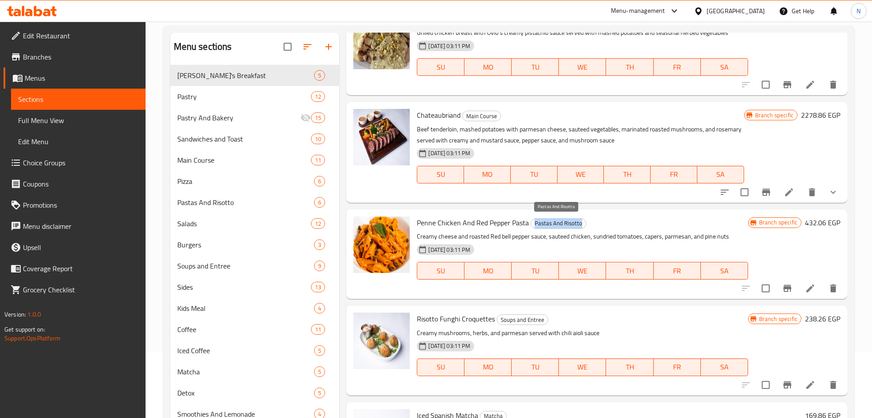
click at [545, 226] on span "Pastas And Risotto" at bounding box center [558, 223] width 55 height 10
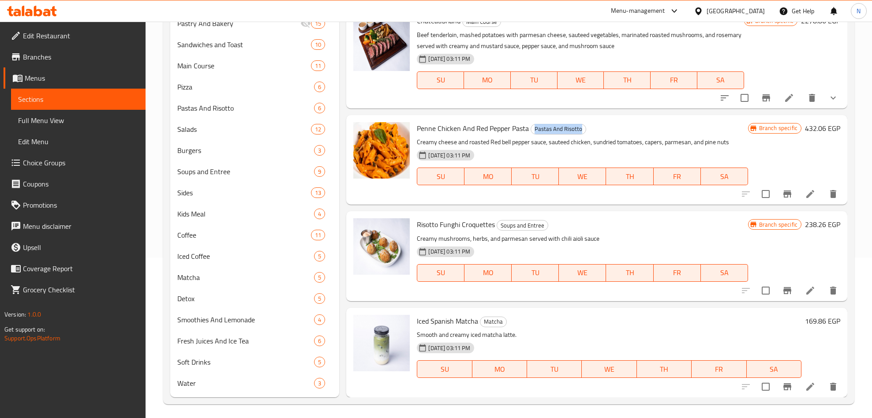
scroll to position [164, 0]
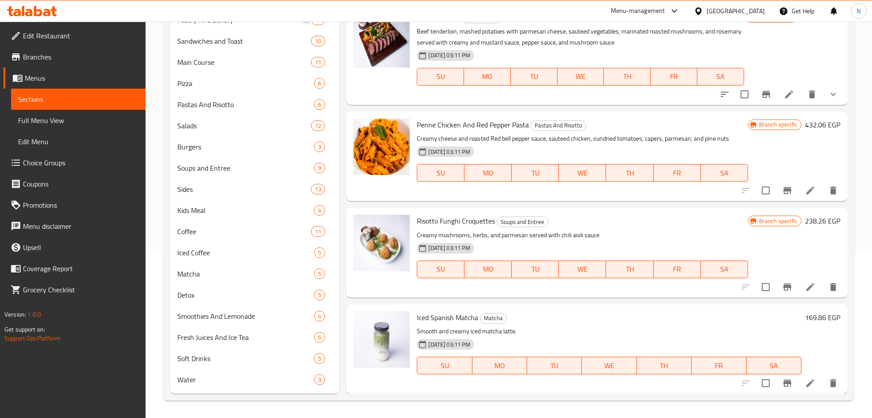
click at [478, 314] on h6 "Iced Spanish Matcha Matcha" at bounding box center [609, 318] width 385 height 12
click at [420, 222] on span "Risotto Funghi Croquettes" at bounding box center [456, 220] width 78 height 13
click at [421, 222] on span "Risotto Funghi Croquettes" at bounding box center [456, 220] width 78 height 13
click at [426, 217] on span "Risotto Funghi Croquettes" at bounding box center [456, 220] width 78 height 13
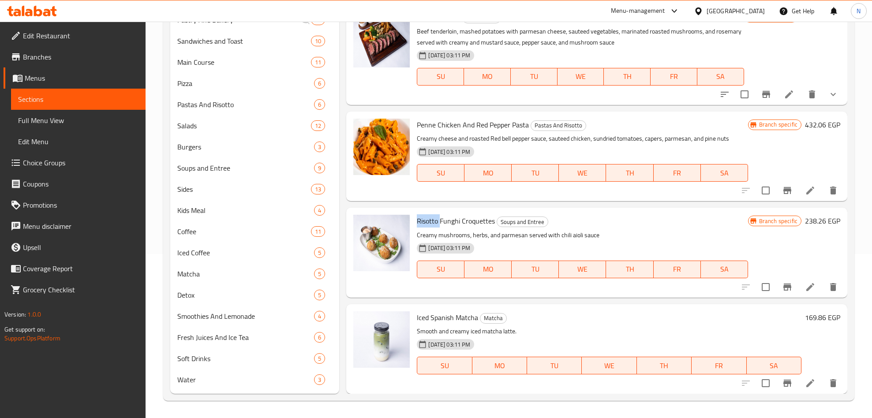
click at [426, 218] on span "Risotto Funghi Croquettes" at bounding box center [456, 220] width 78 height 13
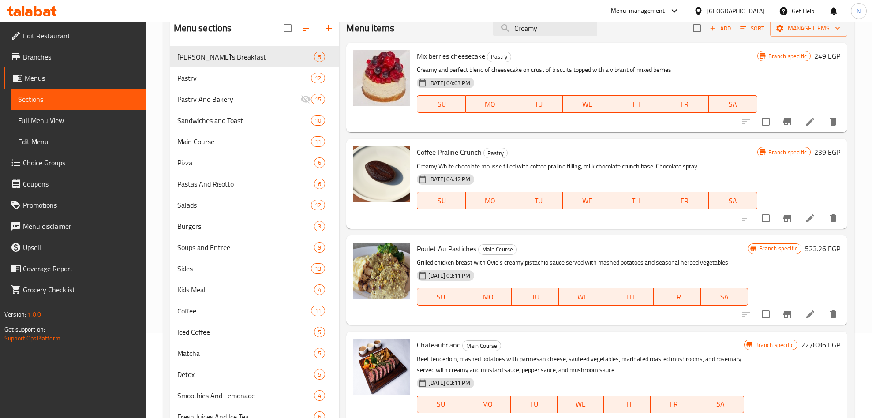
scroll to position [0, 0]
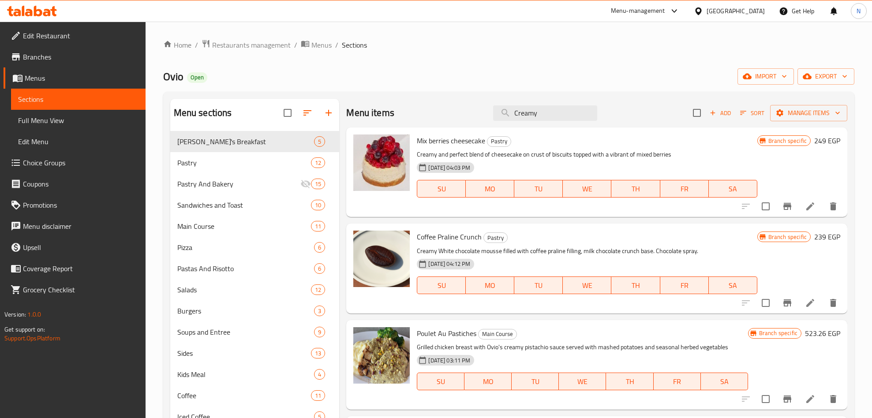
click at [543, 124] on div "Menu items Creamy Add Sort Manage items" at bounding box center [596, 113] width 501 height 29
click at [544, 123] on div "Menu items Creamy Add Sort Manage items" at bounding box center [596, 113] width 501 height 29
click at [544, 112] on input "Creamy" at bounding box center [545, 112] width 104 height 15
click at [545, 113] on input "Creamy" at bounding box center [545, 112] width 104 height 15
click at [541, 120] on input "Creamy" at bounding box center [545, 112] width 104 height 15
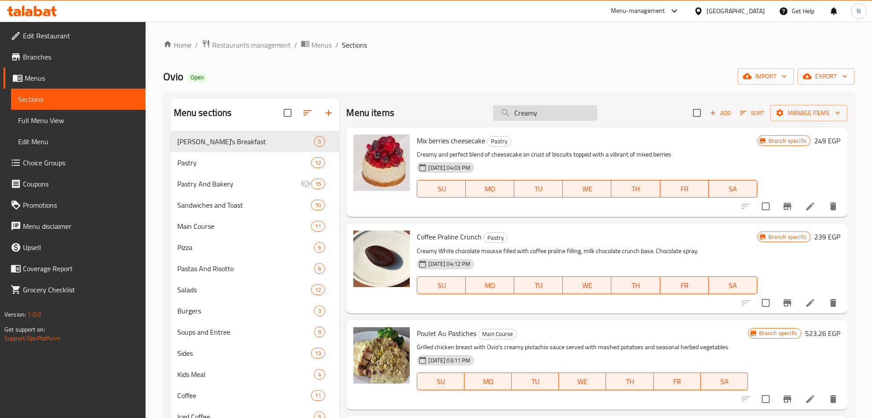
click at [541, 120] on input "Creamy" at bounding box center [545, 112] width 104 height 15
click at [555, 121] on input "Creamy" at bounding box center [545, 112] width 104 height 15
click at [555, 122] on div "Menu items Creamy Add Sort Manage items" at bounding box center [596, 113] width 501 height 29
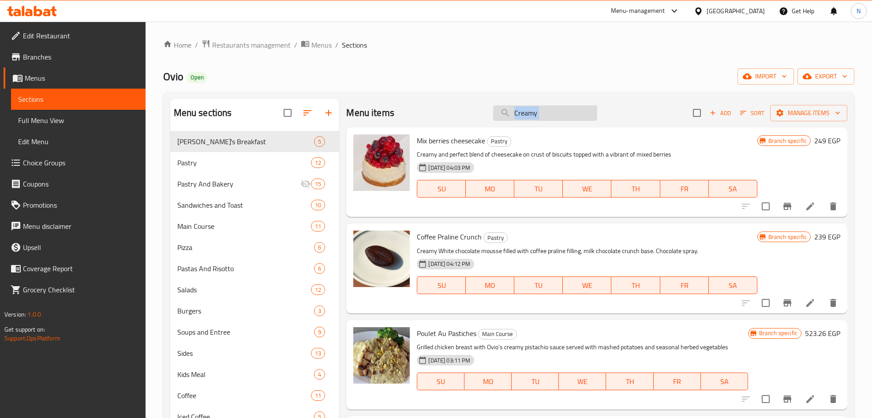
click at [561, 115] on input "Creamy" at bounding box center [545, 112] width 104 height 15
paste input "Tradiziona Pizza"
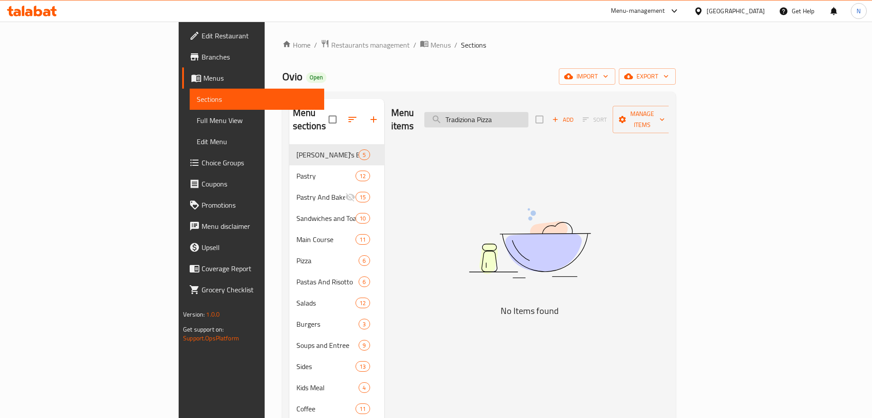
click at [529, 112] on input "Tradiziona Pizza" at bounding box center [477, 119] width 104 height 15
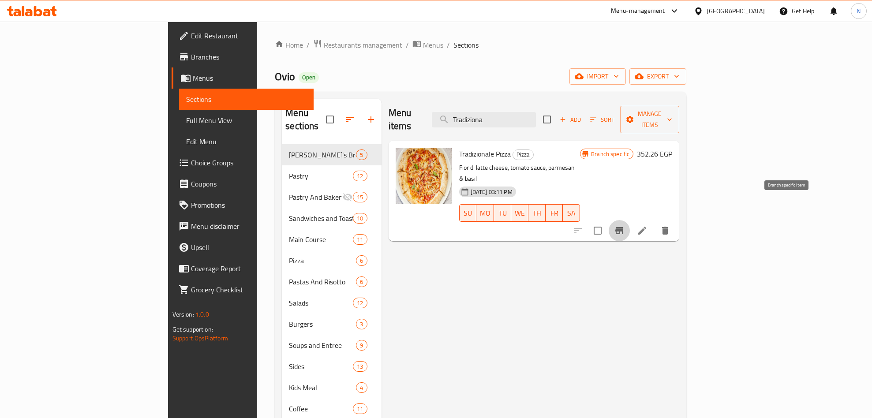
click at [630, 220] on button "Branch-specific-item" at bounding box center [619, 230] width 21 height 21
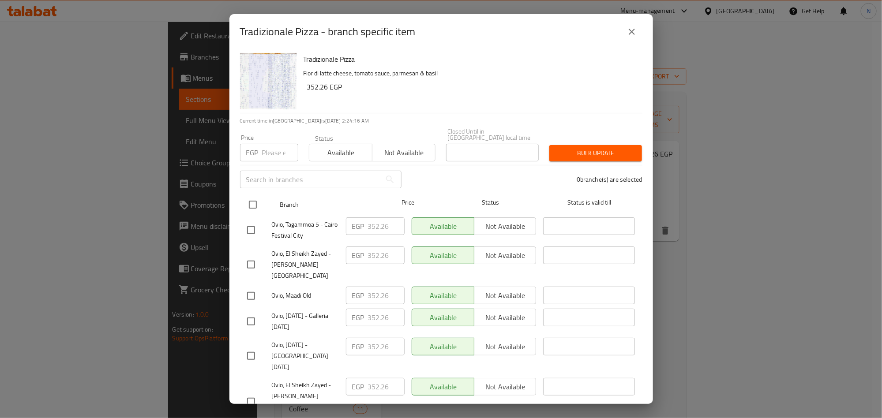
click at [254, 203] on input "checkbox" at bounding box center [253, 205] width 19 height 19
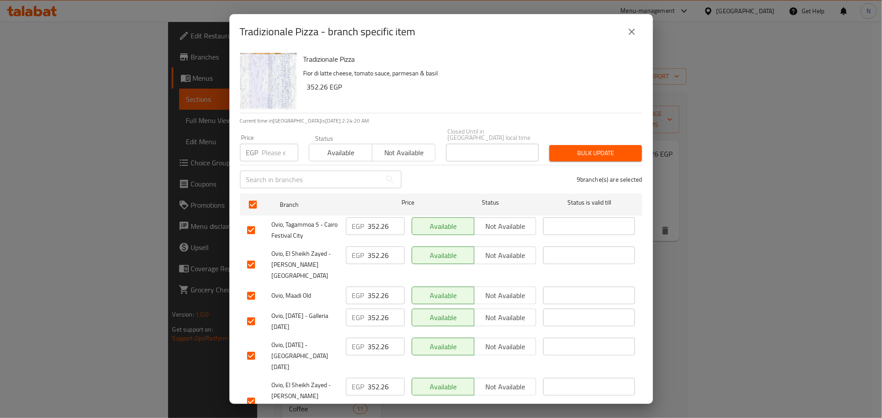
click at [273, 151] on input "number" at bounding box center [280, 153] width 36 height 18
paste input "397.86"
click at [598, 155] on div "Bulk update" at bounding box center [595, 153] width 103 height 27
click at [628, 145] on button "Bulk update" at bounding box center [595, 153] width 93 height 16
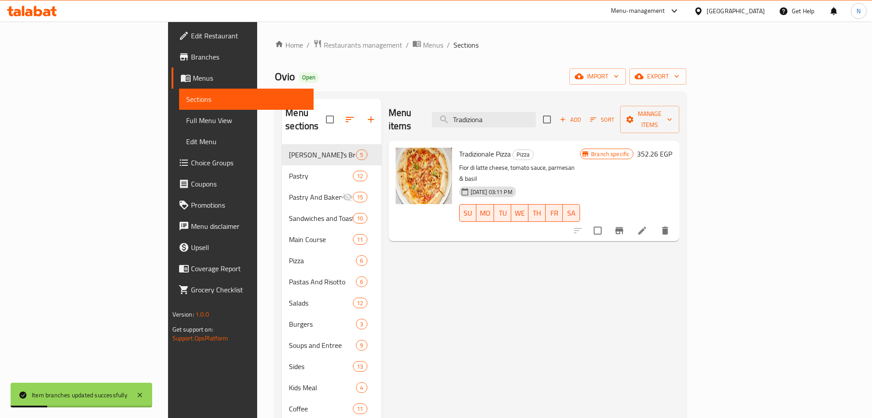
click at [564, 104] on div "Menu items Tradiziona Add Sort Manage items" at bounding box center [534, 120] width 291 height 42
click at [536, 112] on input "Tradiziona" at bounding box center [484, 119] width 104 height 15
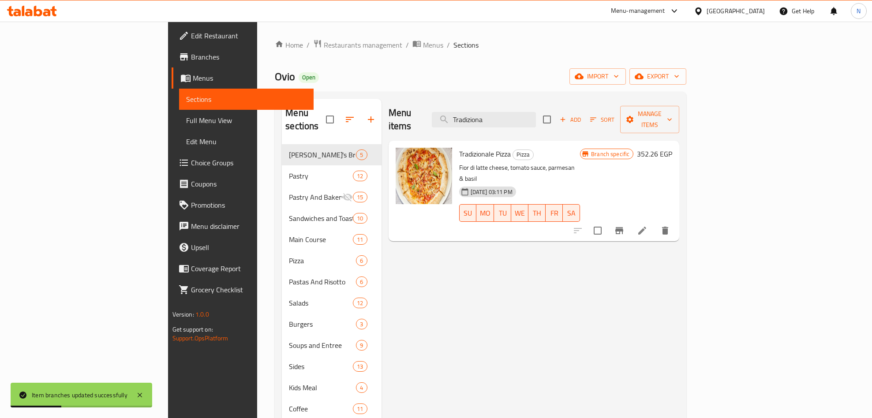
paste input "Rigatoni Mushroom Truffle"
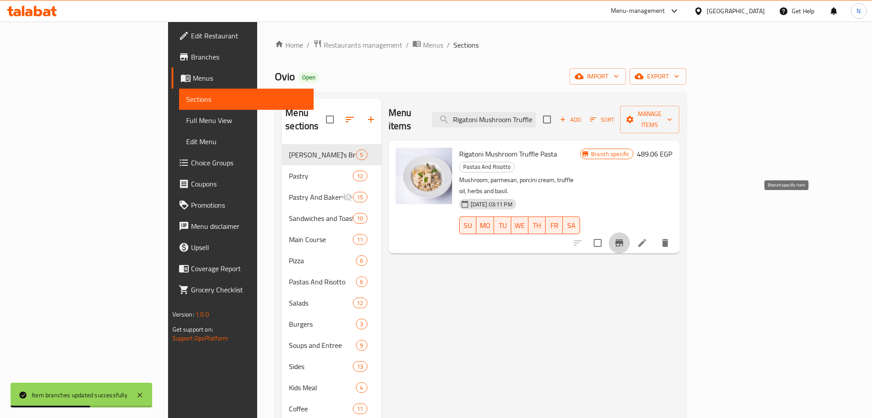
click at [625, 238] on icon "Branch-specific-item" at bounding box center [619, 243] width 11 height 11
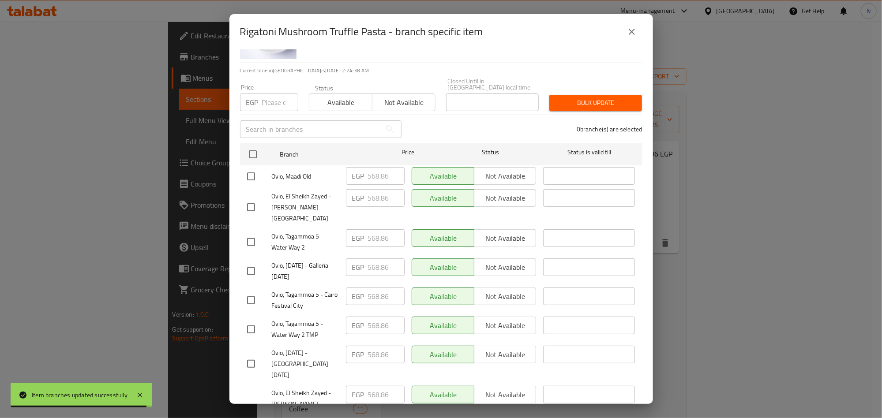
scroll to position [76, 0]
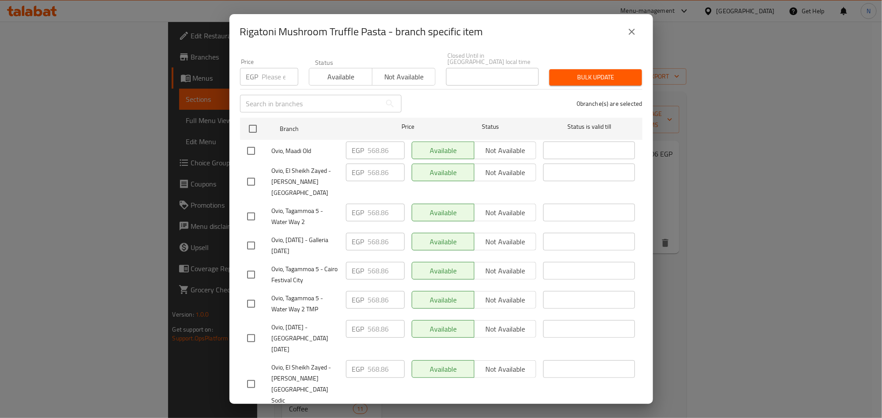
click at [627, 34] on icon "close" at bounding box center [632, 31] width 11 height 11
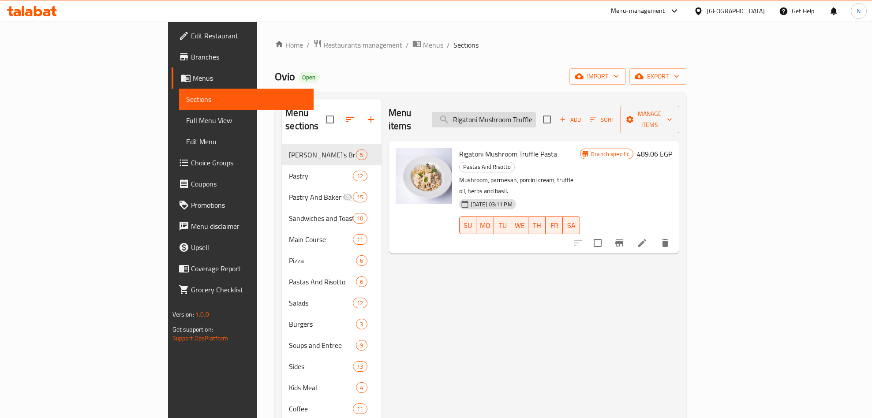
click at [536, 112] on input "Rigatoni Mushroom Truffle" at bounding box center [484, 119] width 104 height 15
paste input "Penne Gamberetti"
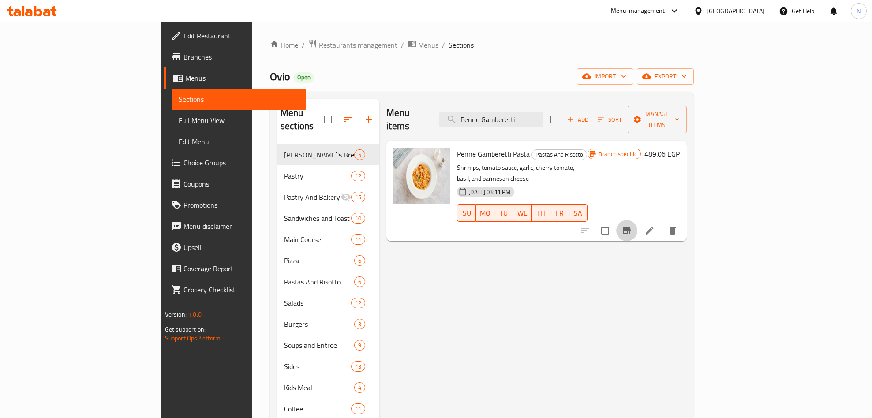
click at [632, 226] on icon "Branch-specific-item" at bounding box center [627, 231] width 11 height 11
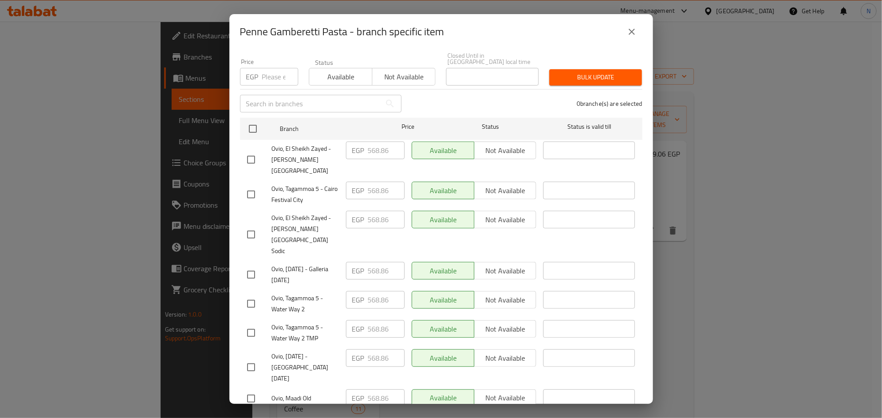
click at [643, 34] on div "Penne Gamberetti Pasta - branch specific item" at bounding box center [441, 31] width 424 height 35
click at [637, 34] on button "close" at bounding box center [631, 31] width 21 height 21
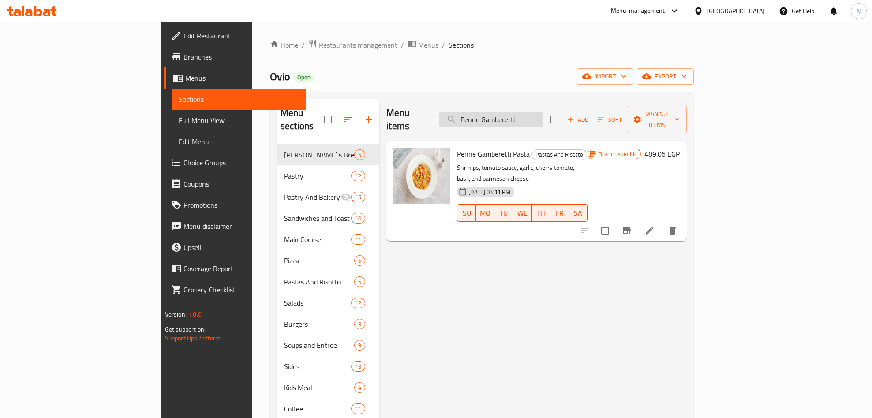
click at [544, 117] on input "Penne Gamberetti" at bounding box center [492, 119] width 104 height 15
paste input "Linguini [PERSON_NAME]"
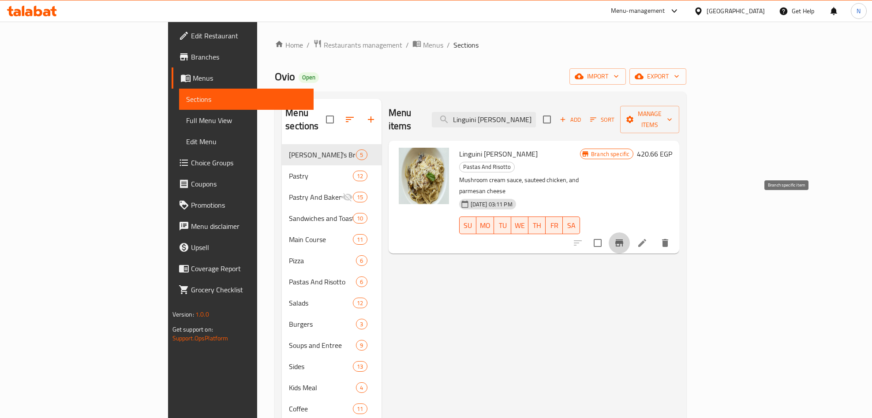
click at [624, 240] on icon "Branch-specific-item" at bounding box center [620, 243] width 8 height 7
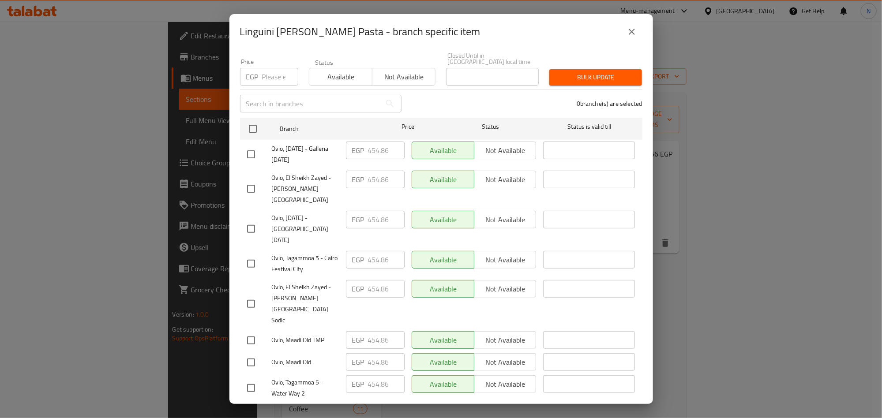
click at [625, 34] on button "close" at bounding box center [631, 31] width 21 height 21
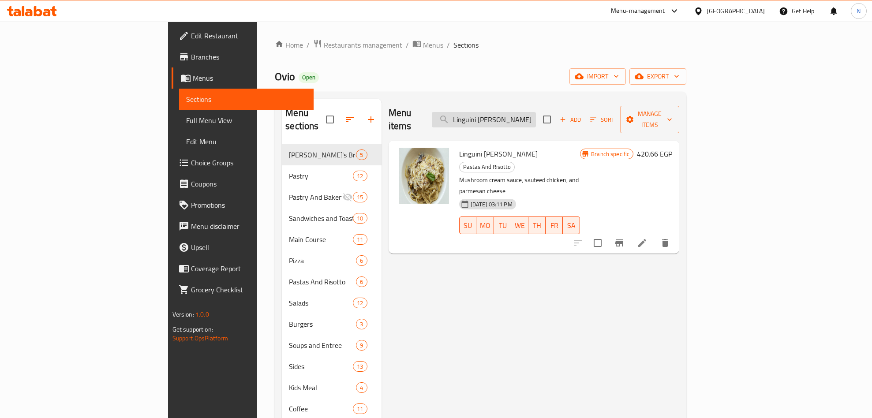
click at [535, 112] on input "Linguini [PERSON_NAME]" at bounding box center [484, 119] width 104 height 15
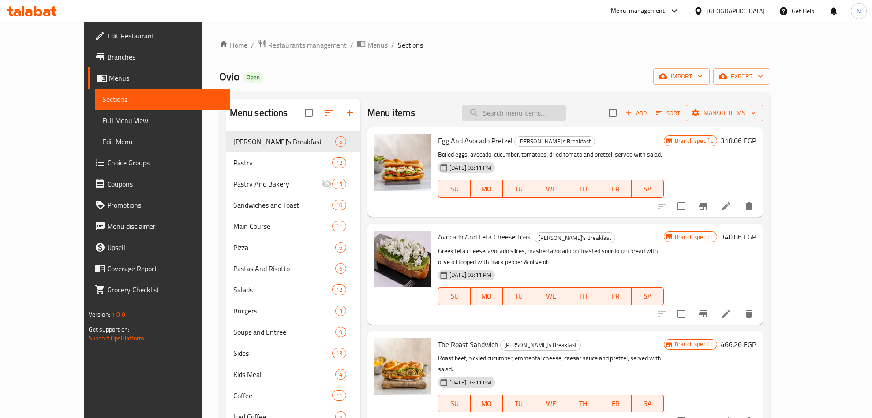
click at [540, 120] on input "search" at bounding box center [514, 112] width 104 height 15
paste input "Linguini [PERSON_NAME]"
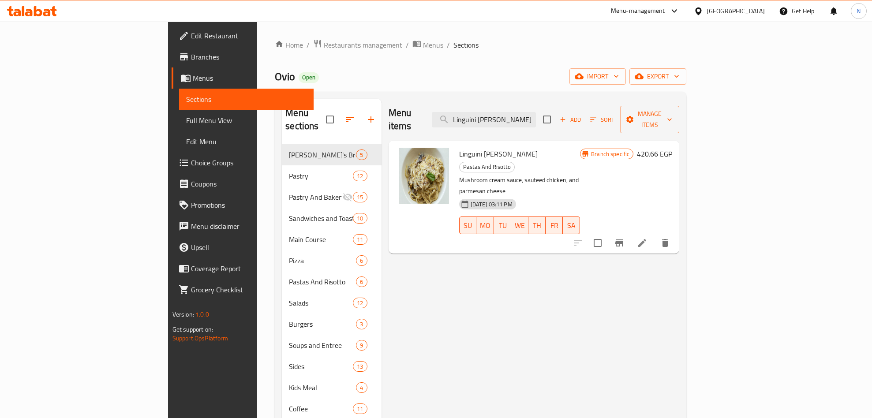
click at [541, 103] on div "Menu items Linguini [PERSON_NAME] Add Sort Manage items" at bounding box center [534, 120] width 291 height 42
click at [542, 103] on div "Menu items Linguini [PERSON_NAME] Add Sort Manage items" at bounding box center [534, 120] width 291 height 42
click at [544, 104] on div "Menu items Linguini [PERSON_NAME] Add Sort Manage items" at bounding box center [534, 120] width 291 height 42
click at [536, 112] on input "Linguini [PERSON_NAME]" at bounding box center [484, 119] width 104 height 15
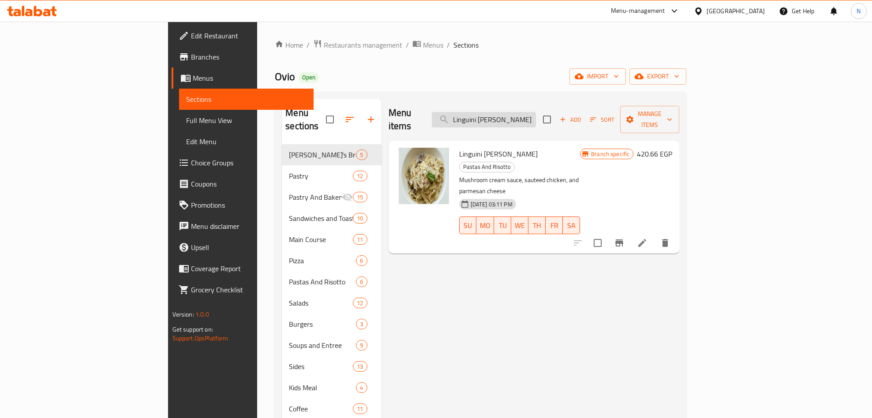
click at [536, 112] on input "Linguini [PERSON_NAME]" at bounding box center [484, 119] width 104 height 15
paste input "Pizza Pepperoni"
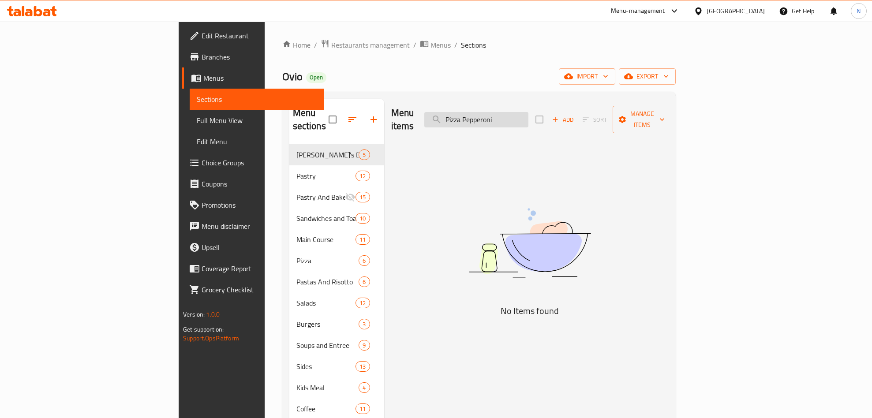
click at [529, 115] on input "Pizza Pepperoni" at bounding box center [477, 119] width 104 height 15
click at [529, 117] on input "Pizza Pepperoni" at bounding box center [477, 119] width 104 height 15
click at [529, 116] on input "Pizza Pepperoni" at bounding box center [477, 119] width 104 height 15
click at [529, 117] on input "Pepperoni" at bounding box center [477, 119] width 104 height 15
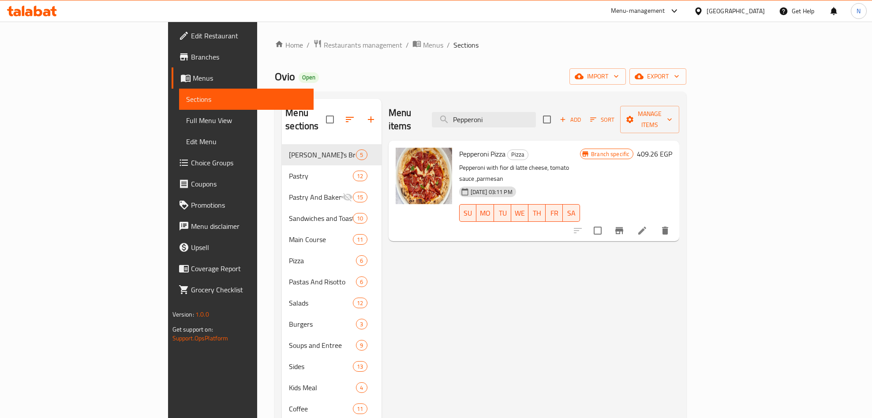
click at [655, 223] on li at bounding box center [642, 231] width 25 height 16
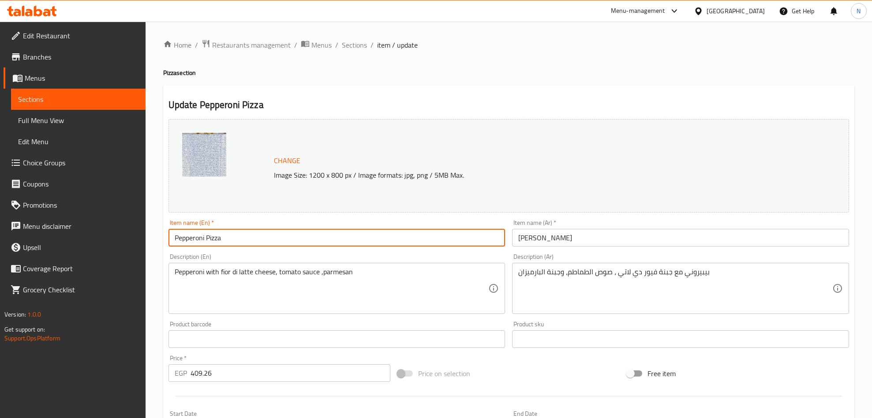
click at [183, 247] on input "Pepperoni Pizza" at bounding box center [337, 238] width 337 height 18
click at [188, 242] on input "Pepperoni Pizza" at bounding box center [337, 238] width 337 height 18
click at [188, 243] on input "Pepperoni Pizza" at bounding box center [337, 238] width 337 height 18
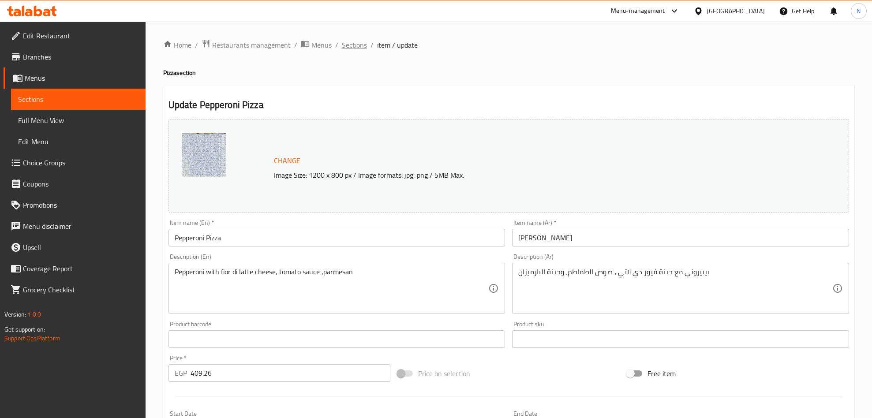
click at [355, 45] on span "Sections" at bounding box center [354, 45] width 25 height 11
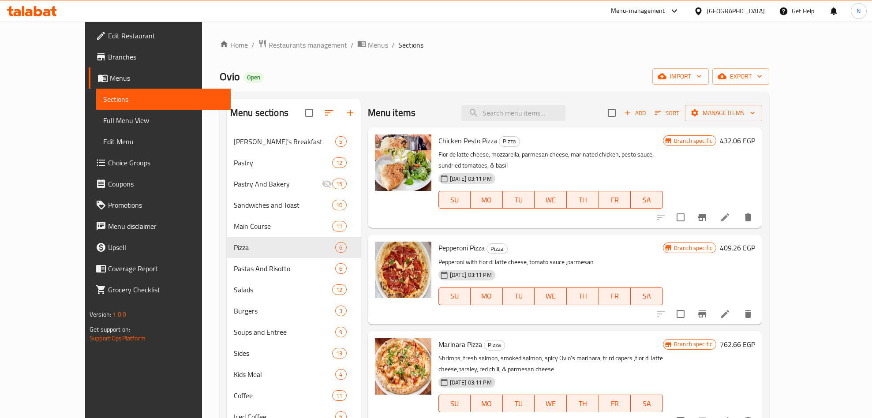
drag, startPoint x: 510, startPoint y: 89, endPoint x: 530, endPoint y: 101, distance: 23.3
click at [510, 89] on div "Home / Restaurants management / Menus / Sections Ovio Open import export Menu s…" at bounding box center [495, 302] width 550 height 526
click at [533, 103] on div "Menu items Add Sort Manage items" at bounding box center [565, 113] width 395 height 29
click at [536, 109] on input "search" at bounding box center [514, 112] width 104 height 15
paste input "Pepperoni"
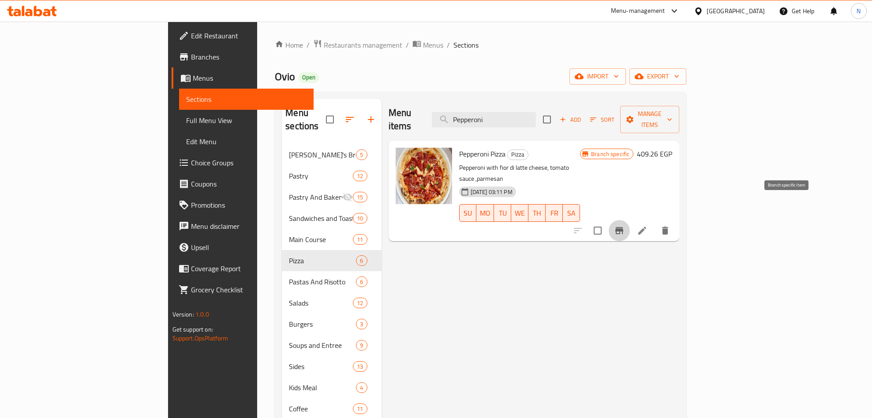
click at [630, 220] on button "Branch-specific-item" at bounding box center [619, 230] width 21 height 21
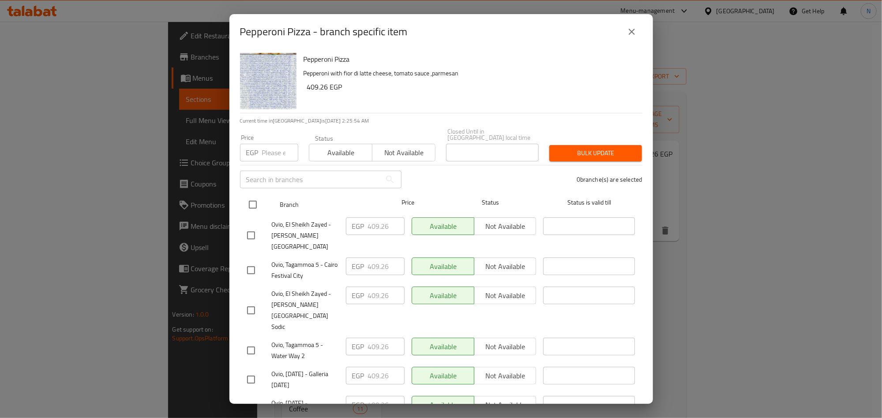
click at [259, 200] on input "checkbox" at bounding box center [253, 205] width 19 height 19
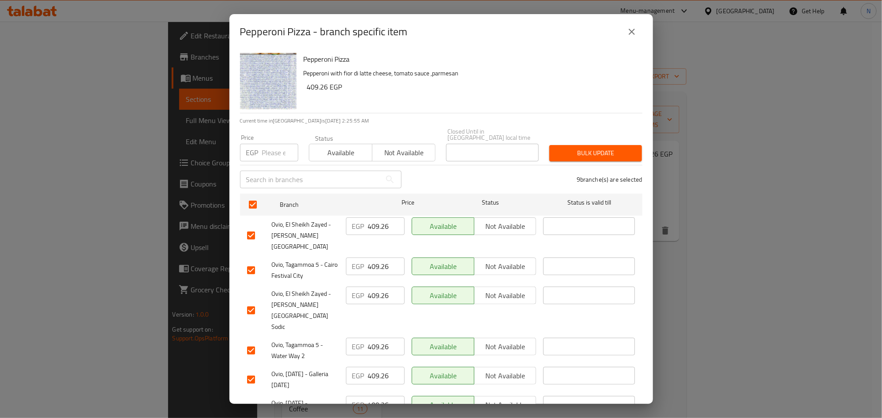
click at [269, 151] on input "number" at bounding box center [280, 153] width 36 height 18
paste input "443.46"
click at [581, 119] on p "Current time in [GEOGRAPHIC_DATA] is [DATE] 2:25:56 AM" at bounding box center [441, 121] width 402 height 8
click at [588, 150] on span "Bulk update" at bounding box center [596, 153] width 79 height 11
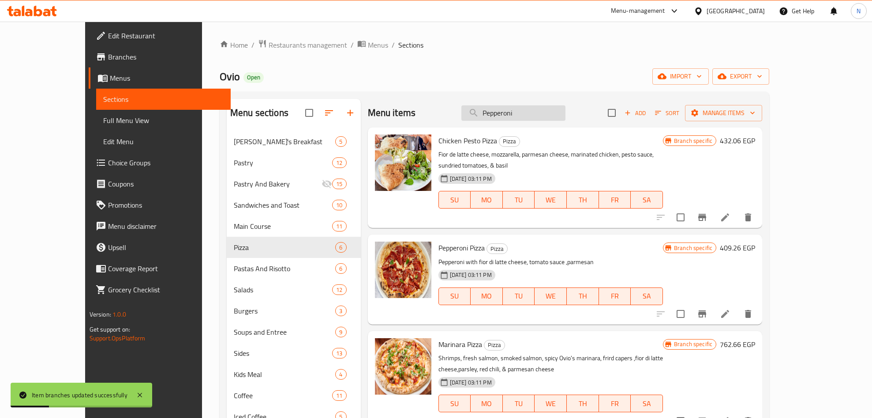
drag, startPoint x: 524, startPoint y: 98, endPoint x: 547, endPoint y: 113, distance: 26.8
click at [530, 101] on div "Menu items Pepperoni Add Sort Manage items" at bounding box center [565, 113] width 395 height 29
click at [547, 113] on input "Pepperoni" at bounding box center [514, 112] width 104 height 15
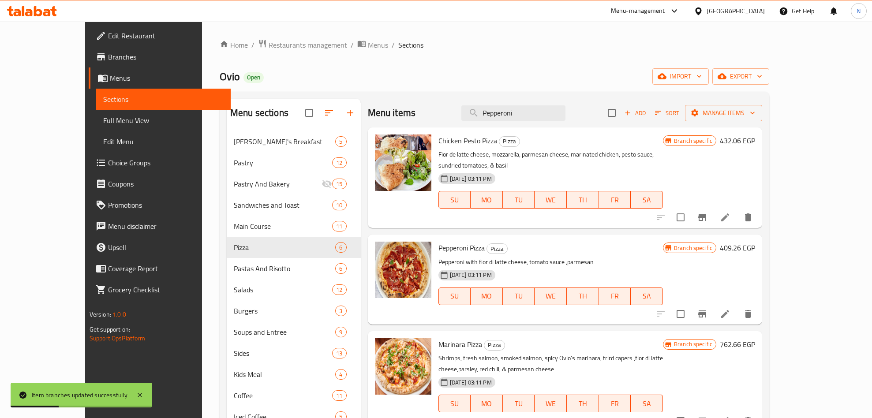
paste input "[DEMOGRAPHIC_DATA] PestoPizza"
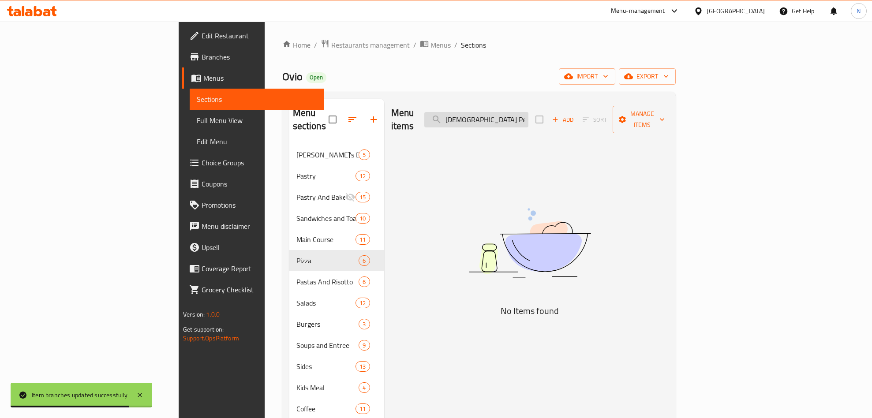
click at [529, 115] on input "[DEMOGRAPHIC_DATA] Pesto" at bounding box center [477, 119] width 104 height 15
click at [529, 114] on input "[DEMOGRAPHIC_DATA] Pesto" at bounding box center [477, 119] width 104 height 15
click at [529, 118] on input "[DEMOGRAPHIC_DATA] Pesto" at bounding box center [477, 119] width 104 height 15
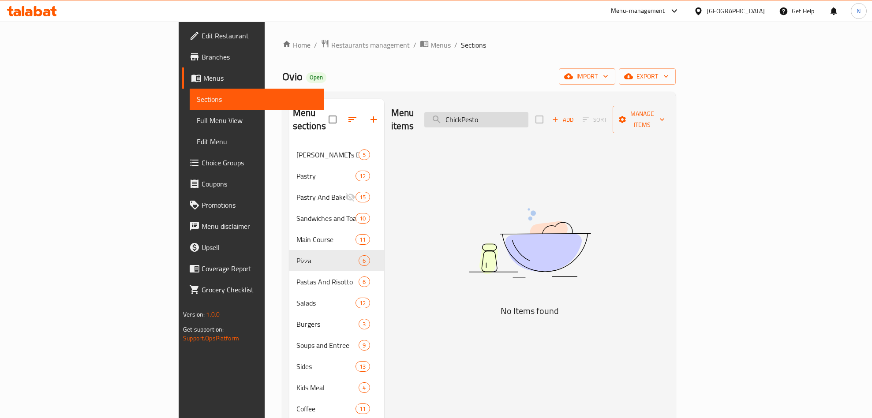
click at [529, 117] on input "ChickPesto" at bounding box center [477, 119] width 104 height 15
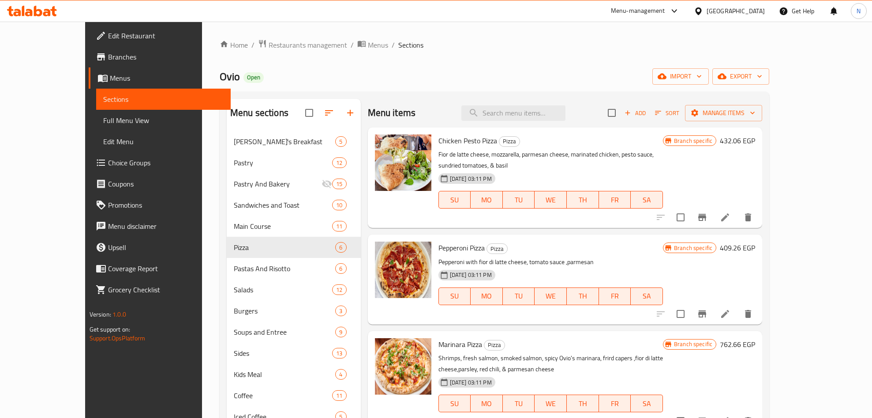
paste input "[DEMOGRAPHIC_DATA] PestoPizza"
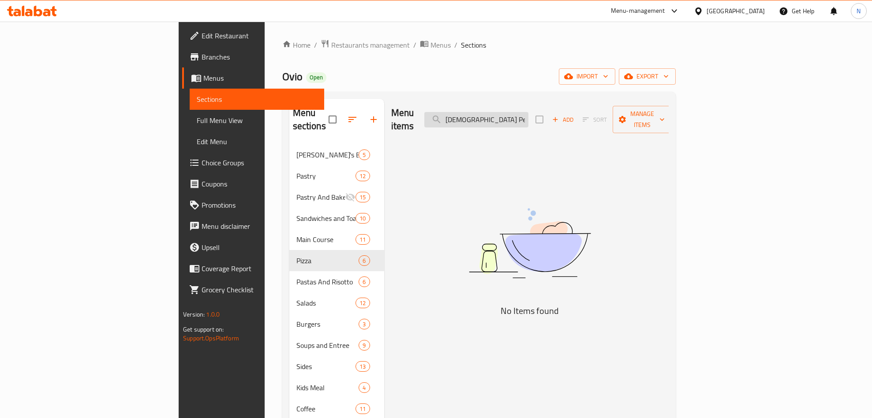
click at [529, 118] on input "[DEMOGRAPHIC_DATA] PestoPizza" at bounding box center [477, 119] width 104 height 15
drag, startPoint x: 534, startPoint y: 117, endPoint x: 591, endPoint y: 117, distance: 57.4
click at [529, 117] on input "[DEMOGRAPHIC_DATA] PestoPizza" at bounding box center [477, 119] width 104 height 15
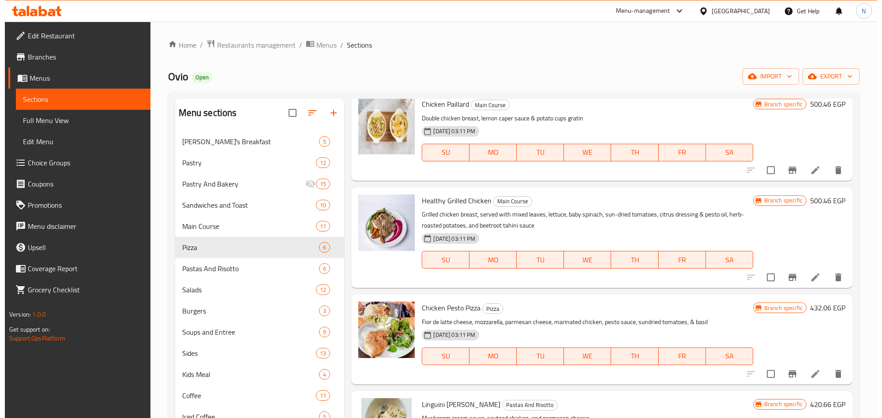
scroll to position [596, 0]
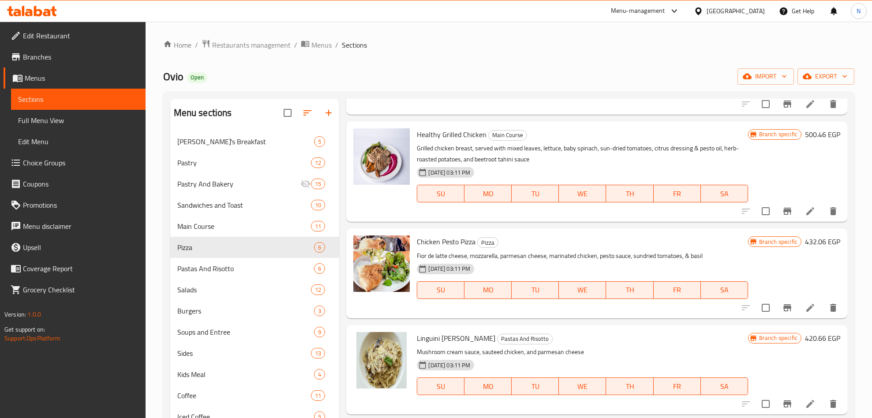
click at [455, 237] on span "Chicken Pesto Pizza" at bounding box center [446, 241] width 59 height 13
click at [784, 311] on icon "Branch-specific-item" at bounding box center [788, 308] width 8 height 7
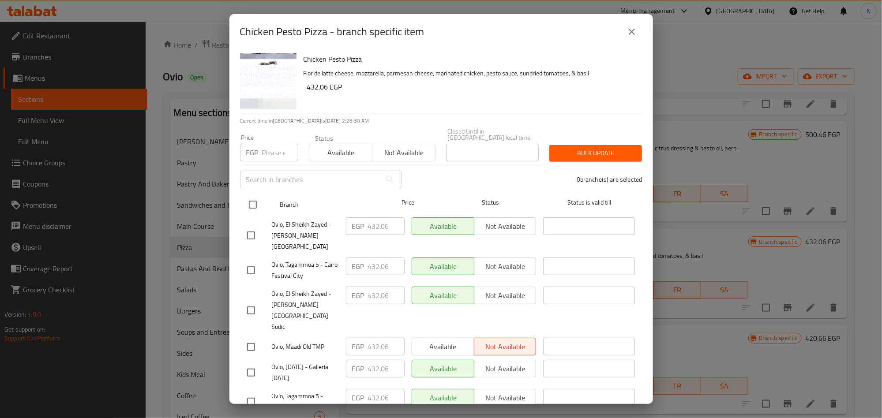
click at [255, 196] on input "checkbox" at bounding box center [253, 205] width 19 height 19
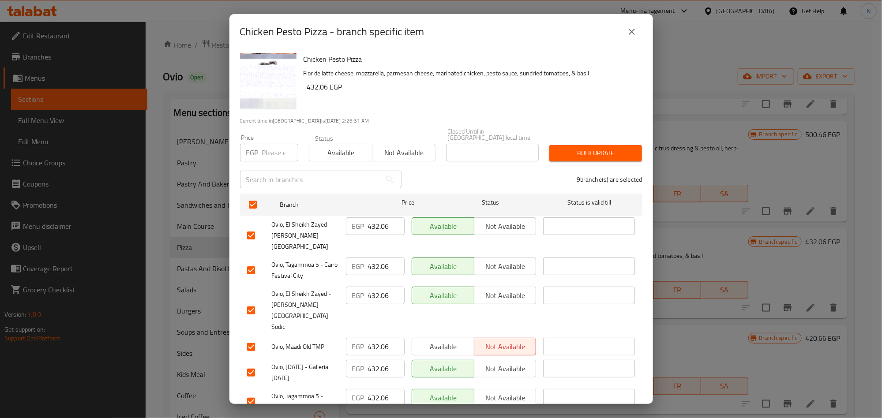
drag, startPoint x: 263, startPoint y: 148, endPoint x: 267, endPoint y: 150, distance: 5.2
click at [263, 148] on input "number" at bounding box center [280, 153] width 36 height 18
paste input "454.86"
click at [500, 86] on h6 "432.06 EGP" at bounding box center [471, 87] width 328 height 12
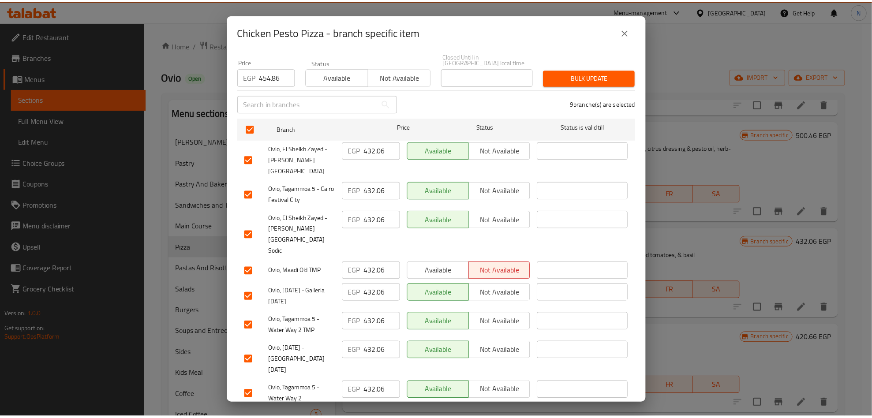
scroll to position [10, 0]
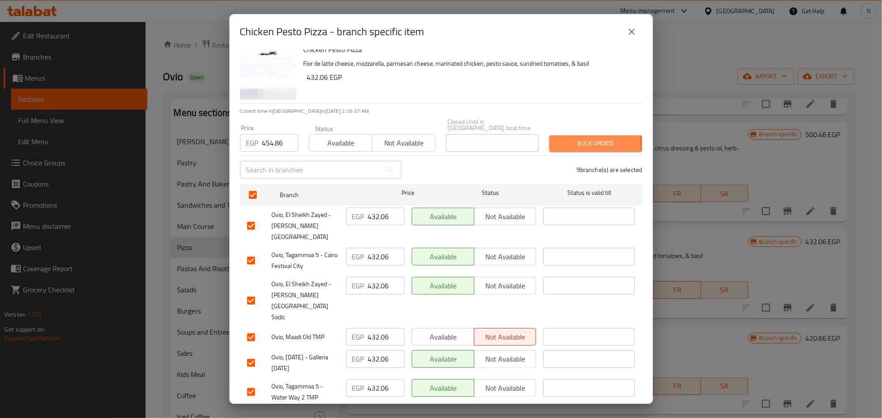
click at [567, 140] on span "Bulk update" at bounding box center [596, 143] width 79 height 11
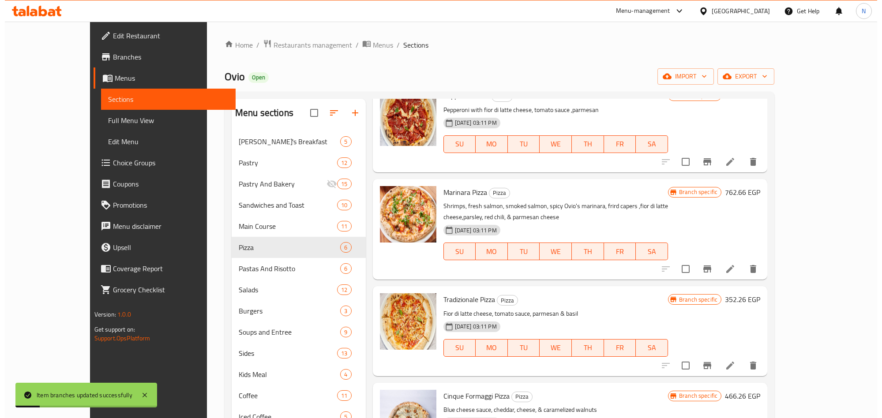
scroll to position [0, 0]
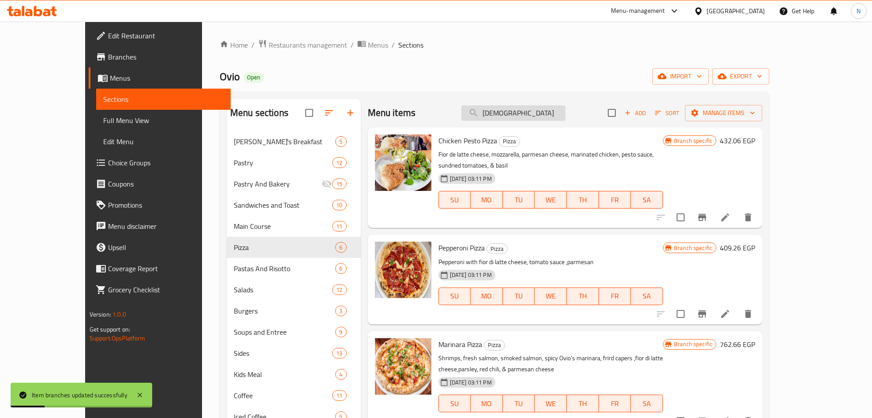
click at [566, 121] on input "[DEMOGRAPHIC_DATA]" at bounding box center [514, 112] width 104 height 15
click at [576, 122] on div "Menu items [DEMOGRAPHIC_DATA] Add Sort Manage items" at bounding box center [565, 113] width 395 height 29
click at [566, 117] on input "[DEMOGRAPHIC_DATA]" at bounding box center [514, 112] width 104 height 15
click at [566, 118] on input "[DEMOGRAPHIC_DATA]" at bounding box center [514, 112] width 104 height 15
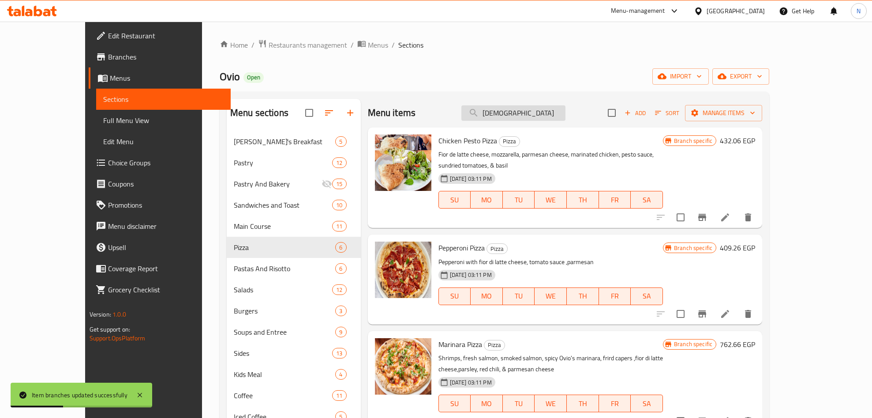
click at [566, 118] on input "[DEMOGRAPHIC_DATA]" at bounding box center [514, 112] width 104 height 15
paste input "Formaggi Pizza"
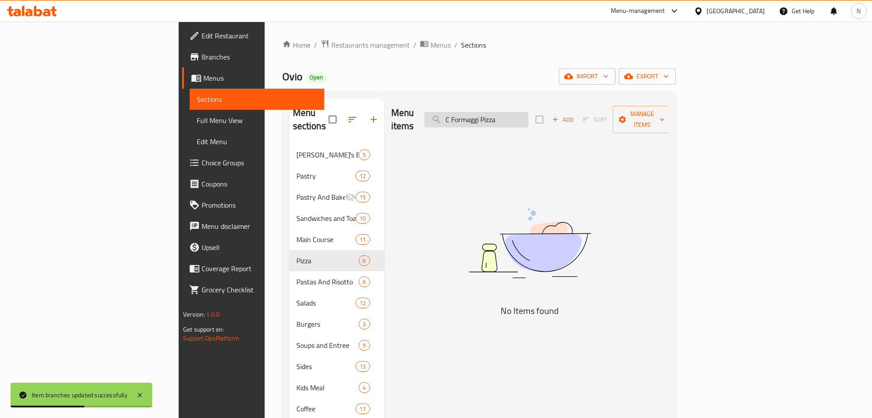
click at [529, 115] on input "C Formaggi Pizza" at bounding box center [477, 119] width 104 height 15
click at [522, 115] on input "C Formaggi" at bounding box center [477, 119] width 104 height 15
click at [526, 114] on input "C Formaggi" at bounding box center [477, 119] width 104 height 15
click at [521, 115] on input "C Formaggi" at bounding box center [477, 119] width 104 height 15
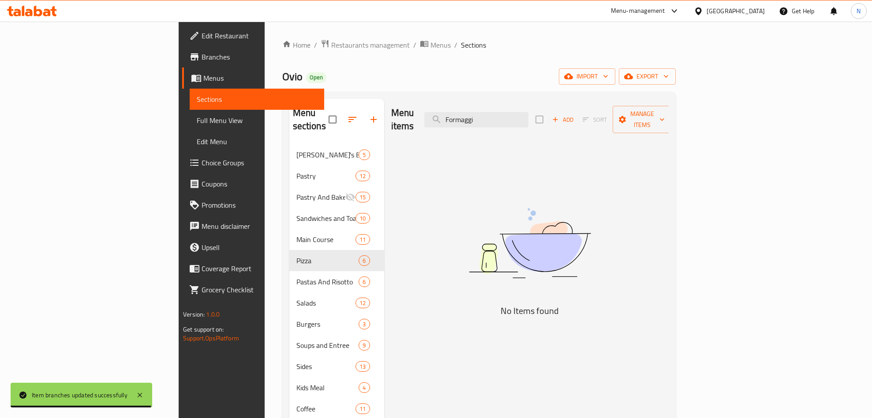
drag, startPoint x: 572, startPoint y: 120, endPoint x: 572, endPoint y: 124, distance: 4.9
click at [529, 120] on input "Formaggi" at bounding box center [477, 119] width 104 height 15
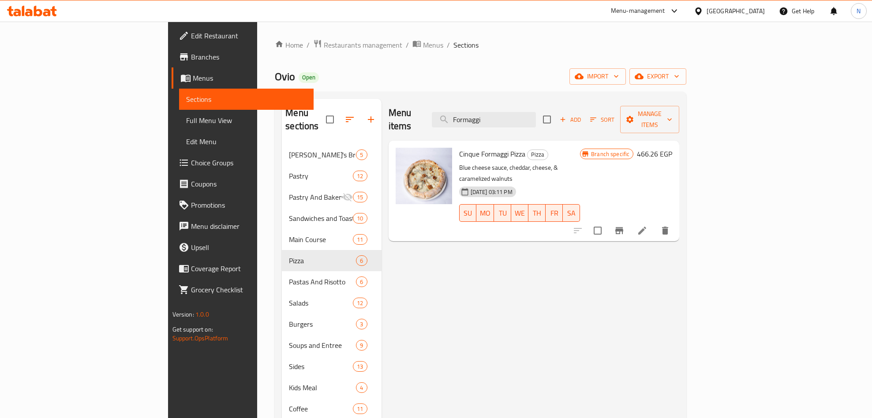
click at [459, 147] on span "Cinque Formaggi Pizza" at bounding box center [492, 153] width 66 height 13
click at [536, 118] on input "Formaggi" at bounding box center [484, 119] width 104 height 15
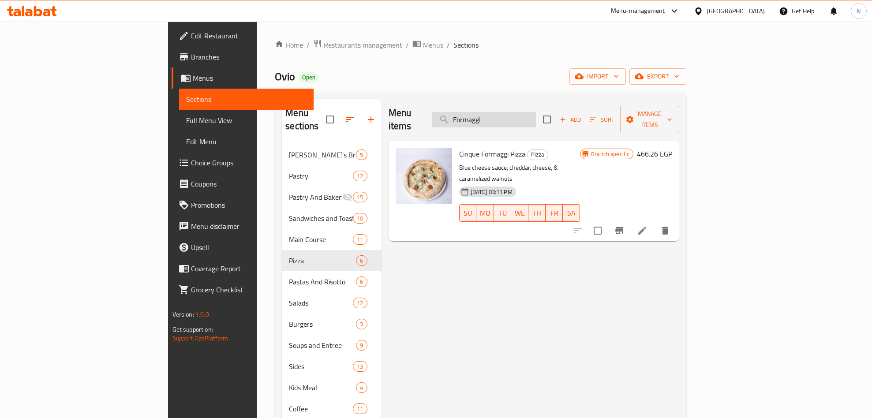
click at [536, 118] on input "Formaggi" at bounding box center [484, 119] width 104 height 15
paste input "M. Truffle Pizza"
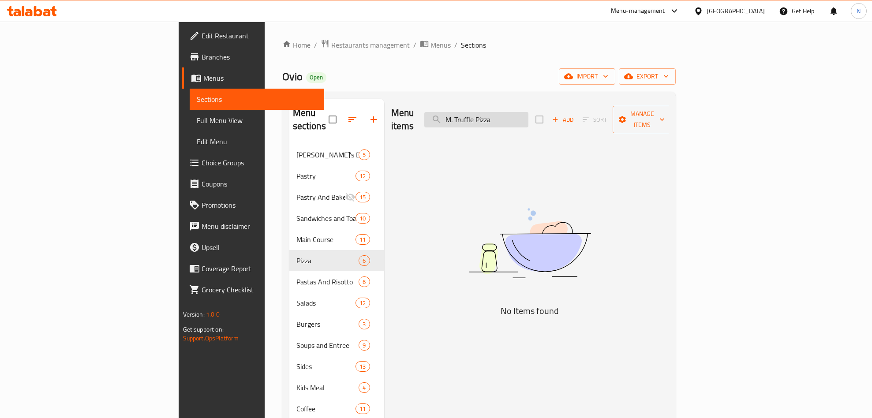
drag, startPoint x: 523, startPoint y: 114, endPoint x: 529, endPoint y: 119, distance: 7.8
click at [525, 115] on input "M. Truffle Pizza" at bounding box center [477, 119] width 104 height 15
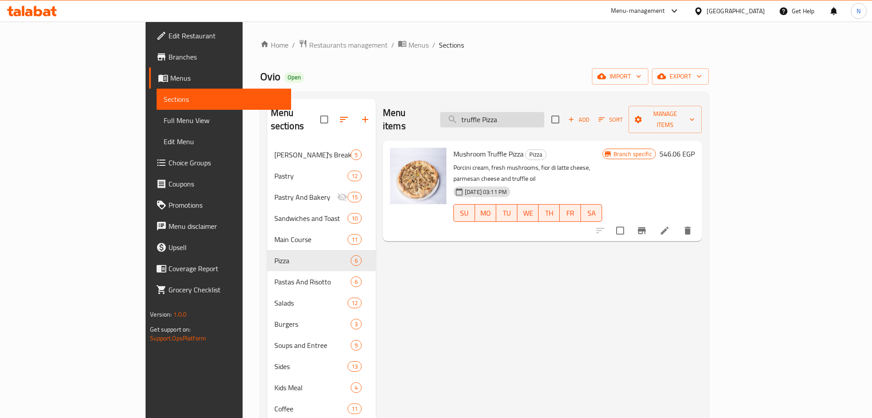
click at [543, 115] on input "truffle Pizza" at bounding box center [492, 119] width 104 height 15
click at [543, 116] on input "truffle Pizza" at bounding box center [492, 119] width 104 height 15
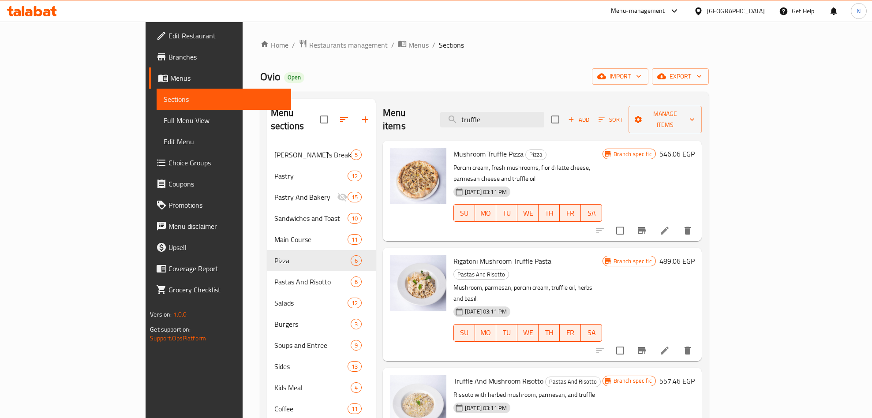
click at [468, 147] on span "Mushroom Truffle Pizza" at bounding box center [489, 153] width 70 height 13
click at [470, 147] on span "Mushroom Truffle Pizza" at bounding box center [489, 153] width 70 height 13
click at [545, 112] on input "truffle" at bounding box center [492, 119] width 104 height 15
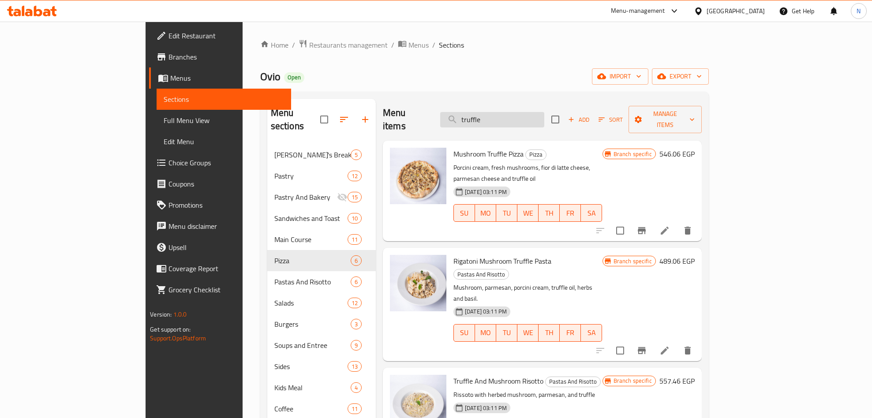
click at [545, 112] on input "truffle" at bounding box center [492, 119] width 104 height 15
drag, startPoint x: 554, startPoint y: 109, endPoint x: 572, endPoint y: 150, distance: 44.9
click at [545, 112] on input "truffle" at bounding box center [492, 119] width 104 height 15
paste input "The Marinara"
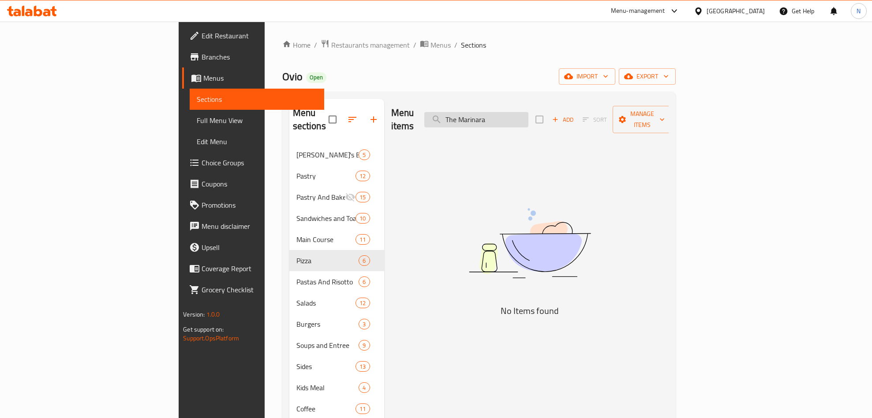
drag, startPoint x: 526, startPoint y: 114, endPoint x: 532, endPoint y: 122, distance: 10.4
click at [527, 116] on input "The Marinara" at bounding box center [477, 119] width 104 height 15
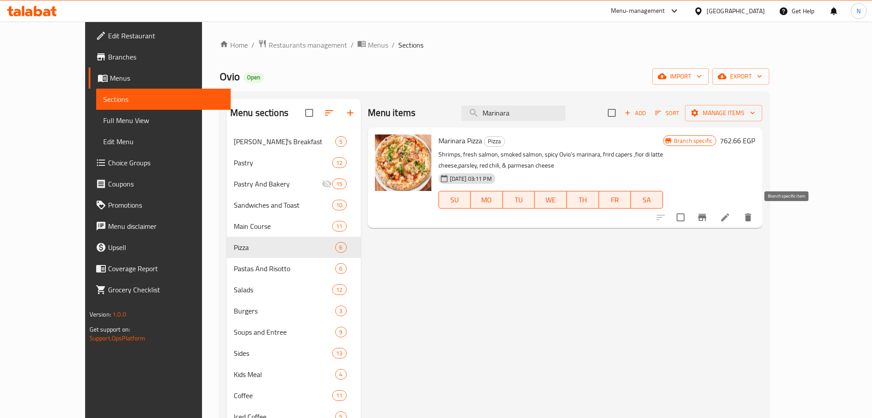
click at [713, 224] on button "Branch-specific-item" at bounding box center [702, 217] width 21 height 21
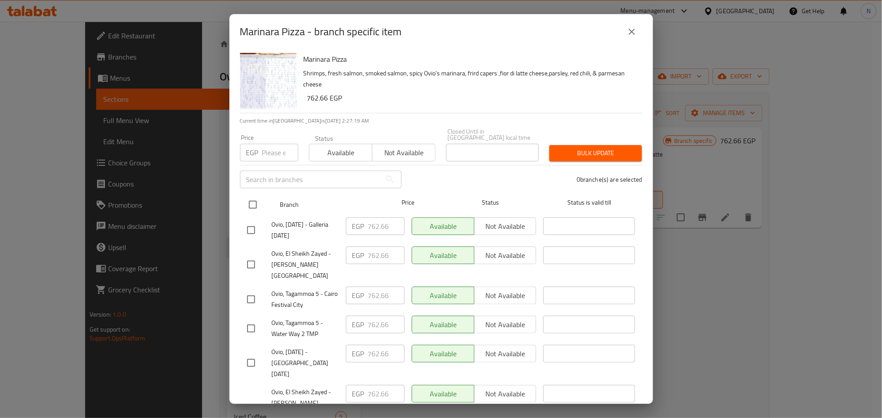
click at [250, 199] on input "checkbox" at bounding box center [253, 205] width 19 height 19
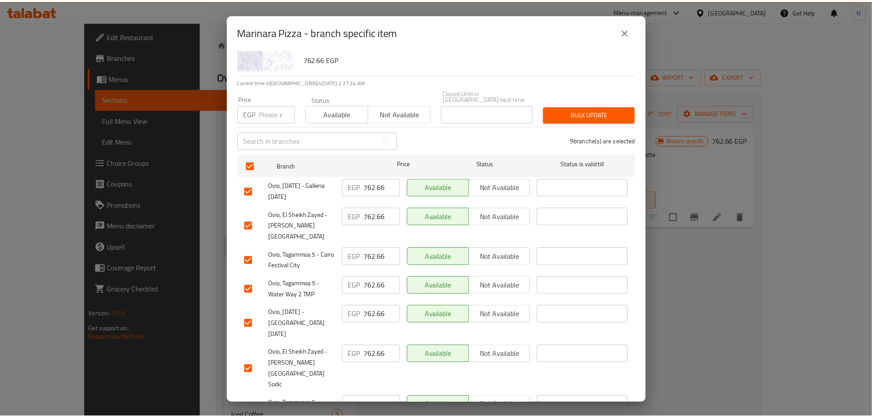
scroll to position [76, 0]
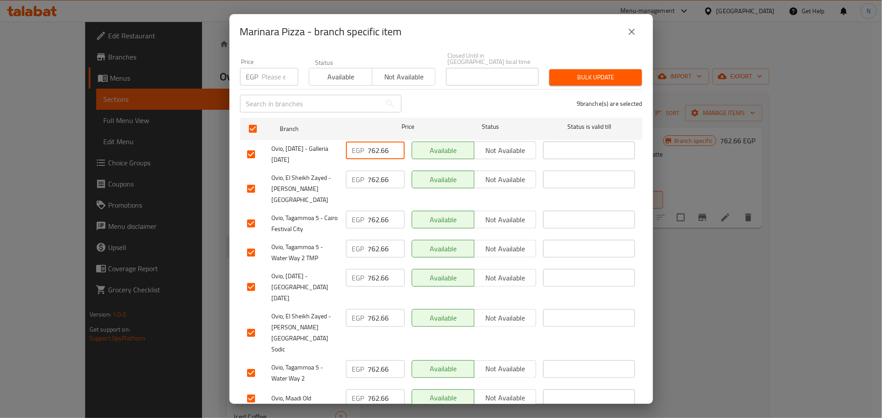
click at [375, 142] on input "762.66" at bounding box center [386, 151] width 37 height 18
drag, startPoint x: 643, startPoint y: 16, endPoint x: 628, endPoint y: 28, distance: 19.8
click at [632, 24] on div "Marinara Pizza - branch specific item" at bounding box center [441, 31] width 424 height 35
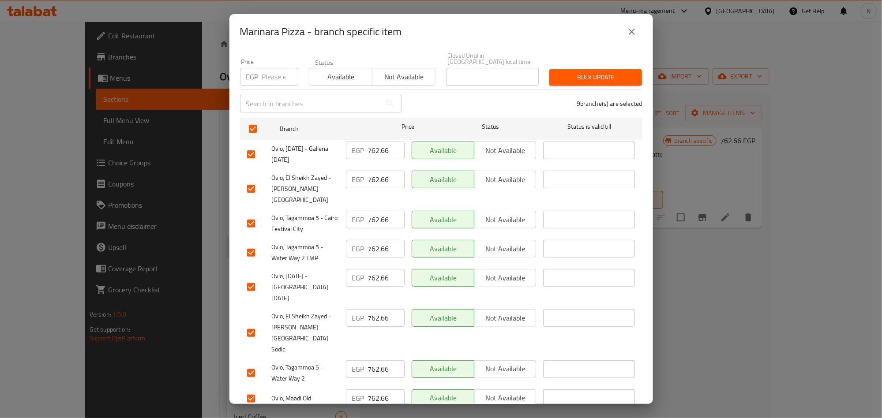
drag, startPoint x: 628, startPoint y: 29, endPoint x: 595, endPoint y: 62, distance: 46.5
click at [627, 30] on icon "close" at bounding box center [632, 31] width 11 height 11
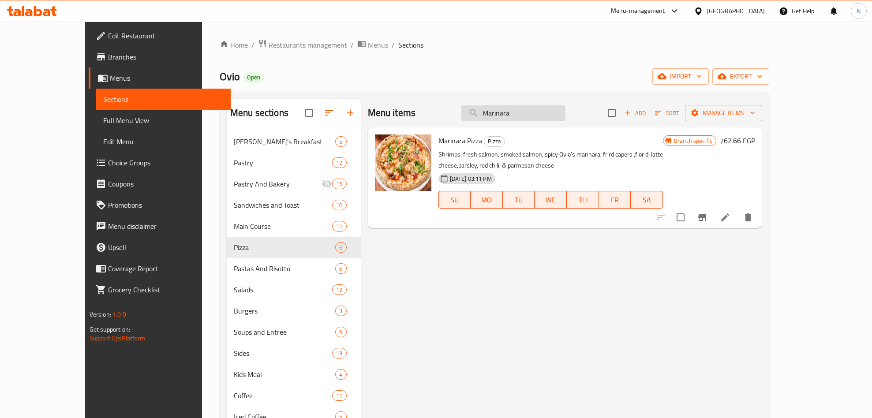
click at [539, 116] on input "Marinara" at bounding box center [514, 112] width 104 height 15
paste input "Tomato Soup"
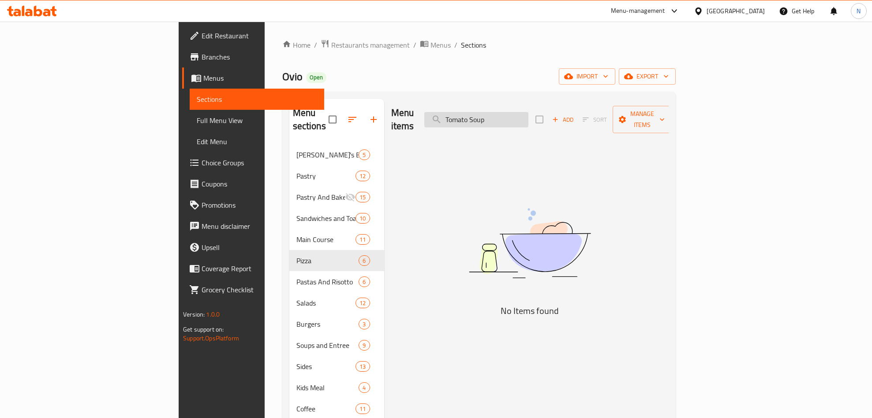
click at [529, 116] on input "Tomato Soup" at bounding box center [477, 119] width 104 height 15
drag, startPoint x: 534, startPoint y: 117, endPoint x: 543, endPoint y: 117, distance: 9.3
click at [529, 117] on input "Tomato Soup" at bounding box center [477, 119] width 104 height 15
drag, startPoint x: 543, startPoint y: 117, endPoint x: 568, endPoint y: 121, distance: 25.1
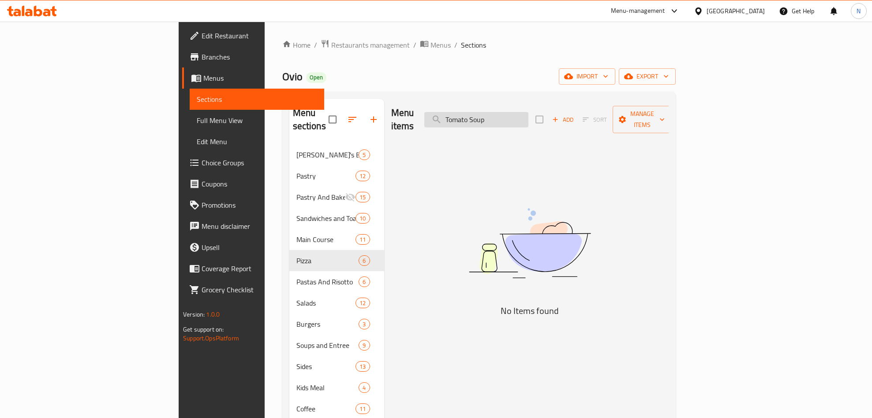
click at [529, 117] on input "Tomato Soup" at bounding box center [477, 119] width 104 height 15
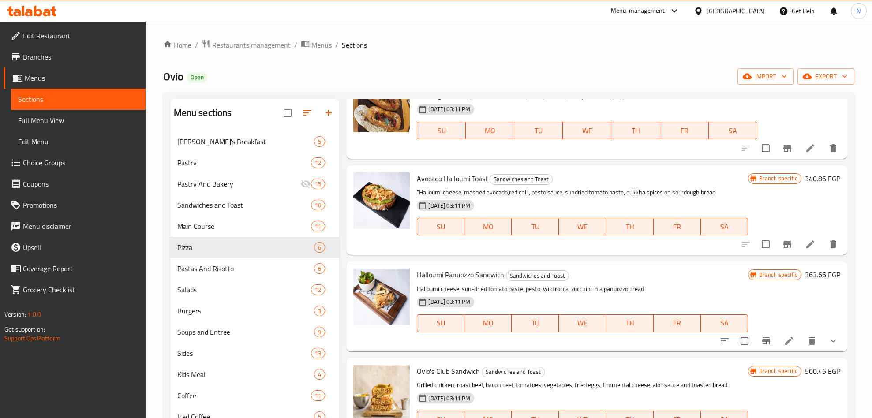
scroll to position [0, 0]
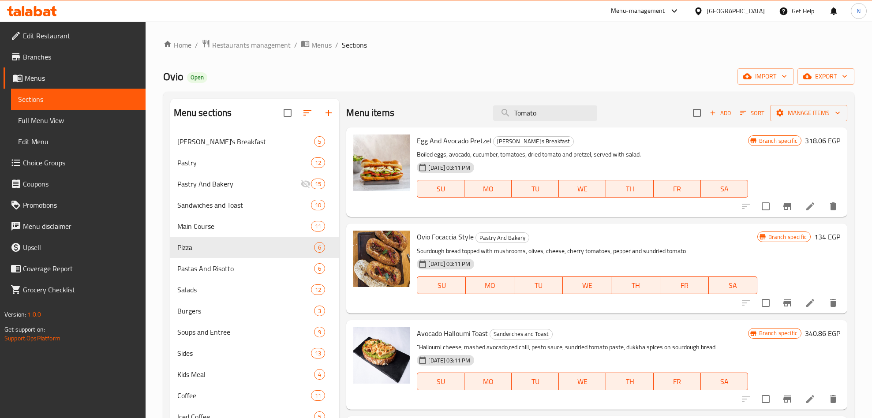
click at [535, 104] on div "Menu items Tomato Add Sort Manage items" at bounding box center [596, 113] width 501 height 29
click at [535, 105] on div "Menu items Tomato Add Sort Manage items" at bounding box center [596, 113] width 501 height 29
click at [533, 117] on input "Tomato" at bounding box center [545, 112] width 104 height 15
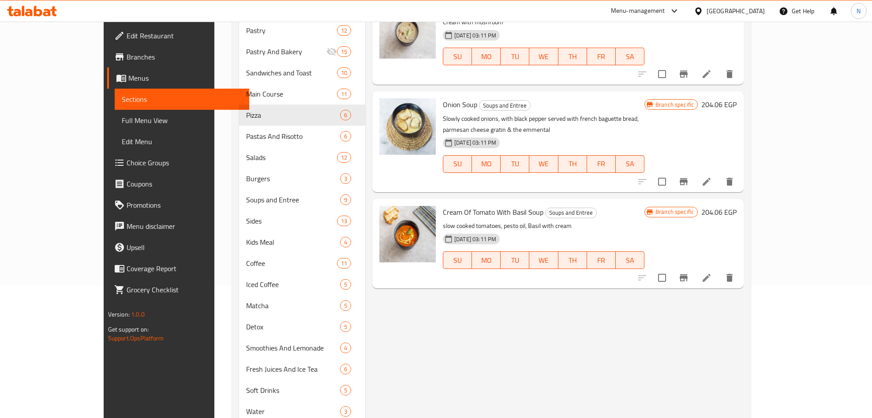
scroll to position [66, 0]
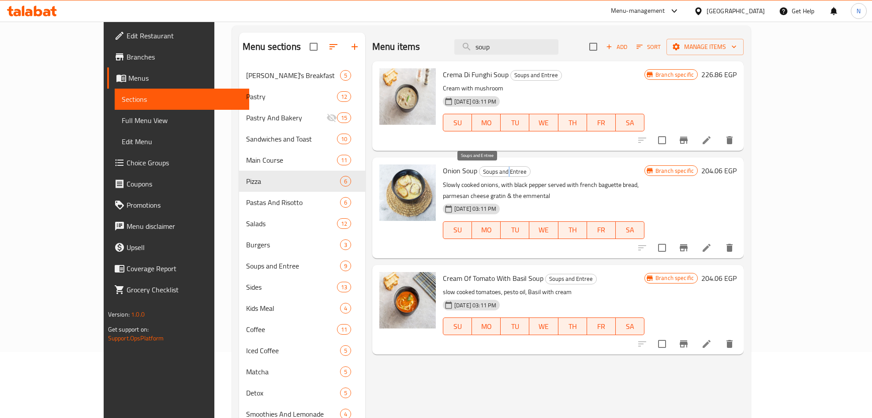
click at [482, 177] on span "Soups and Entree" at bounding box center [505, 172] width 51 height 10
click at [484, 177] on span "Soups and Entree" at bounding box center [505, 172] width 51 height 10
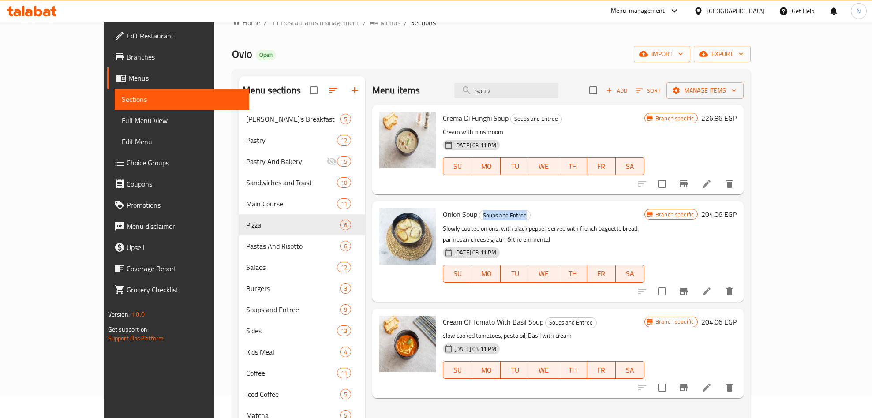
scroll to position [0, 0]
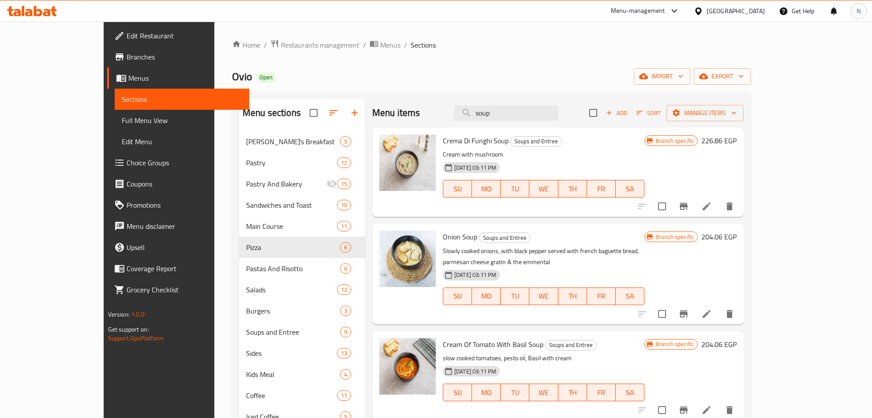
click at [469, 85] on div "Home / Restaurants management / Menus / Sections Ovio Open import export Menu s…" at bounding box center [491, 302] width 519 height 526
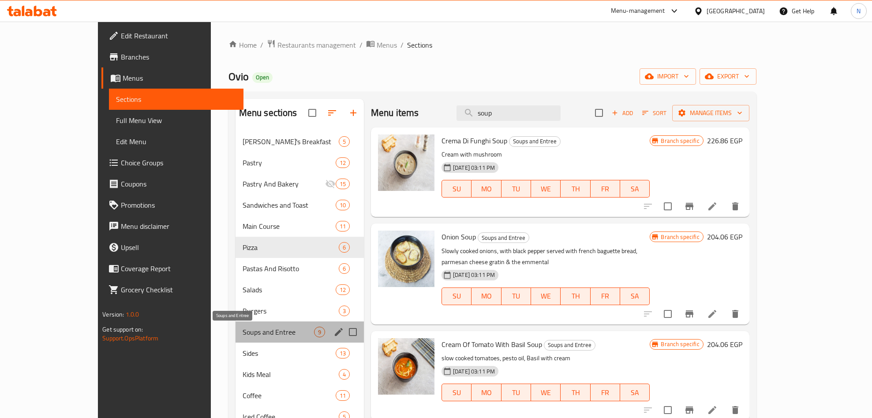
click at [275, 331] on span "Soups and Entree" at bounding box center [278, 332] width 71 height 11
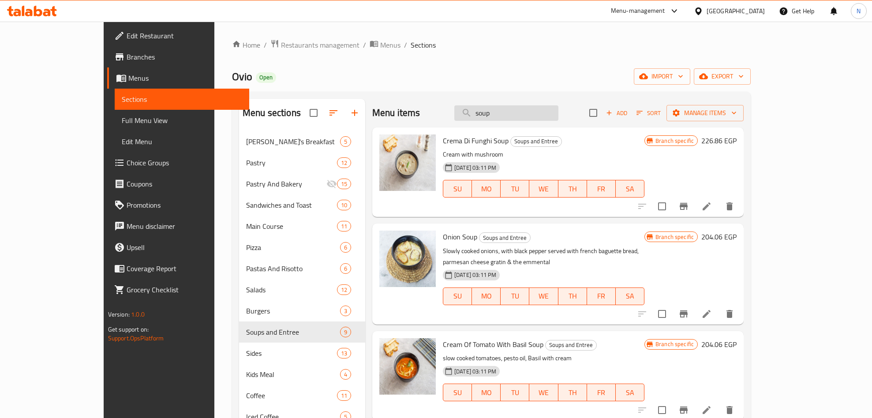
click at [559, 119] on input "soup" at bounding box center [507, 112] width 104 height 15
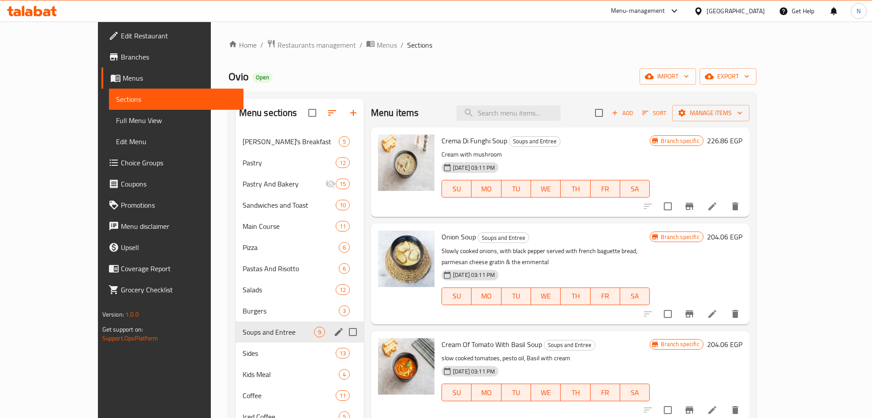
click at [245, 333] on span "Soups and Entree" at bounding box center [278, 332] width 71 height 11
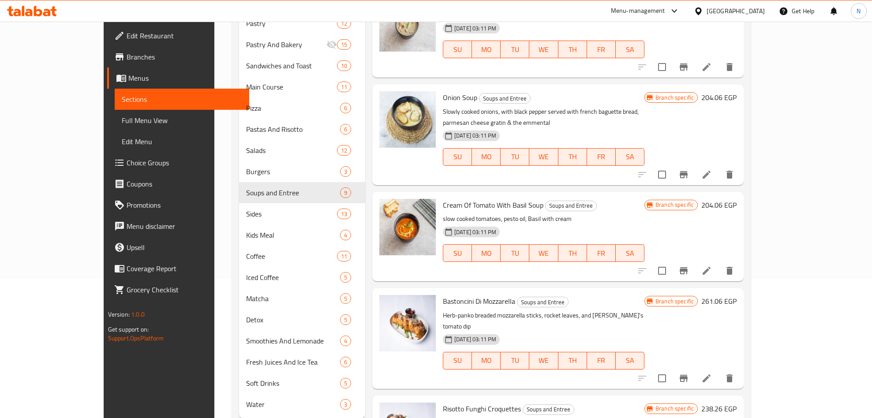
scroll to position [98, 0]
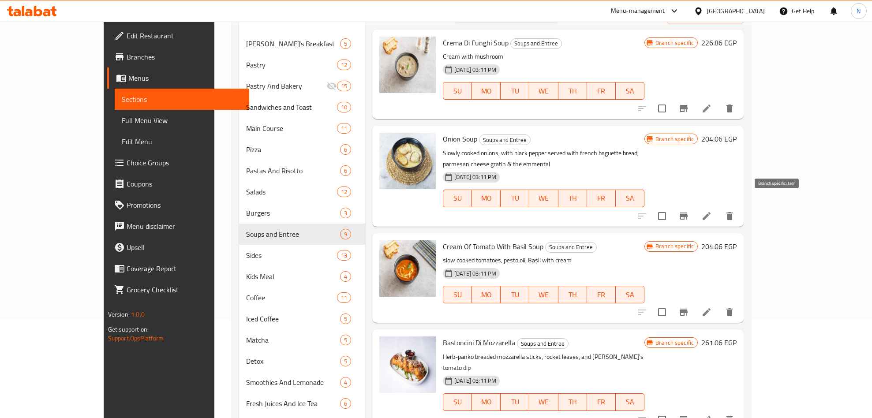
click at [689, 211] on icon "Branch-specific-item" at bounding box center [684, 216] width 11 height 11
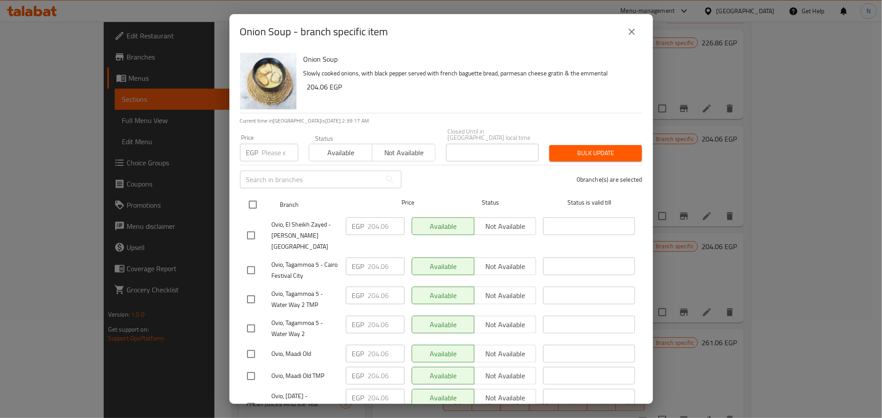
click at [252, 198] on input "checkbox" at bounding box center [253, 205] width 19 height 19
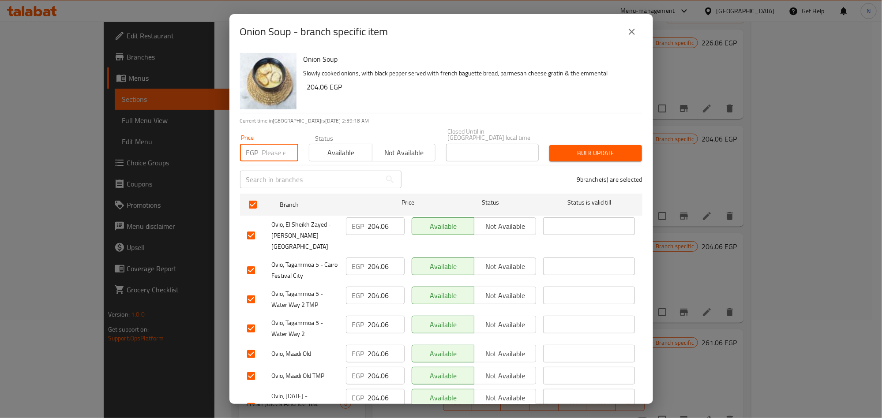
click at [274, 144] on input "number" at bounding box center [280, 153] width 36 height 18
paste input "215.46"
click at [589, 148] on span "Bulk update" at bounding box center [596, 153] width 79 height 11
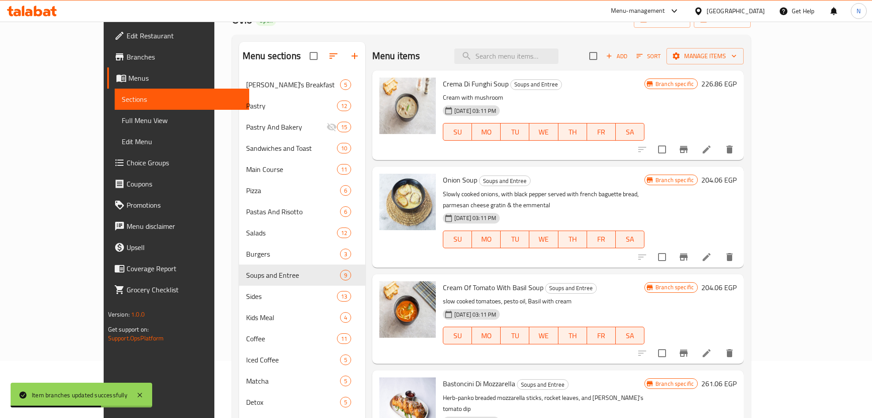
scroll to position [0, 0]
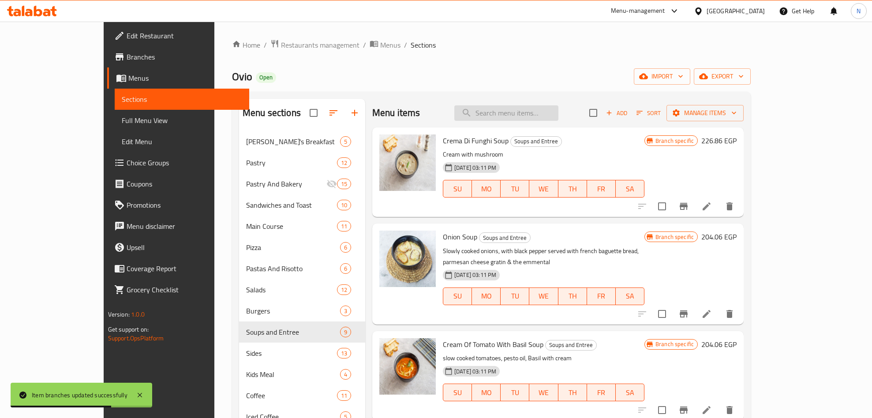
click at [548, 114] on input "search" at bounding box center [507, 112] width 104 height 15
paste input "Crema di Funghi"
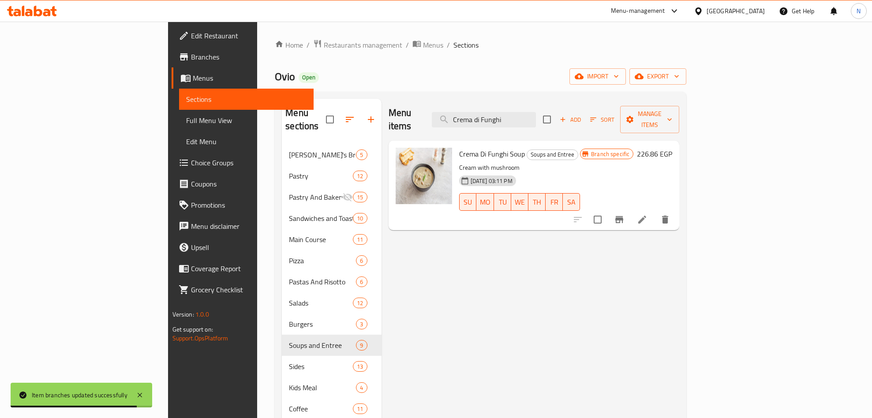
click at [630, 212] on button "Branch-specific-item" at bounding box center [619, 219] width 21 height 21
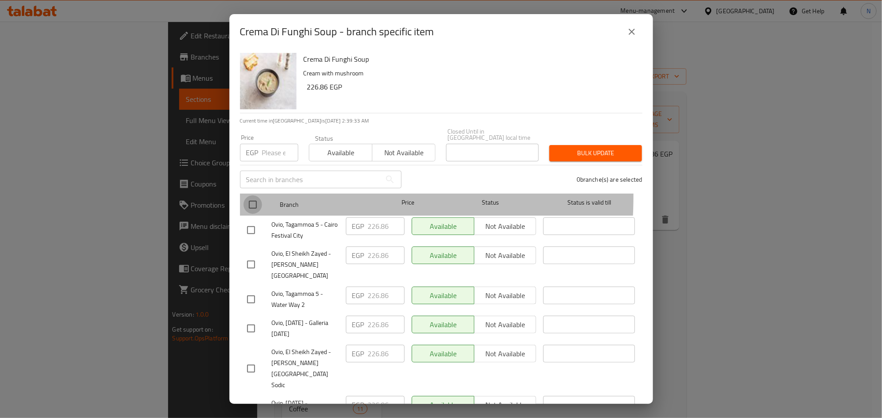
click at [256, 196] on input "checkbox" at bounding box center [253, 205] width 19 height 19
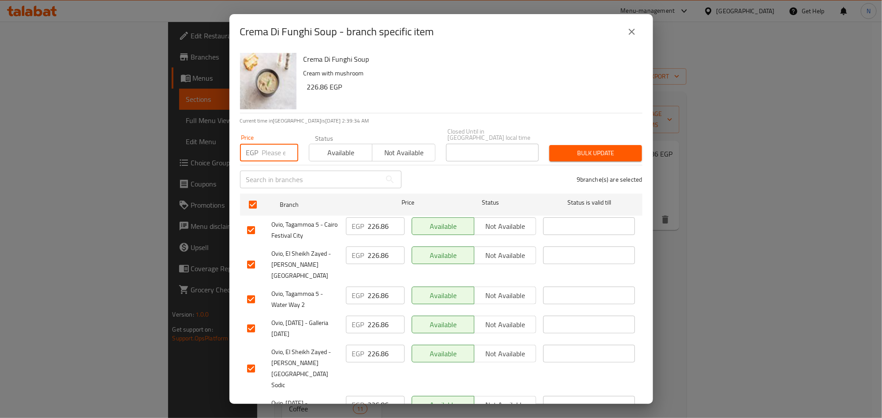
click at [264, 147] on input "number" at bounding box center [280, 153] width 36 height 18
paste input "261.06"
click at [575, 148] on span "Bulk update" at bounding box center [596, 153] width 79 height 11
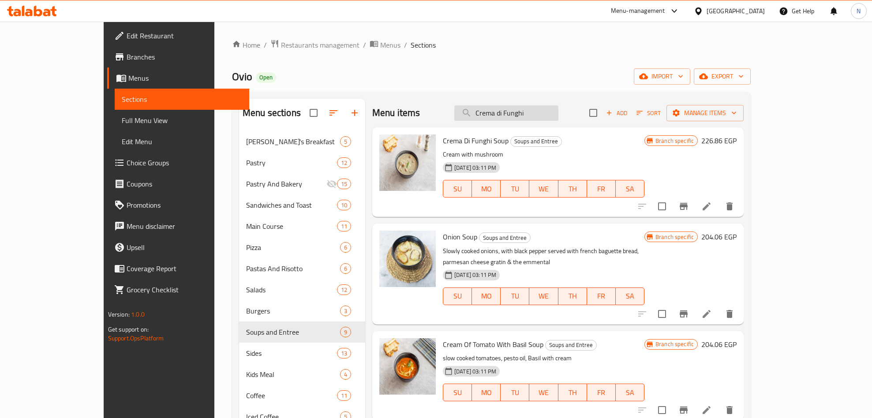
click at [559, 115] on input "Crema di Funghi" at bounding box center [507, 112] width 104 height 15
paste input "Risotto C."
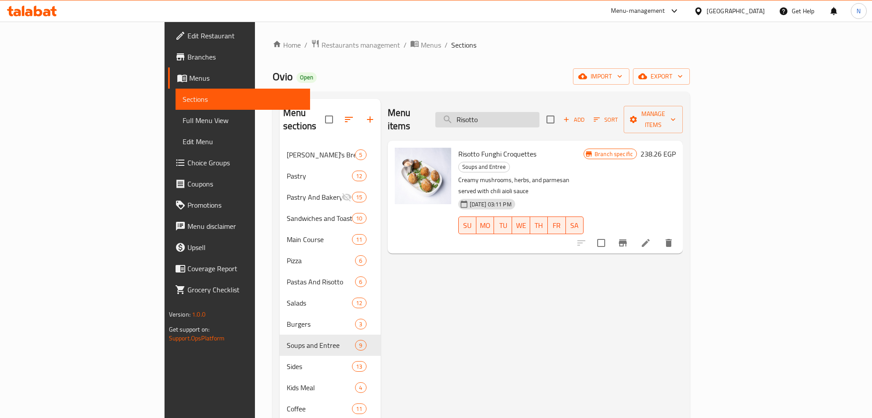
click at [540, 114] on input "Risotto" at bounding box center [488, 119] width 104 height 15
paste input "Crema di Funghi"
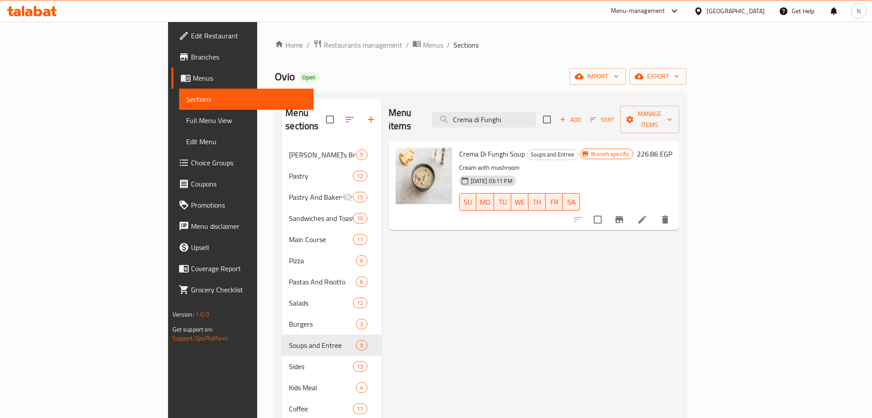
click at [569, 103] on div "Menu items Crema di Funghi Add Sort Manage items" at bounding box center [534, 120] width 291 height 42
click at [568, 103] on div "Menu items Crema di Funghi Add Sort Manage items" at bounding box center [534, 120] width 291 height 42
click at [536, 112] on input "Crema di Funghi" at bounding box center [484, 119] width 104 height 15
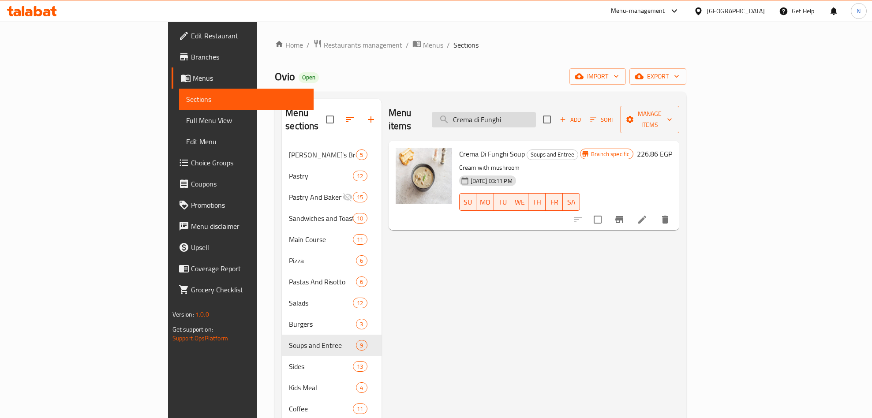
paste input "Risotto C."
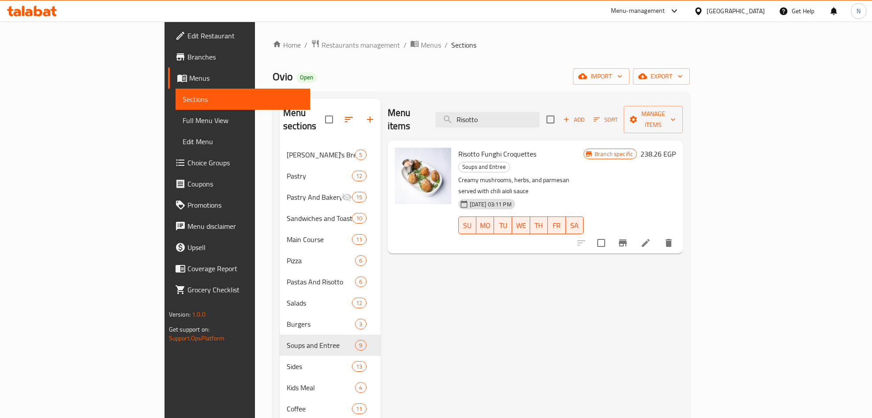
click at [477, 175] on p "Creamy mushrooms, herbs, and parmesan served with chili aioli sauce" at bounding box center [521, 186] width 125 height 22
click at [476, 175] on p "Creamy mushrooms, herbs, and parmesan served with chili aioli sauce" at bounding box center [521, 186] width 125 height 22
click at [478, 147] on div "Risotto Funghi Croquettes Soups and Entree Creamy mushrooms, herbs, and parmesa…" at bounding box center [521, 197] width 132 height 106
click at [478, 147] on span "Risotto Funghi Croquettes" at bounding box center [498, 153] width 78 height 13
click at [480, 147] on span "Risotto Funghi Croquettes" at bounding box center [498, 153] width 78 height 13
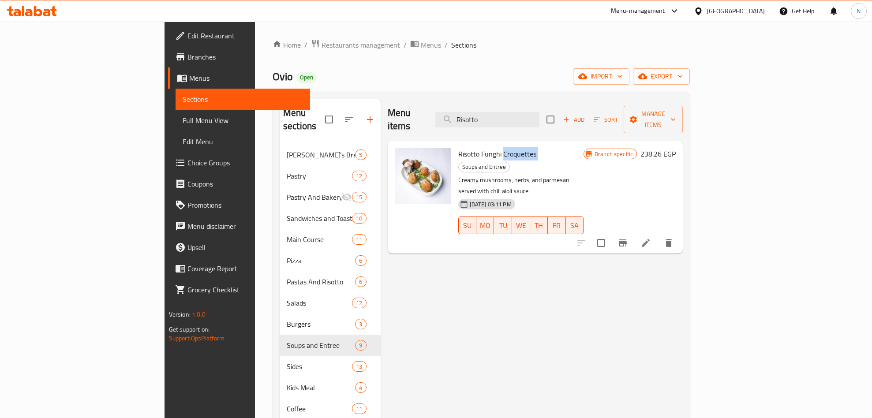
click at [480, 147] on span "Risotto Funghi Croquettes" at bounding box center [498, 153] width 78 height 13
click at [529, 116] on input "Risotto" at bounding box center [488, 119] width 104 height 15
click at [530, 116] on input "Risotto" at bounding box center [488, 119] width 104 height 15
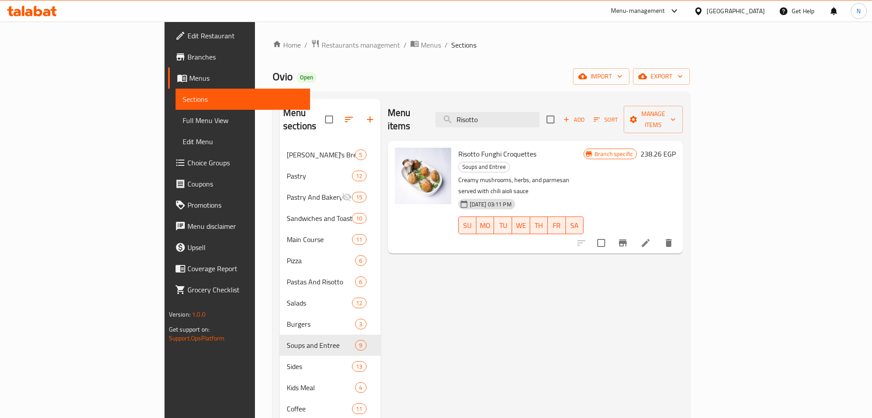
paste input "Halloumi Fried"
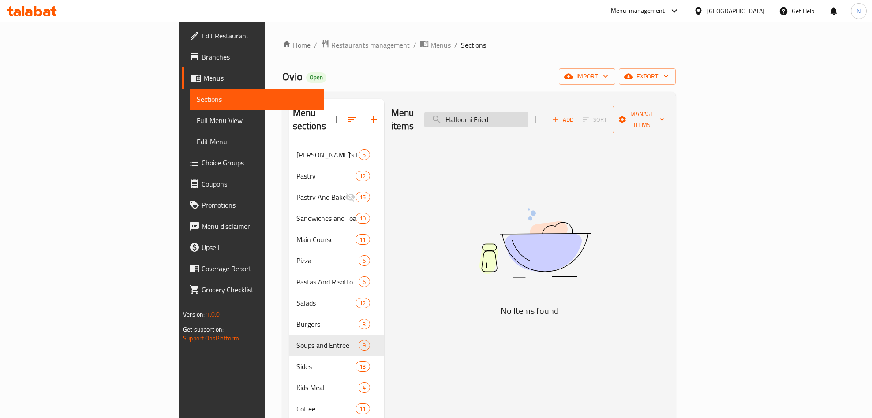
click at [529, 113] on input "Halloumi Fried" at bounding box center [477, 119] width 104 height 15
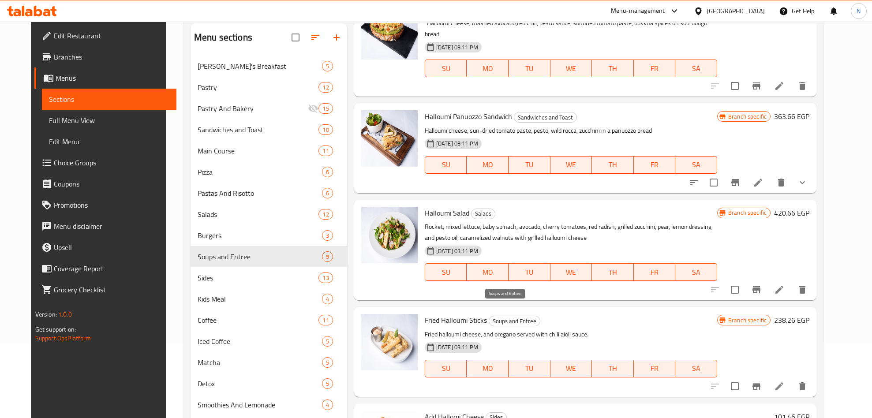
scroll to position [164, 0]
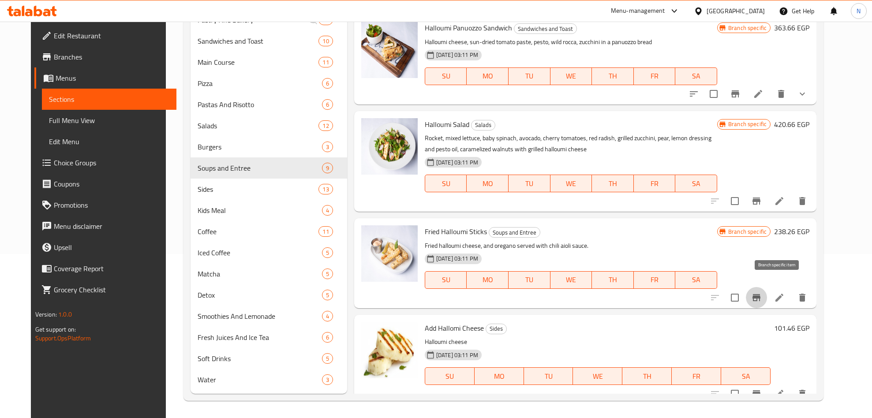
click at [762, 293] on icon "Branch-specific-item" at bounding box center [757, 298] width 11 height 11
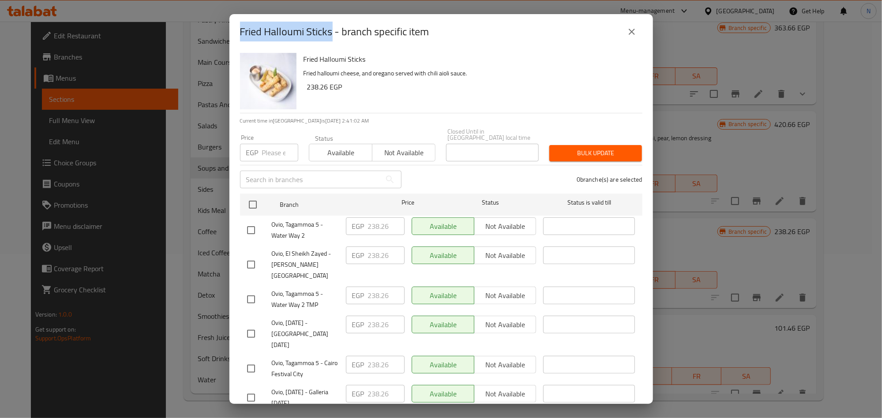
drag, startPoint x: 331, startPoint y: 30, endPoint x: 241, endPoint y: 30, distance: 90.0
click at [241, 29] on h2 "Fried Halloumi Sticks - branch specific item" at bounding box center [334, 32] width 189 height 14
click at [634, 26] on button "close" at bounding box center [631, 31] width 21 height 21
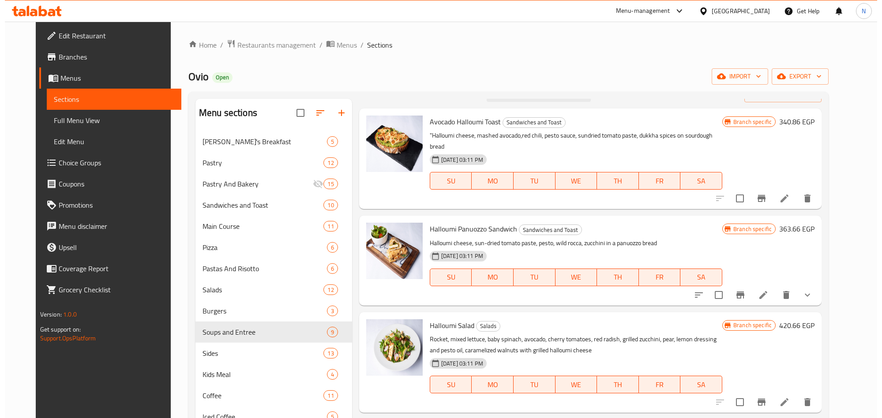
scroll to position [0, 0]
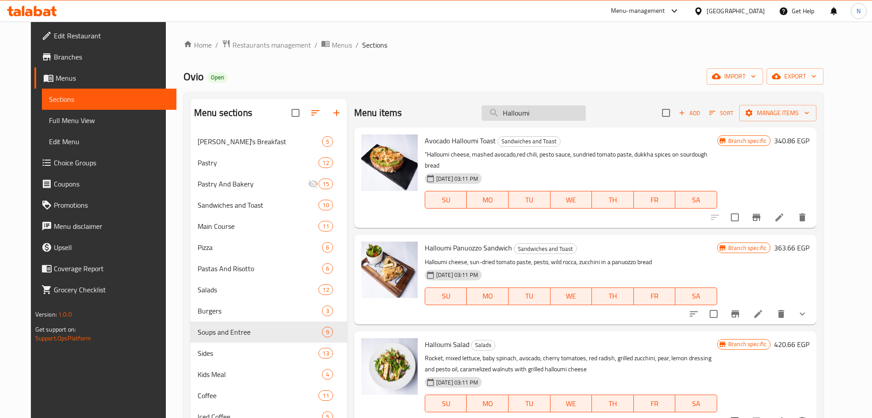
click at [518, 115] on input "Halloumi" at bounding box center [534, 112] width 104 height 15
paste input "Bastoncini Mozz"
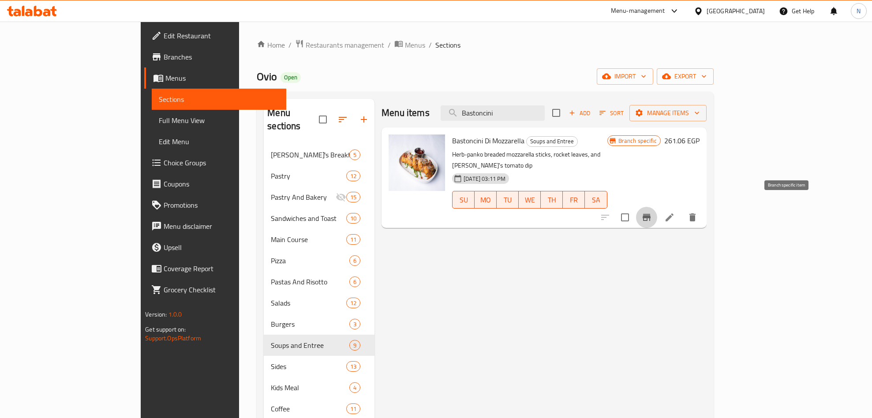
click at [651, 214] on icon "Branch-specific-item" at bounding box center [647, 217] width 8 height 7
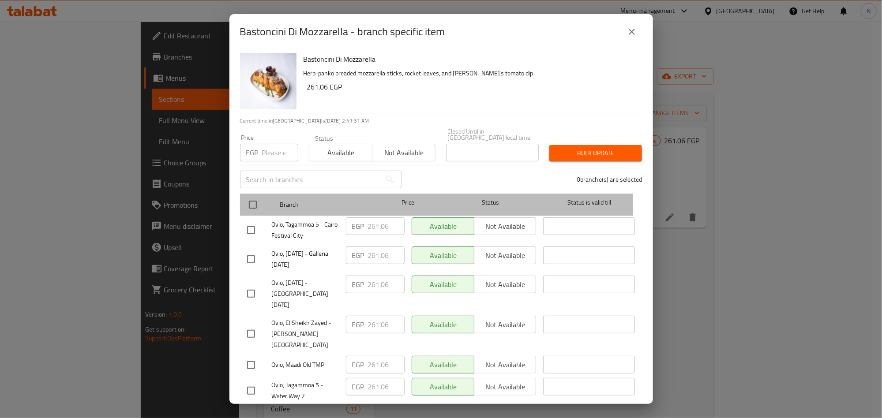
click at [262, 199] on div at bounding box center [260, 205] width 33 height 26
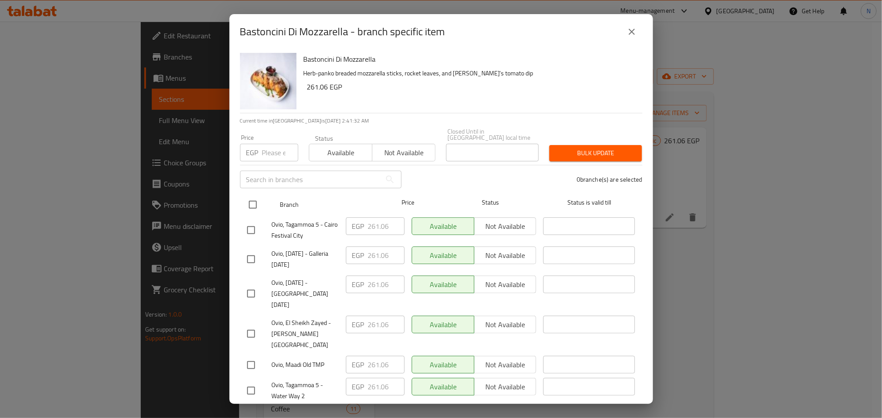
click at [249, 196] on input "checkbox" at bounding box center [253, 205] width 19 height 19
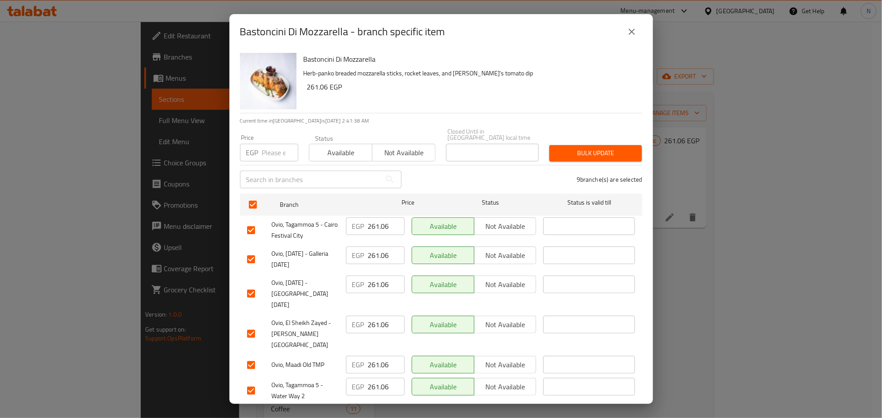
click at [267, 145] on input "number" at bounding box center [280, 153] width 36 height 18
paste input "295.26"
click at [563, 153] on button "Bulk update" at bounding box center [595, 153] width 93 height 16
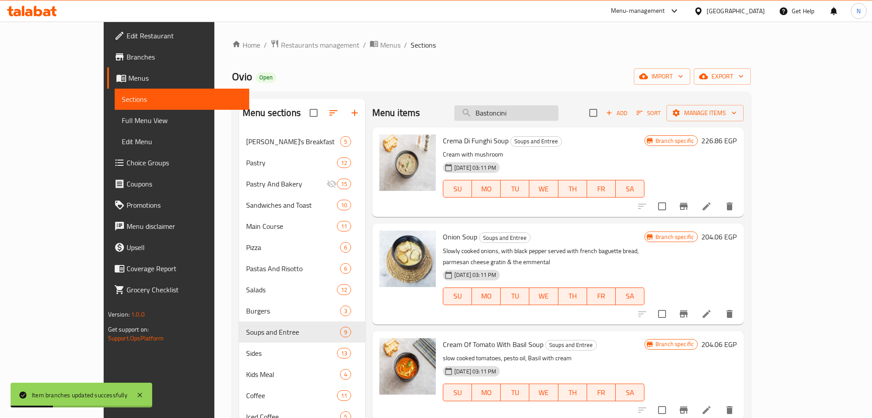
click at [530, 117] on input "Bastoncini" at bounding box center [507, 112] width 104 height 15
paste input "Chicken Croquett"
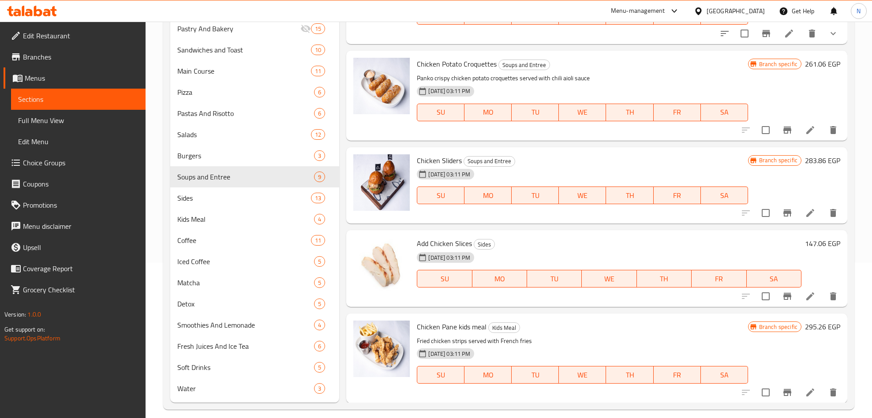
scroll to position [164, 0]
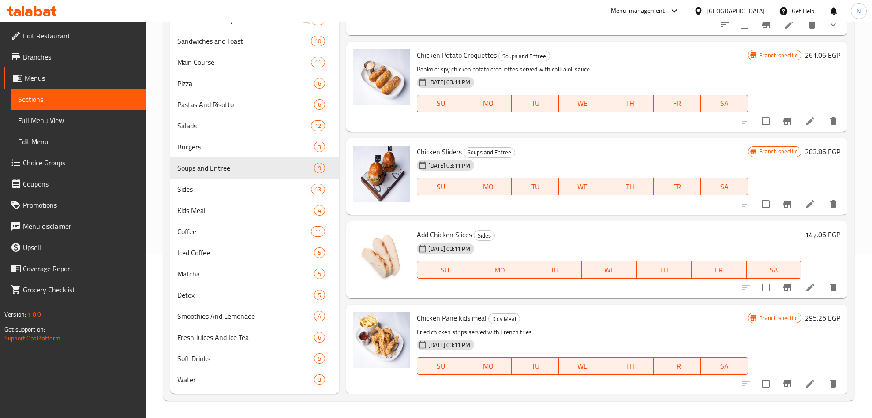
click at [474, 60] on span "Chicken Potato Croquettes" at bounding box center [457, 55] width 80 height 13
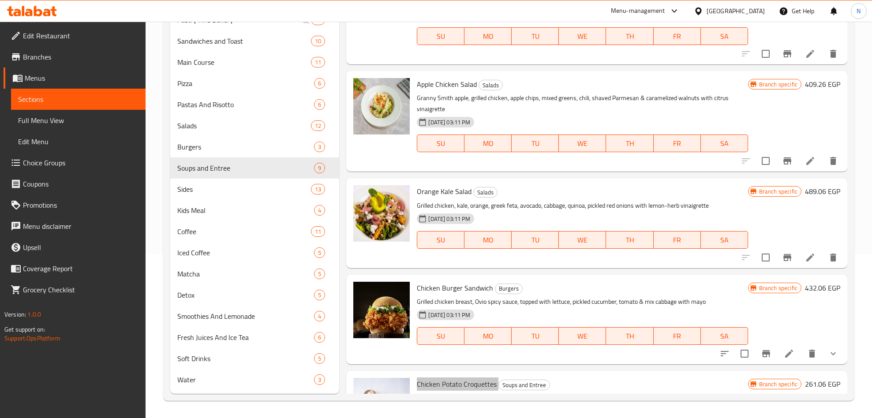
scroll to position [1177, 0]
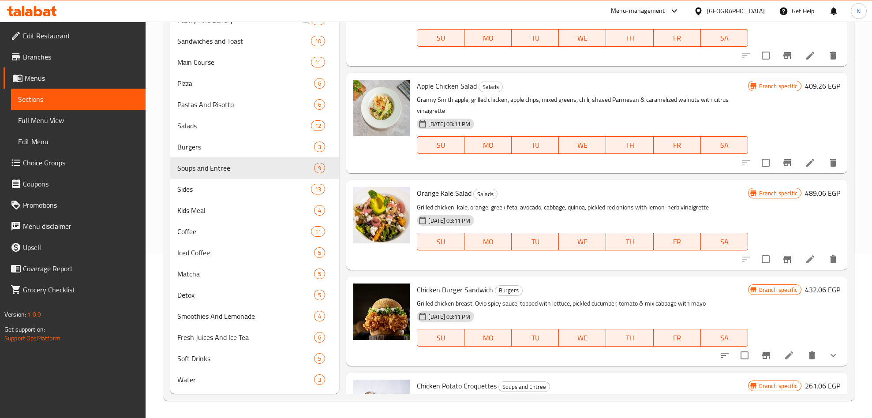
click at [428, 292] on span "Chicken Burger Sandwich" at bounding box center [455, 289] width 76 height 13
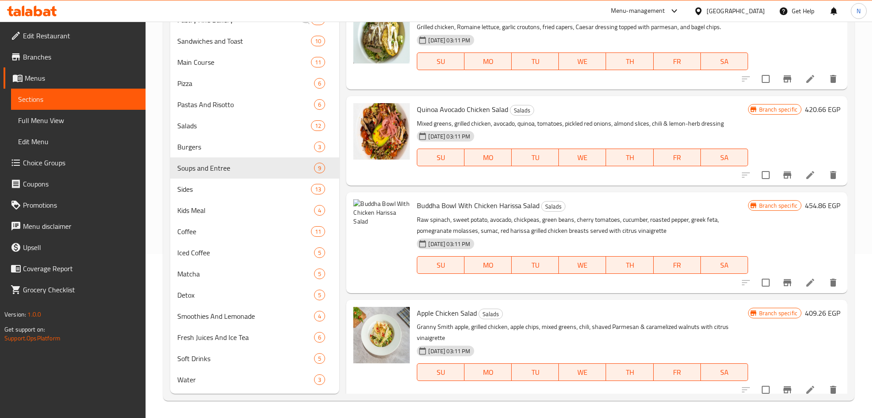
scroll to position [978, 0]
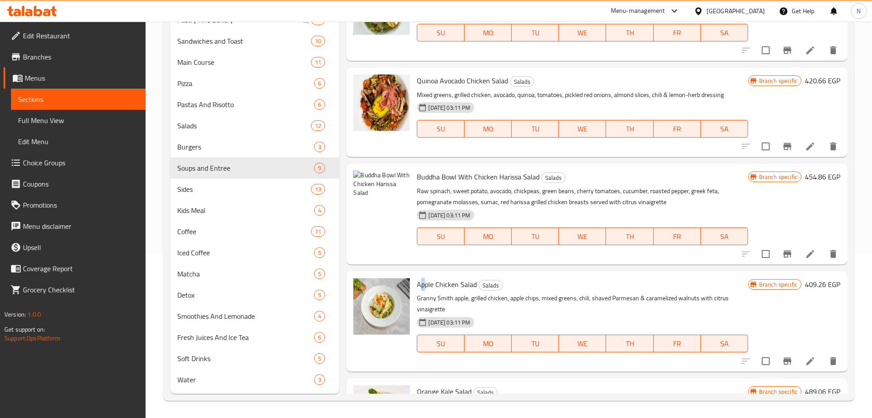
click at [424, 287] on span "Apple Chicken Salad" at bounding box center [447, 284] width 60 height 13
click at [424, 288] on span "Apple Chicken Salad" at bounding box center [447, 284] width 60 height 13
click at [428, 288] on span "Apple Chicken Salad" at bounding box center [447, 284] width 60 height 13
click at [462, 284] on span "Apple Chicken Salad" at bounding box center [447, 284] width 60 height 13
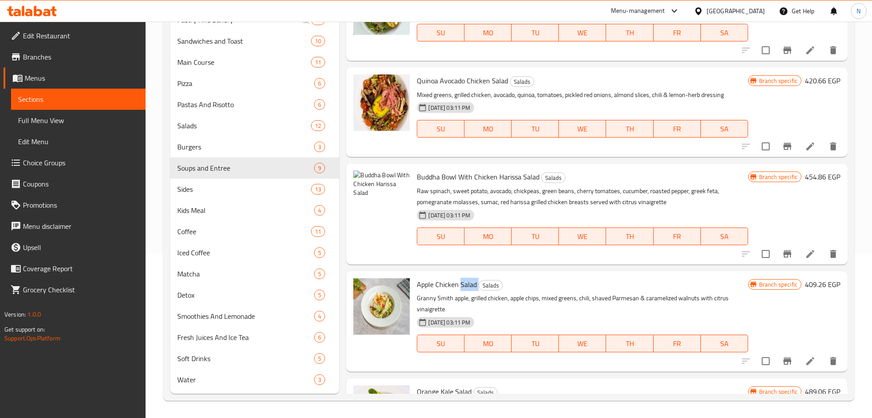
click at [462, 284] on span "Apple Chicken Salad" at bounding box center [447, 284] width 60 height 13
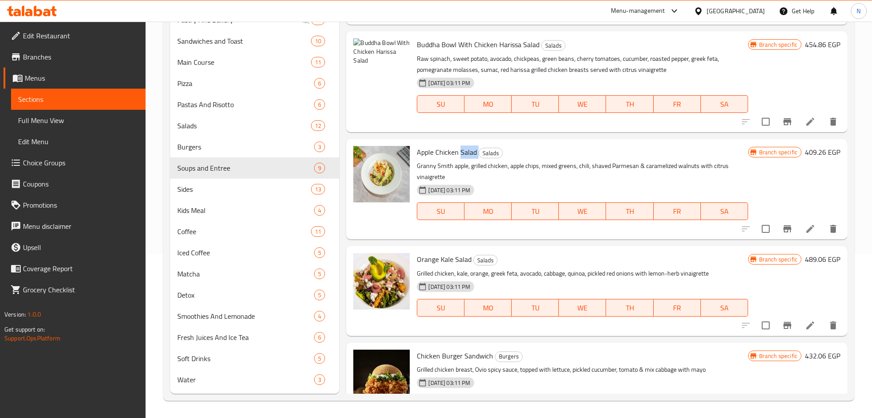
scroll to position [1508, 0]
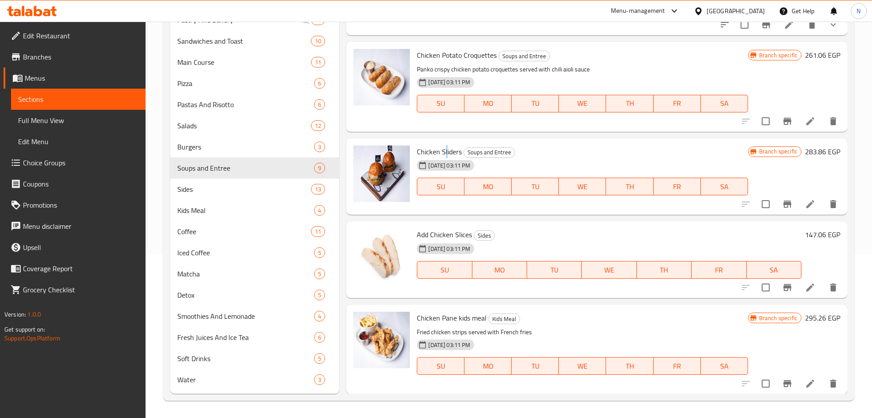
click at [447, 154] on span "Chicken Sliders" at bounding box center [439, 151] width 45 height 13
click at [782, 207] on icon "Branch-specific-item" at bounding box center [787, 204] width 11 height 11
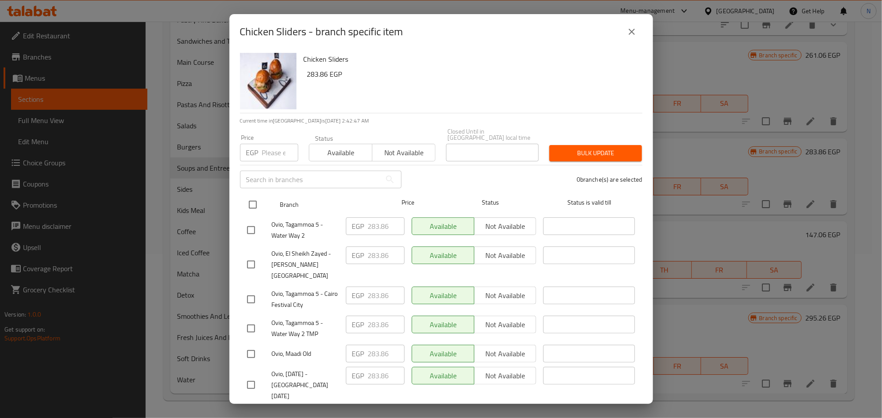
click at [256, 200] on input "checkbox" at bounding box center [253, 205] width 19 height 19
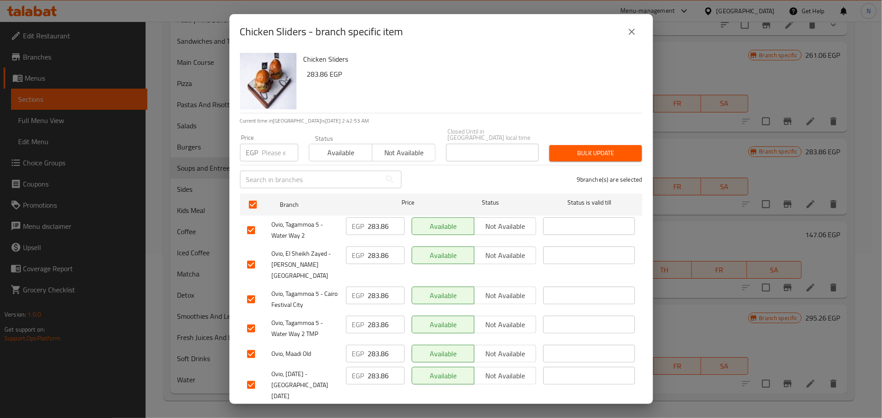
click at [263, 147] on input "number" at bounding box center [280, 153] width 36 height 18
paste
click at [575, 152] on span "Bulk update" at bounding box center [596, 153] width 79 height 11
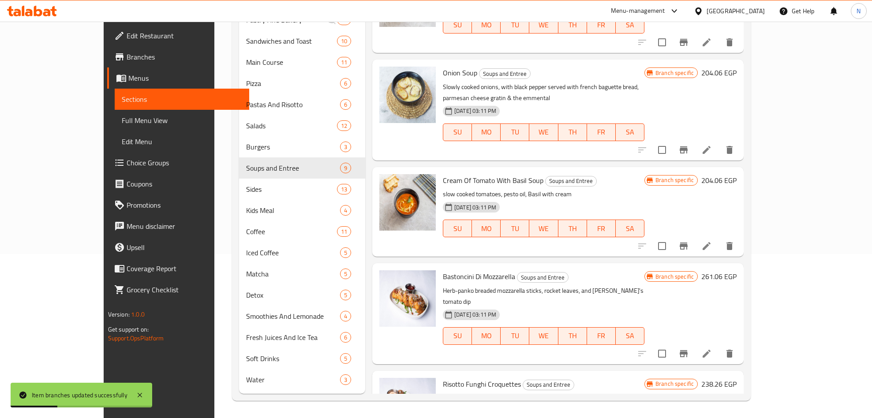
scroll to position [0, 0]
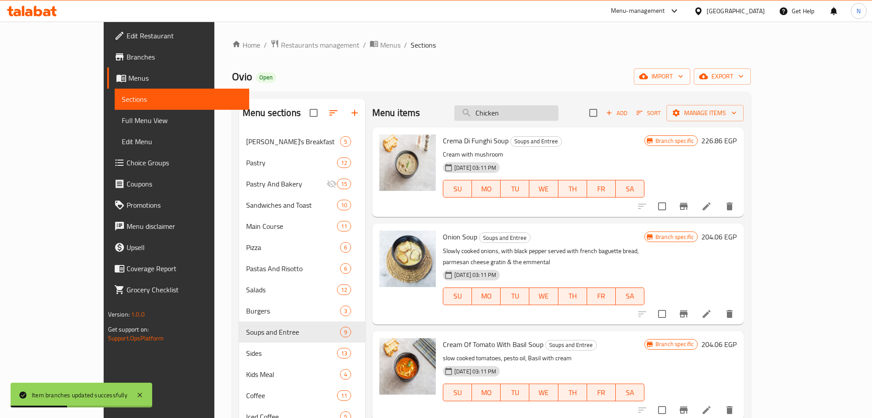
click at [551, 118] on input "Chicken" at bounding box center [507, 112] width 104 height 15
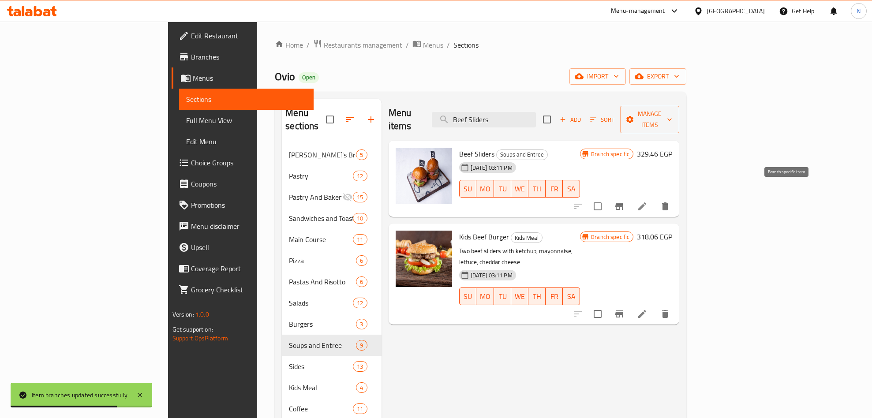
click at [624, 203] on icon "Branch-specific-item" at bounding box center [620, 206] width 8 height 7
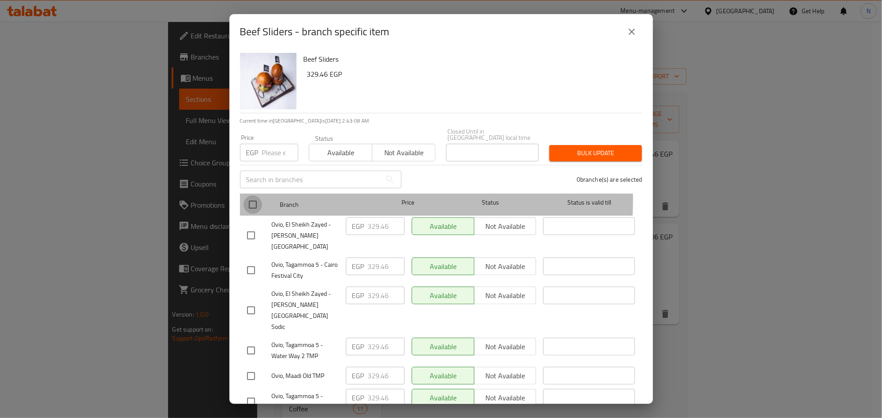
click at [249, 196] on input "checkbox" at bounding box center [253, 205] width 19 height 19
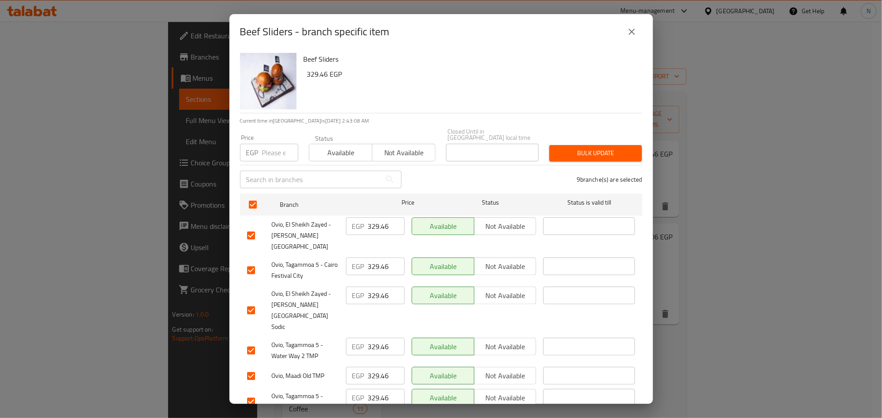
click at [256, 147] on p "EGP" at bounding box center [252, 152] width 12 height 11
drag, startPoint x: 269, startPoint y: 142, endPoint x: 368, endPoint y: 144, distance: 98.9
click at [269, 144] on input "number" at bounding box center [280, 153] width 36 height 18
click at [593, 140] on div "Bulk update" at bounding box center [595, 153] width 103 height 27
click at [592, 148] on span "Bulk update" at bounding box center [596, 153] width 79 height 11
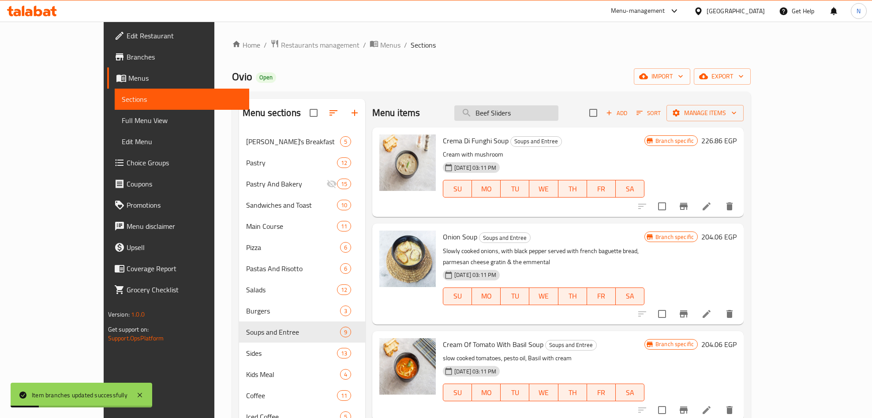
click at [541, 122] on div "Menu items Beef Sliders Add Sort Manage items" at bounding box center [558, 113] width 372 height 29
click at [542, 117] on input "Beef Sliders" at bounding box center [507, 112] width 104 height 15
click at [543, 117] on input "Beef Sliders" at bounding box center [507, 112] width 104 height 15
click at [545, 117] on input "Beef Sliders" at bounding box center [507, 112] width 104 height 15
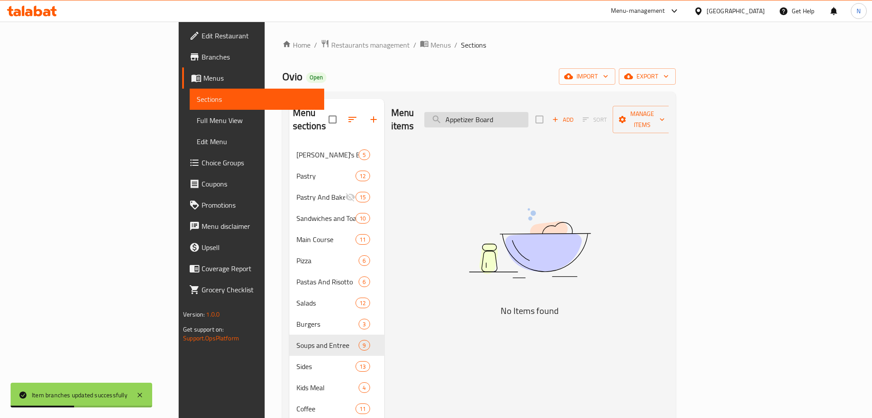
click at [529, 117] on input "Appetizer Board" at bounding box center [477, 119] width 104 height 15
click at [529, 114] on input "Appetizer Board" at bounding box center [477, 119] width 104 height 15
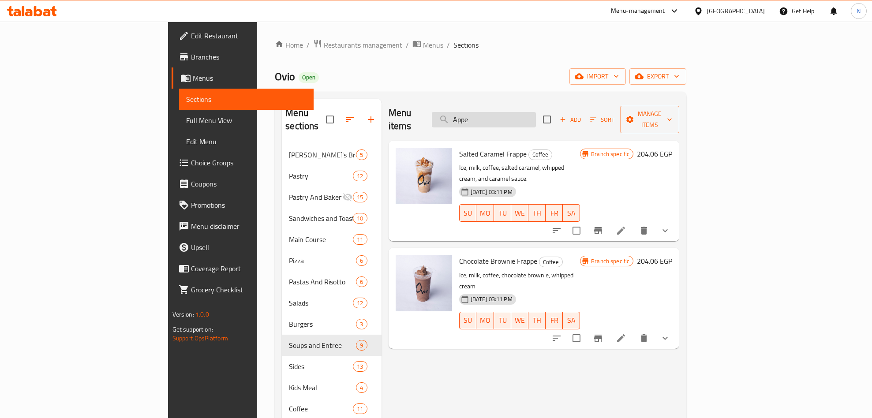
click at [536, 112] on input "Appe" at bounding box center [484, 119] width 104 height 15
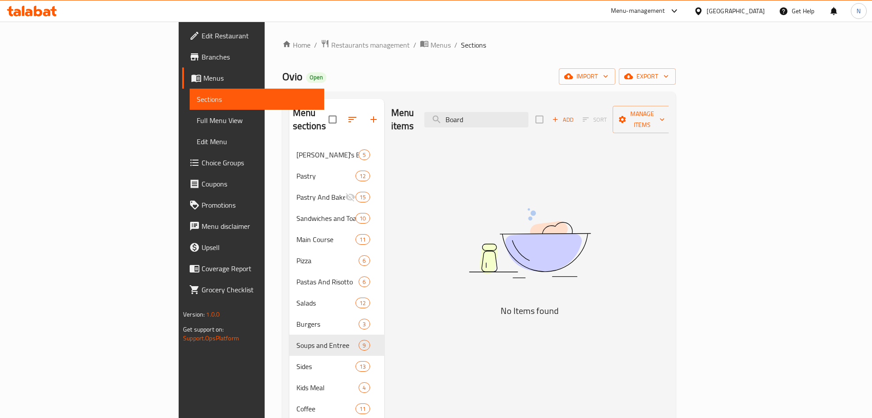
click at [597, 110] on div "Menu items Board Add Sort Manage items" at bounding box center [530, 120] width 278 height 42
click at [529, 113] on input "Board" at bounding box center [477, 119] width 104 height 15
click at [587, 125] on div "Menu items Board Add Sort Manage items" at bounding box center [530, 120] width 278 height 42
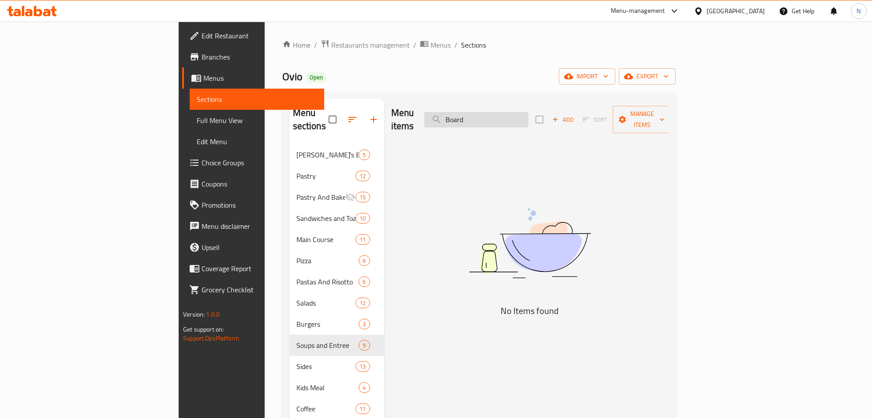
click at [529, 117] on input "Board" at bounding box center [477, 119] width 104 height 15
click at [529, 120] on input "Board" at bounding box center [477, 119] width 104 height 15
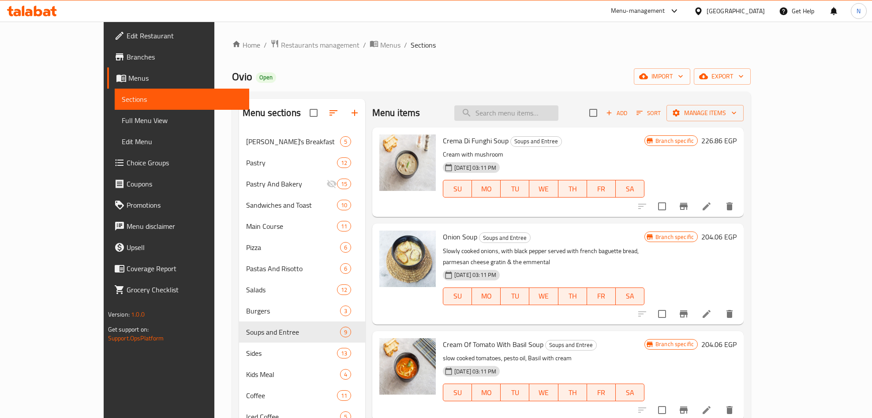
click at [559, 118] on input "search" at bounding box center [507, 112] width 104 height 15
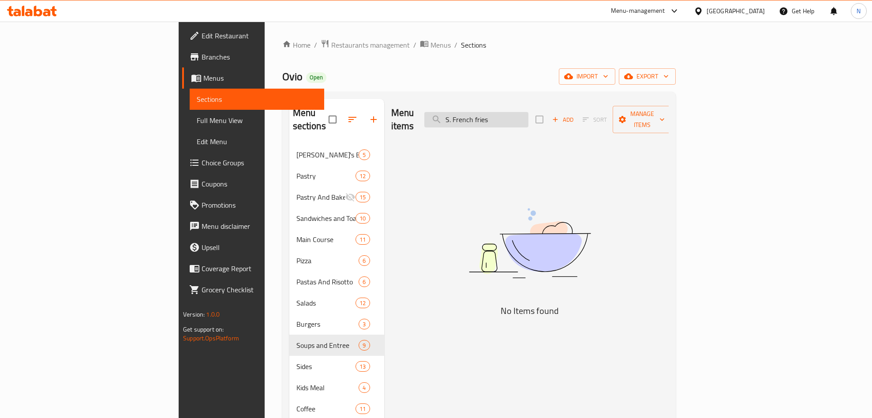
click at [522, 116] on input "S. French fries" at bounding box center [477, 119] width 104 height 15
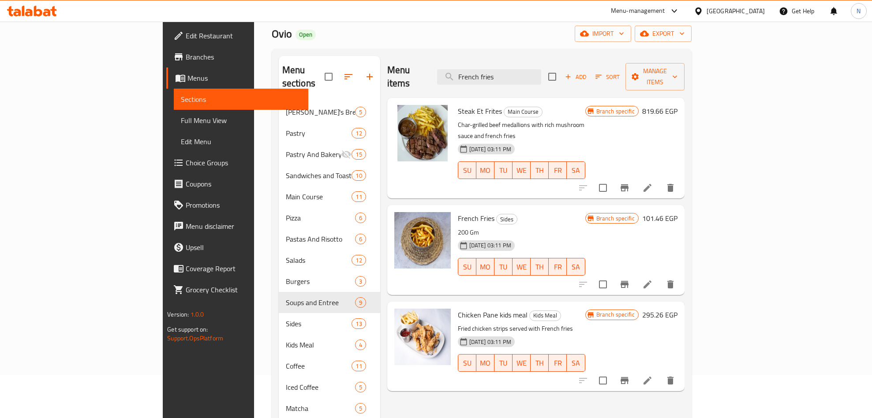
scroll to position [66, 0]
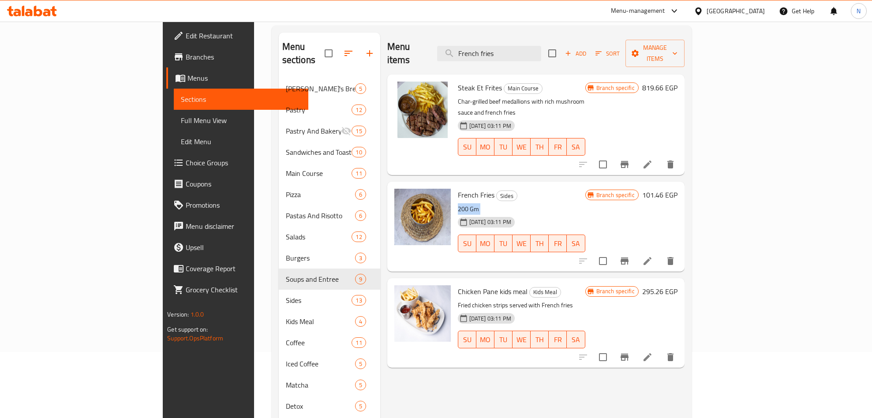
drag, startPoint x: 417, startPoint y: 187, endPoint x: 444, endPoint y: 189, distance: 26.6
click at [455, 189] on div "French Fries Sides 200 Gm [DATE] 03:11 PM SU MO TU WE TH FR SA" at bounding box center [522, 226] width 135 height 83
click at [458, 188] on span "French Fries" at bounding box center [476, 194] width 37 height 13
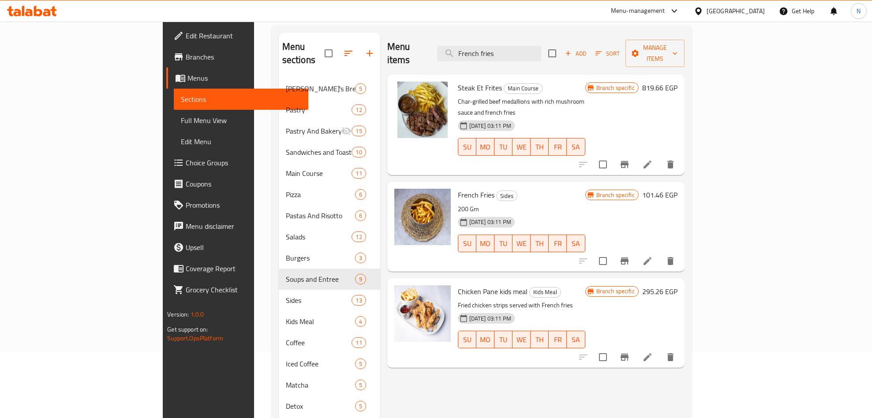
click at [458, 204] on p "200 Gm" at bounding box center [522, 209] width 128 height 11
click at [458, 188] on span "French Fries" at bounding box center [476, 194] width 37 height 13
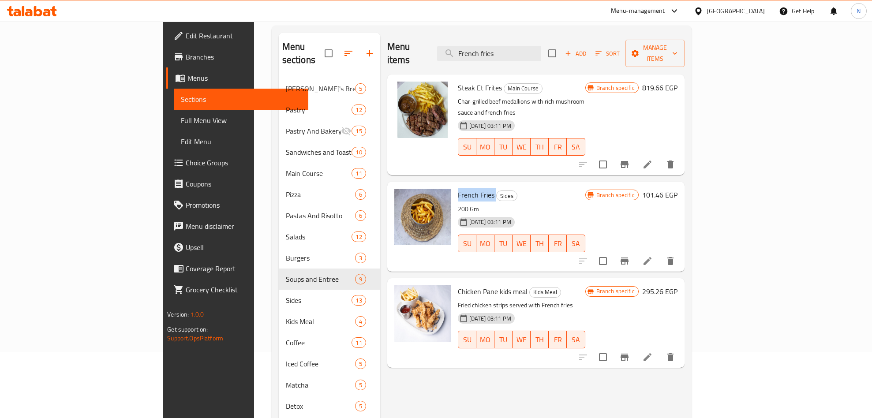
click at [458, 188] on span "French Fries" at bounding box center [476, 194] width 37 height 13
click at [635, 251] on button "Branch-specific-item" at bounding box center [624, 261] width 21 height 21
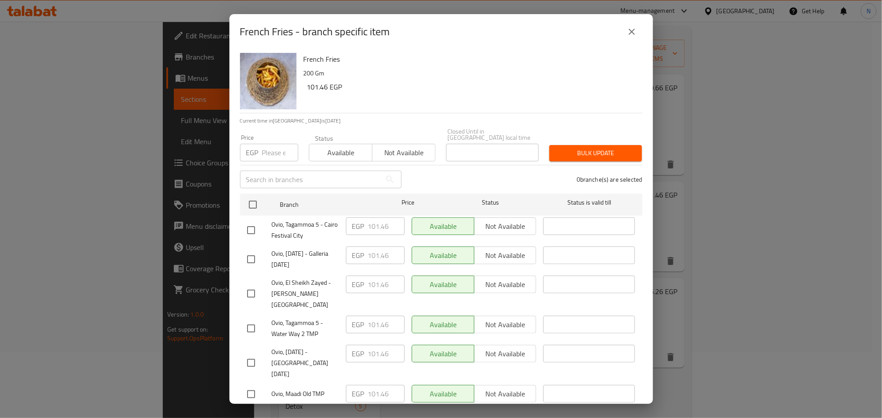
click at [634, 37] on button "close" at bounding box center [631, 31] width 21 height 21
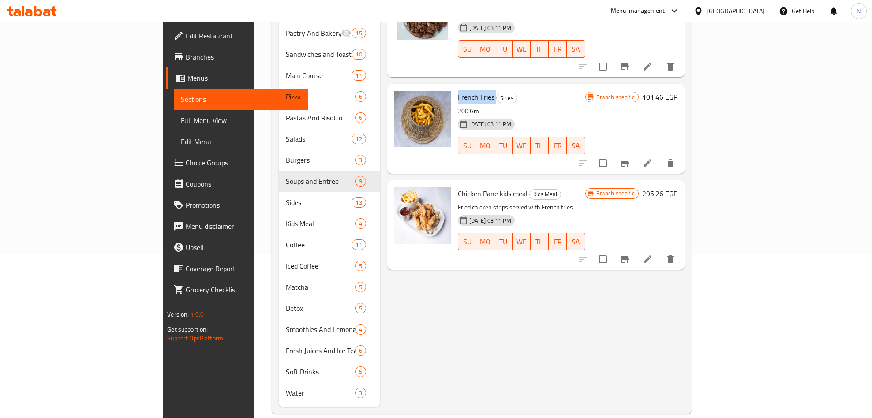
scroll to position [0, 0]
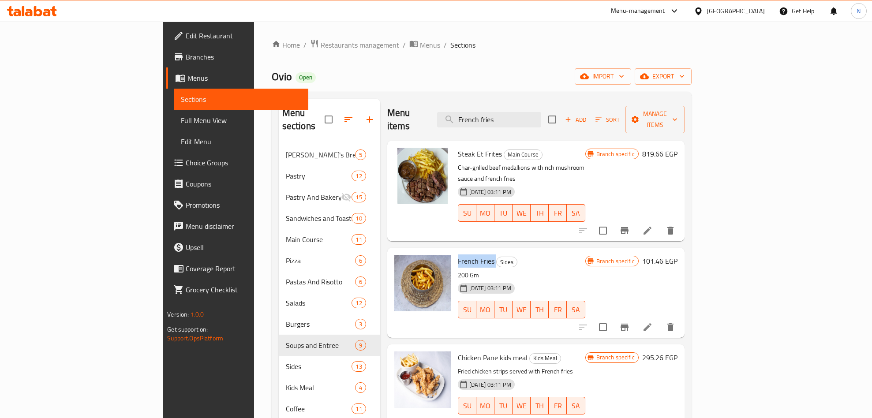
click at [458, 255] on span "French Fries" at bounding box center [476, 261] width 37 height 13
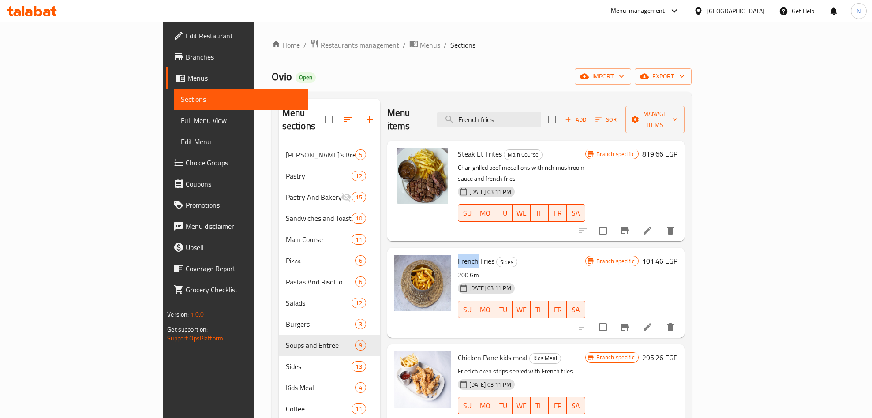
click at [458, 255] on span "French Fries" at bounding box center [476, 261] width 37 height 13
click at [541, 112] on input "French fries" at bounding box center [489, 119] width 104 height 15
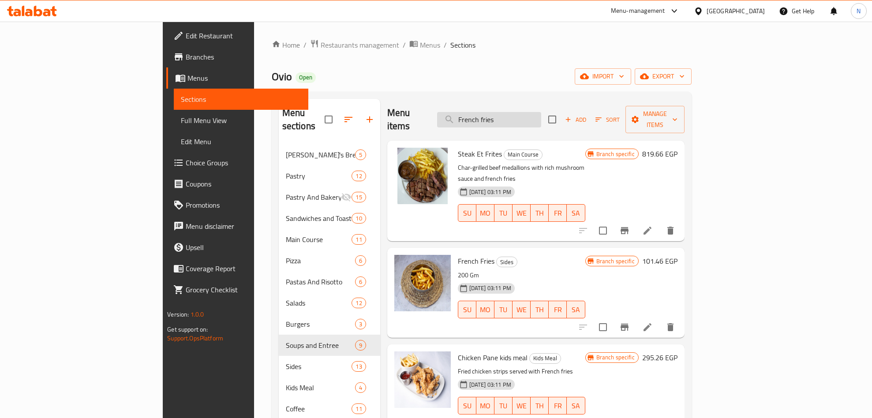
click at [541, 112] on input "French fries" at bounding box center [489, 119] width 104 height 15
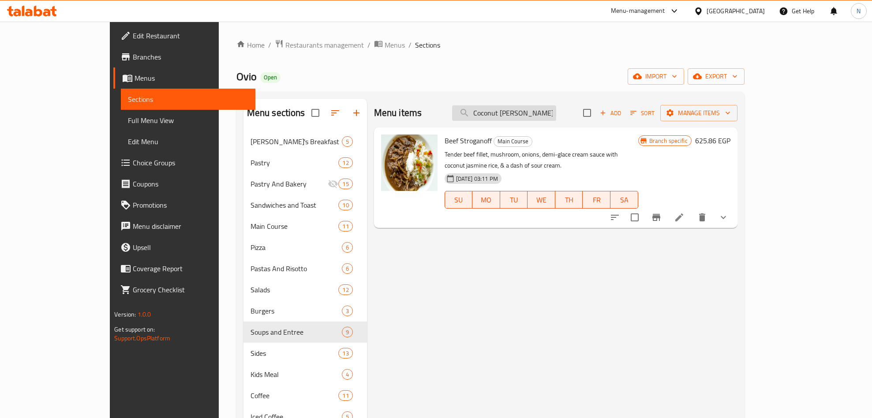
click at [557, 116] on input "Coconut [PERSON_NAME]" at bounding box center [504, 112] width 104 height 15
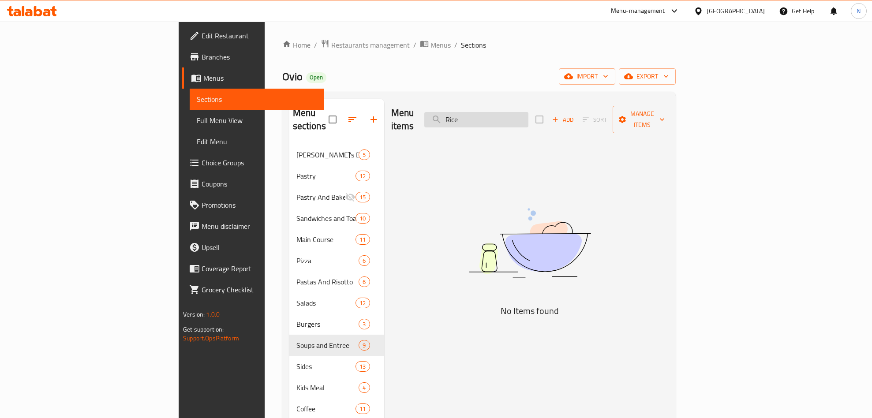
click at [529, 120] on input "Rice" at bounding box center [477, 119] width 104 height 15
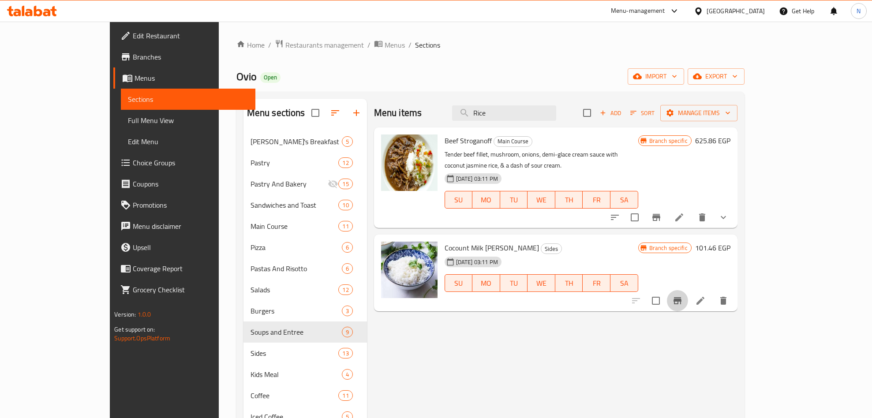
click at [683, 296] on icon "Branch-specific-item" at bounding box center [678, 301] width 11 height 11
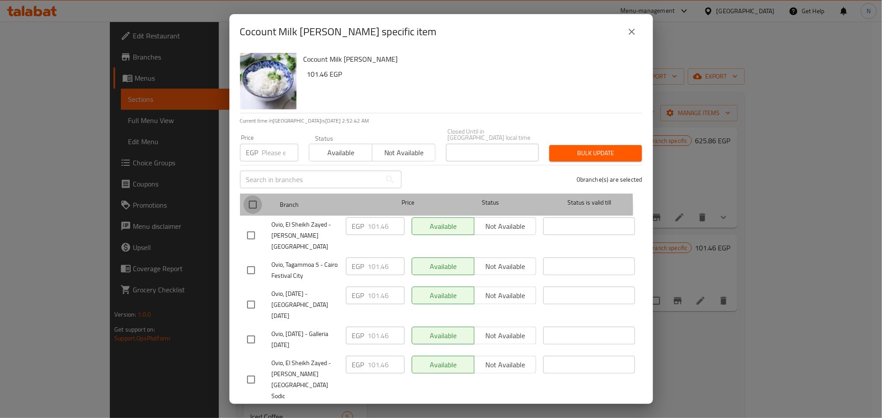
click at [252, 203] on input "checkbox" at bounding box center [253, 205] width 19 height 19
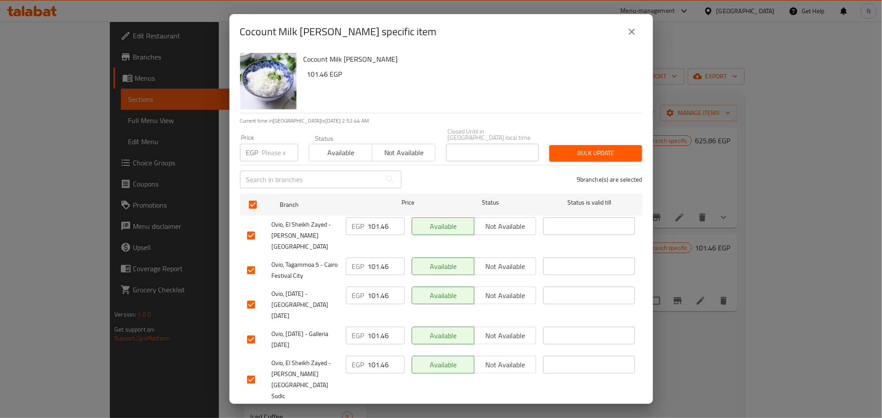
click at [257, 152] on p "EGP" at bounding box center [252, 152] width 12 height 11
click at [256, 149] on p "EGP" at bounding box center [252, 152] width 12 height 11
click at [269, 145] on input "number" at bounding box center [280, 153] width 36 height 18
drag, startPoint x: 614, startPoint y: 139, endPoint x: 603, endPoint y: 146, distance: 13.2
click at [615, 145] on button "Bulk update" at bounding box center [595, 153] width 93 height 16
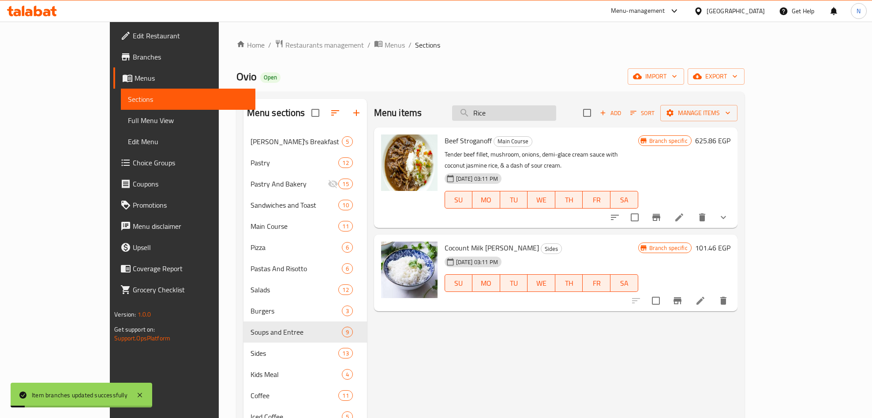
click at [572, 122] on div "Menu items Rice Add Sort Manage items" at bounding box center [556, 113] width 364 height 29
click at [557, 117] on input "Rice" at bounding box center [504, 112] width 104 height 15
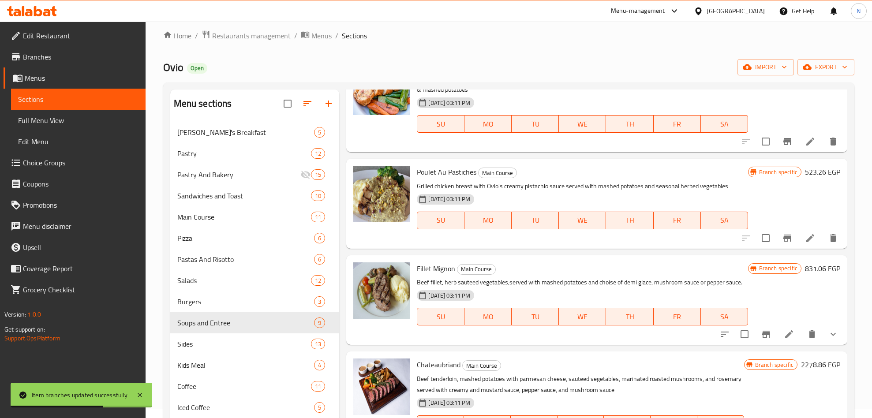
scroll to position [164, 0]
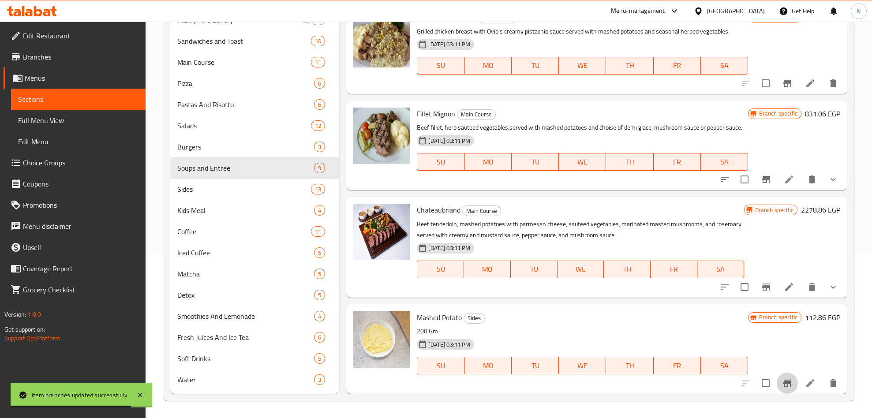
click at [784, 387] on icon "Branch-specific-item" at bounding box center [788, 383] width 8 height 7
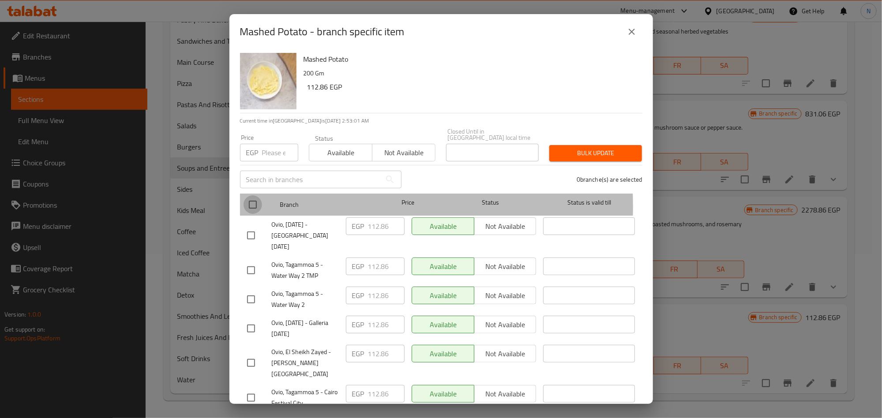
drag, startPoint x: 249, startPoint y: 200, endPoint x: 253, endPoint y: 180, distance: 20.6
click at [249, 199] on input "checkbox" at bounding box center [253, 205] width 19 height 19
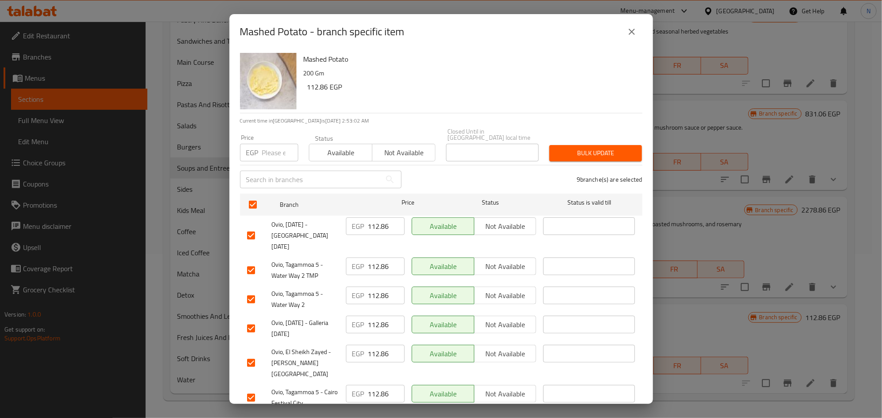
click at [262, 155] on div "Price EGP Price" at bounding box center [269, 148] width 69 height 38
click at [274, 146] on input "number" at bounding box center [280, 153] width 36 height 18
drag, startPoint x: 594, startPoint y: 151, endPoint x: 575, endPoint y: 160, distance: 20.9
click at [594, 152] on span "Bulk update" at bounding box center [596, 153] width 79 height 11
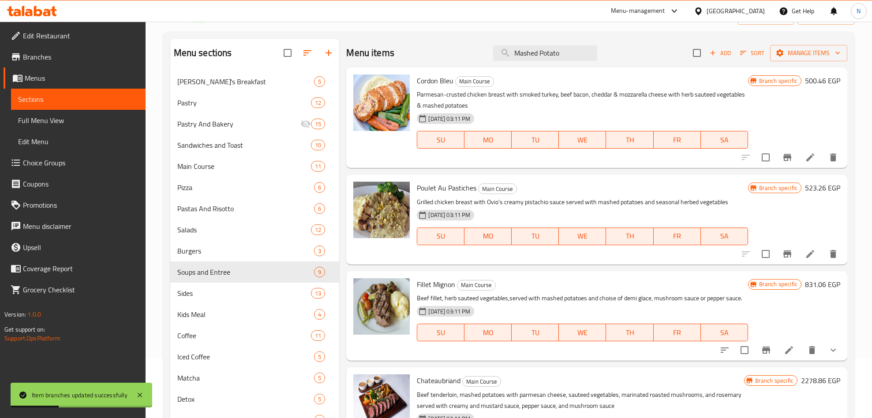
scroll to position [0, 0]
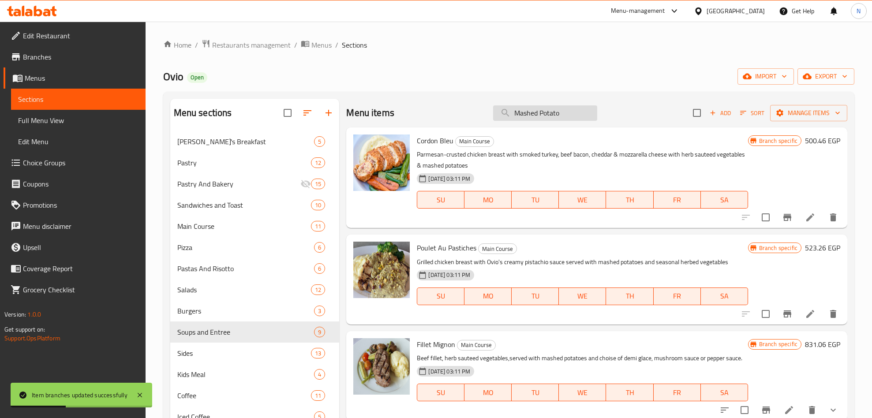
click at [526, 113] on input "Mashed Potato" at bounding box center [545, 112] width 104 height 15
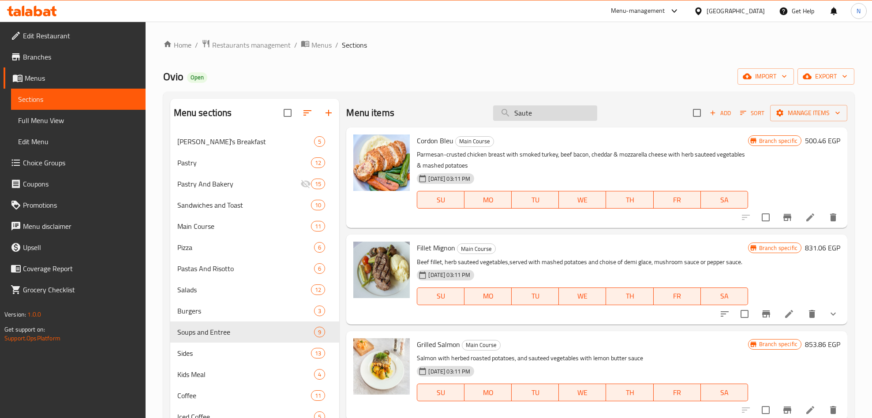
click at [531, 112] on input "Saute" at bounding box center [545, 112] width 104 height 15
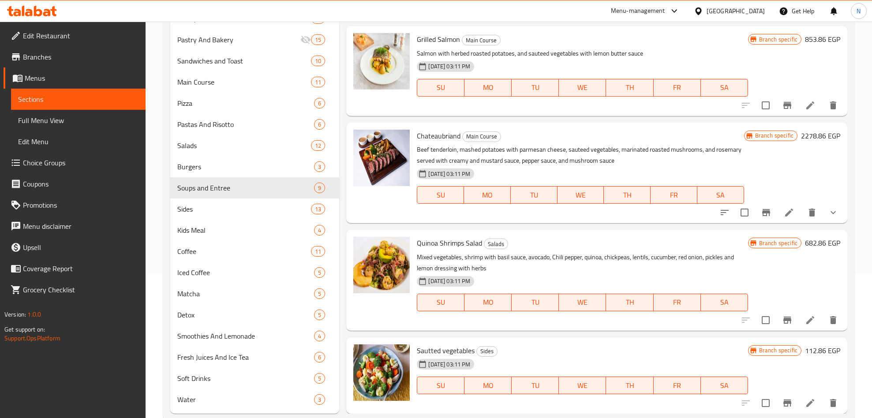
scroll to position [164, 0]
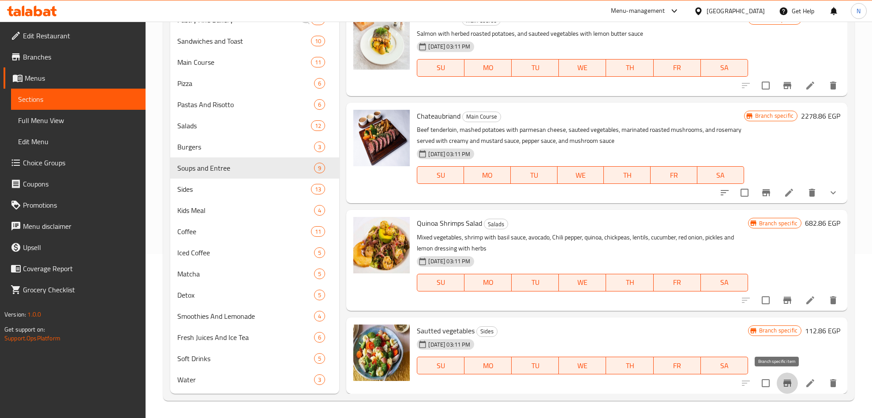
click at [784, 382] on icon "Branch-specific-item" at bounding box center [788, 383] width 8 height 7
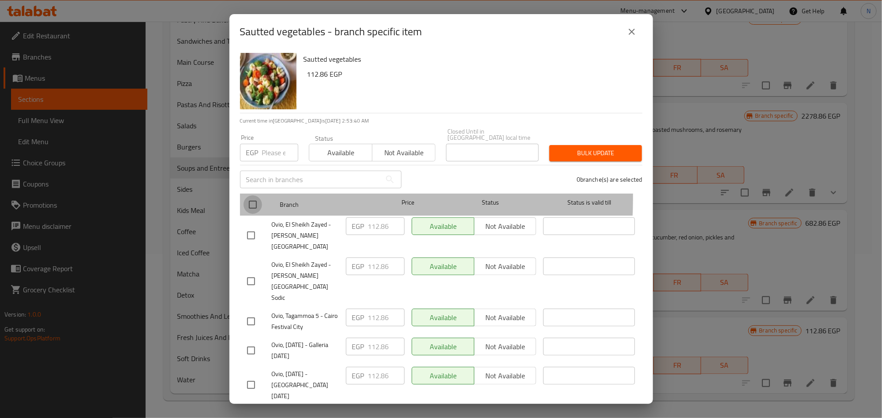
click at [251, 196] on input "checkbox" at bounding box center [253, 205] width 19 height 19
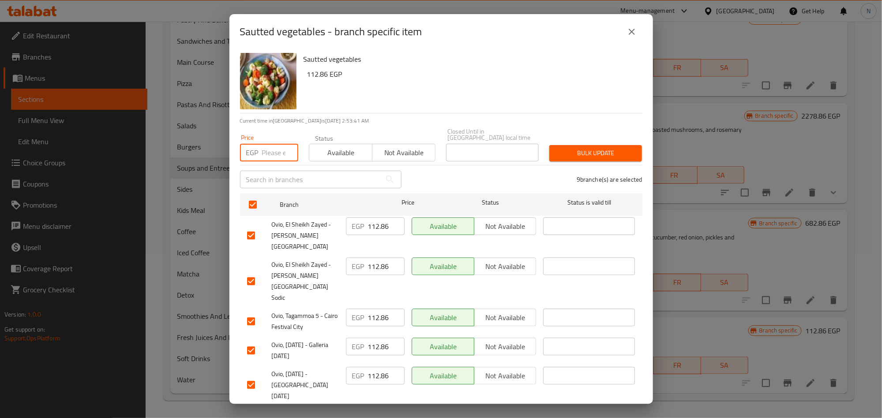
click at [265, 144] on input "number" at bounding box center [280, 153] width 36 height 18
click at [589, 148] on span "Bulk update" at bounding box center [596, 153] width 79 height 11
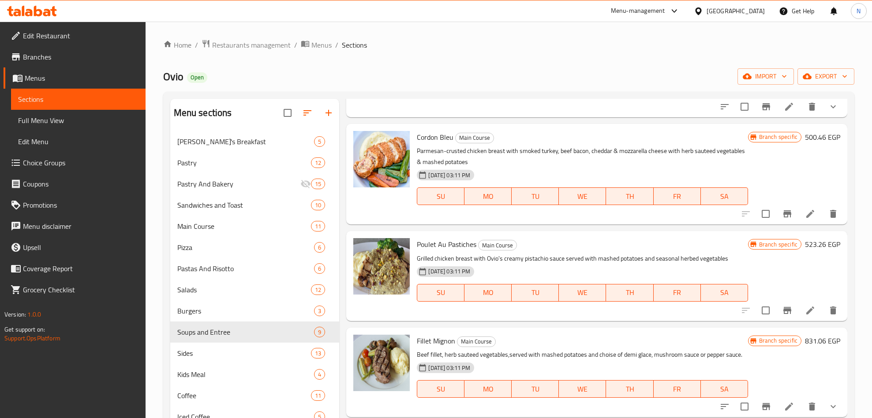
scroll to position [0, 0]
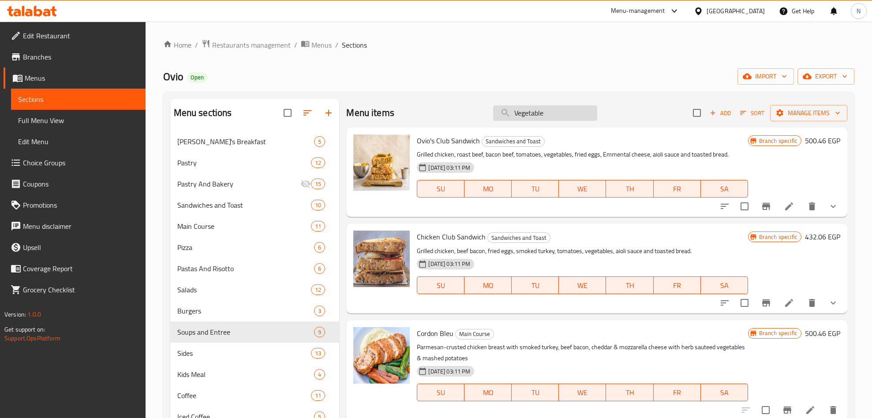
click at [559, 117] on input "Vegetable" at bounding box center [545, 112] width 104 height 15
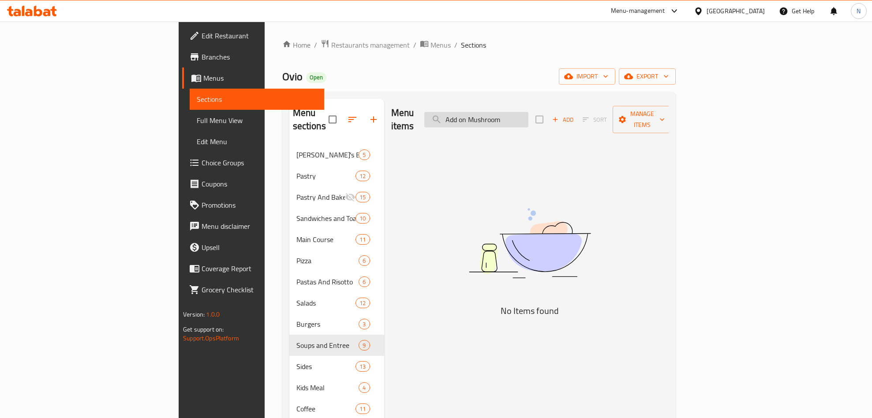
click at [529, 116] on input "Add on Mushroom" at bounding box center [477, 119] width 104 height 15
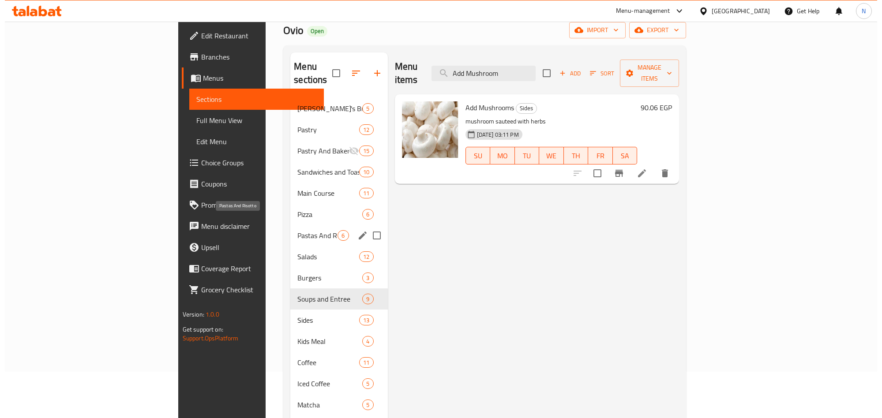
scroll to position [66, 0]
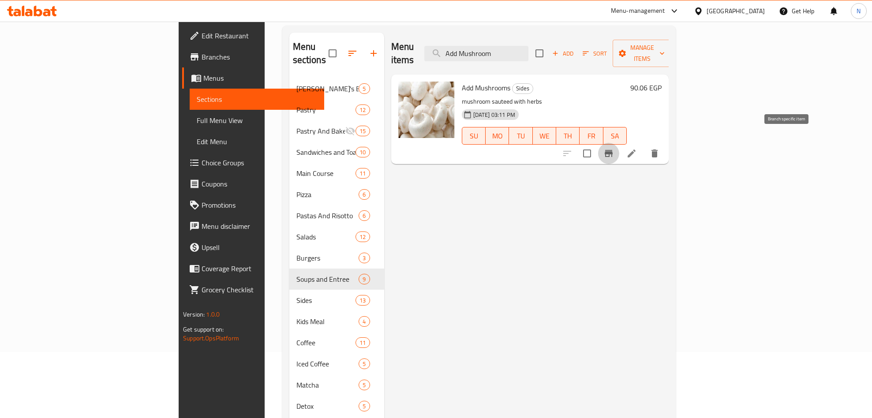
click at [620, 146] on button "Branch-specific-item" at bounding box center [608, 153] width 21 height 21
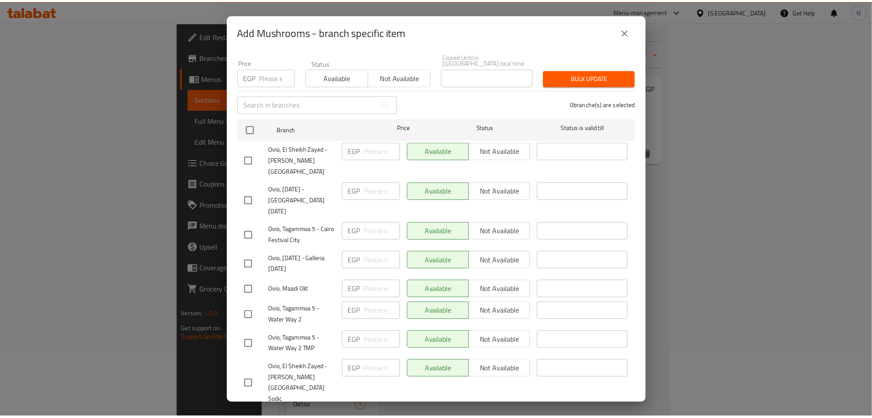
scroll to position [76, 0]
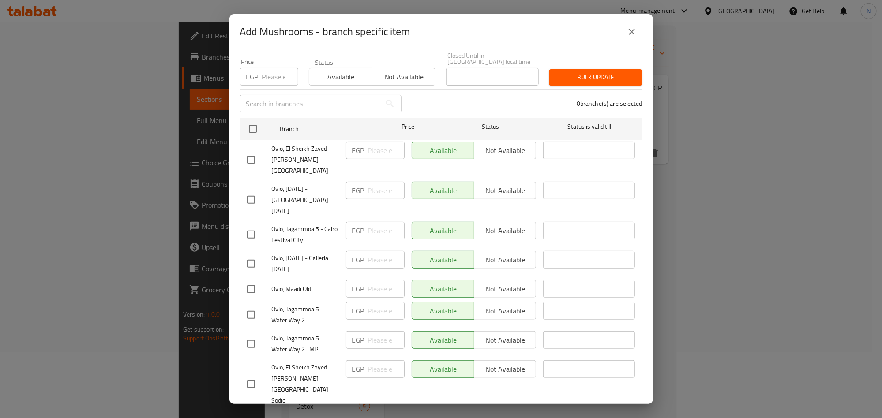
click at [623, 38] on div "Add Mushrooms - branch specific item" at bounding box center [441, 31] width 402 height 21
click at [628, 32] on icon "close" at bounding box center [632, 31] width 11 height 11
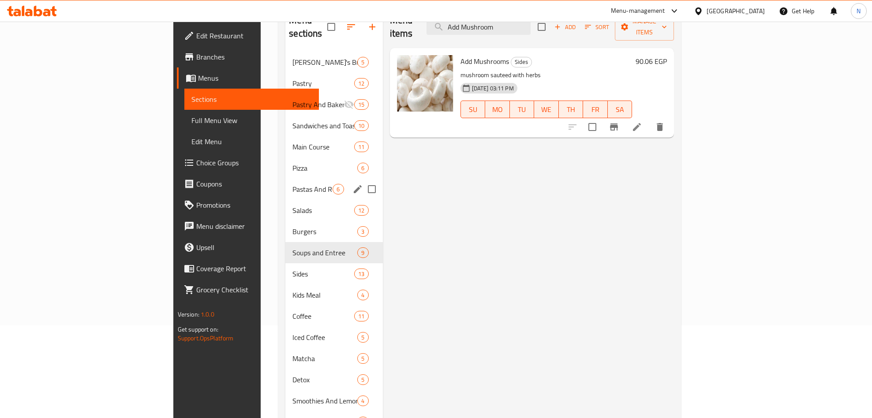
scroll to position [0, 0]
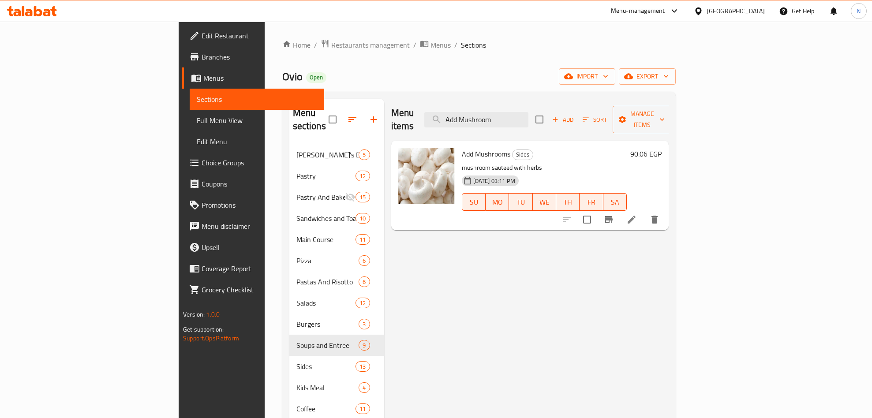
click at [609, 115] on div "Menu items Add Mushroom Add Sort Manage items" at bounding box center [530, 120] width 278 height 42
click at [529, 113] on input "Add Mushroom" at bounding box center [477, 119] width 104 height 15
click at [529, 114] on input "Add Mushroom" at bounding box center [477, 119] width 104 height 15
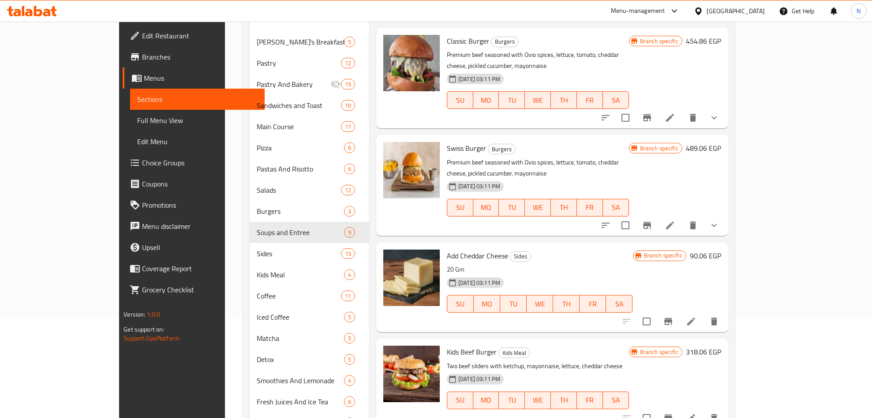
scroll to position [132, 0]
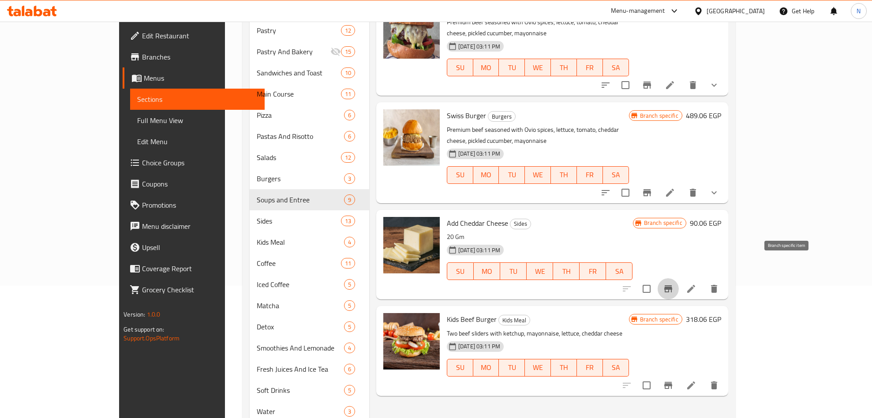
click at [673, 286] on icon "Branch-specific-item" at bounding box center [669, 289] width 8 height 7
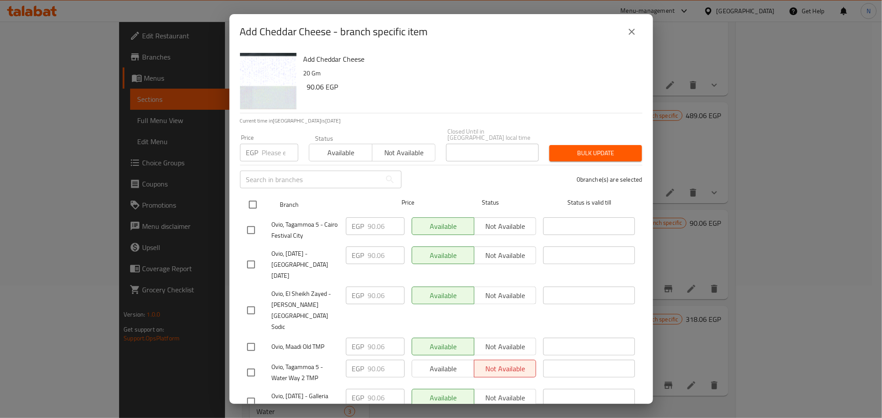
click at [251, 203] on input "checkbox" at bounding box center [253, 205] width 19 height 19
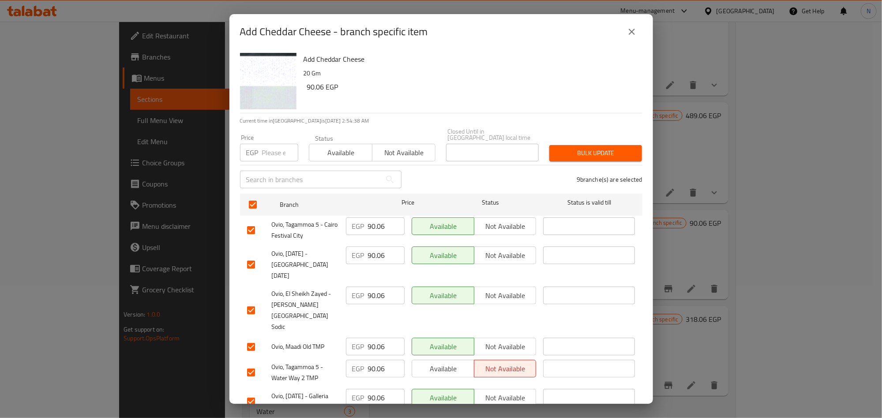
click at [269, 144] on input "number" at bounding box center [280, 153] width 36 height 18
click at [610, 148] on span "Bulk update" at bounding box center [596, 153] width 79 height 11
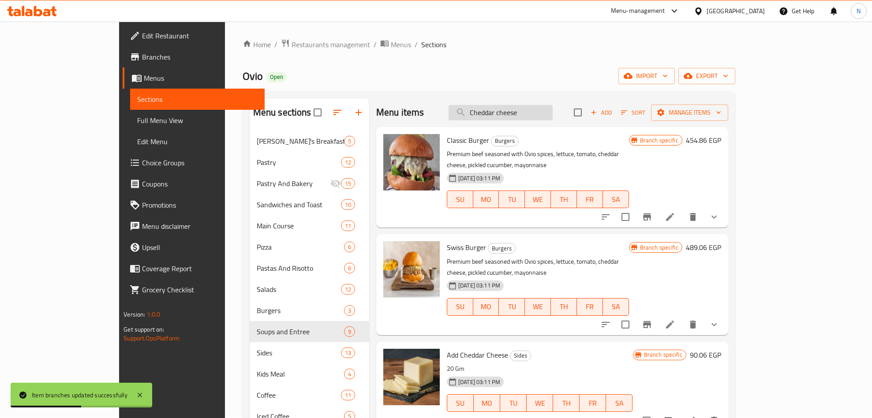
scroll to position [0, 0]
click at [535, 106] on input "Cheddar cheese" at bounding box center [501, 112] width 104 height 15
click at [538, 109] on input "Cheddar cheese" at bounding box center [501, 112] width 104 height 15
click at [538, 110] on input "Cheddar cheese" at bounding box center [501, 112] width 104 height 15
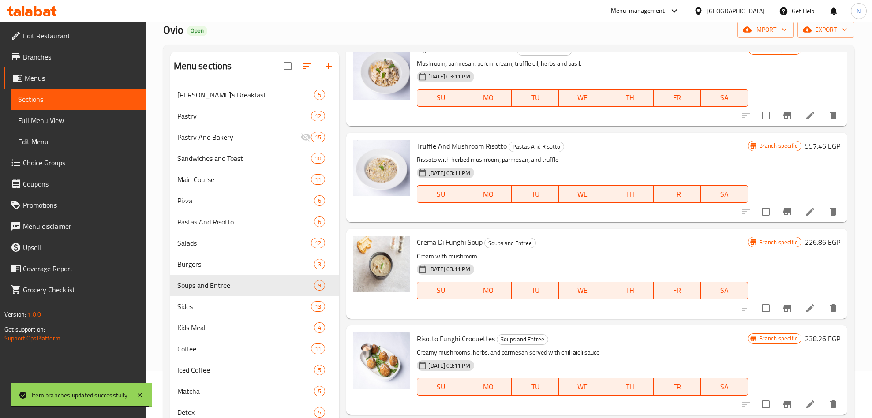
scroll to position [164, 0]
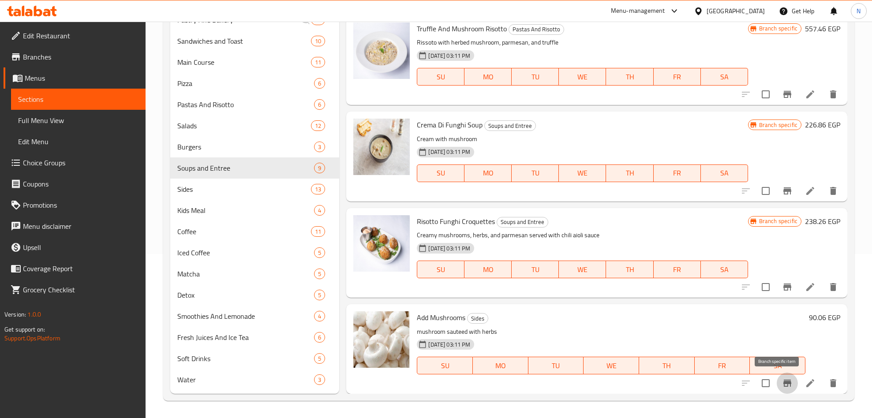
click at [782, 385] on icon "Branch-specific-item" at bounding box center [787, 383] width 11 height 11
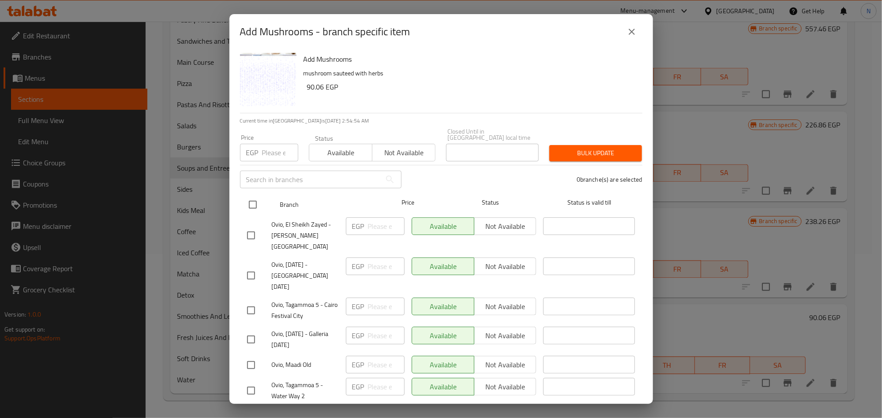
click at [256, 198] on input "checkbox" at bounding box center [253, 205] width 19 height 19
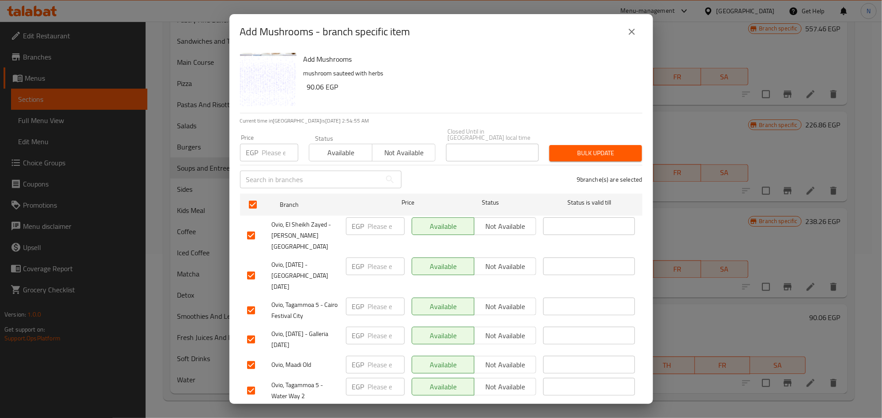
click at [271, 153] on input "number" at bounding box center [280, 153] width 36 height 18
drag, startPoint x: 531, startPoint y: 91, endPoint x: 596, endPoint y: 147, distance: 85.4
click at [533, 91] on h6 "90.06 EGP" at bounding box center [471, 87] width 328 height 12
click at [614, 154] on button "Bulk update" at bounding box center [595, 153] width 93 height 16
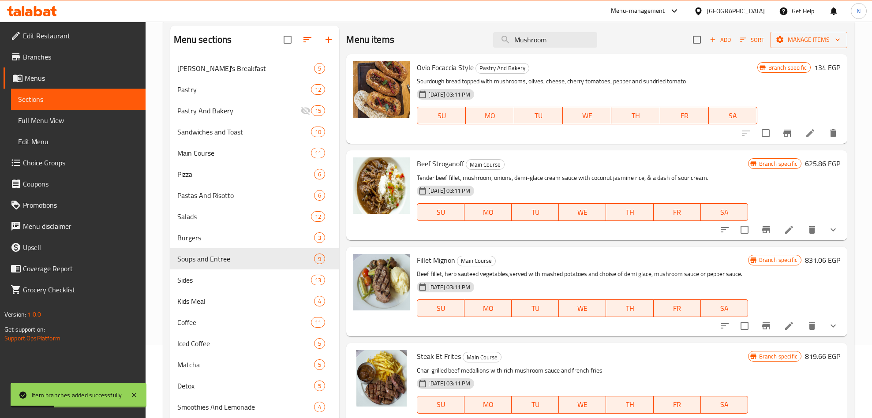
scroll to position [0, 0]
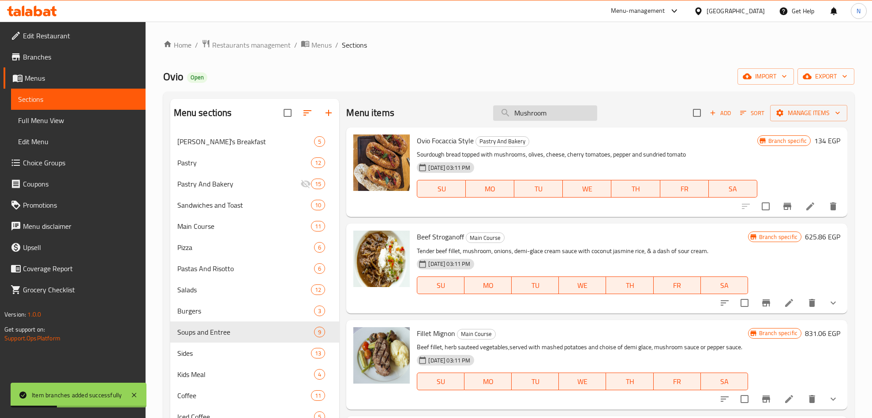
click at [557, 106] on div "Menu items Mushroom Add Sort Manage items" at bounding box center [596, 113] width 501 height 29
click at [557, 108] on input "Mushroom" at bounding box center [545, 112] width 104 height 15
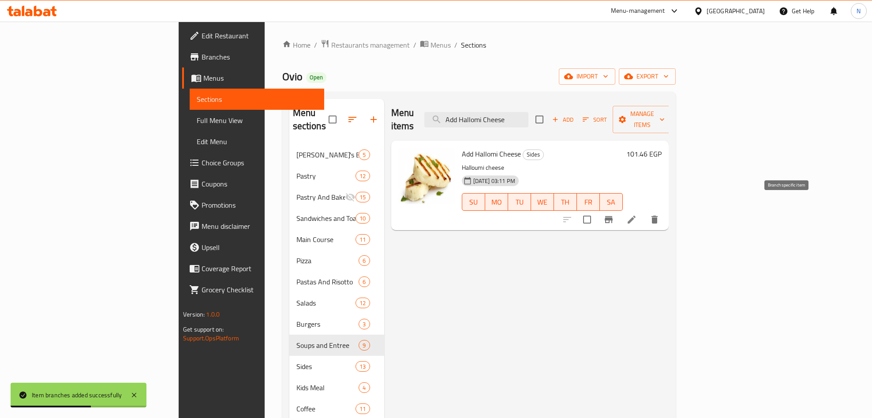
click at [614, 214] on icon "Branch-specific-item" at bounding box center [609, 219] width 11 height 11
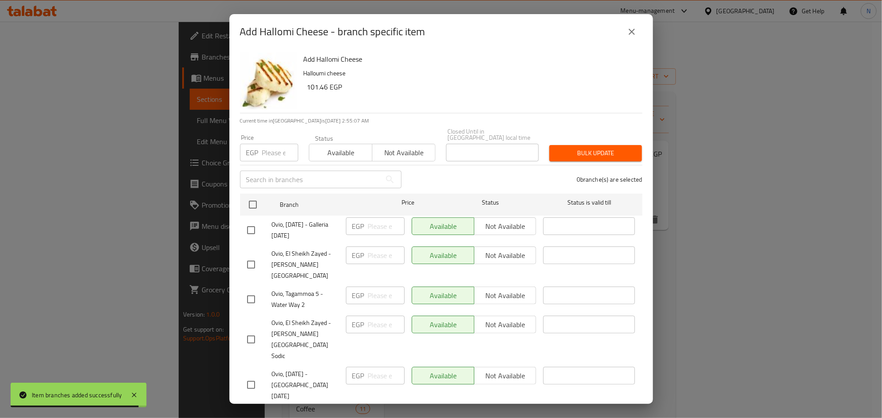
drag, startPoint x: 256, startPoint y: 190, endPoint x: 258, endPoint y: 174, distance: 16.1
click at [255, 196] on input "checkbox" at bounding box center [253, 205] width 19 height 19
click at [269, 144] on input "number" at bounding box center [280, 153] width 36 height 18
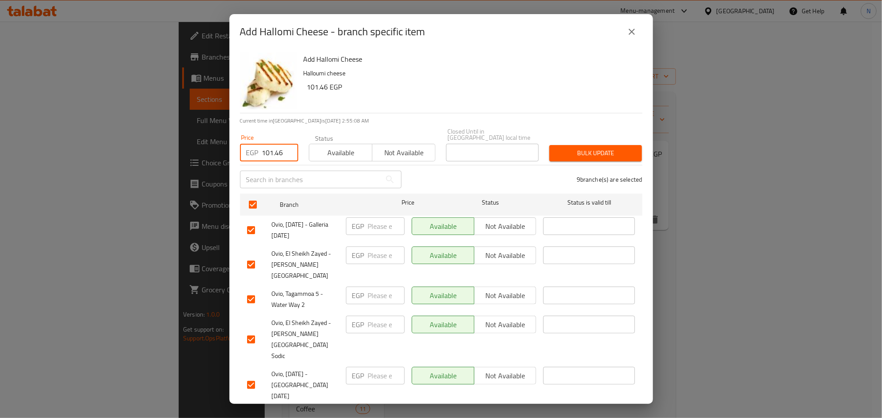
click at [593, 148] on span "Bulk update" at bounding box center [596, 153] width 79 height 11
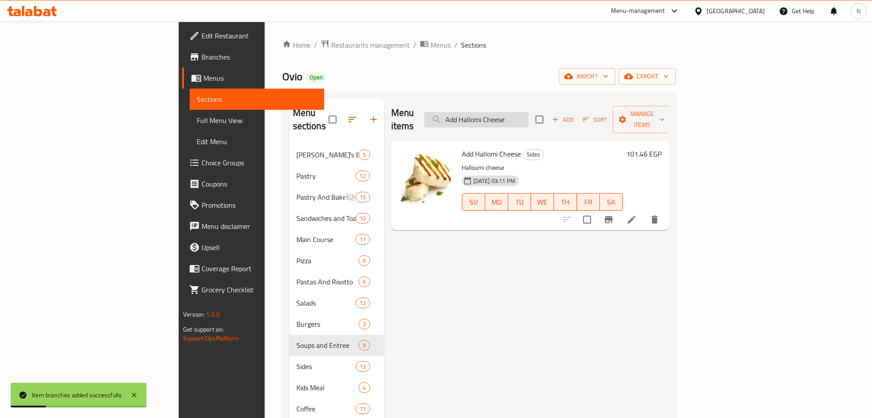
click at [529, 114] on input "Add Hallomi Cheese" at bounding box center [477, 119] width 104 height 15
click at [529, 115] on input "Add Hallomi Cheese" at bounding box center [477, 119] width 104 height 15
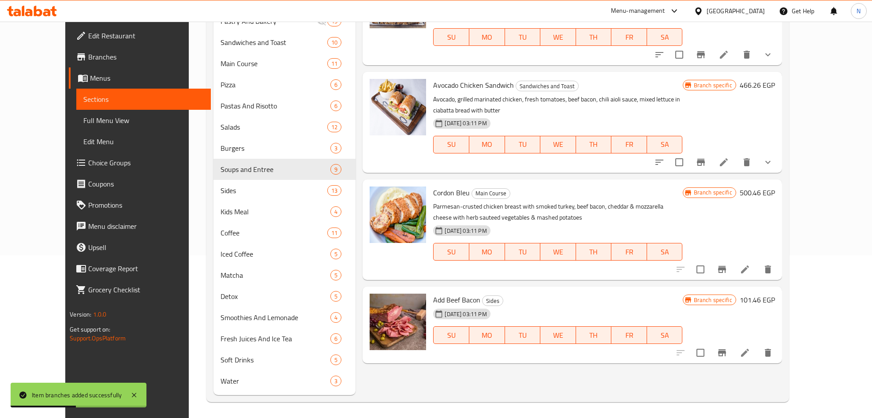
scroll to position [164, 0]
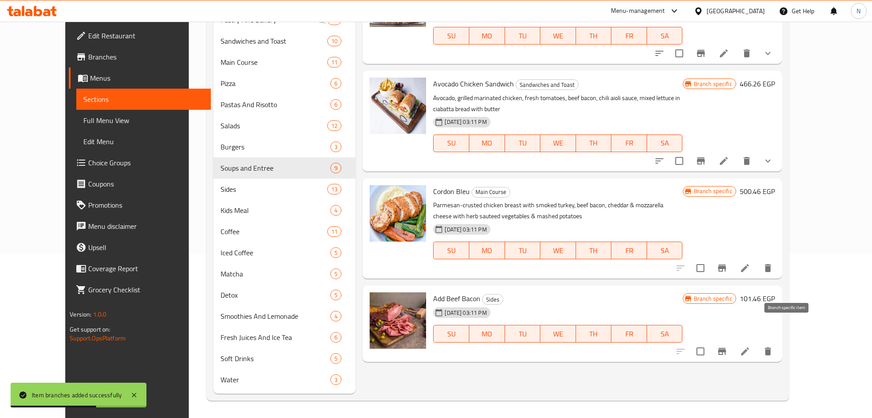
click at [726, 348] on icon "Branch-specific-item" at bounding box center [722, 351] width 8 height 7
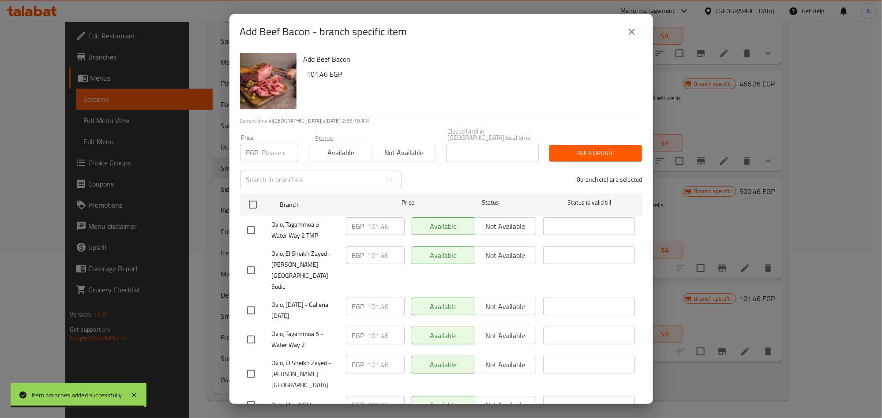
drag, startPoint x: 256, startPoint y: 200, endPoint x: 265, endPoint y: 184, distance: 18.0
click at [256, 200] on input "checkbox" at bounding box center [253, 205] width 19 height 19
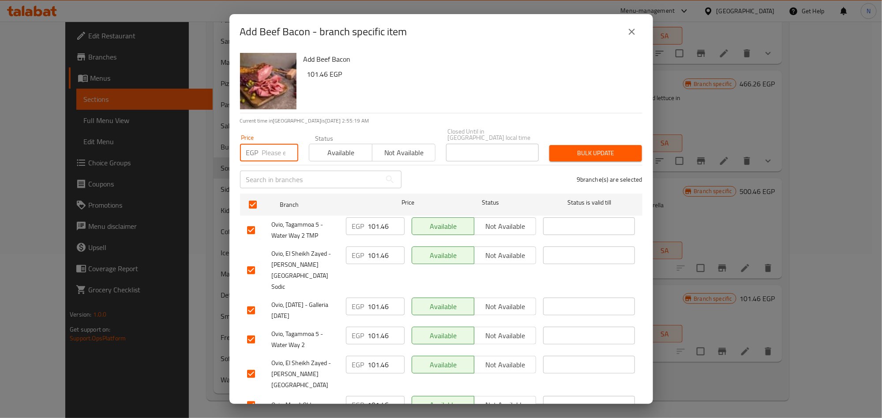
click at [271, 150] on input "number" at bounding box center [280, 153] width 36 height 18
click at [572, 148] on span "Bulk update" at bounding box center [596, 153] width 79 height 11
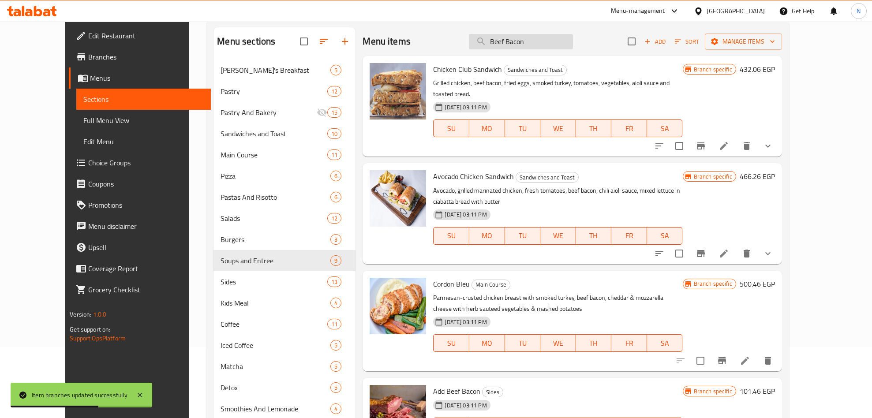
scroll to position [0, 0]
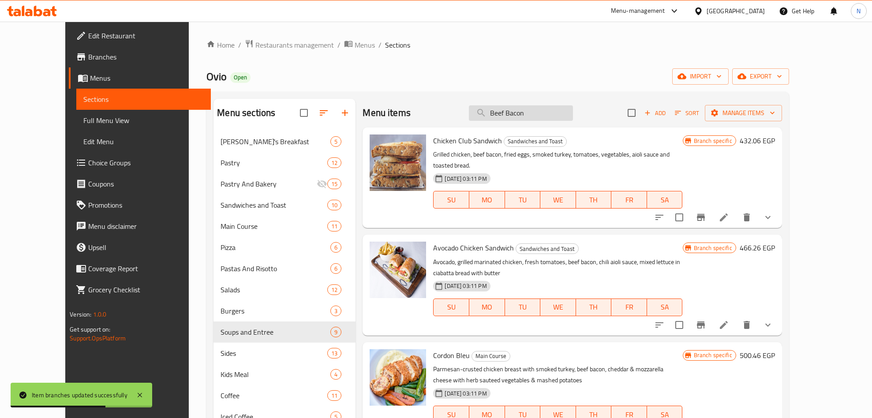
click at [572, 110] on input "Beef Bacon" at bounding box center [521, 112] width 104 height 15
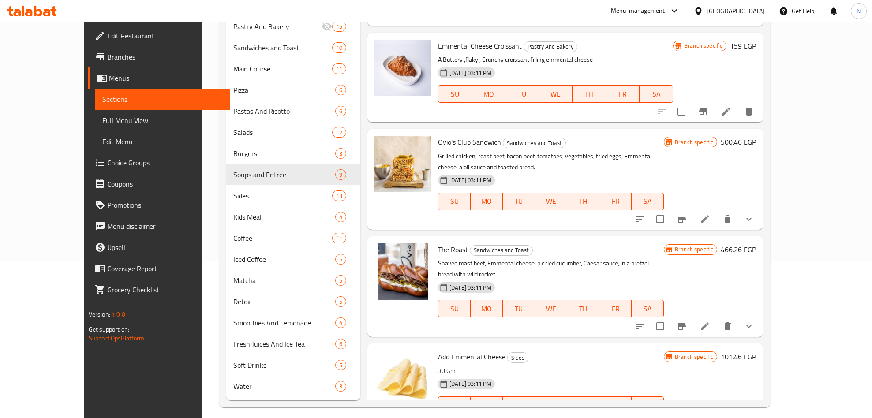
scroll to position [164, 0]
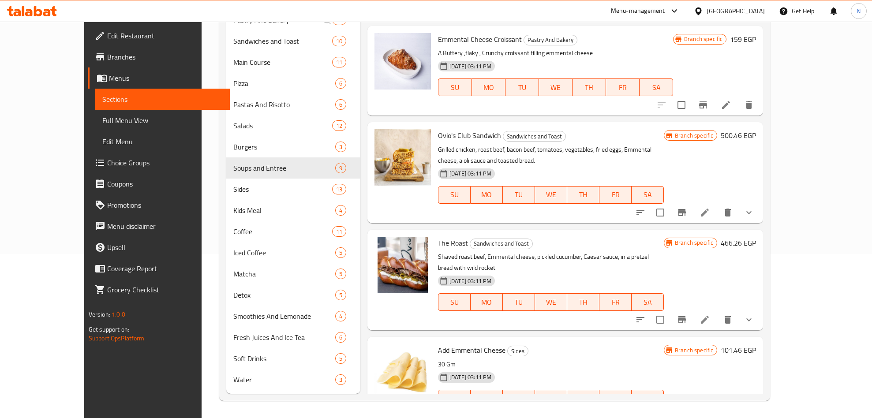
click at [707, 413] on icon "Branch-specific-item" at bounding box center [703, 416] width 8 height 7
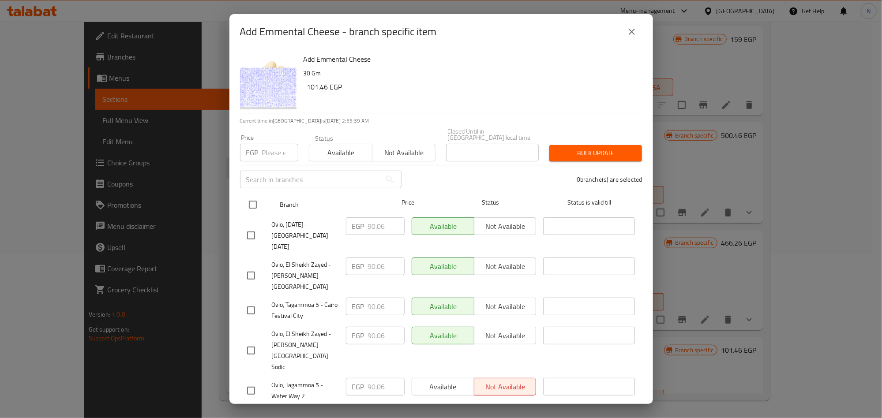
click at [244, 196] on input "checkbox" at bounding box center [253, 205] width 19 height 19
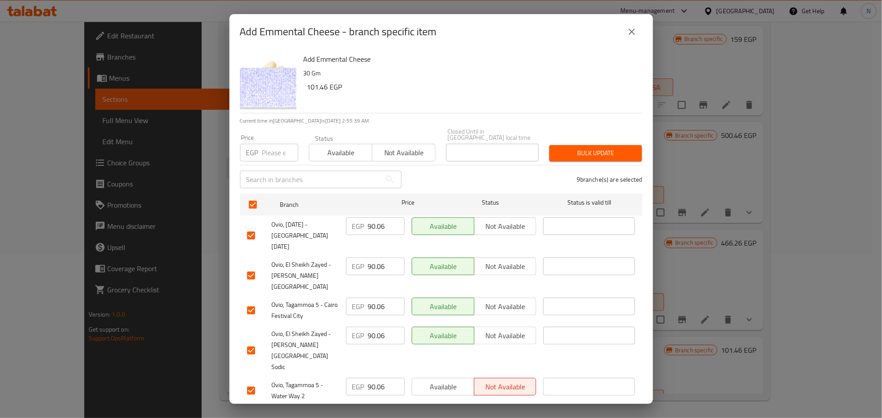
click at [268, 149] on input "number" at bounding box center [280, 153] width 36 height 18
click at [604, 150] on span "Bulk update" at bounding box center [596, 153] width 79 height 11
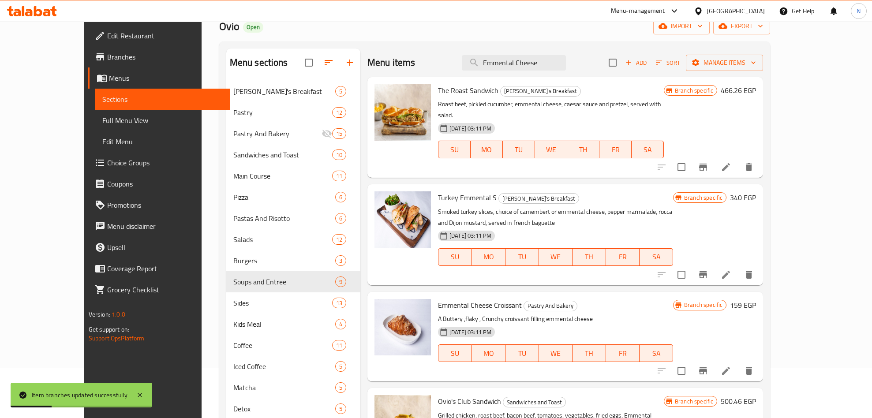
scroll to position [0, 0]
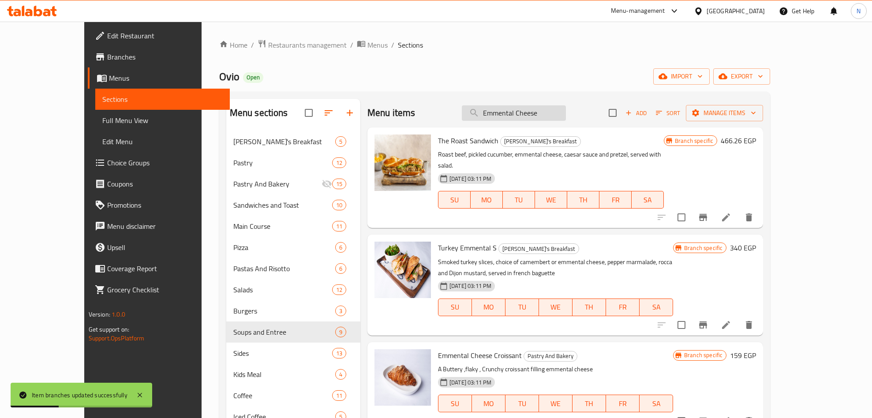
click at [557, 121] on input "Emmental Cheese" at bounding box center [514, 112] width 104 height 15
click at [557, 122] on div "Menu items Emmental Cheese Add Sort Manage items" at bounding box center [566, 113] width 396 height 29
click at [564, 117] on input "Emmental Cheese" at bounding box center [514, 112] width 104 height 15
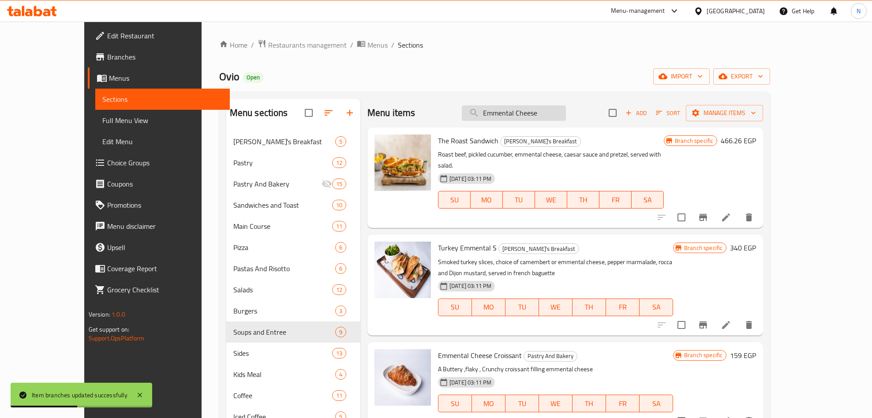
click at [564, 117] on input "Emmental Cheese" at bounding box center [514, 112] width 104 height 15
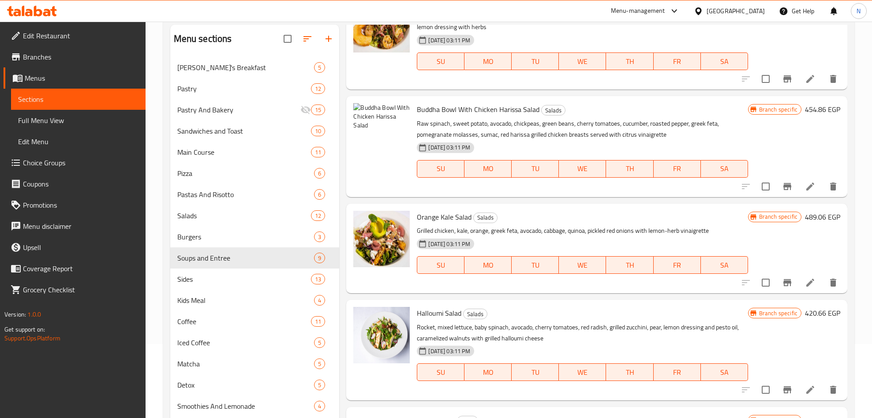
scroll to position [164, 0]
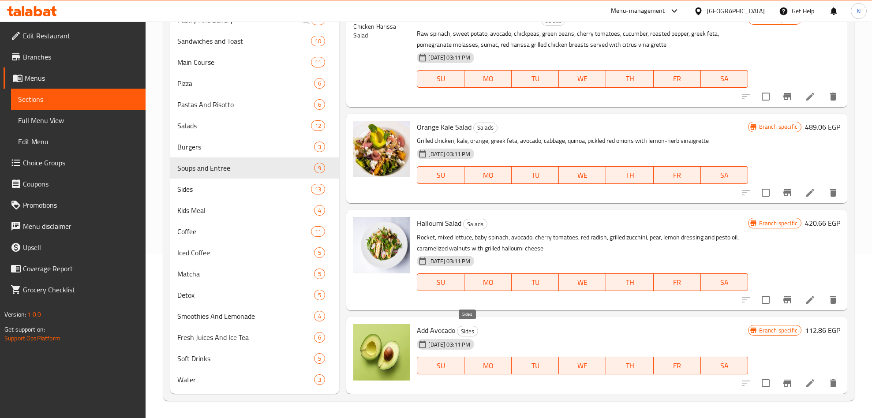
click at [453, 330] on span "Add Avocado" at bounding box center [436, 330] width 38 height 13
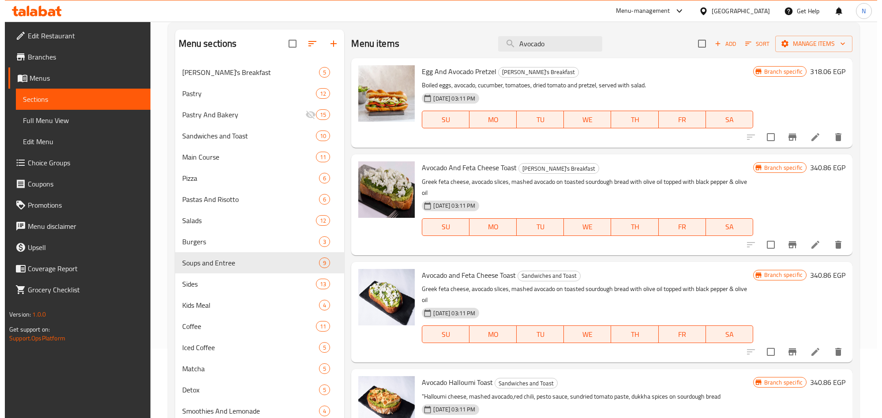
scroll to position [0, 0]
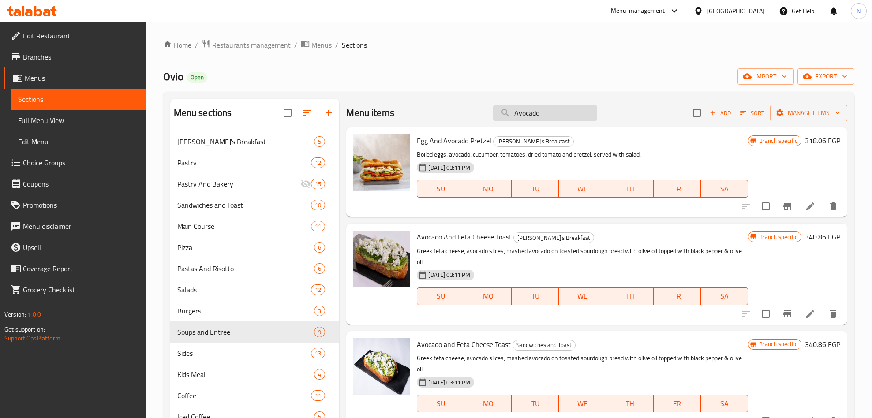
click at [533, 114] on input "Avocado" at bounding box center [545, 112] width 104 height 15
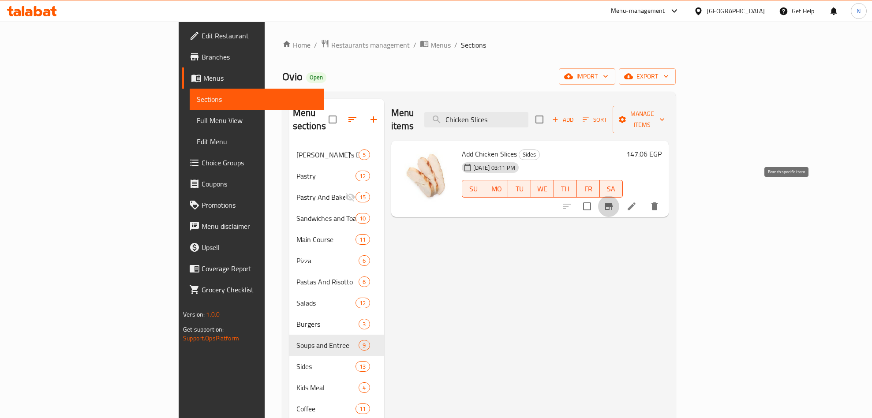
click at [613, 203] on icon "Branch-specific-item" at bounding box center [609, 206] width 8 height 7
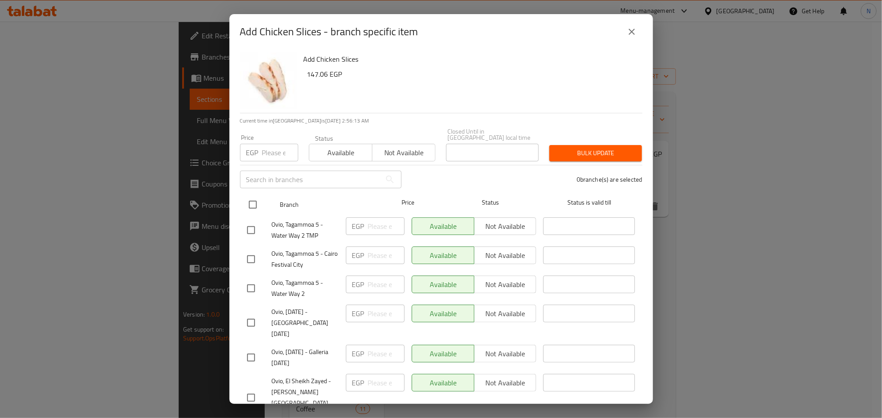
click at [256, 196] on input "checkbox" at bounding box center [253, 205] width 19 height 19
click at [277, 146] on input "number" at bounding box center [280, 153] width 36 height 18
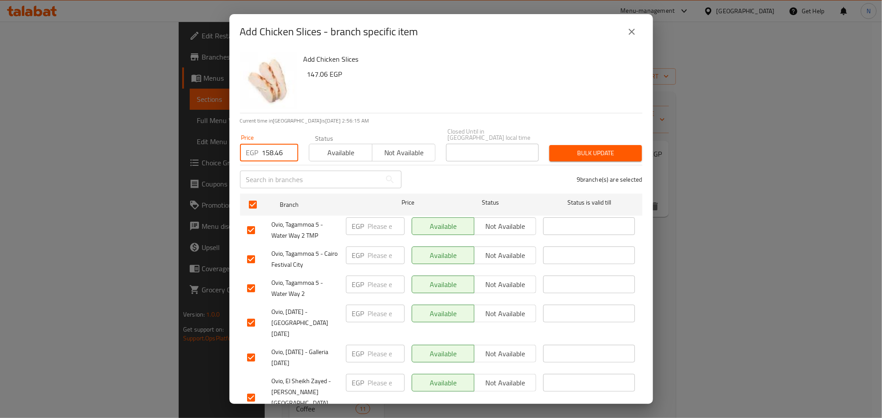
click at [557, 152] on span "Bulk update" at bounding box center [596, 153] width 79 height 11
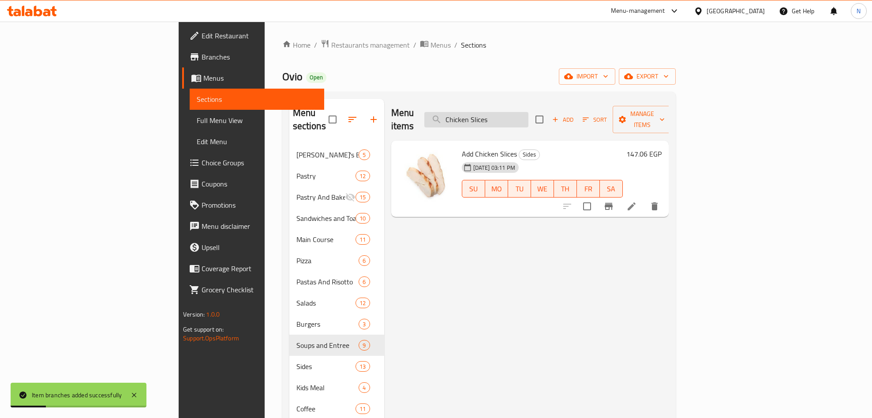
click at [529, 114] on input "Chicken Slices" at bounding box center [477, 119] width 104 height 15
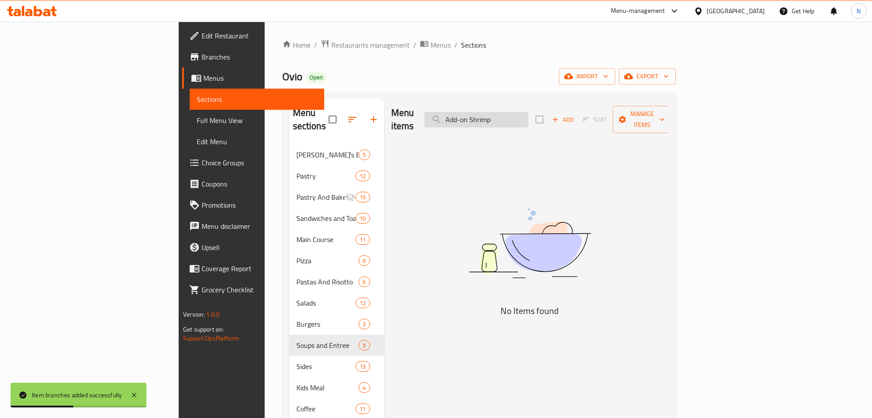
click at [529, 114] on input "Add-on Shrimp" at bounding box center [477, 119] width 104 height 15
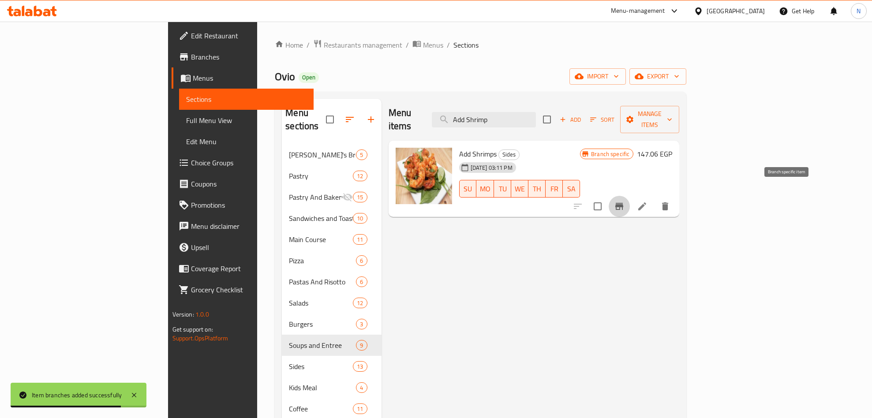
click at [625, 201] on icon "Branch-specific-item" at bounding box center [619, 206] width 11 height 11
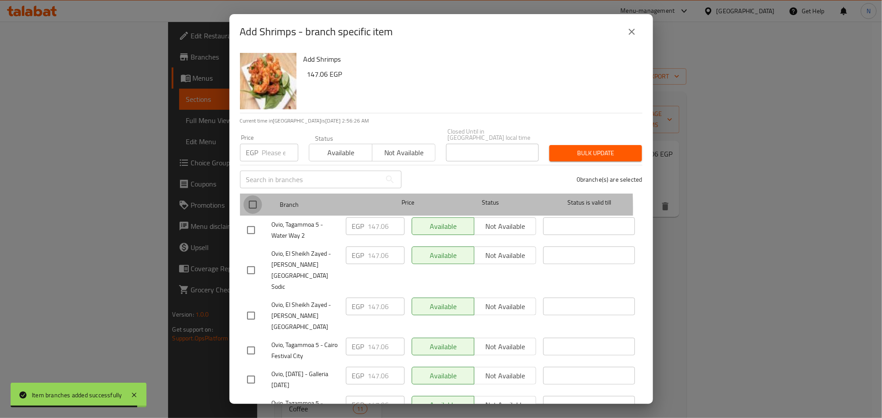
click at [253, 203] on input "checkbox" at bounding box center [253, 205] width 19 height 19
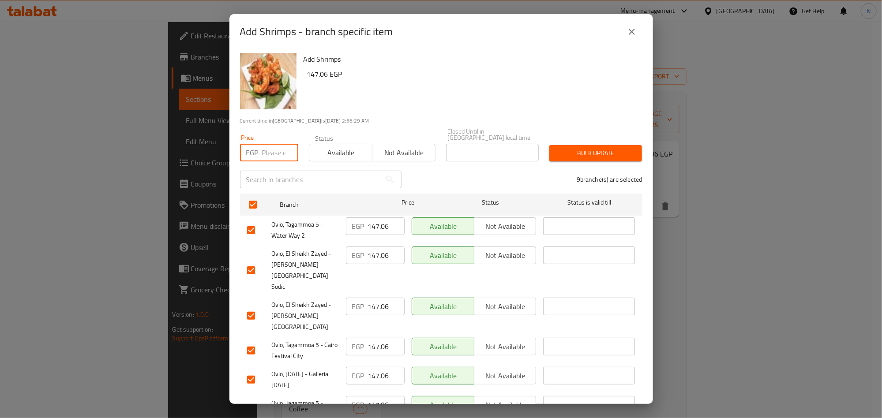
click at [268, 150] on input "number" at bounding box center [280, 153] width 36 height 18
click at [503, 97] on div "Add Shrimps 147.06 EGP" at bounding box center [469, 81] width 339 height 64
click at [599, 150] on span "Bulk update" at bounding box center [596, 153] width 79 height 11
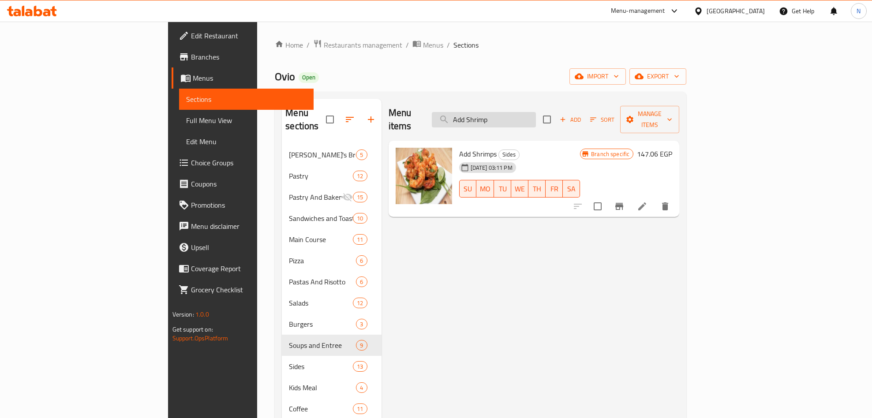
click at [521, 118] on input "Add Shrimp" at bounding box center [484, 119] width 104 height 15
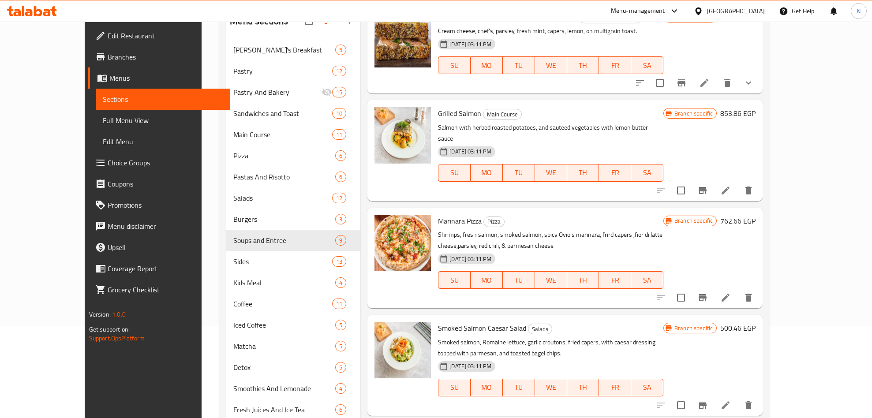
scroll to position [164, 0]
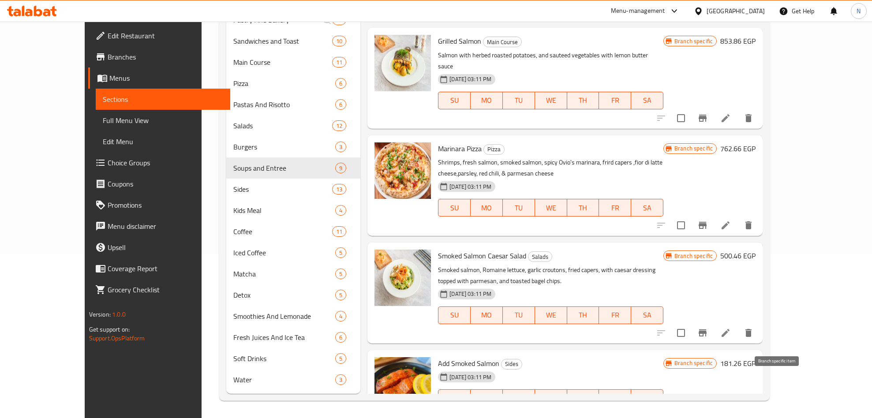
click at [708, 411] on icon "Branch-specific-item" at bounding box center [703, 416] width 11 height 11
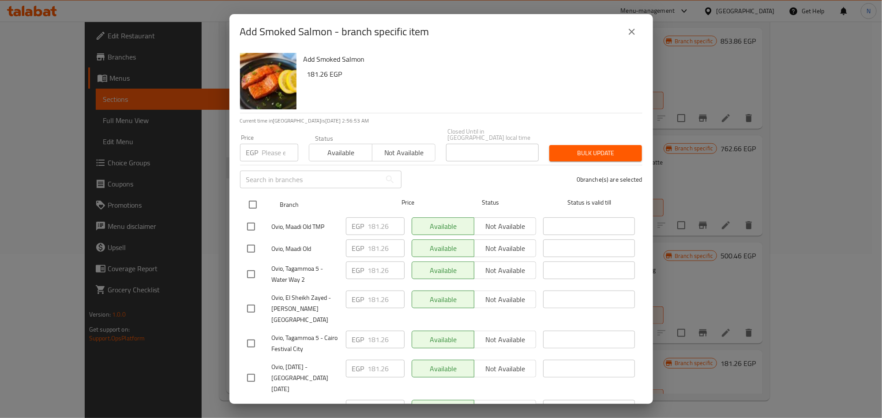
click at [252, 196] on input "checkbox" at bounding box center [253, 205] width 19 height 19
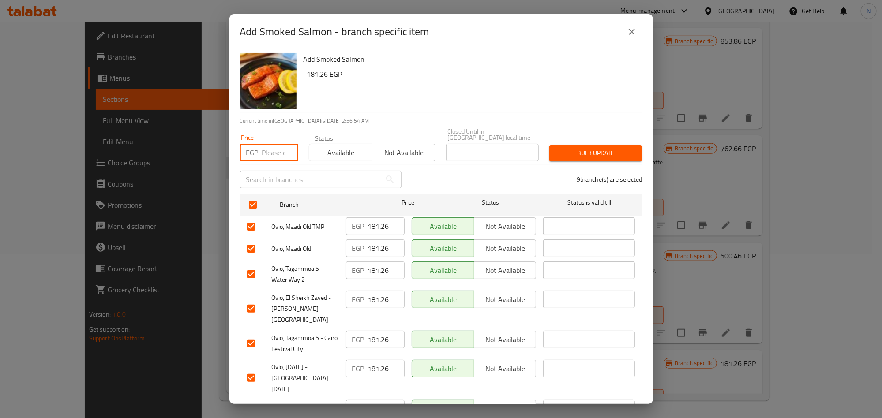
click at [271, 153] on input "number" at bounding box center [280, 153] width 36 height 18
drag, startPoint x: 594, startPoint y: 155, endPoint x: 588, endPoint y: 159, distance: 7.3
click at [594, 155] on button "Bulk update" at bounding box center [595, 153] width 93 height 16
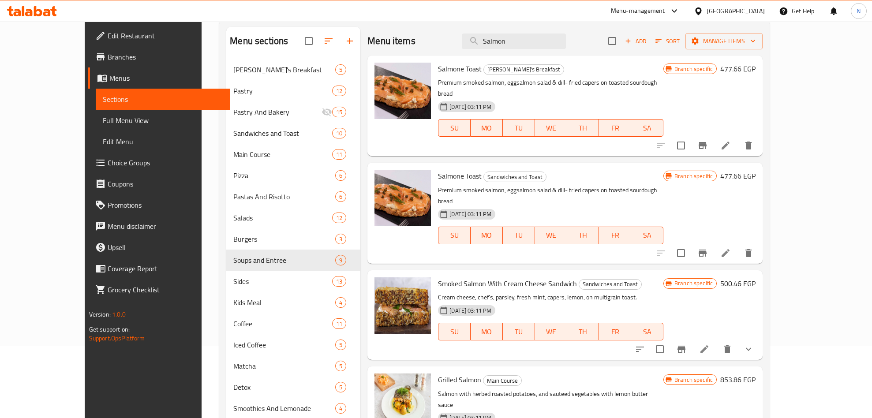
scroll to position [0, 0]
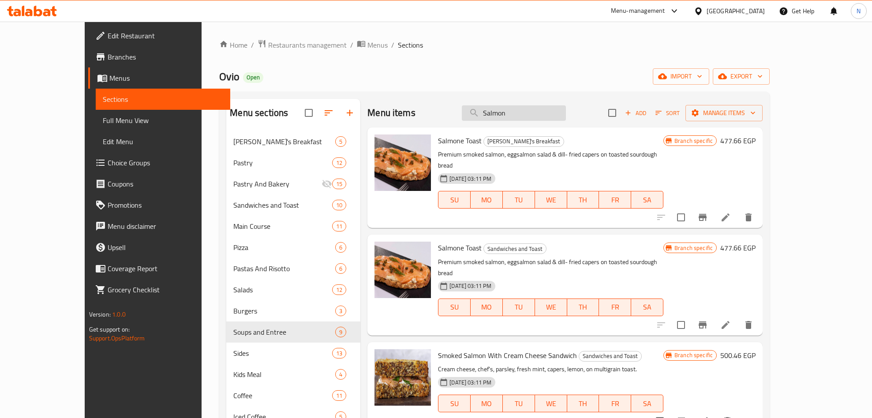
click at [566, 114] on input "Salmon" at bounding box center [514, 112] width 104 height 15
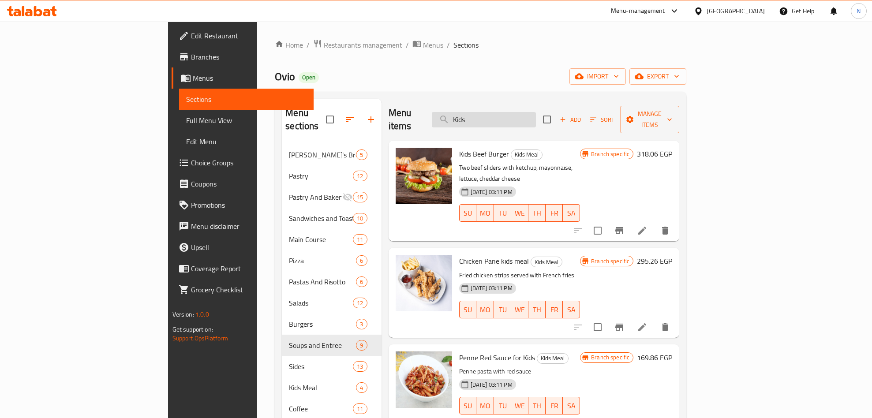
click at [536, 114] on input "Kids" at bounding box center [484, 119] width 104 height 15
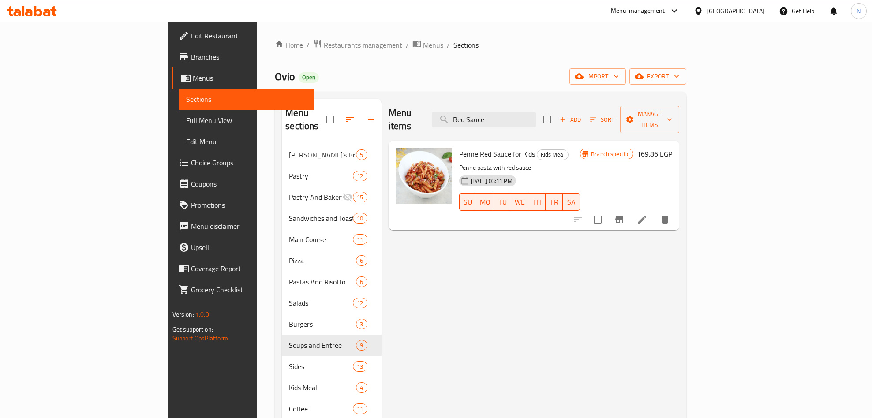
click at [459, 147] on span "Penne Red Sauce for Kids" at bounding box center [497, 153] width 76 height 13
click at [536, 114] on input "Red Sauce" at bounding box center [484, 119] width 104 height 15
click at [536, 113] on input "Red Sauce" at bounding box center [484, 119] width 104 height 15
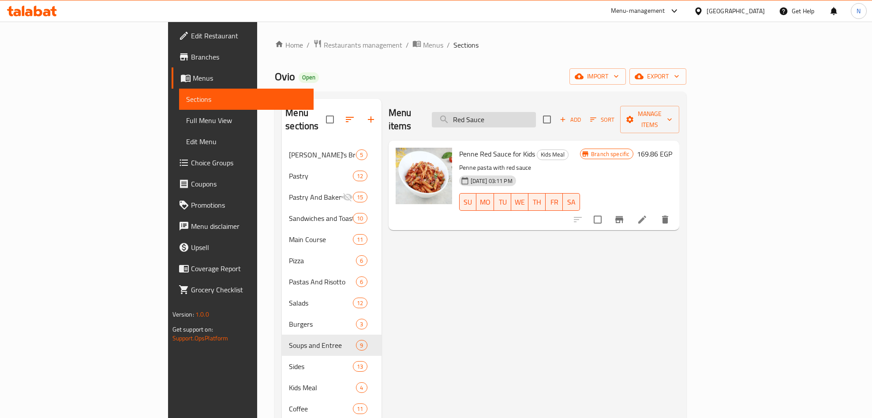
click at [536, 113] on input "Red Sauce" at bounding box center [484, 119] width 104 height 15
click at [536, 118] on input "Red Chicken Pane" at bounding box center [484, 119] width 104 height 15
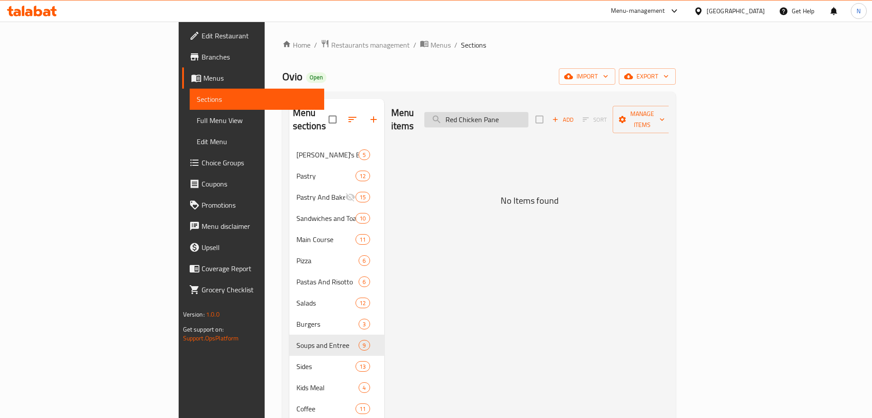
click at [529, 118] on input "Red Chicken Pane" at bounding box center [477, 119] width 104 height 15
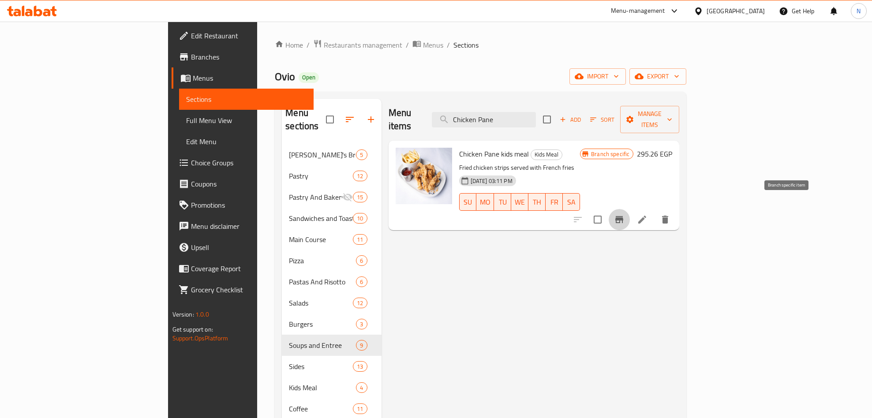
click at [625, 214] on icon "Branch-specific-item" at bounding box center [619, 219] width 11 height 11
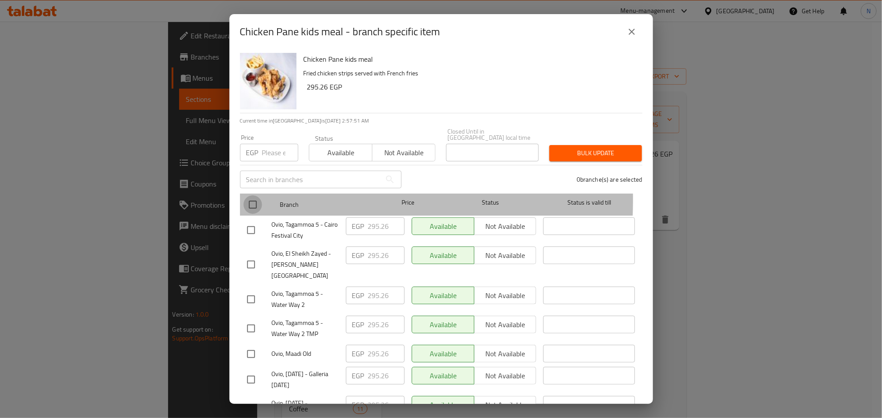
drag, startPoint x: 249, startPoint y: 194, endPoint x: 269, endPoint y: 173, distance: 29.0
click at [249, 196] on input "checkbox" at bounding box center [253, 205] width 19 height 19
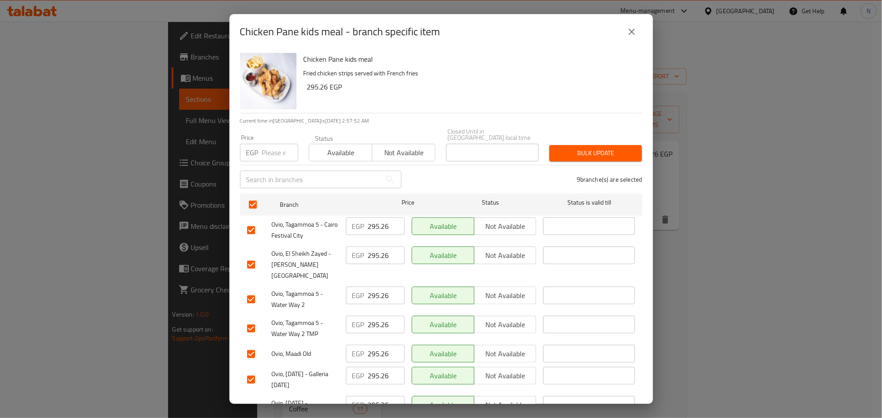
drag, startPoint x: 275, startPoint y: 146, endPoint x: 280, endPoint y: 147, distance: 5.6
click at [275, 146] on input "number" at bounding box center [280, 153] width 36 height 18
click at [593, 148] on span "Bulk update" at bounding box center [596, 153] width 79 height 11
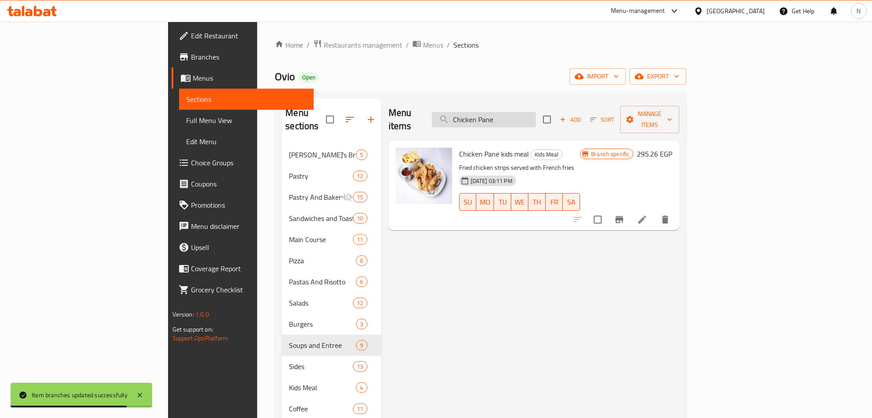
click at [536, 117] on input "Chicken Pane" at bounding box center [484, 119] width 104 height 15
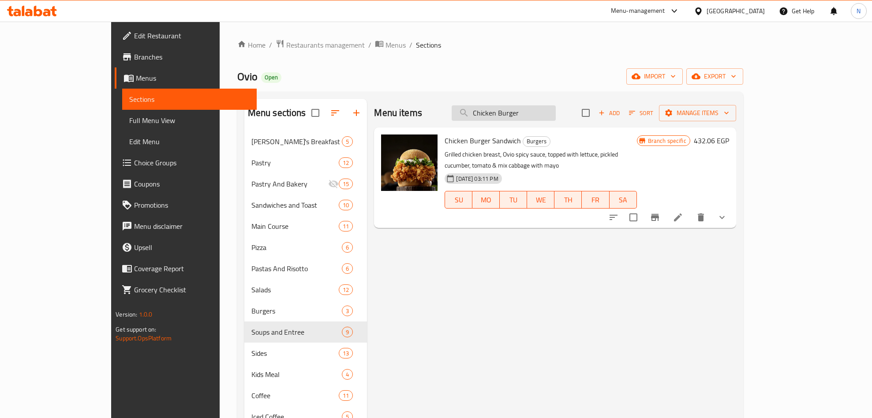
click at [547, 117] on input "Chicken Burger" at bounding box center [504, 112] width 104 height 15
click at [548, 117] on input "Chicken Burger" at bounding box center [504, 112] width 104 height 15
click at [555, 122] on div "Menu items Chicken Burger Add Sort Manage items" at bounding box center [555, 113] width 362 height 29
click at [550, 119] on input "Chicken Burger" at bounding box center [504, 112] width 104 height 15
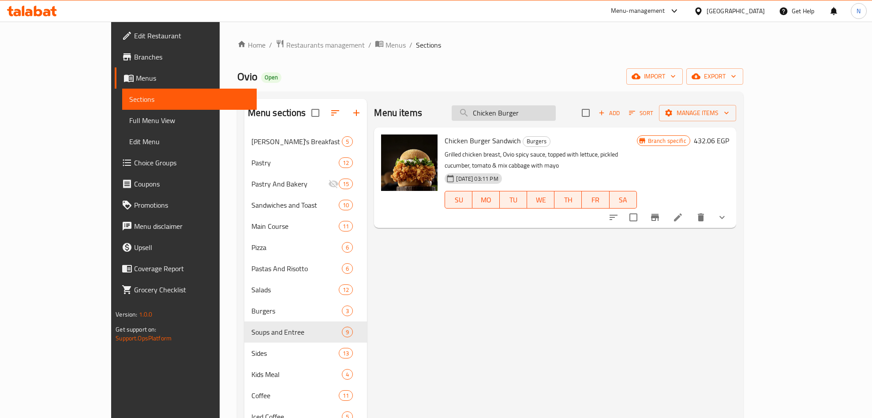
click at [550, 119] on input "Chicken Burger" at bounding box center [504, 112] width 104 height 15
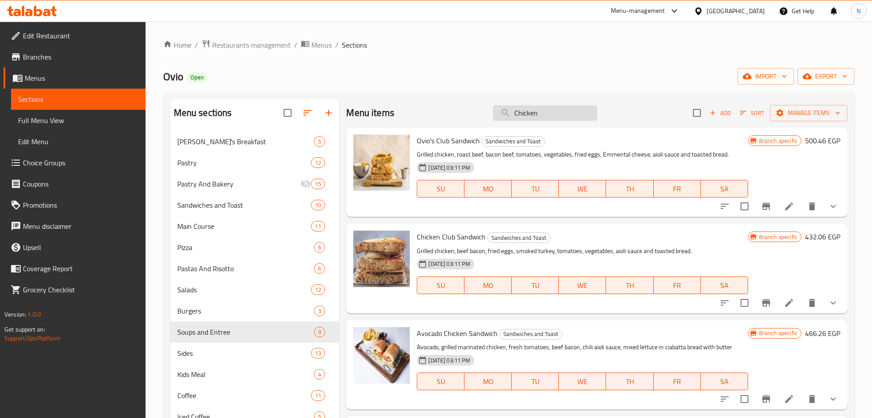
click at [538, 113] on input "Chicken" at bounding box center [545, 112] width 104 height 15
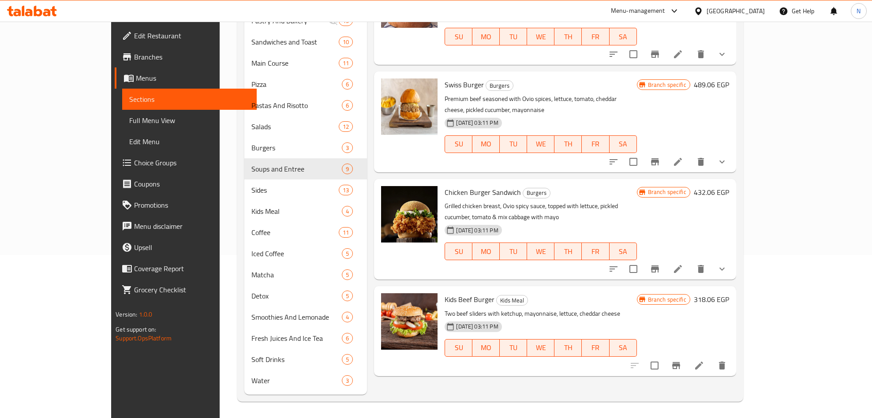
scroll to position [164, 0]
click at [687, 354] on button "Branch-specific-item" at bounding box center [676, 364] width 21 height 21
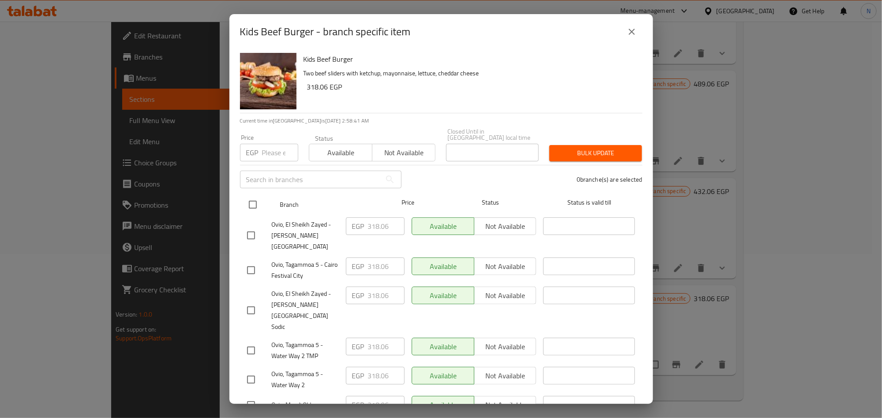
click at [250, 192] on div at bounding box center [260, 205] width 33 height 26
click at [249, 196] on input "checkbox" at bounding box center [253, 205] width 19 height 19
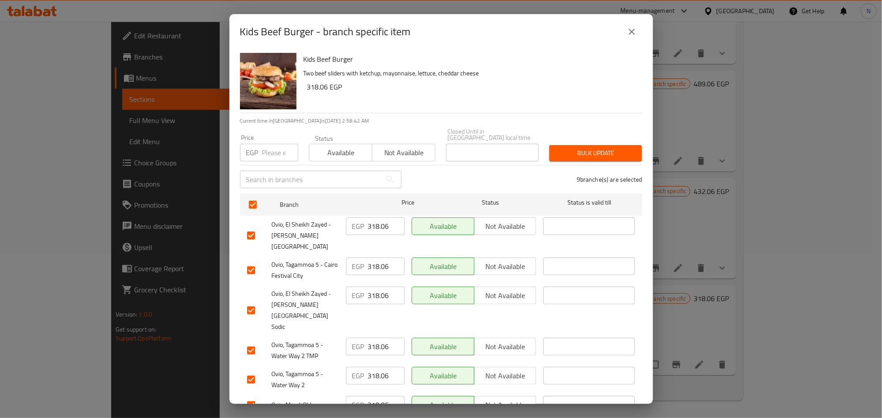
click at [266, 165] on div "​" at bounding box center [321, 179] width 172 height 28
click at [278, 146] on input "number" at bounding box center [280, 153] width 36 height 18
click at [589, 148] on span "Bulk update" at bounding box center [596, 153] width 79 height 11
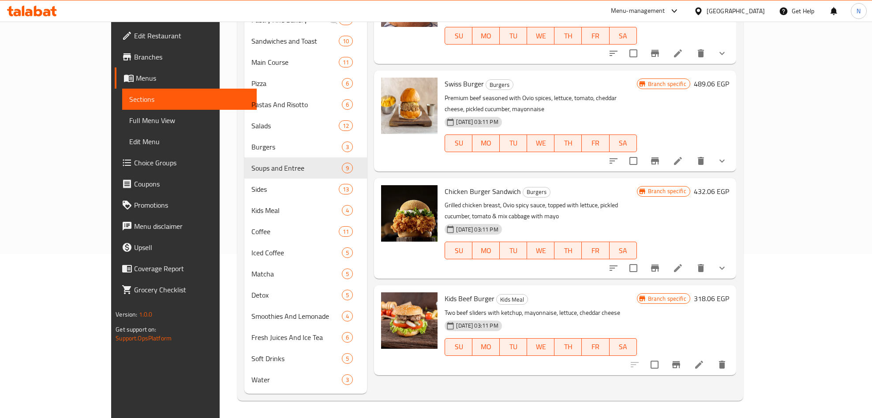
click at [445, 292] on span "Kids Beef Burger" at bounding box center [470, 298] width 50 height 13
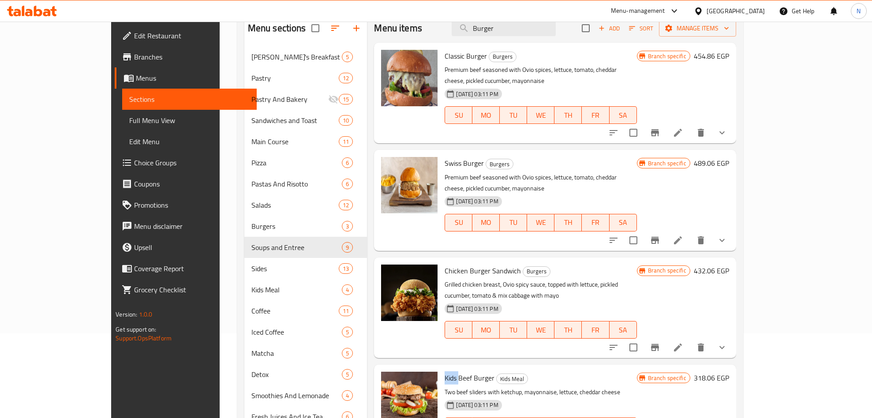
scroll to position [0, 0]
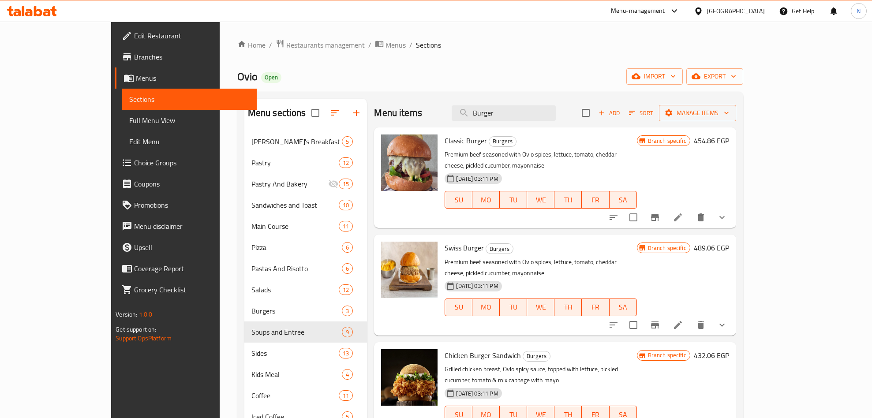
click at [533, 123] on div "Menu items Burger Add Sort Manage items" at bounding box center [555, 113] width 362 height 29
click at [538, 121] on input "Burger" at bounding box center [504, 112] width 104 height 15
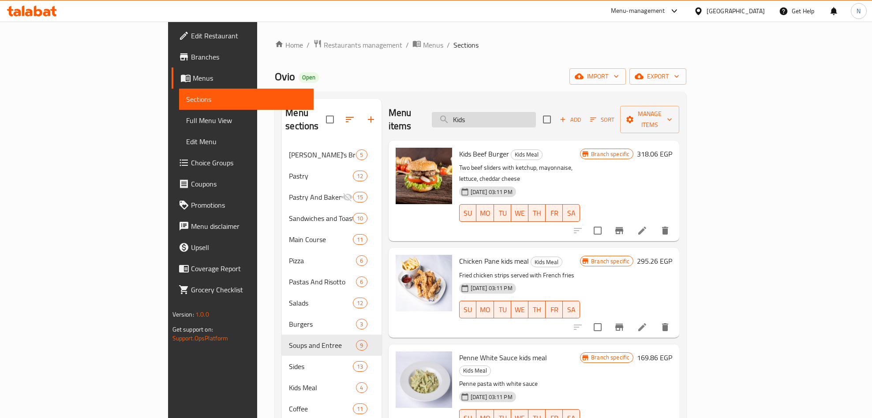
click at [536, 114] on input "Kids" at bounding box center [484, 119] width 104 height 15
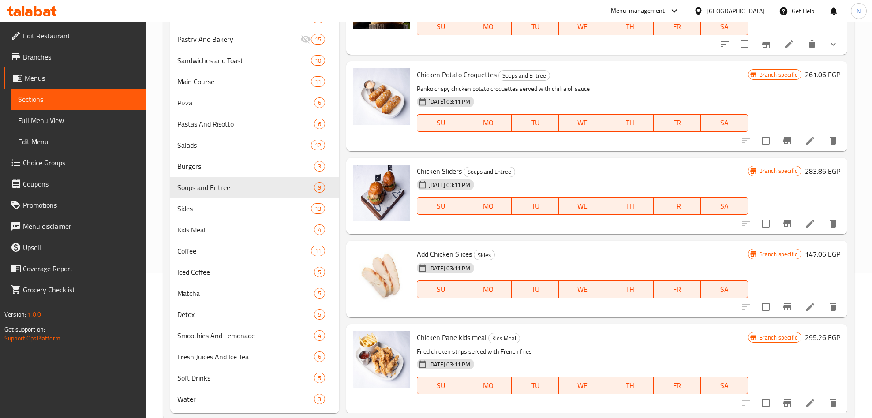
scroll to position [164, 0]
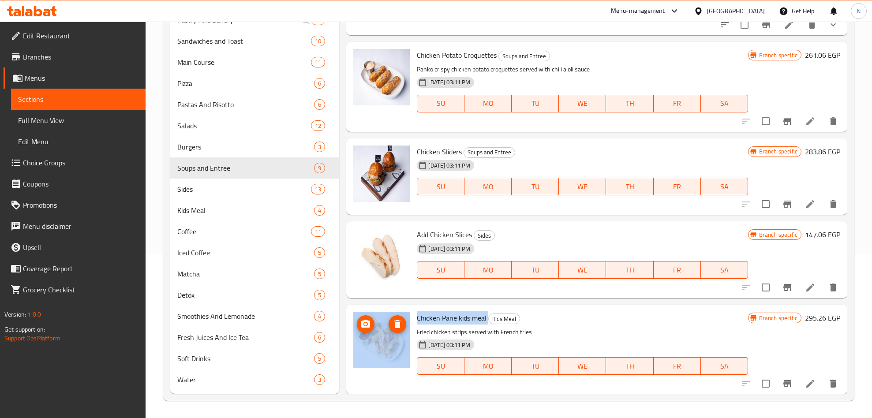
drag, startPoint x: 488, startPoint y: 316, endPoint x: 409, endPoint y: 317, distance: 78.6
click at [409, 317] on div "Chicken Pane kids meal Kids Meal Fried chicken strips served with French fries …" at bounding box center [597, 349] width 494 height 83
click at [782, 379] on icon "Branch-specific-item" at bounding box center [787, 384] width 11 height 11
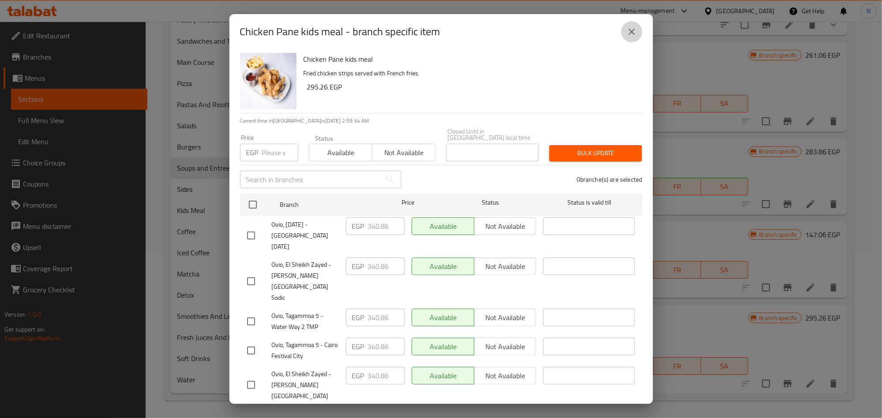
click at [631, 28] on icon "close" at bounding box center [632, 31] width 11 height 11
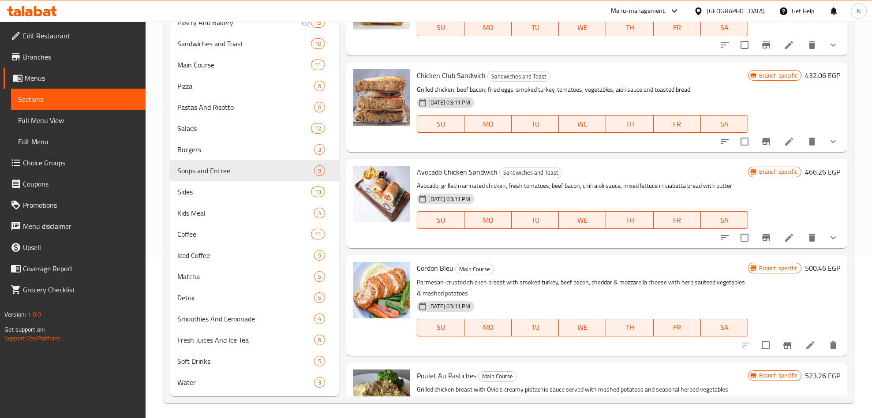
scroll to position [0, 0]
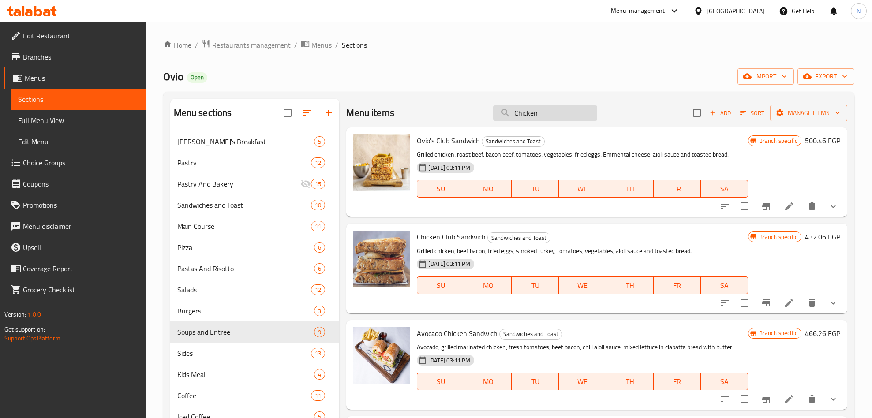
click at [549, 120] on input "Chicken" at bounding box center [545, 112] width 104 height 15
click at [551, 117] on input "Chicken" at bounding box center [545, 112] width 104 height 15
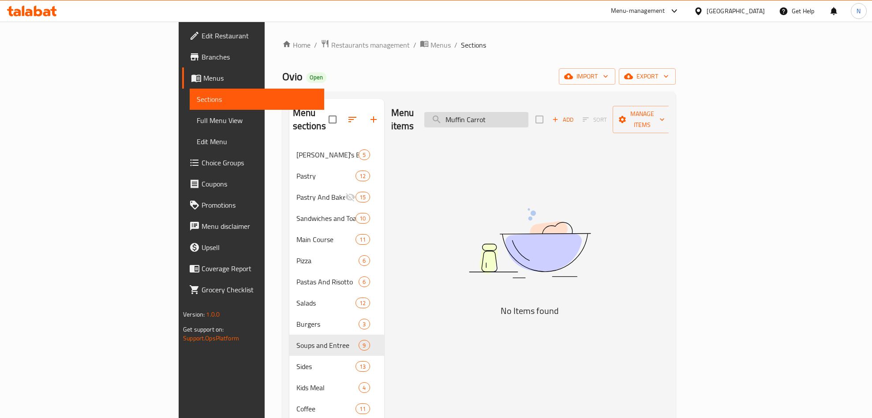
click at [529, 118] on input "Muffin Carrot" at bounding box center [477, 119] width 104 height 15
click at [529, 115] on input "Muffin Carot" at bounding box center [477, 119] width 104 height 15
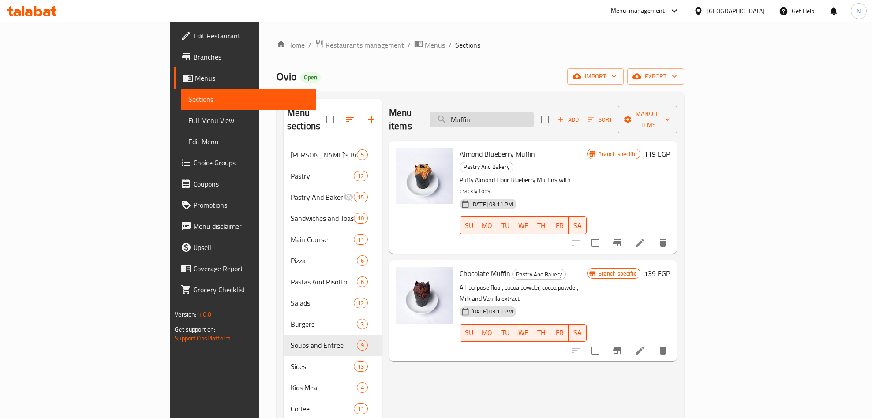
click at [534, 114] on input "Muffin" at bounding box center [482, 119] width 104 height 15
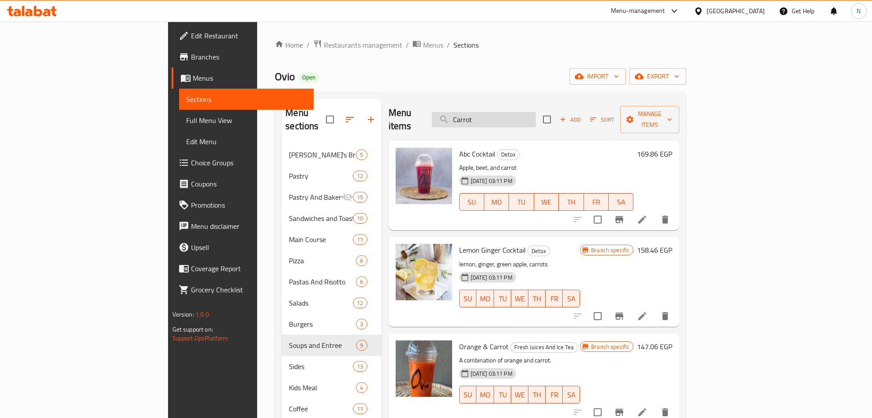
click at [536, 121] on input "Carrot" at bounding box center [484, 119] width 104 height 15
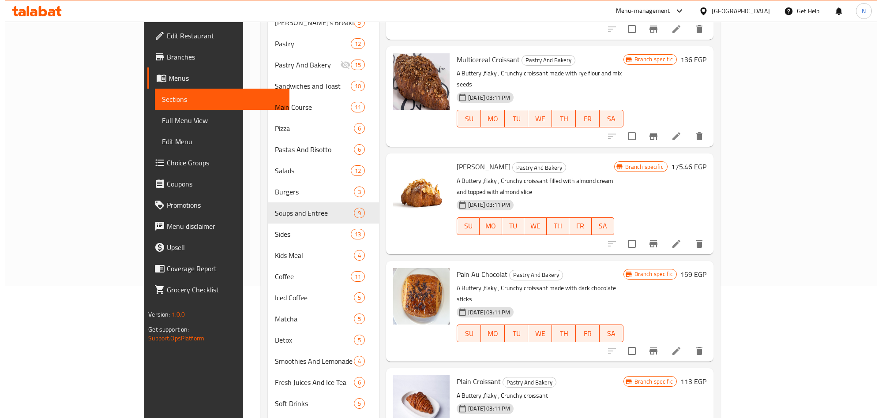
scroll to position [164, 0]
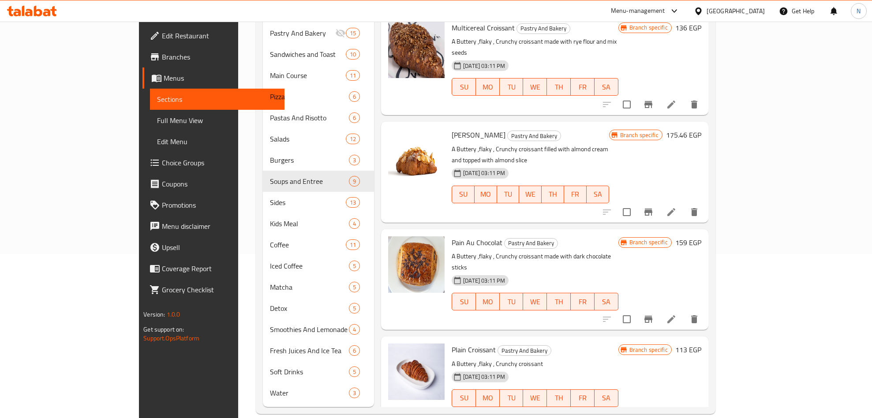
click at [468, 359] on p "A Buttery ,flaky , Crunchy croissant" at bounding box center [535, 364] width 166 height 11
click at [659, 406] on button "Branch-specific-item" at bounding box center [648, 416] width 21 height 21
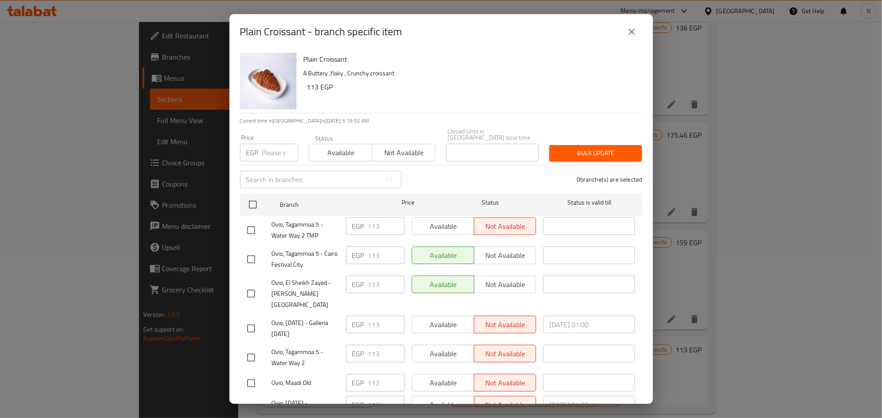
drag, startPoint x: 256, startPoint y: 193, endPoint x: 260, endPoint y: 167, distance: 26.8
click at [255, 196] on input "checkbox" at bounding box center [253, 205] width 19 height 19
click at [272, 146] on input "number" at bounding box center [280, 153] width 36 height 18
click at [523, 98] on div "Plain Croissant A Buttery ,flaky , Crunchy croissant 113 EGP" at bounding box center [469, 81] width 339 height 64
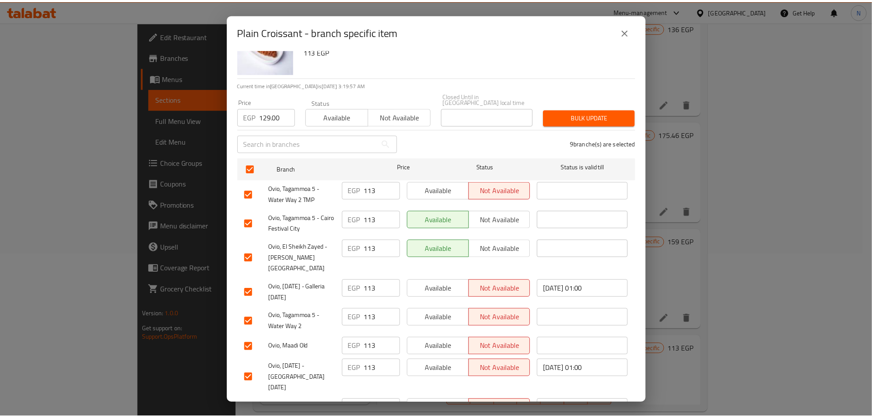
scroll to position [0, 0]
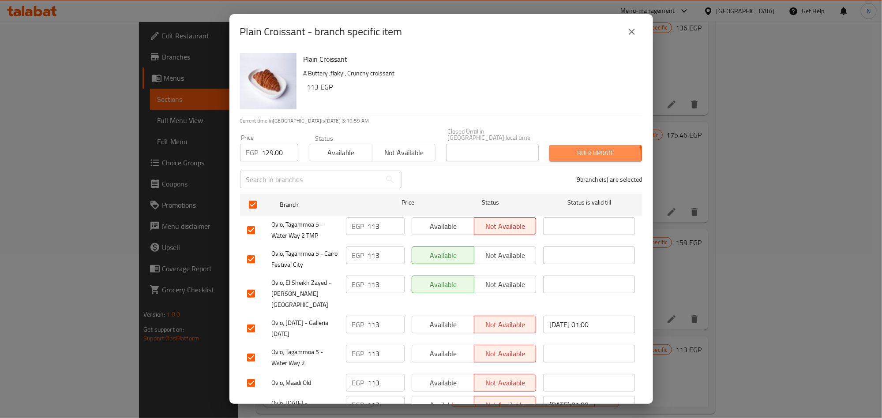
click at [559, 151] on span "Bulk update" at bounding box center [596, 153] width 79 height 11
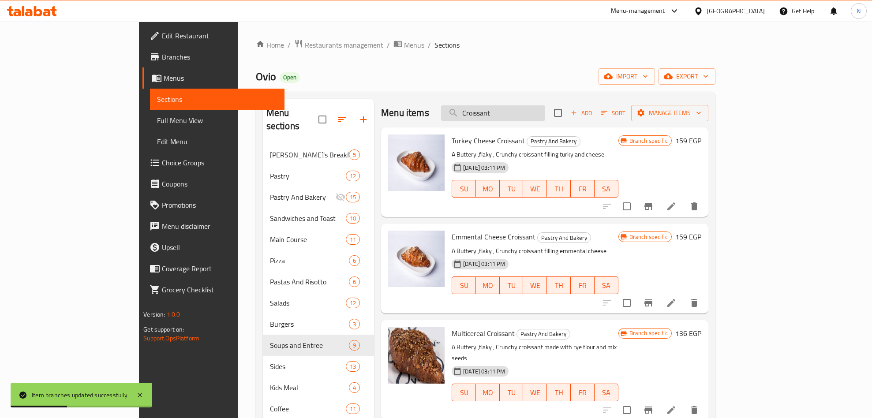
click at [545, 119] on input "Croissant" at bounding box center [493, 112] width 104 height 15
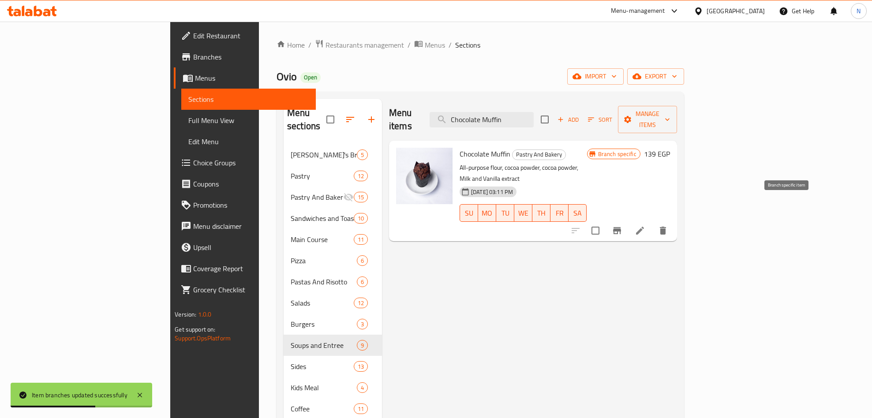
click at [628, 220] on button "Branch-specific-item" at bounding box center [617, 230] width 21 height 21
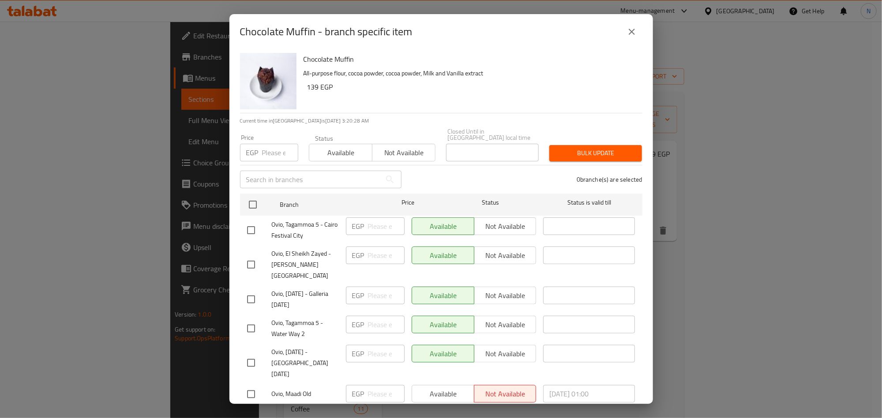
click at [270, 152] on input "number" at bounding box center [280, 153] width 36 height 18
click at [253, 199] on input "checkbox" at bounding box center [253, 205] width 19 height 19
click at [582, 145] on button "Bulk update" at bounding box center [595, 153] width 93 height 16
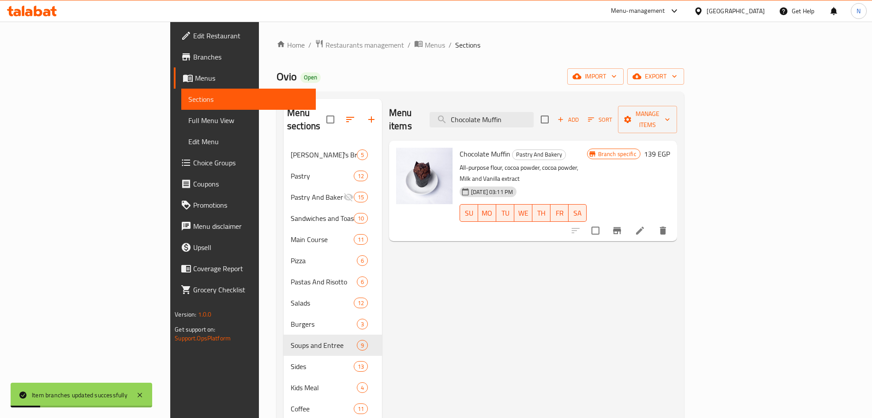
click at [559, 124] on div "Menu items Chocolate Muffin Add Sort Manage items" at bounding box center [533, 120] width 288 height 42
click at [534, 116] on input "Chocolate Muffin" at bounding box center [482, 119] width 104 height 15
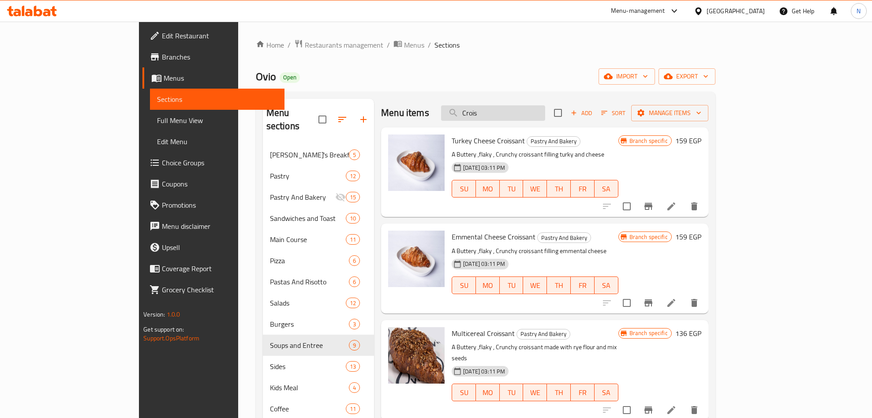
click at [545, 117] on input "Crois" at bounding box center [493, 112] width 104 height 15
click at [545, 118] on input "Crois" at bounding box center [493, 112] width 104 height 15
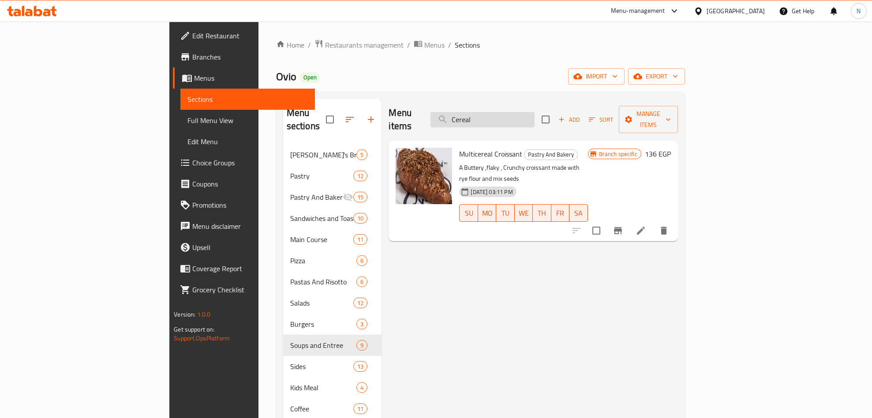
click at [535, 112] on input "Cereal" at bounding box center [483, 119] width 104 height 15
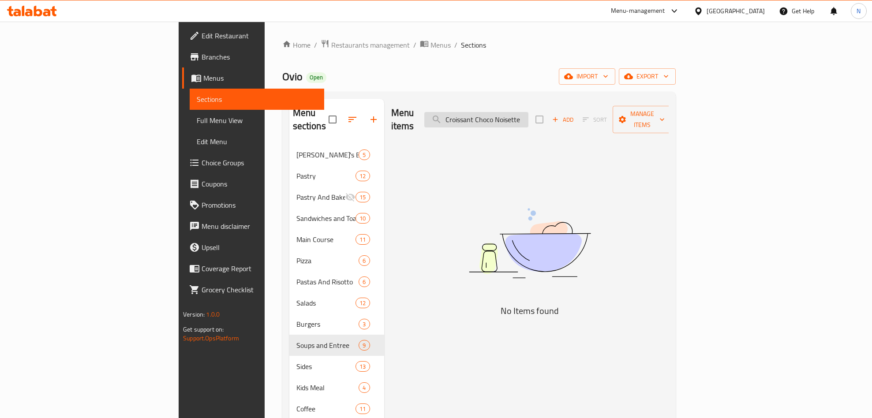
click at [529, 119] on input "Croissant Choco Noisette" at bounding box center [477, 119] width 104 height 15
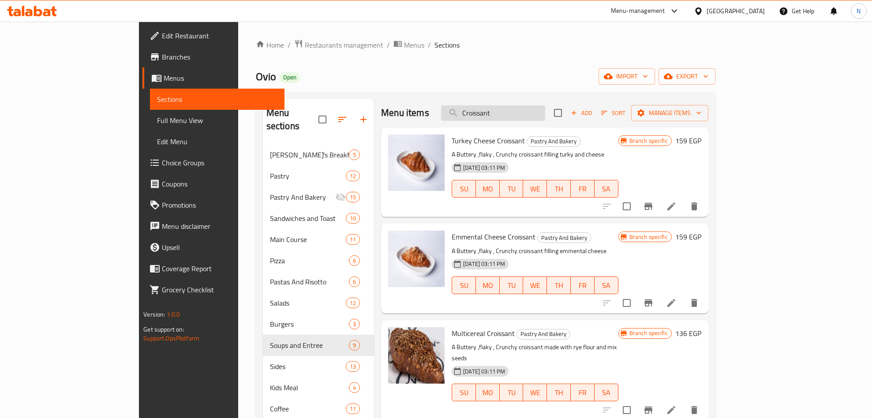
click at [545, 105] on input "Croissant" at bounding box center [493, 112] width 104 height 15
click at [545, 109] on input "Croissant" at bounding box center [493, 112] width 104 height 15
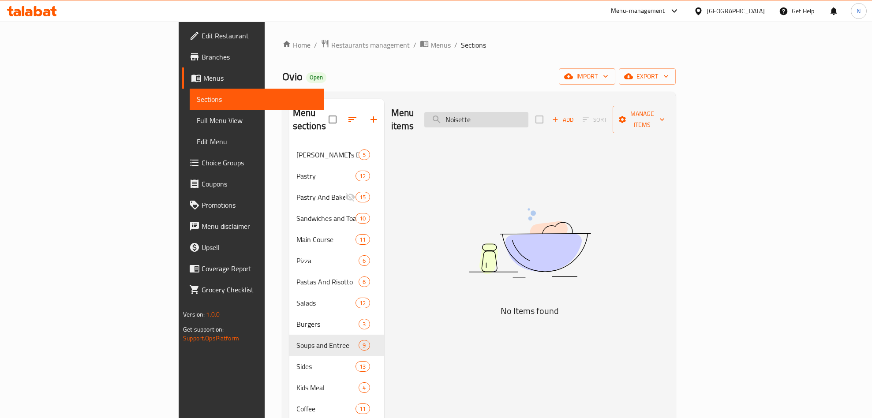
click at [529, 114] on input "Noisette" at bounding box center [477, 119] width 104 height 15
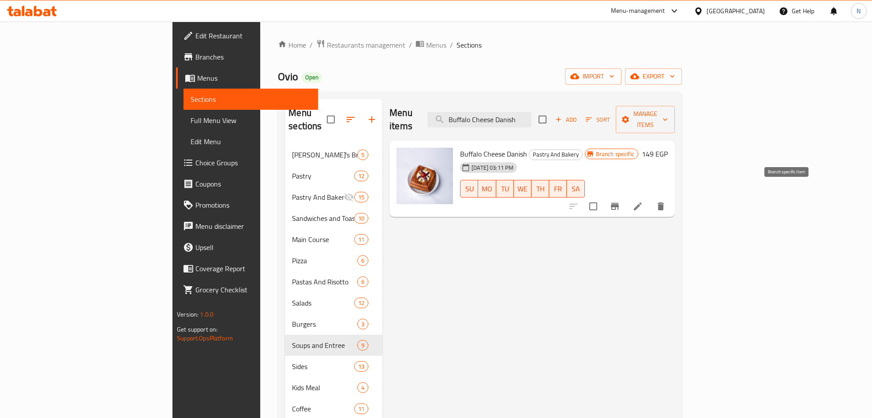
click at [620, 201] on icon "Branch-specific-item" at bounding box center [615, 206] width 11 height 11
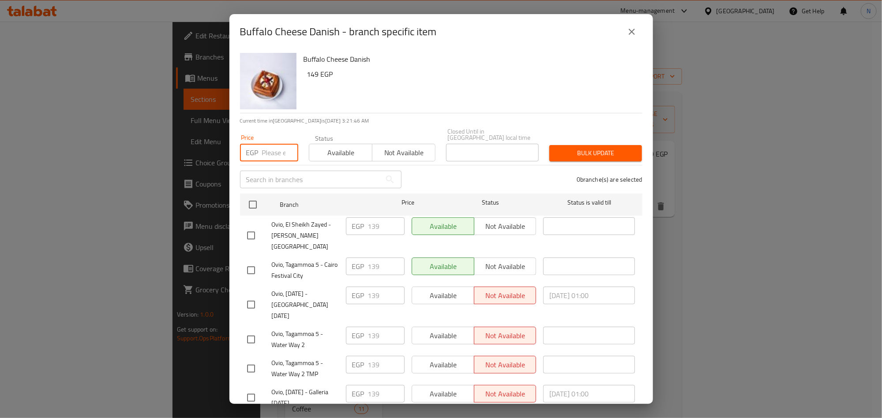
drag, startPoint x: 271, startPoint y: 154, endPoint x: 259, endPoint y: 165, distance: 16.5
click at [271, 154] on input "number" at bounding box center [280, 153] width 36 height 18
drag, startPoint x: 253, startPoint y: 194, endPoint x: 269, endPoint y: 198, distance: 16.4
click at [253, 196] on input "checkbox" at bounding box center [253, 205] width 19 height 19
drag, startPoint x: 591, startPoint y: 143, endPoint x: 588, endPoint y: 148, distance: 5.8
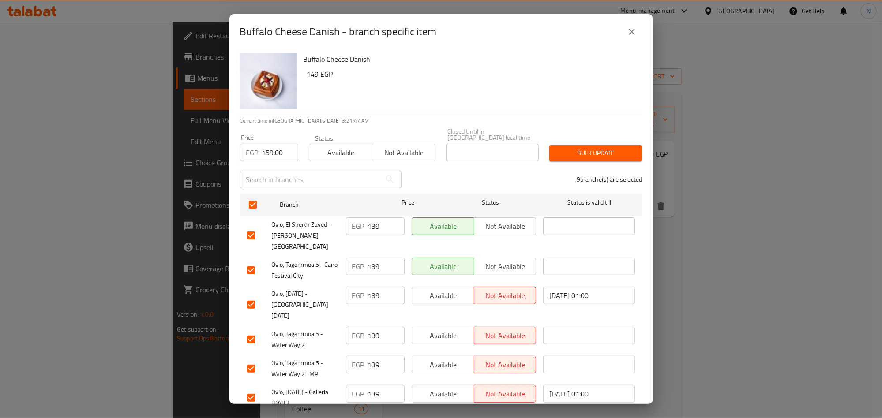
click at [591, 148] on span "Bulk update" at bounding box center [596, 153] width 79 height 11
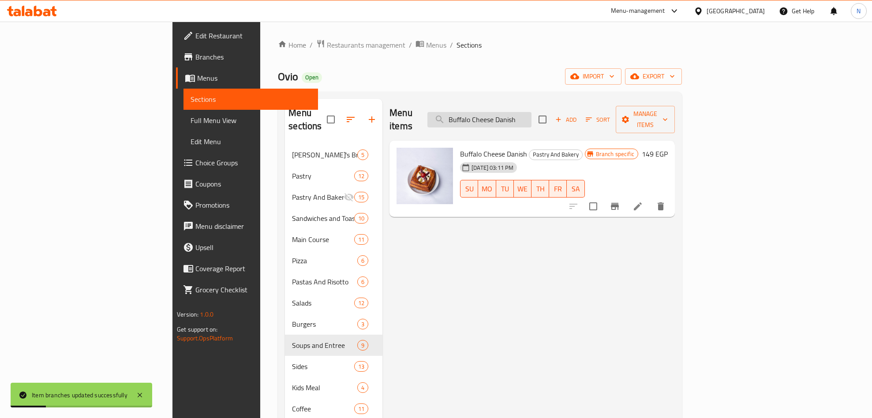
click at [532, 120] on input "Buffalo Cheese Danish" at bounding box center [480, 119] width 104 height 15
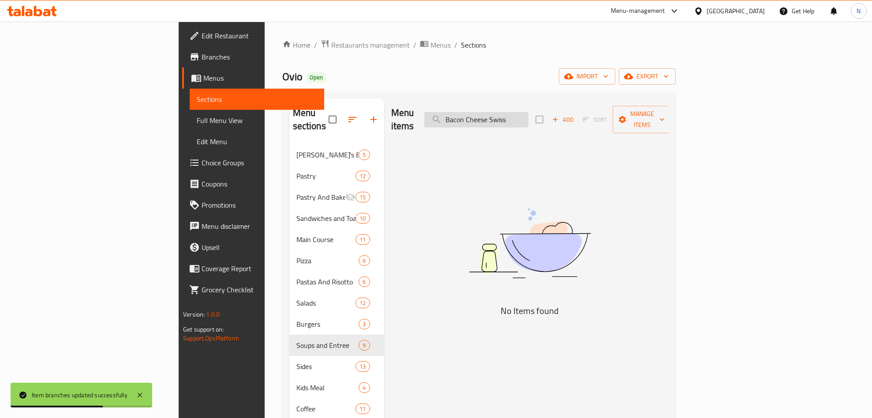
click at [522, 112] on input "Bacon Cheese Swiss" at bounding box center [477, 119] width 104 height 15
click at [526, 119] on input "Cheese Swiss" at bounding box center [477, 119] width 104 height 15
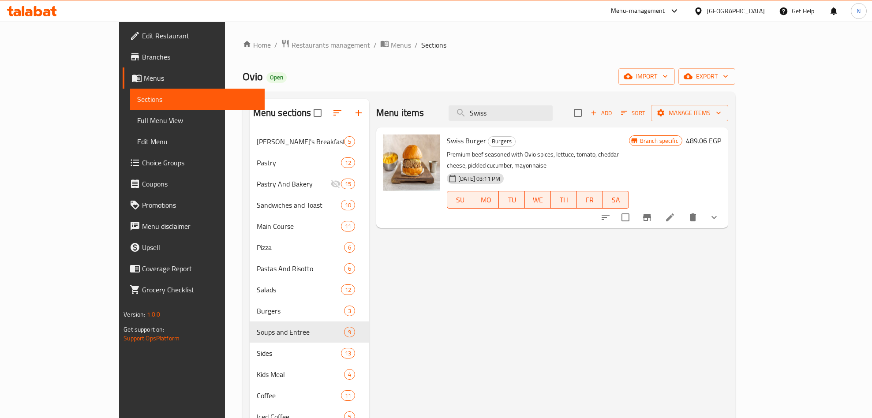
click at [559, 123] on div "Menu items Swiss Add Sort Manage items" at bounding box center [552, 113] width 352 height 29
click at [553, 118] on input "Swiss" at bounding box center [501, 112] width 104 height 15
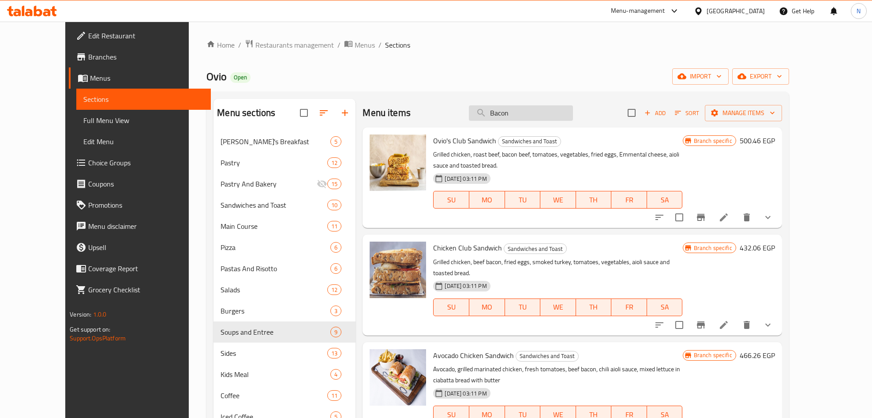
click at [520, 114] on input "Bacon" at bounding box center [521, 112] width 104 height 15
click at [521, 114] on input "Bacon" at bounding box center [521, 112] width 104 height 15
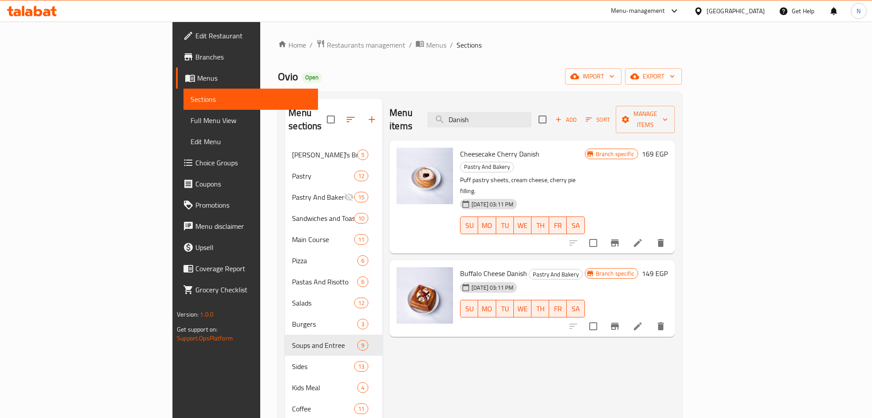
click at [473, 147] on span "Cheesecake Cherry Danish" at bounding box center [499, 153] width 79 height 13
click at [620, 238] on icon "Branch-specific-item" at bounding box center [615, 243] width 11 height 11
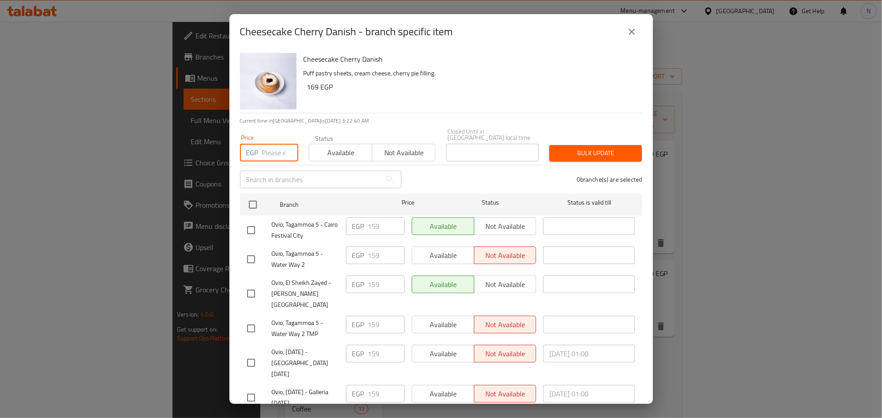
drag, startPoint x: 278, startPoint y: 146, endPoint x: 265, endPoint y: 169, distance: 26.7
click at [277, 146] on input "number" at bounding box center [280, 153] width 36 height 18
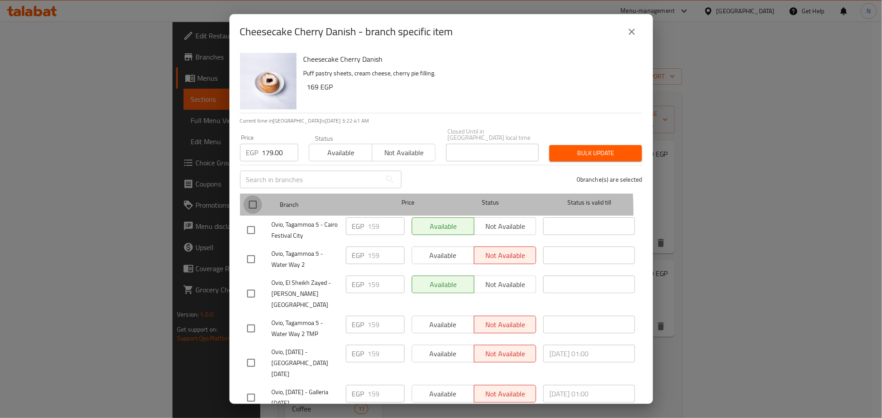
click at [253, 207] on input "checkbox" at bounding box center [253, 205] width 19 height 19
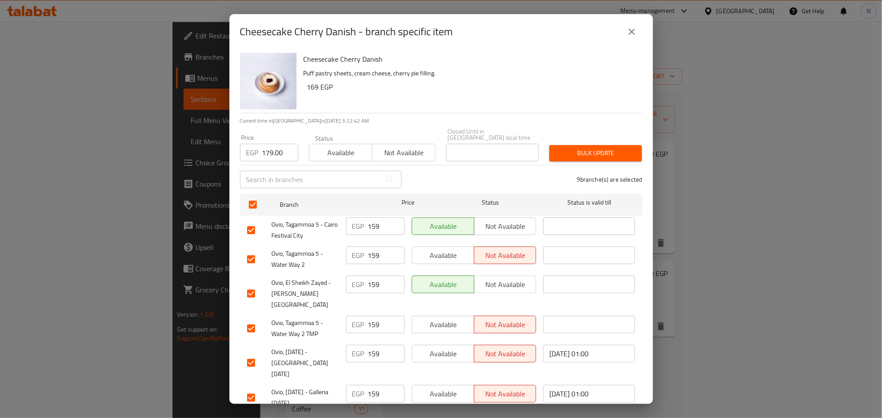
click at [580, 148] on span "Bulk update" at bounding box center [596, 153] width 79 height 11
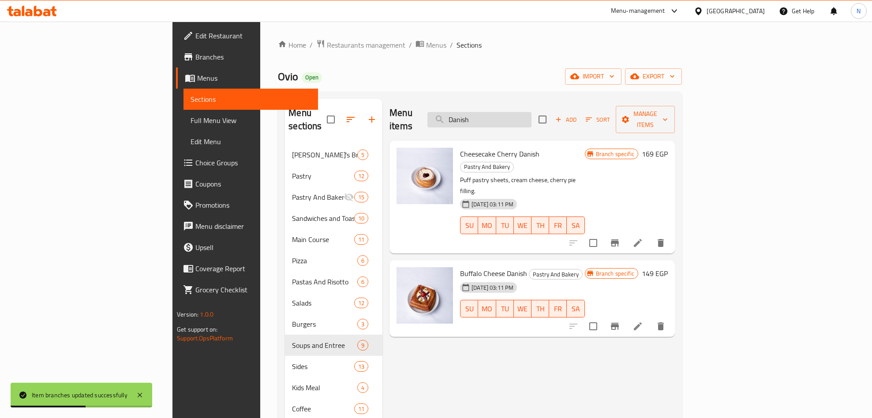
click at [532, 115] on input "Danish" at bounding box center [480, 119] width 104 height 15
click at [532, 116] on input "Danish" at bounding box center [480, 119] width 104 height 15
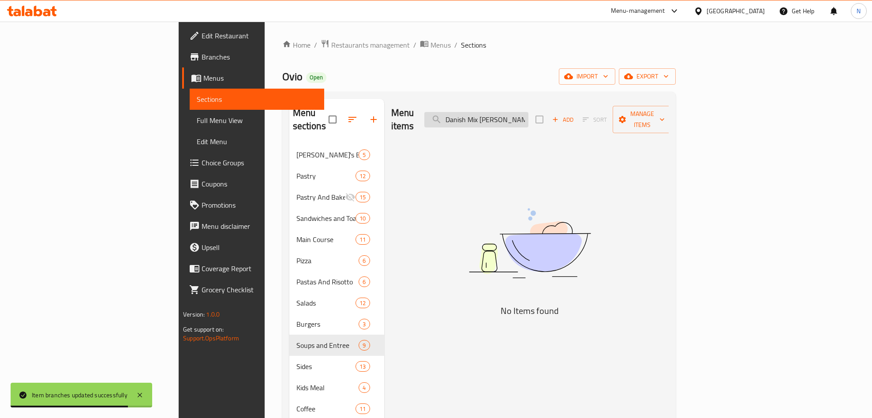
click at [529, 115] on input "Danish Mix [PERSON_NAME]" at bounding box center [477, 119] width 104 height 15
click at [529, 113] on input "Mix [PERSON_NAME]" at bounding box center [477, 119] width 104 height 15
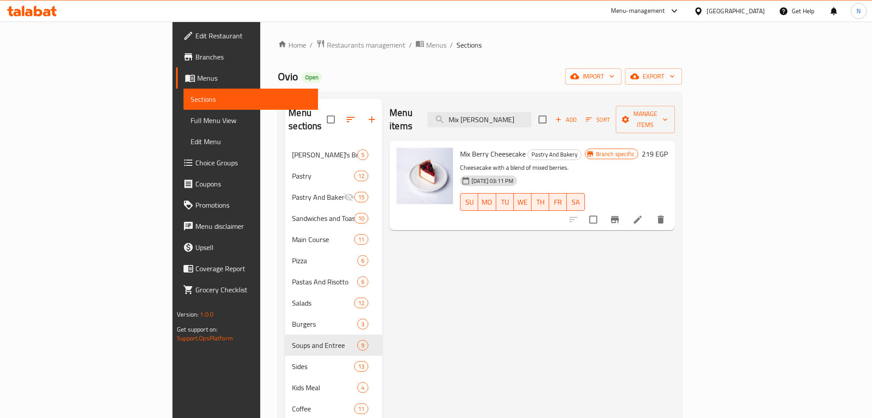
click at [626, 214] on button "Branch-specific-item" at bounding box center [615, 219] width 21 height 21
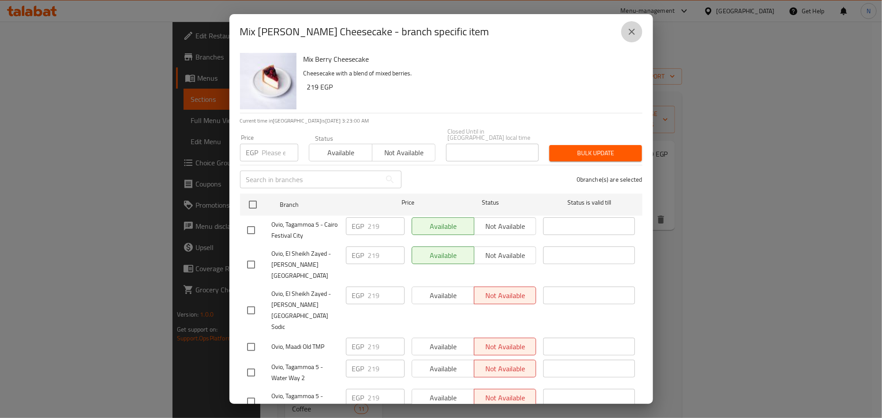
click at [625, 28] on button "close" at bounding box center [631, 31] width 21 height 21
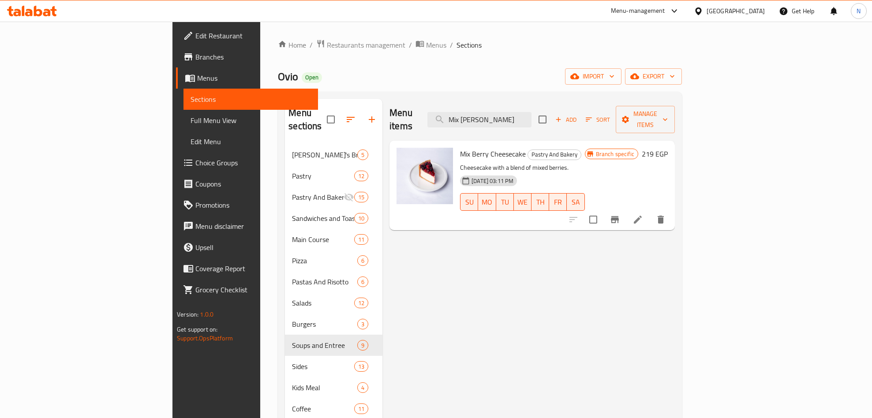
click at [463, 147] on span "Mix Berry Cheesecake" at bounding box center [493, 153] width 66 height 13
click at [532, 119] on input "Mix [PERSON_NAME]" at bounding box center [480, 119] width 104 height 15
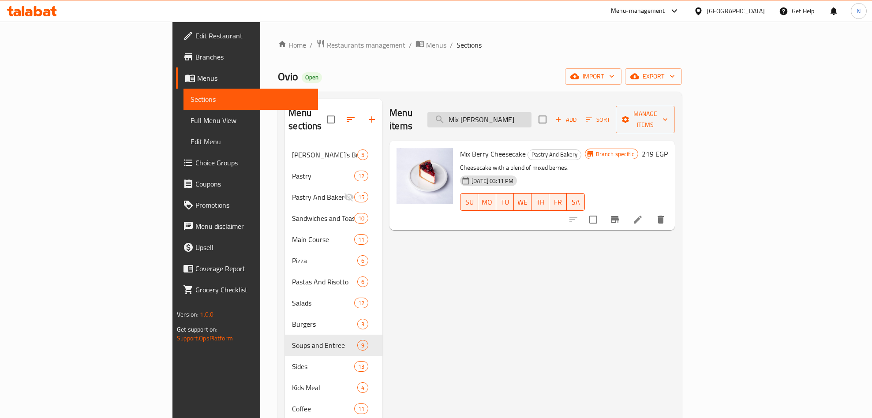
click at [532, 119] on input "Mix [PERSON_NAME]" at bounding box center [480, 119] width 104 height 15
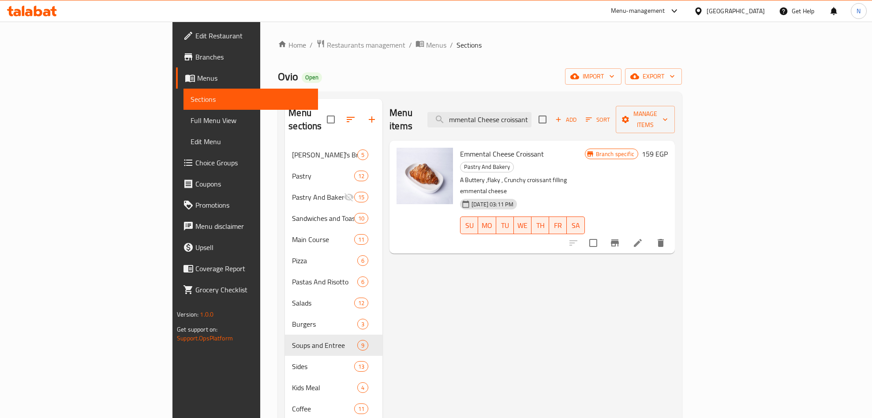
click at [626, 233] on button "Branch-specific-item" at bounding box center [615, 243] width 21 height 21
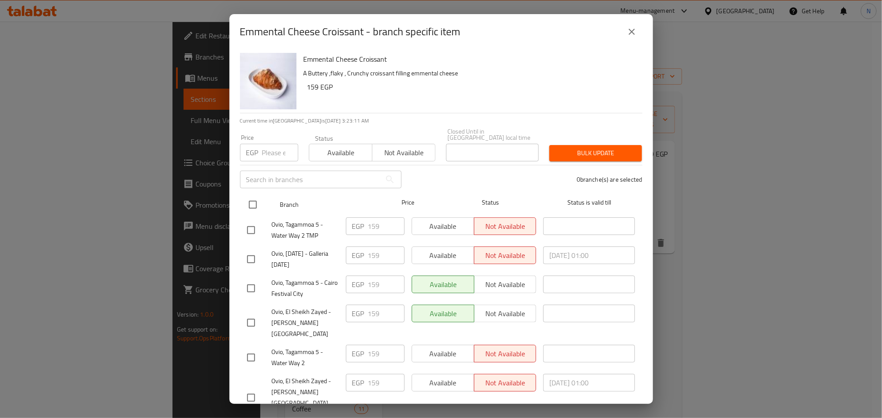
click at [257, 196] on input "checkbox" at bounding box center [253, 205] width 19 height 19
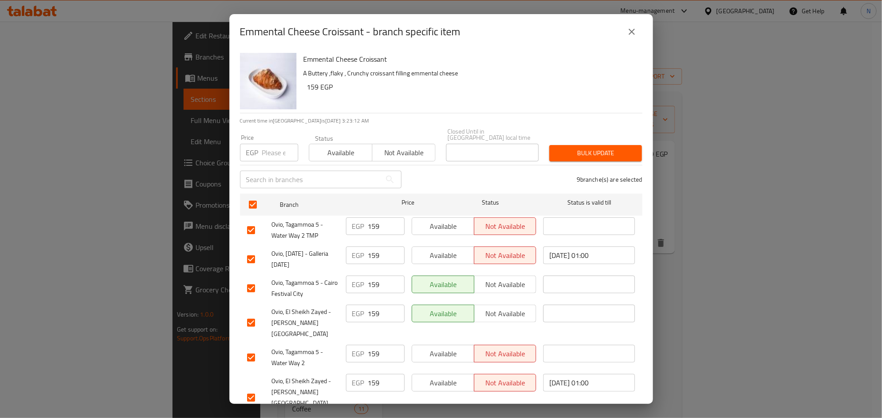
click at [266, 148] on input "number" at bounding box center [280, 153] width 36 height 18
click at [563, 150] on span "Bulk update" at bounding box center [596, 153] width 79 height 11
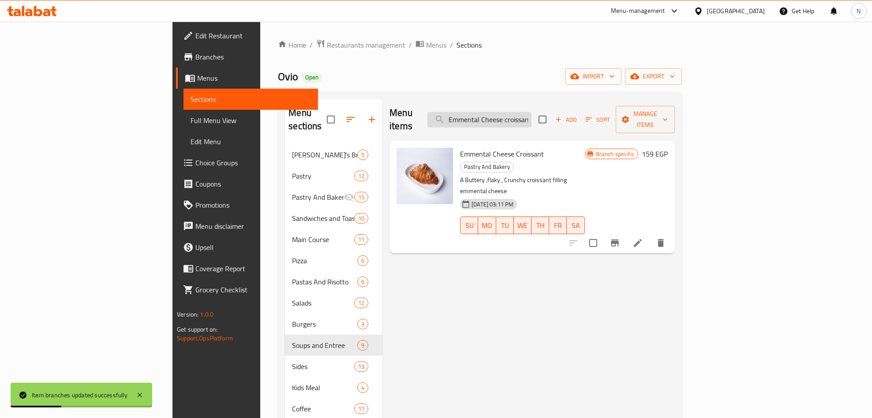
drag, startPoint x: 568, startPoint y: 106, endPoint x: 570, endPoint y: 112, distance: 5.9
click at [532, 112] on input "Emmental Cheese croissant" at bounding box center [480, 119] width 104 height 15
click at [532, 113] on input "Emmental Cheese croissant" at bounding box center [480, 119] width 104 height 15
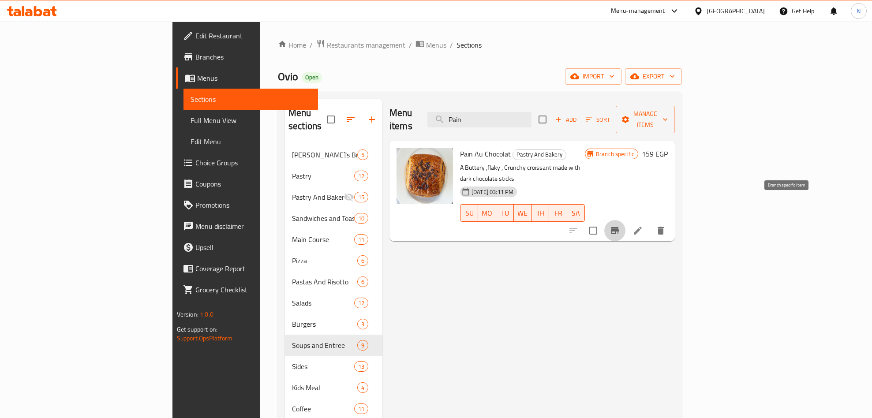
click at [620, 226] on icon "Branch-specific-item" at bounding box center [615, 231] width 11 height 11
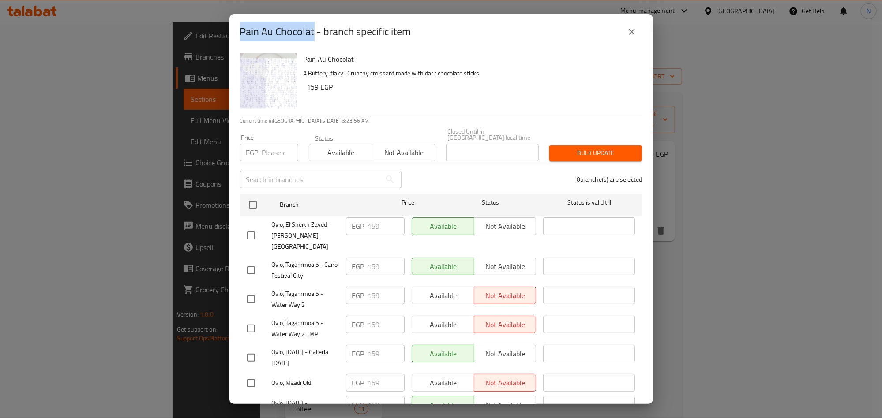
drag, startPoint x: 314, startPoint y: 30, endPoint x: 10, endPoint y: 94, distance: 311.2
click at [241, 38] on h2 "Pain Au Chocolat - branch specific item" at bounding box center [325, 32] width 171 height 14
drag, startPoint x: 629, startPoint y: 28, endPoint x: 544, endPoint y: 104, distance: 113.5
click at [629, 29] on icon "close" at bounding box center [632, 31] width 11 height 11
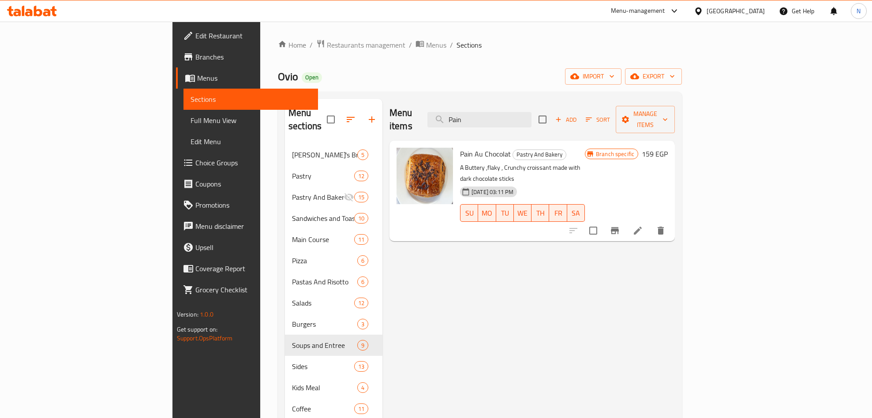
click at [538, 125] on div "Menu items Pain Add Sort Manage items" at bounding box center [533, 120] width 286 height 42
click at [532, 120] on input "Pain" at bounding box center [480, 119] width 104 height 15
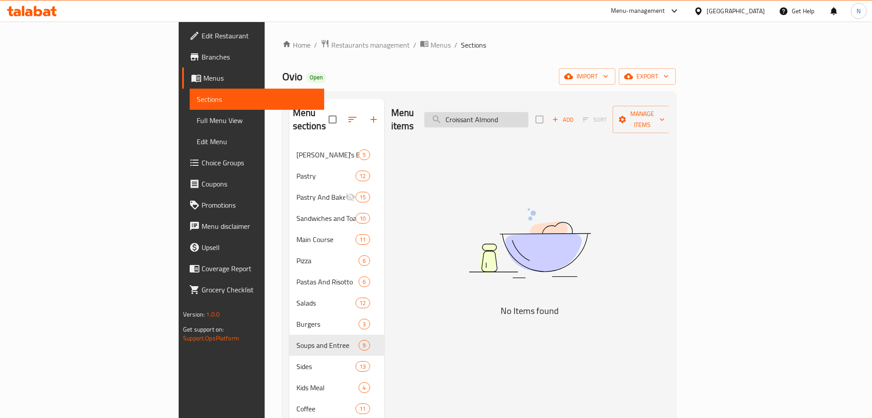
click at [529, 115] on input "Croissant Almond" at bounding box center [477, 119] width 104 height 15
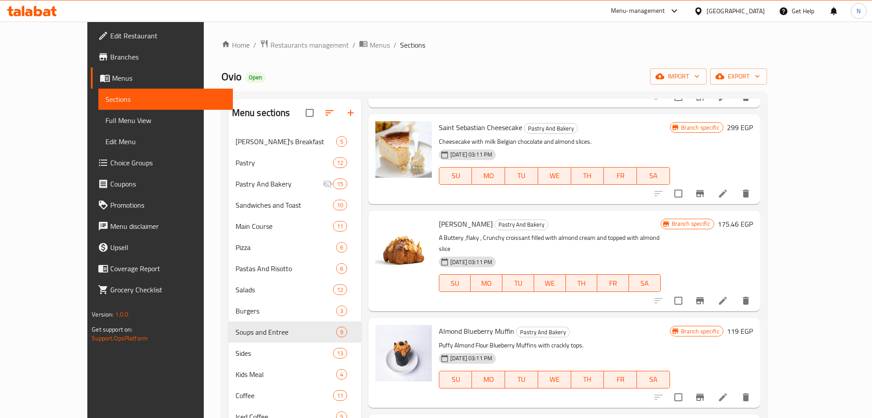
scroll to position [132, 0]
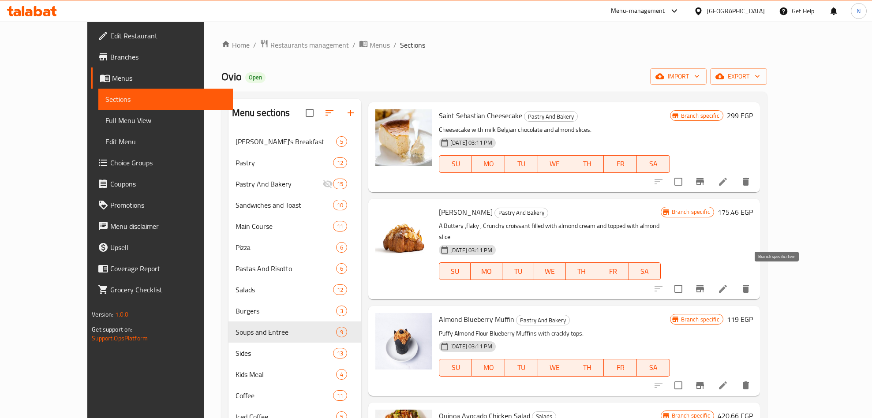
click at [704, 286] on icon "Branch-specific-item" at bounding box center [700, 289] width 8 height 7
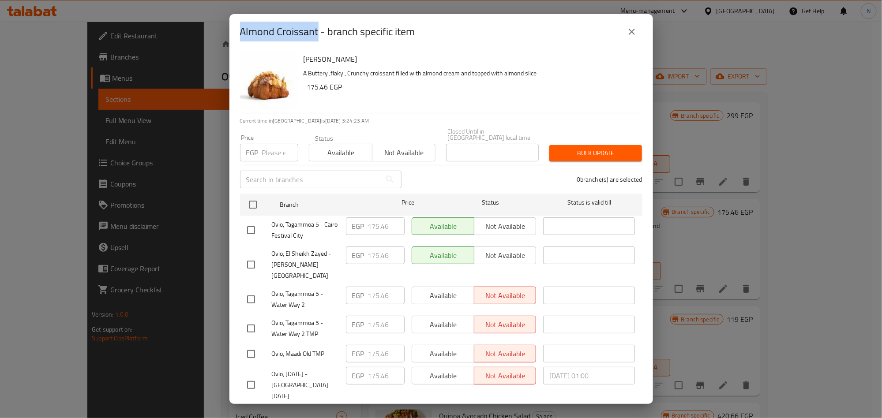
drag, startPoint x: 319, startPoint y: 32, endPoint x: 239, endPoint y: 41, distance: 80.9
click at [239, 41] on div "Almond Croissant - branch specific item" at bounding box center [441, 31] width 424 height 35
drag, startPoint x: 641, startPoint y: 33, endPoint x: 614, endPoint y: 45, distance: 29.6
click at [640, 35] on button "close" at bounding box center [631, 31] width 21 height 21
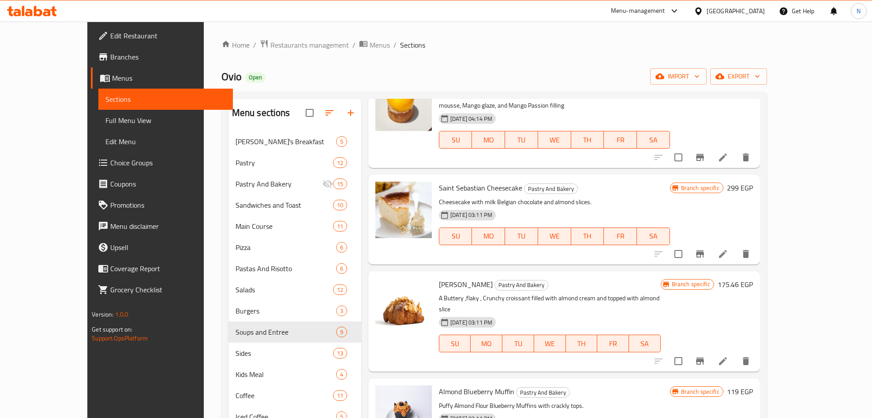
scroll to position [0, 0]
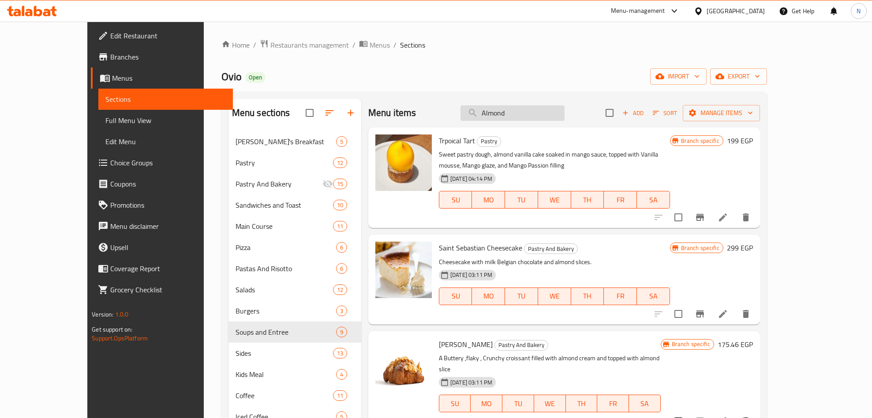
click at [543, 114] on input "Almond" at bounding box center [513, 112] width 104 height 15
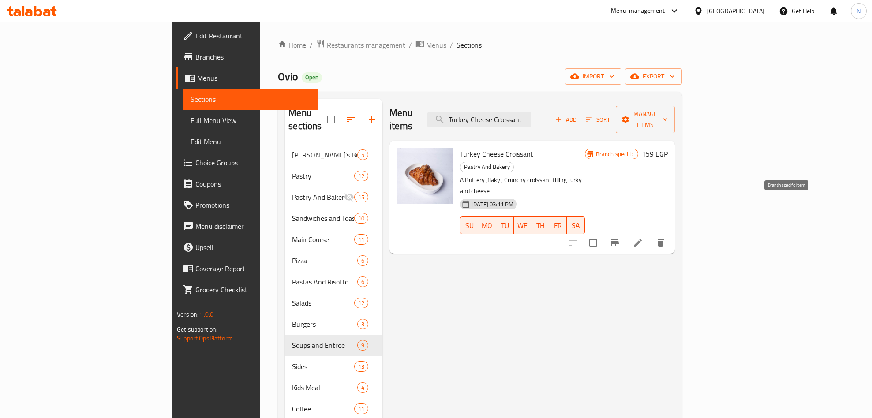
click at [619, 240] on icon "Branch-specific-item" at bounding box center [615, 243] width 8 height 7
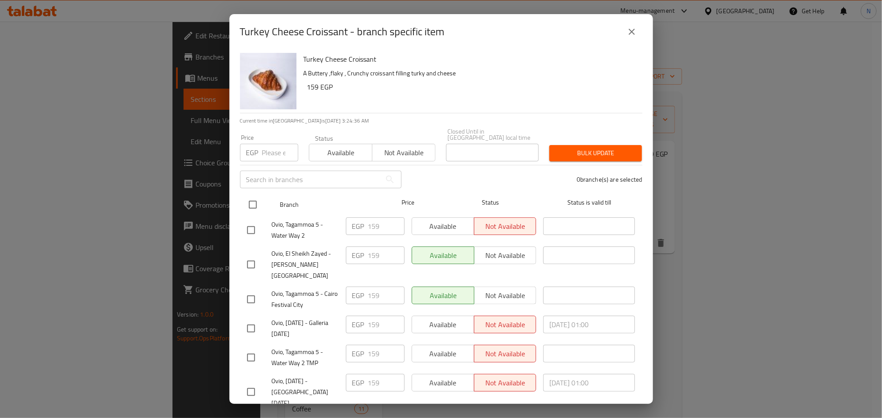
click at [258, 200] on input "checkbox" at bounding box center [253, 205] width 19 height 19
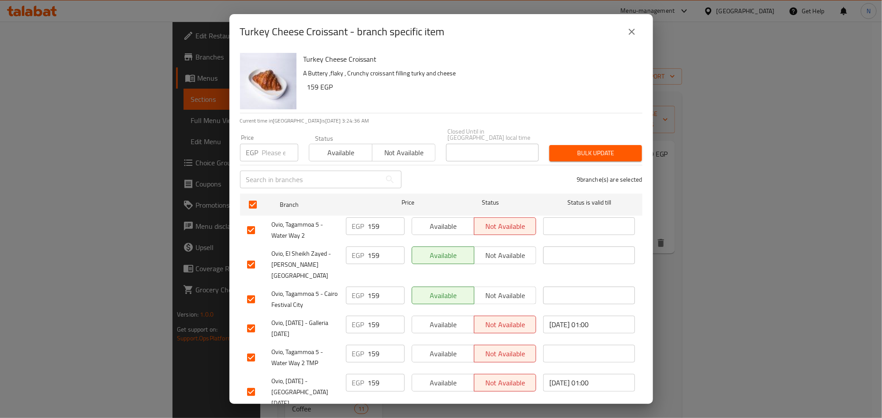
click at [281, 148] on input "number" at bounding box center [280, 153] width 36 height 18
click at [614, 148] on span "Bulk update" at bounding box center [596, 153] width 79 height 11
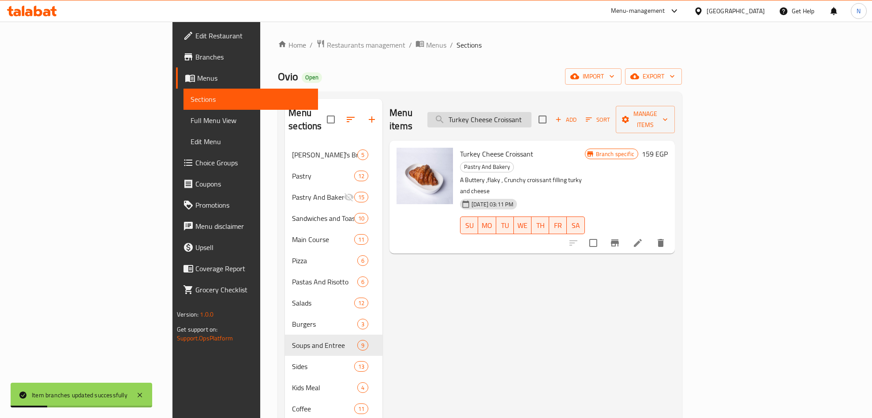
click at [532, 114] on input "Turkey Cheese Croissant" at bounding box center [480, 119] width 104 height 15
click at [620, 238] on icon "Branch-specific-item" at bounding box center [615, 243] width 11 height 11
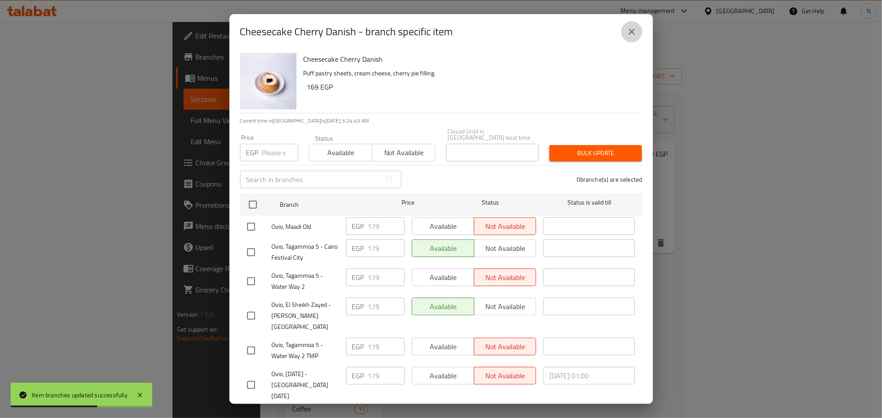
click at [627, 28] on icon "close" at bounding box center [632, 31] width 11 height 11
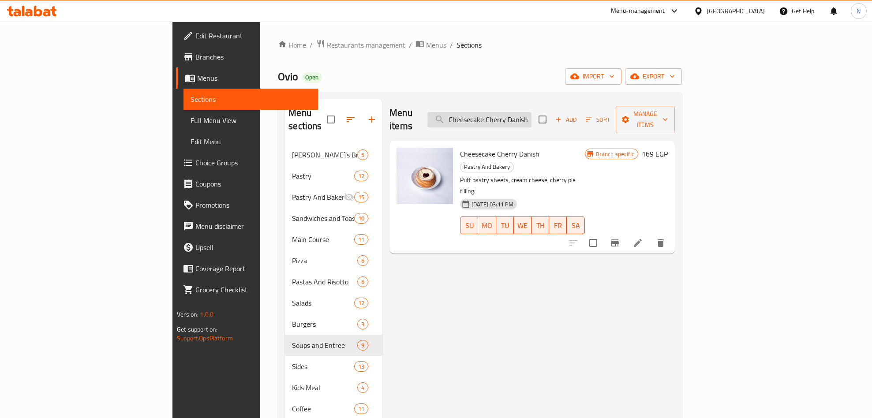
click at [597, 111] on div "Menu items Cheesecake Cherry Danish Add Sort Manage items" at bounding box center [533, 120] width 286 height 42
click at [532, 112] on input "Cheesecake Cherry Danish" at bounding box center [480, 119] width 104 height 15
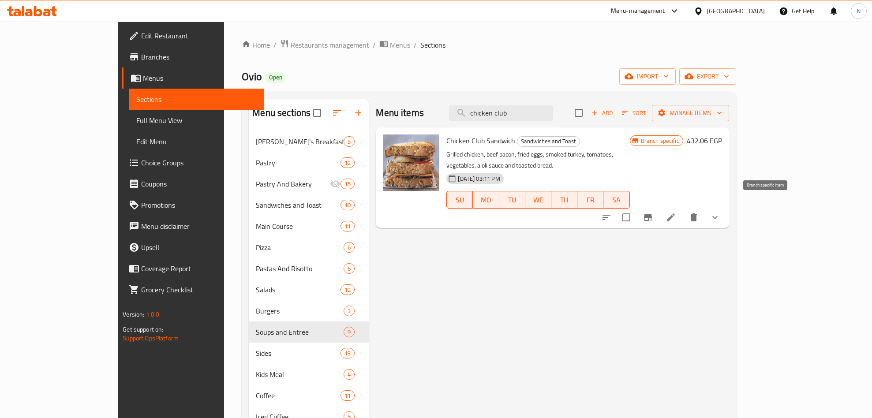
click at [654, 212] on icon "Branch-specific-item" at bounding box center [648, 217] width 11 height 11
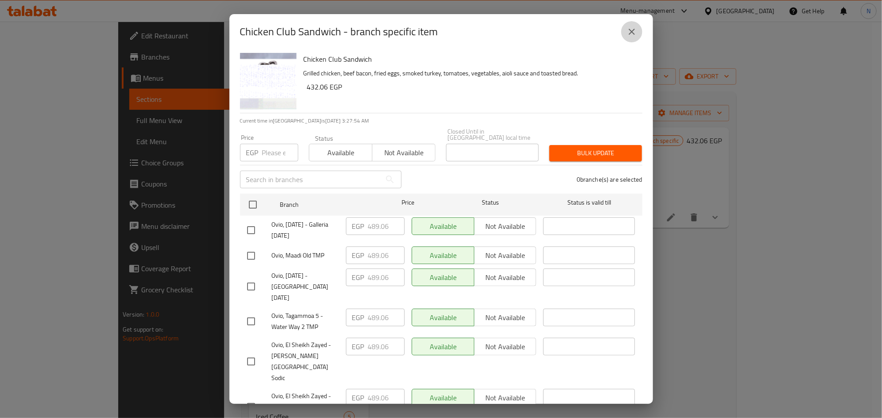
click at [629, 29] on icon "close" at bounding box center [632, 32] width 6 height 6
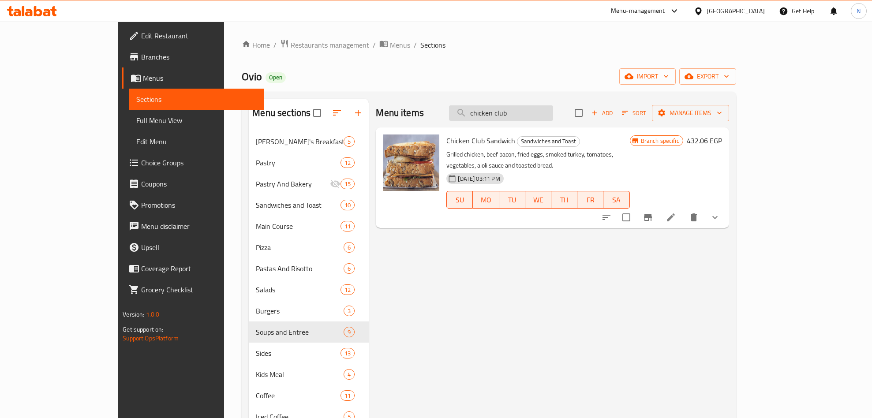
click at [553, 112] on input "chicken club" at bounding box center [501, 112] width 104 height 15
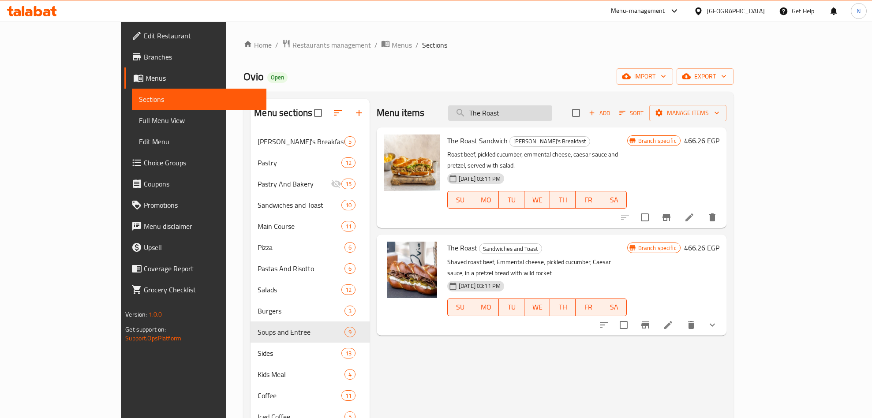
click at [531, 113] on input "The Roast" at bounding box center [500, 112] width 104 height 15
click at [534, 117] on input "The Roast" at bounding box center [500, 112] width 104 height 15
click at [552, 117] on input "The Roast" at bounding box center [500, 112] width 104 height 15
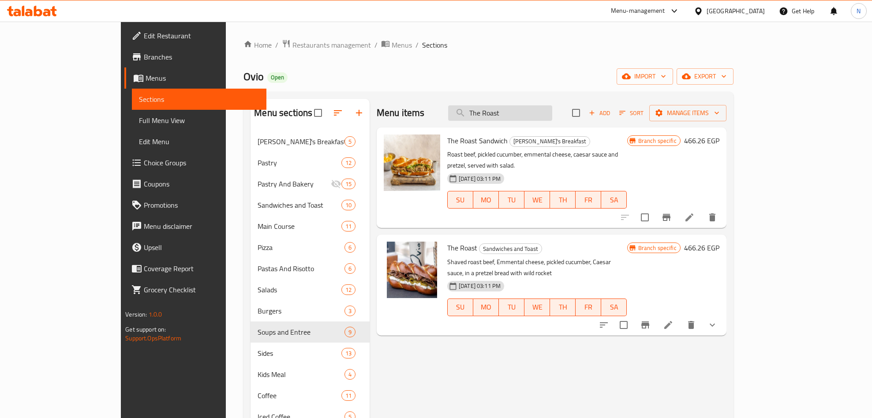
click at [551, 117] on input "The Roast" at bounding box center [500, 112] width 104 height 15
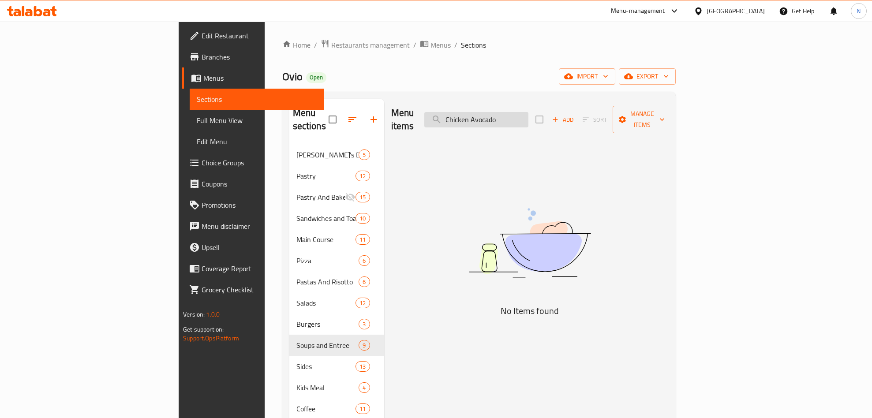
click at [529, 114] on input "Chicken Avocado" at bounding box center [477, 119] width 104 height 15
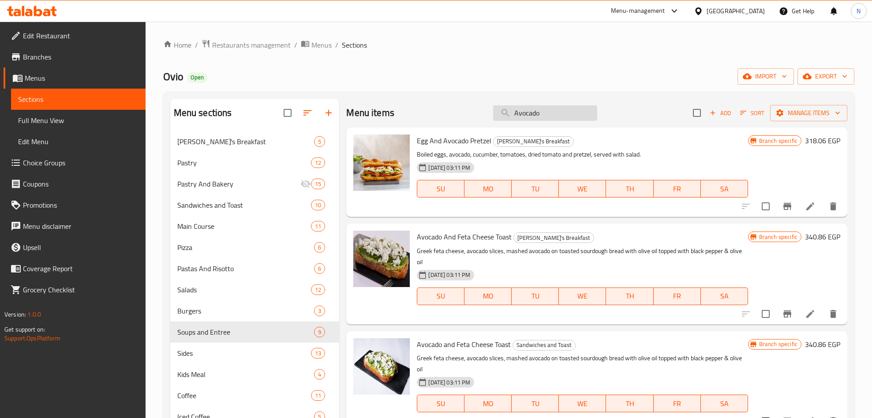
click at [511, 114] on input "Avocado" at bounding box center [545, 112] width 104 height 15
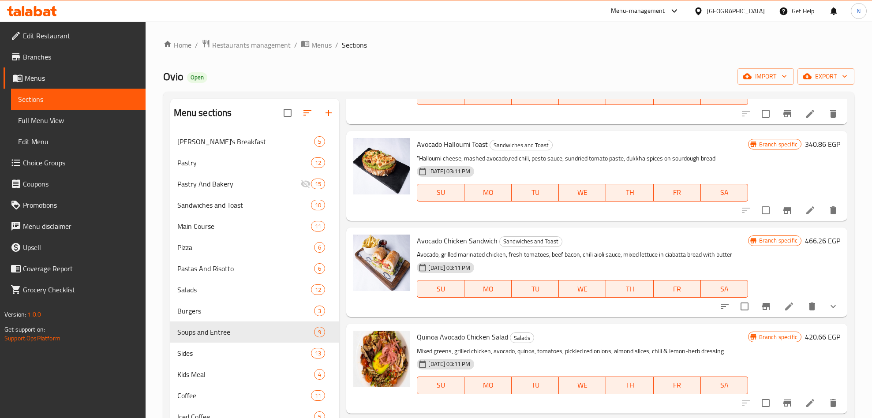
scroll to position [331, 0]
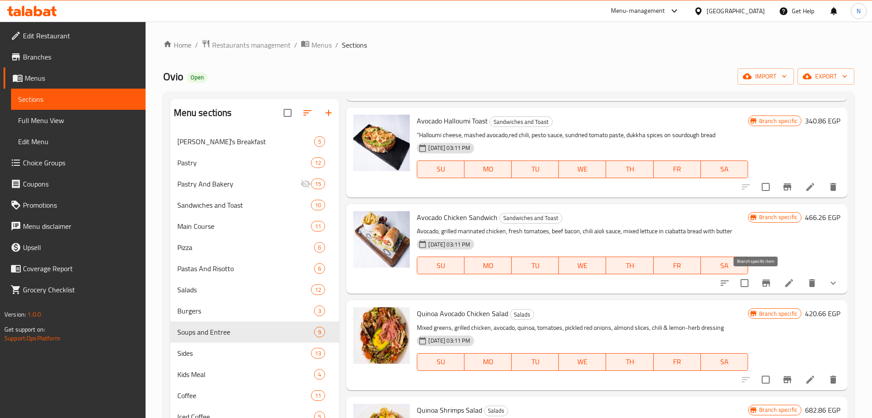
click at [761, 283] on icon "Branch-specific-item" at bounding box center [766, 283] width 11 height 11
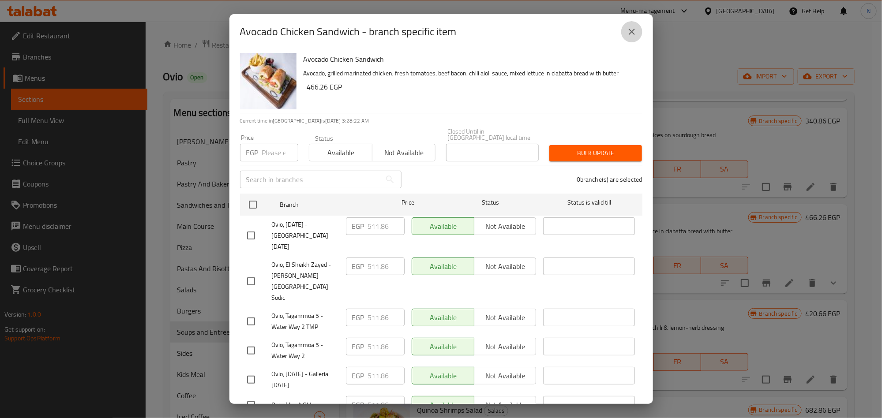
click at [632, 34] on icon "close" at bounding box center [632, 31] width 11 height 11
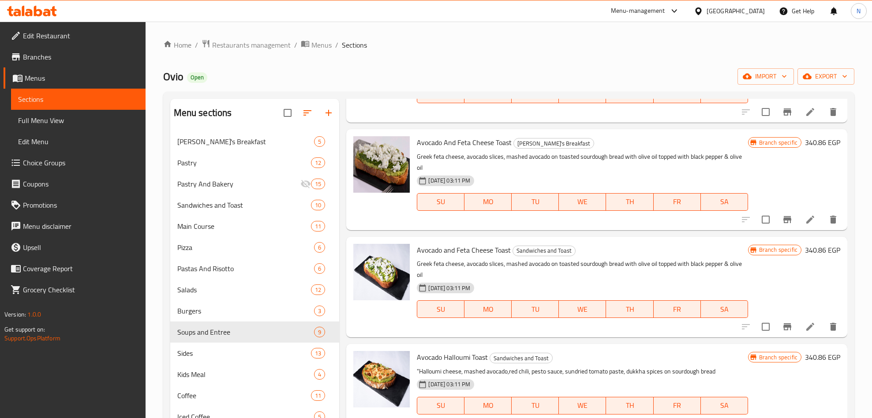
scroll to position [0, 0]
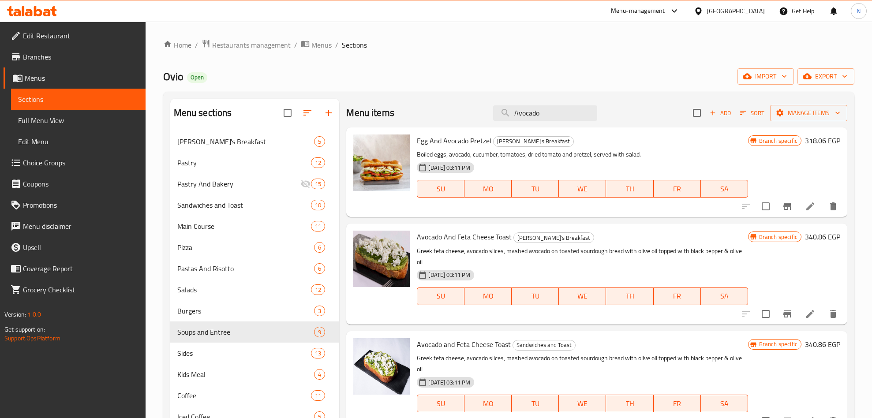
click at [554, 126] on div "Menu items Avocado Add Sort Manage items" at bounding box center [596, 113] width 501 height 29
click at [554, 120] on input "Avocado" at bounding box center [545, 112] width 104 height 15
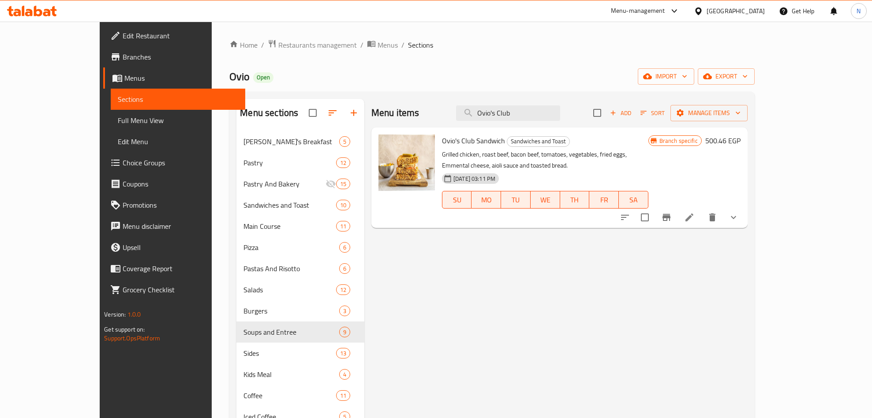
click at [672, 212] on icon "Branch-specific-item" at bounding box center [667, 217] width 11 height 11
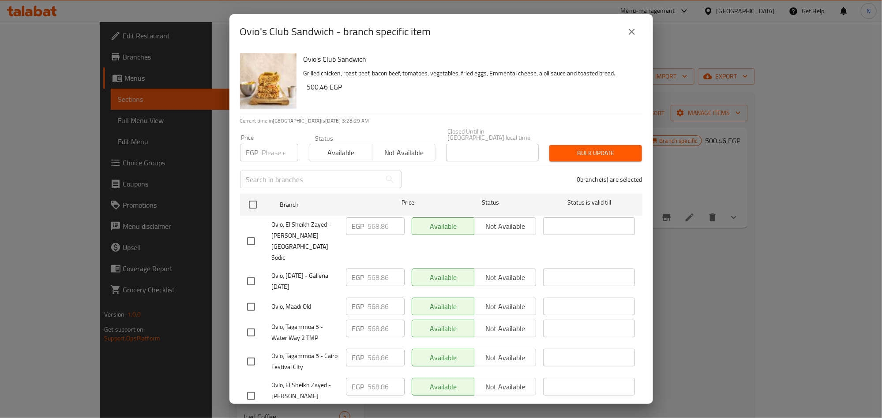
click at [637, 39] on button "close" at bounding box center [631, 31] width 21 height 21
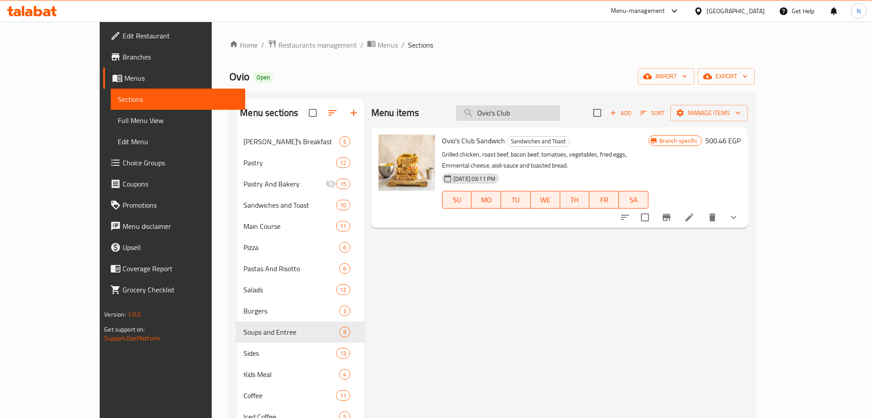
click at [560, 112] on input "Ovio's Club" at bounding box center [508, 112] width 104 height 15
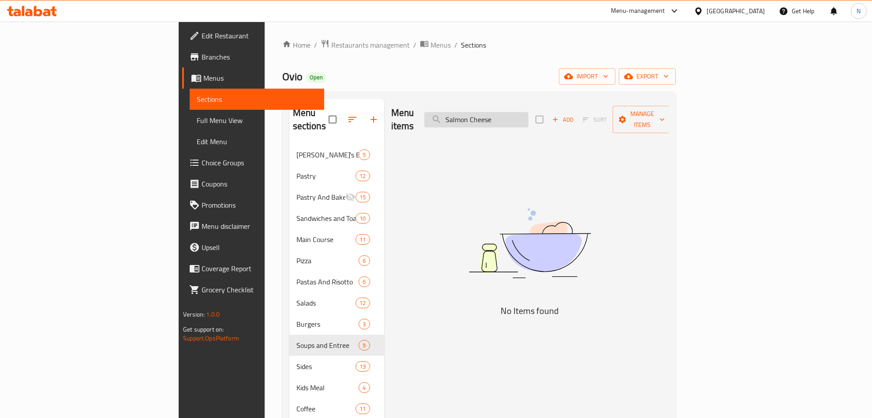
click at [529, 113] on input "Salmon Cheese" at bounding box center [477, 119] width 104 height 15
click at [529, 115] on input "Salmon Cheese" at bounding box center [477, 119] width 104 height 15
click at [529, 116] on input "Salmon Cheese" at bounding box center [477, 119] width 104 height 15
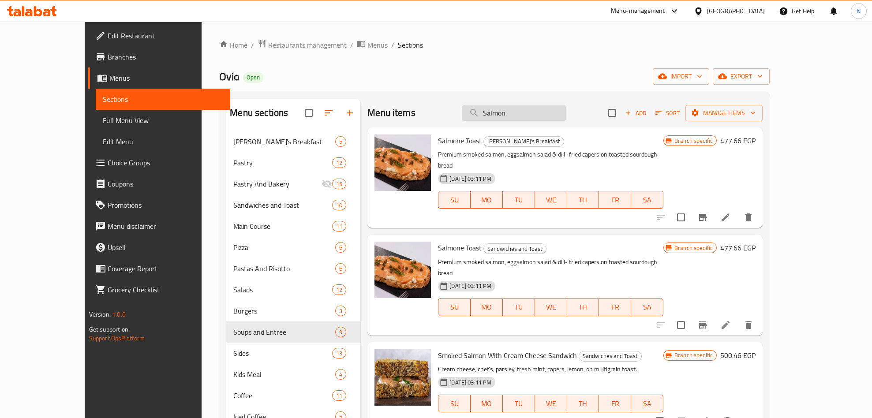
click at [548, 118] on input "Salmon" at bounding box center [514, 112] width 104 height 15
click at [548, 119] on input "Salmon" at bounding box center [514, 112] width 104 height 15
paste input "Quinoa Shrimp"
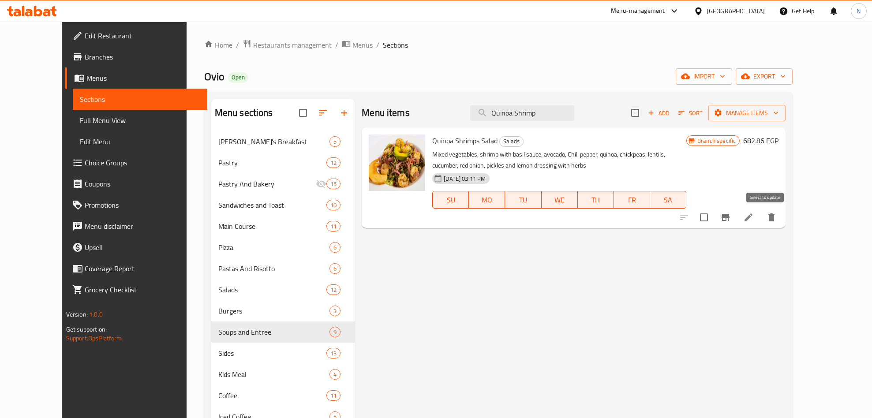
click at [737, 213] on button "Branch-specific-item" at bounding box center [725, 217] width 21 height 21
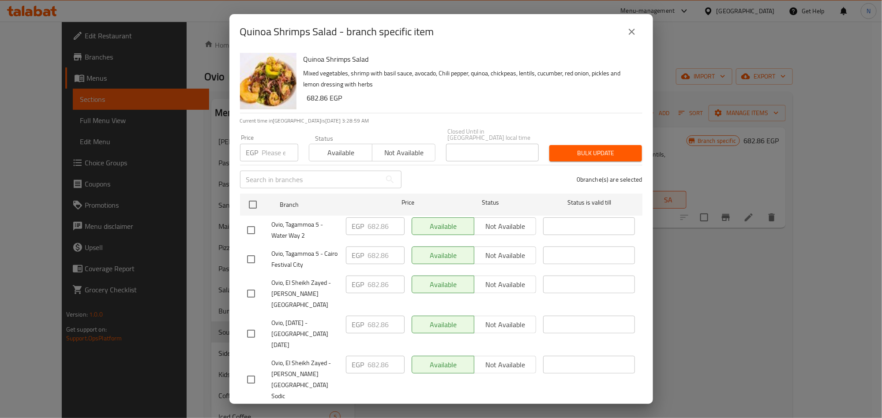
click at [634, 40] on button "close" at bounding box center [631, 31] width 21 height 21
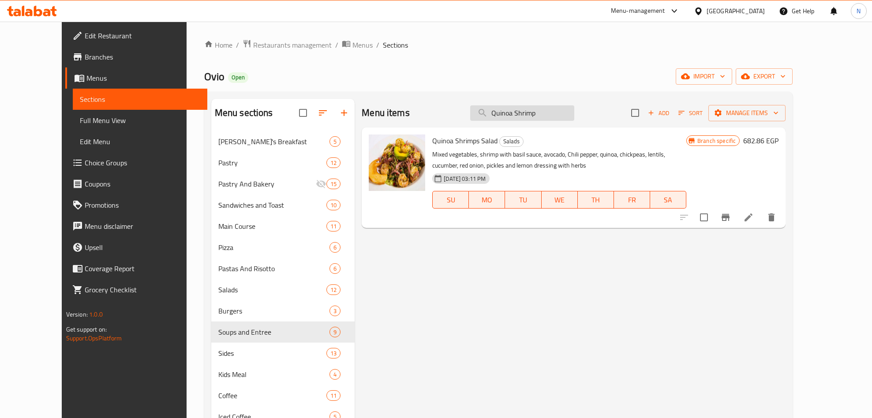
click at [575, 109] on input "Quinoa Shrimp" at bounding box center [522, 112] width 104 height 15
paste input "Rigatoni Bolognaise"
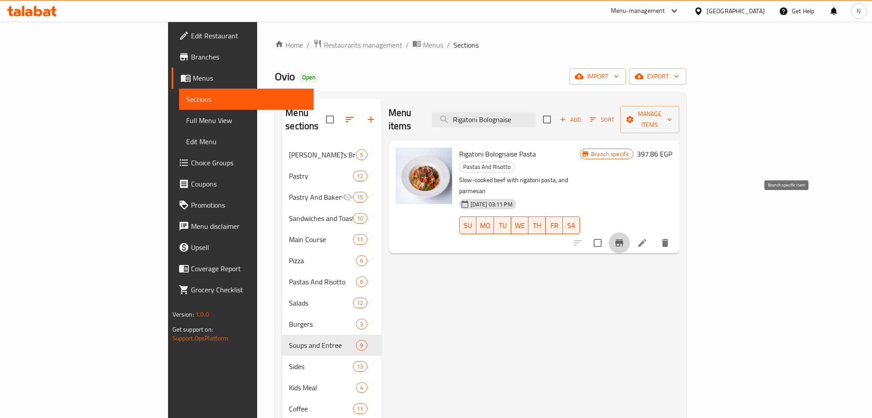
click at [625, 238] on icon "Branch-specific-item" at bounding box center [619, 243] width 11 height 11
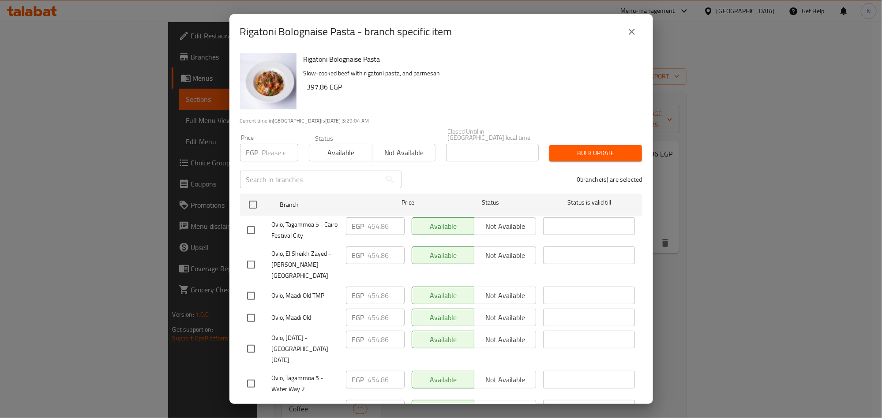
click at [633, 28] on icon "close" at bounding box center [632, 31] width 11 height 11
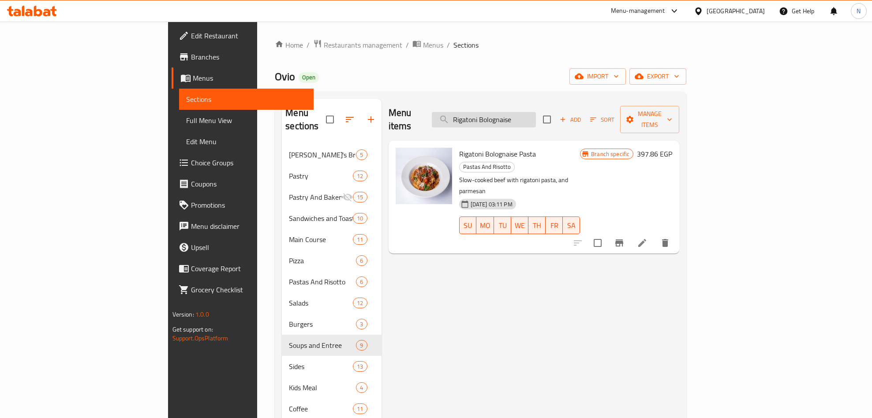
click at [536, 112] on input "Rigatoni Bolognaise" at bounding box center [484, 119] width 104 height 15
paste input "M. Truffle Pizza"
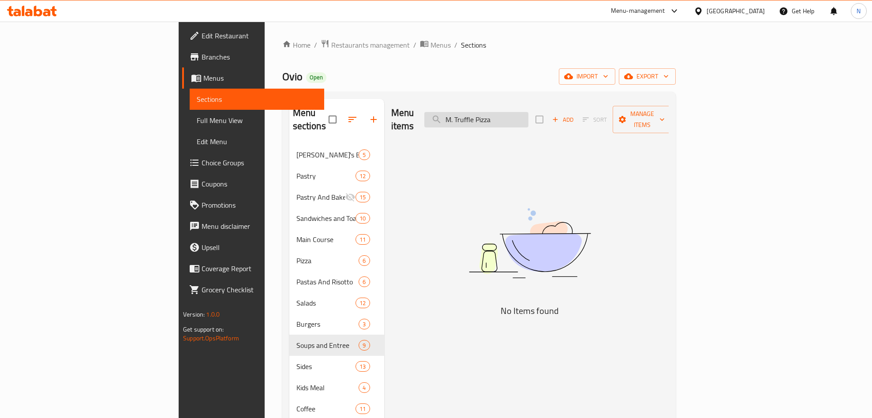
click at [522, 113] on input "M. Truffle Pizza" at bounding box center [477, 119] width 104 height 15
click at [529, 120] on input "M. Truffle Pizza" at bounding box center [477, 119] width 104 height 15
paste input "[DEMOGRAPHIC_DATA] Pesto"
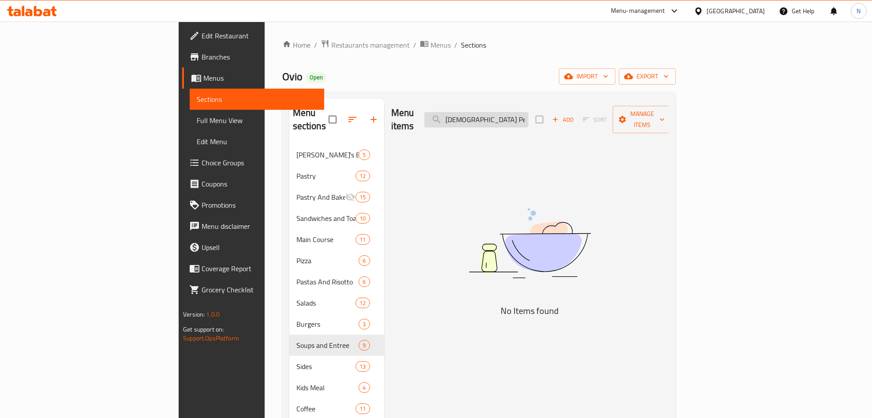
click at [529, 117] on input "[DEMOGRAPHIC_DATA] PestoPizza" at bounding box center [477, 119] width 104 height 15
click at [529, 118] on input "[DEMOGRAPHIC_DATA] PestoPizza" at bounding box center [477, 119] width 104 height 15
click at [529, 113] on input "[DEMOGRAPHIC_DATA] PestoPizza" at bounding box center [477, 119] width 104 height 15
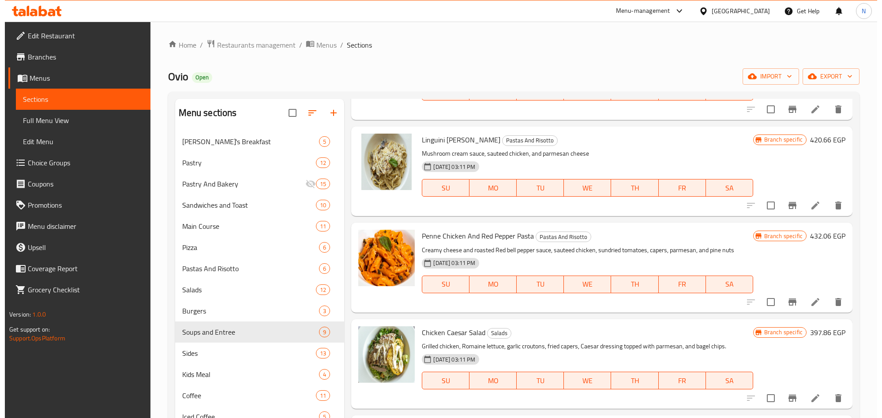
scroll to position [662, 0]
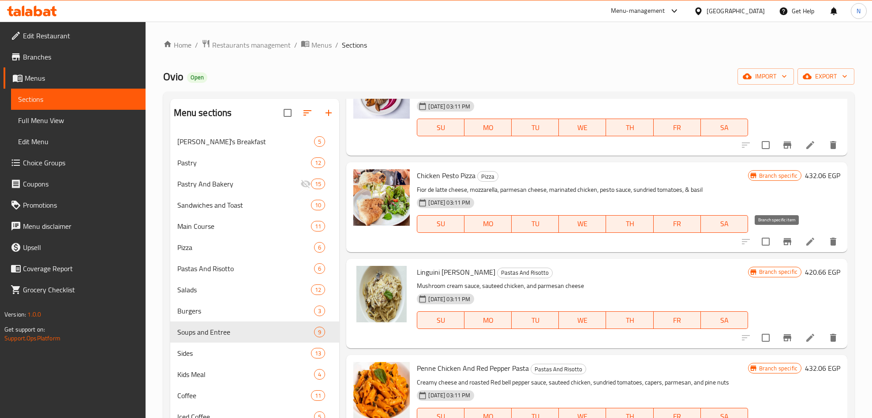
click at [782, 239] on icon "Branch-specific-item" at bounding box center [787, 242] width 11 height 11
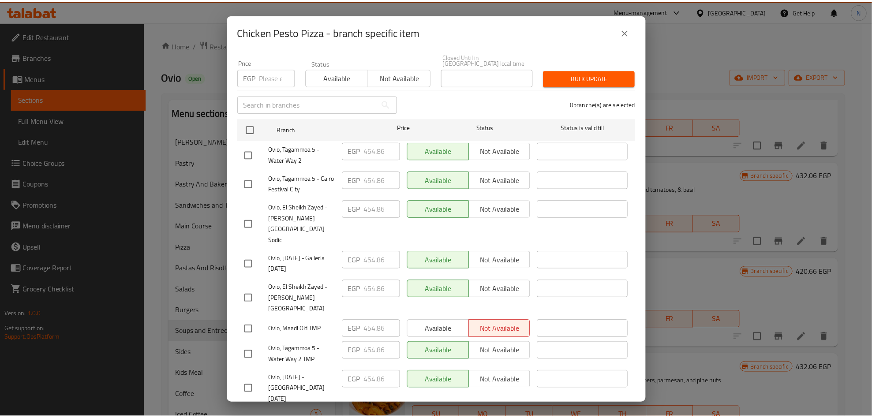
scroll to position [76, 0]
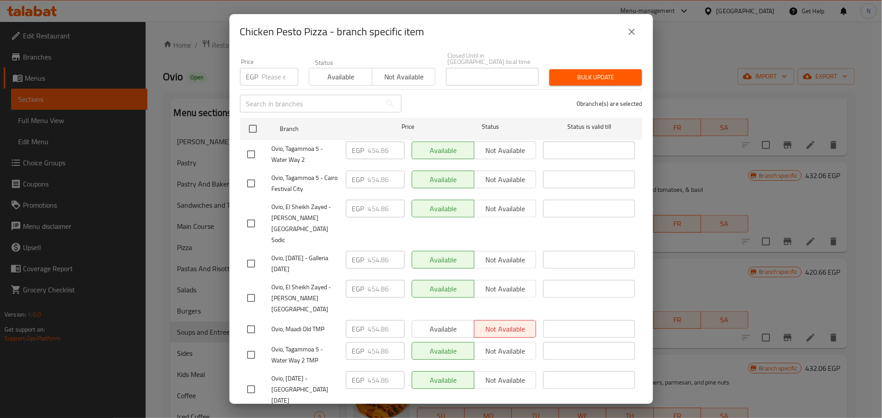
click at [629, 25] on button "close" at bounding box center [631, 31] width 21 height 21
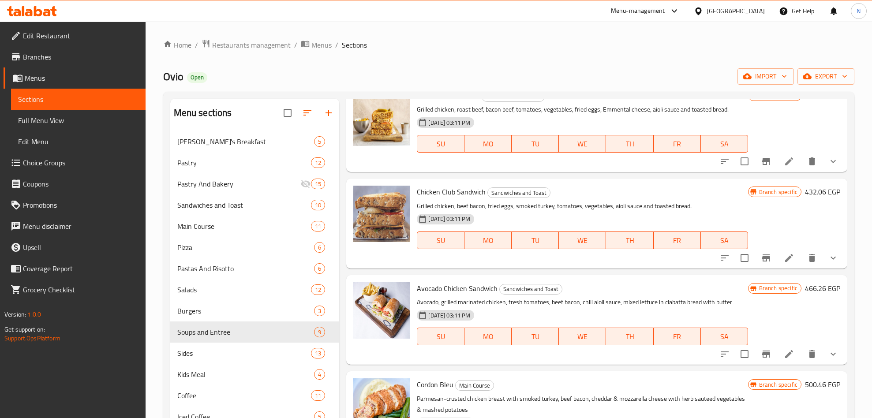
scroll to position [0, 0]
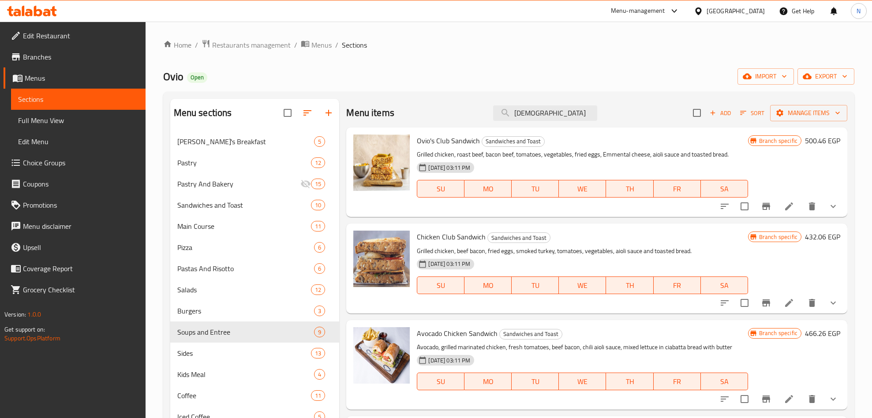
click at [564, 122] on div "Menu items [DEMOGRAPHIC_DATA] Add Sort Manage items" at bounding box center [596, 113] width 501 height 29
click at [564, 121] on input "[DEMOGRAPHIC_DATA]" at bounding box center [545, 112] width 104 height 15
paste input "Steak Frites"
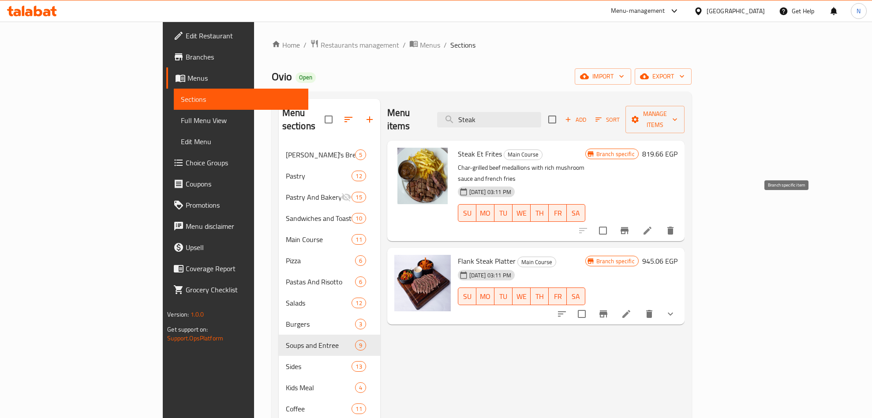
type input "Steak"
click at [629, 227] on icon "Branch-specific-item" at bounding box center [625, 230] width 8 height 7
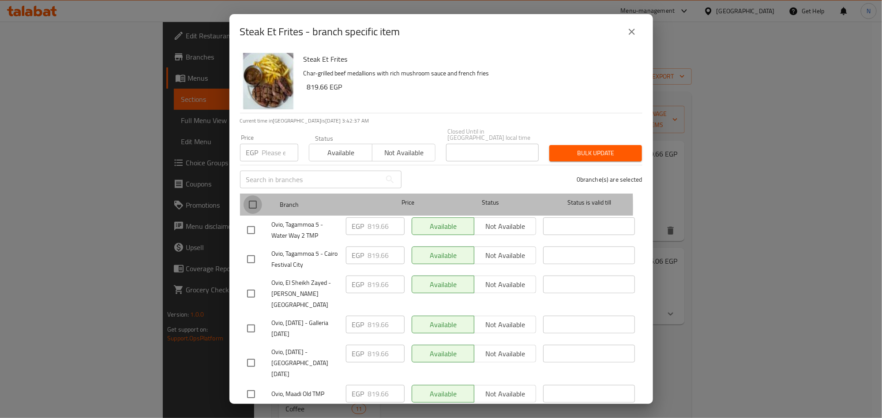
click at [255, 201] on input "checkbox" at bounding box center [253, 205] width 19 height 19
checkbox input "true"
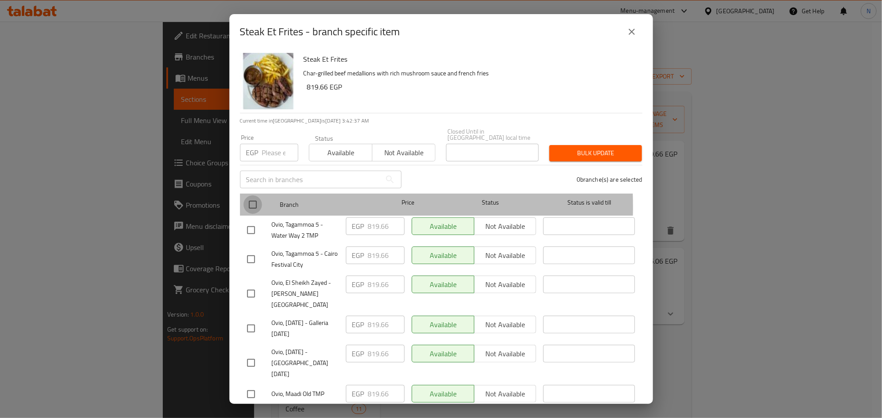
checkbox input "true"
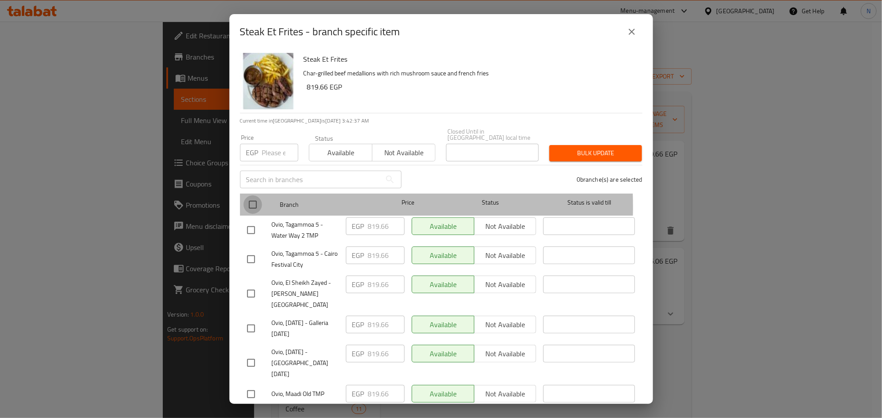
checkbox input "true"
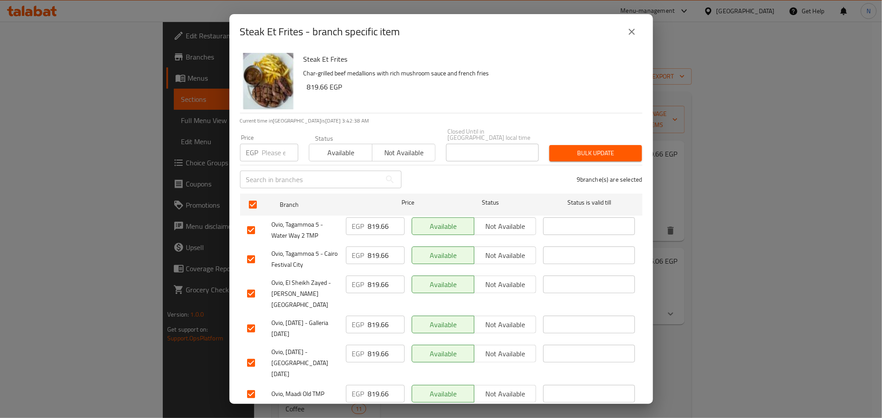
click at [275, 149] on input "number" at bounding box center [280, 153] width 36 height 18
paste input "899.46"
type input "899.46"
click at [604, 150] on span "Bulk update" at bounding box center [596, 153] width 79 height 11
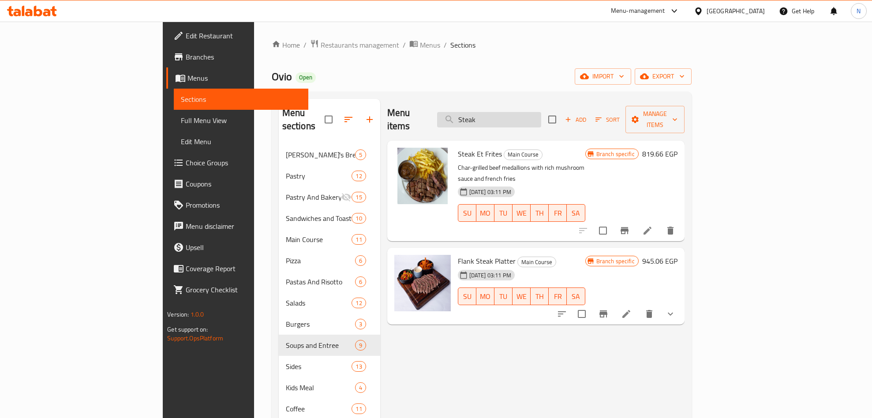
click at [555, 122] on div "Menu items Steak Add Sort Manage items" at bounding box center [535, 120] width 297 height 42
click at [541, 112] on input "Steak" at bounding box center [489, 119] width 104 height 15
paste input "Fillet Mignon"
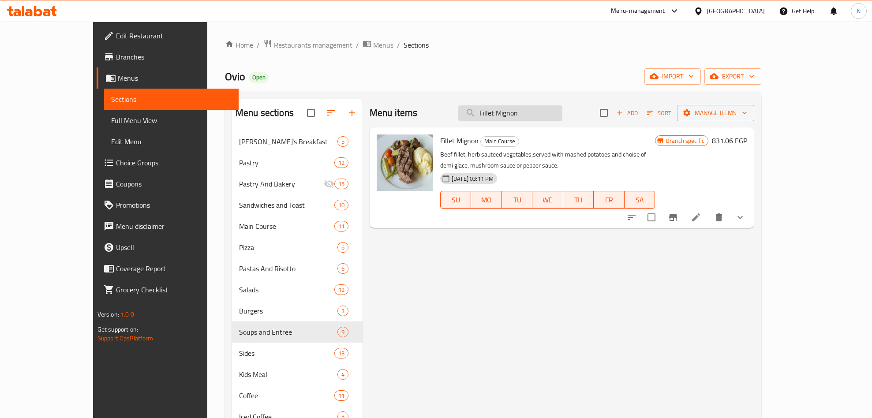
click at [543, 106] on input "Fillet Mignon" at bounding box center [511, 112] width 104 height 15
paste input "The Marinara"
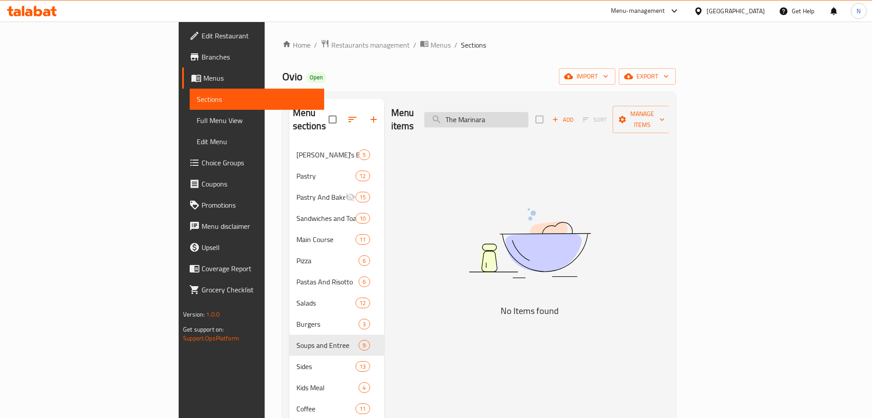
click at [527, 117] on input "The Marinara" at bounding box center [477, 119] width 104 height 15
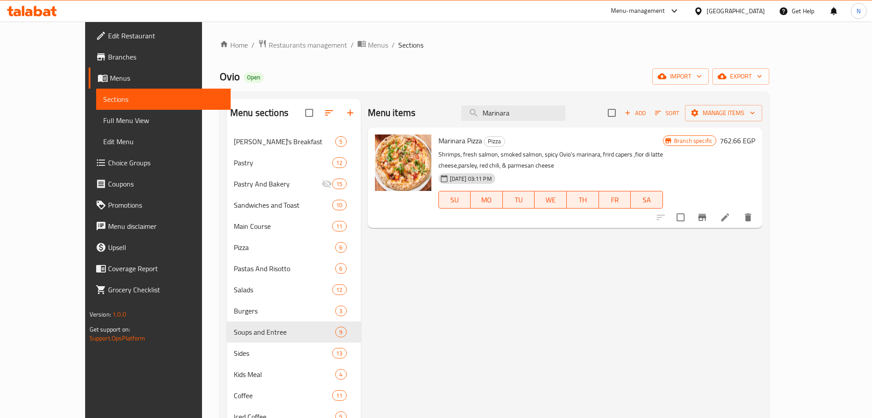
type input "Marinara"
click at [713, 212] on button "Branch-specific-item" at bounding box center [702, 217] width 21 height 21
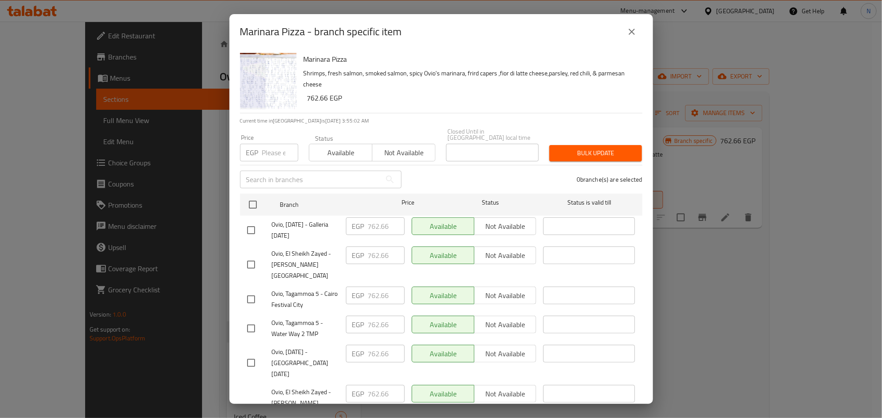
click at [629, 32] on icon "close" at bounding box center [632, 31] width 11 height 11
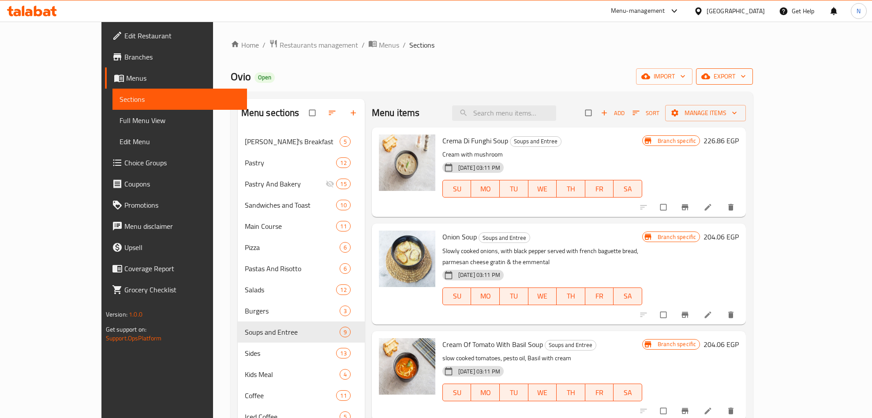
click at [748, 75] on icon "button" at bounding box center [743, 76] width 9 height 9
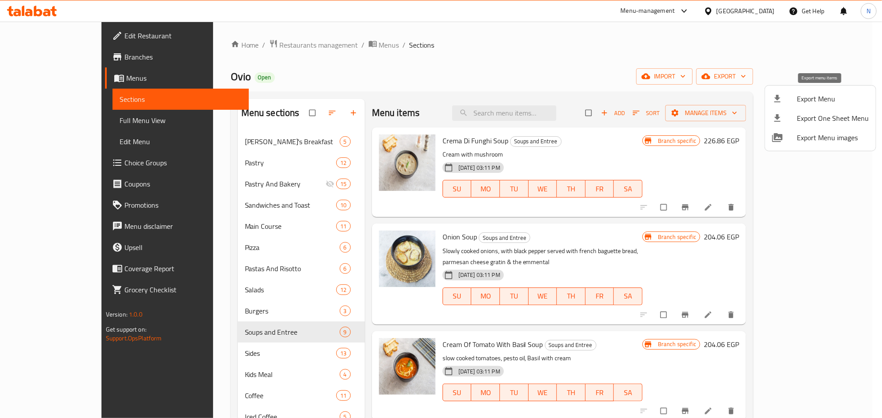
click at [816, 98] on span "Export Menu" at bounding box center [833, 99] width 72 height 11
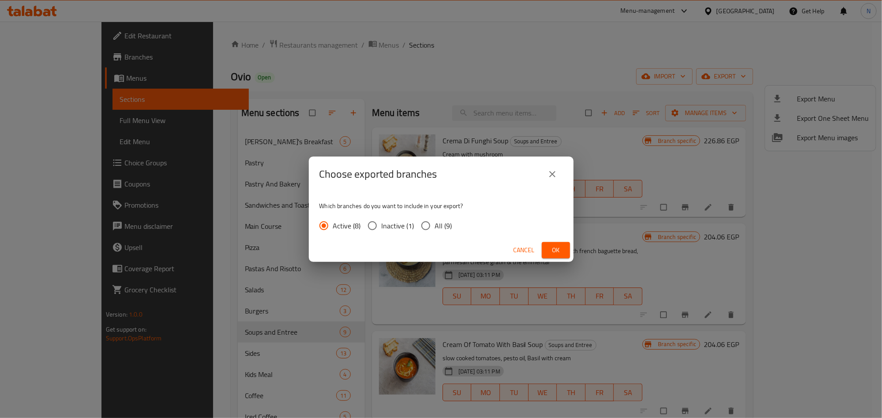
click at [431, 229] on input "All (9)" at bounding box center [426, 226] width 19 height 19
radio input "true"
click at [547, 252] on button "Ok" at bounding box center [556, 250] width 28 height 16
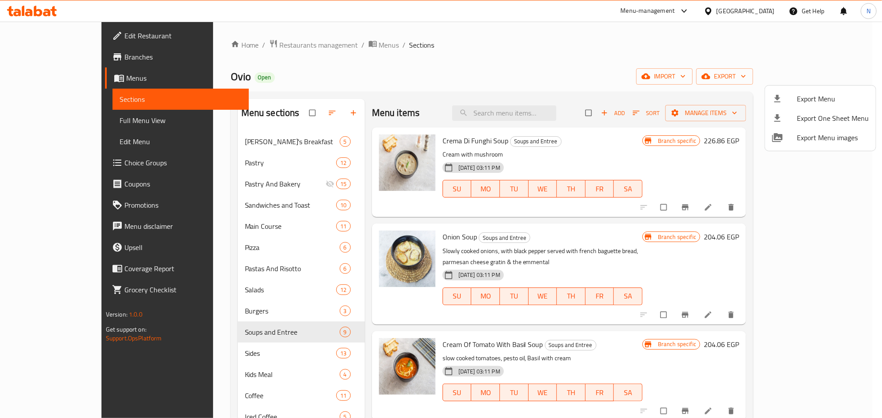
click at [537, 110] on div at bounding box center [441, 209] width 882 height 418
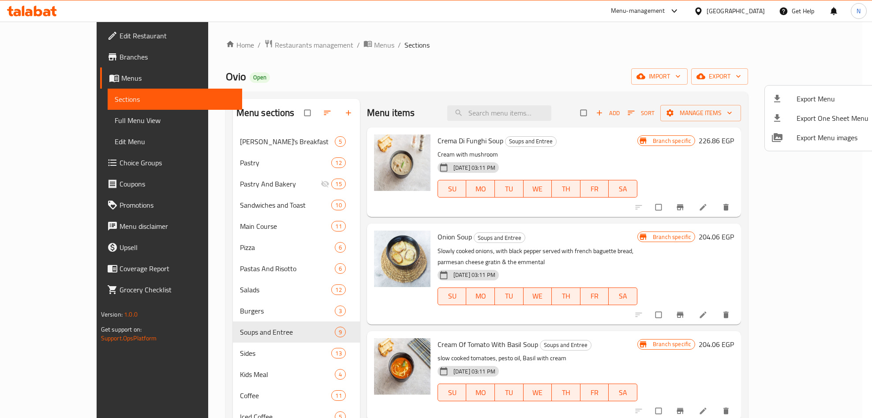
click at [537, 110] on input "search" at bounding box center [499, 112] width 104 height 15
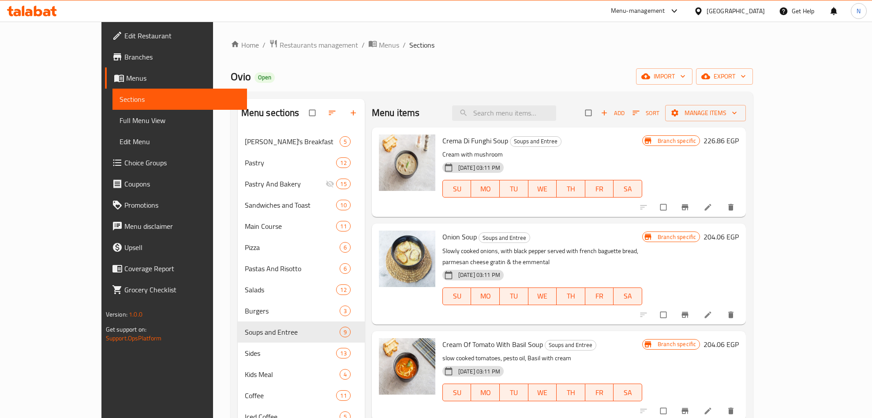
paste input "The Roast"
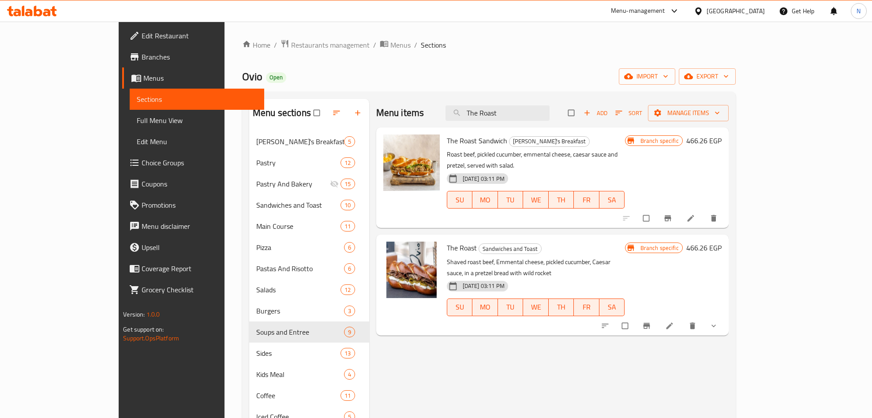
type input "The Roast"
drag, startPoint x: 419, startPoint y: 138, endPoint x: 255, endPoint y: 197, distance: 174.6
click at [447, 140] on span "The Roast Sandwich" at bounding box center [477, 140] width 60 height 13
copy span "The Roast"
click at [447, 142] on span "The Roast Sandwich" at bounding box center [477, 140] width 60 height 13
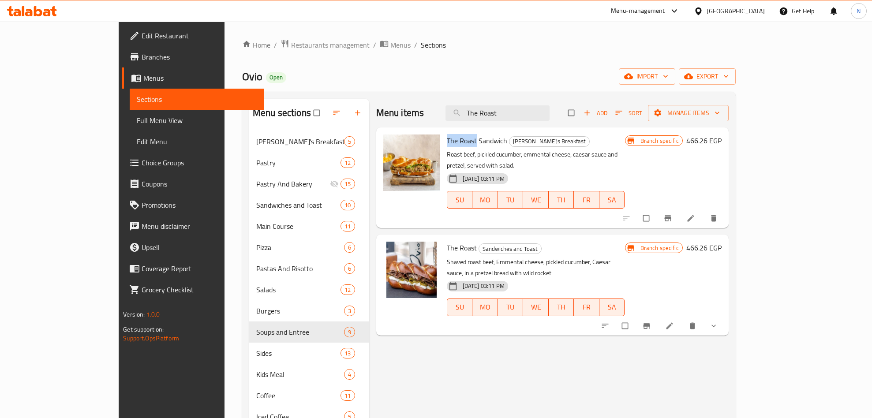
click at [447, 142] on span "The Roast Sandwich" at bounding box center [477, 140] width 60 height 13
click at [447, 143] on span "The Roast Sandwich" at bounding box center [477, 140] width 60 height 13
click at [447, 142] on span "The Roast Sandwich" at bounding box center [477, 140] width 60 height 13
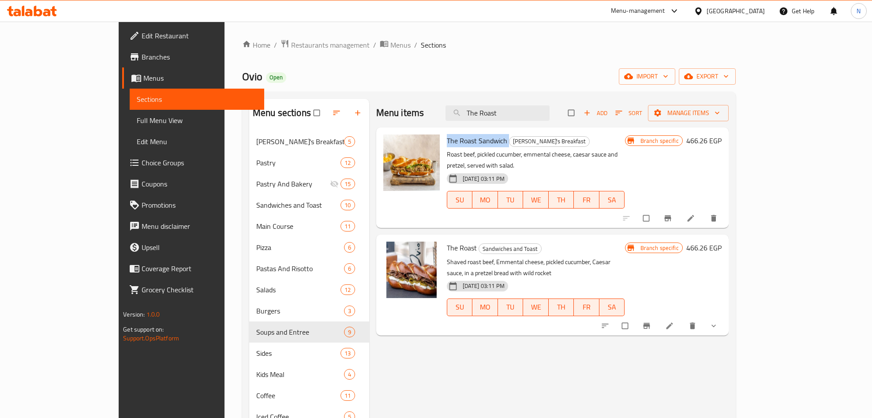
click at [447, 142] on span "The Roast Sandwich" at bounding box center [477, 140] width 60 height 13
copy h6 "The Roast Sandwich"
click at [521, 143] on span "[PERSON_NAME]'s Breakfast" at bounding box center [550, 141] width 80 height 10
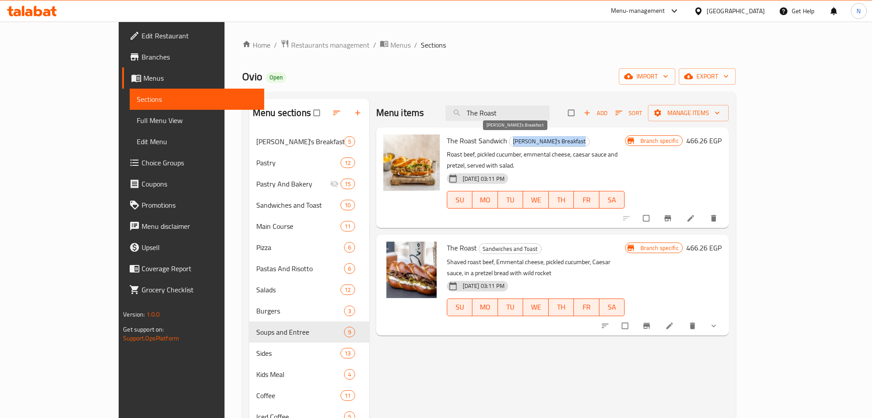
copy span "[PERSON_NAME]'s Breakfast"
click at [447, 241] on span "The Roast" at bounding box center [462, 247] width 30 height 13
copy h6 "The Roast"
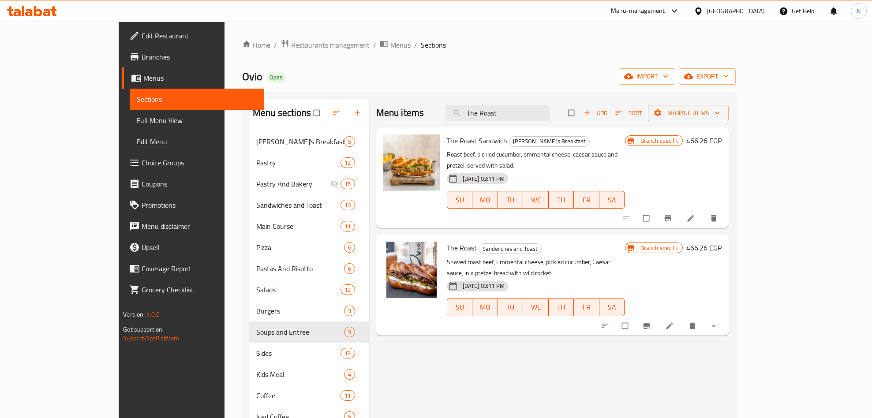
click at [479, 244] on span "Sandwiches and Toast" at bounding box center [510, 249] width 62 height 10
copy span "Sandwiches and Toast"
